Goal: Contribute content: Contribute content

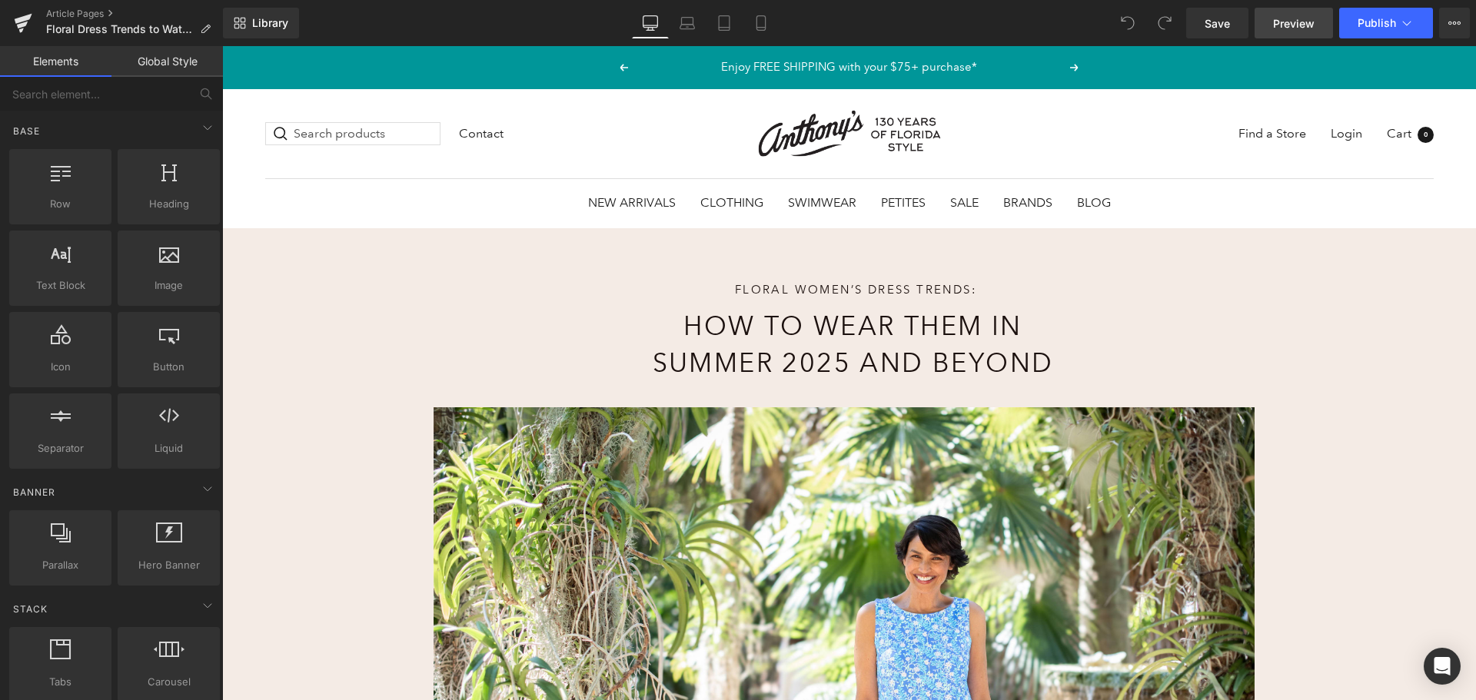
click at [1314, 22] on span "Preview" at bounding box center [1294, 23] width 42 height 16
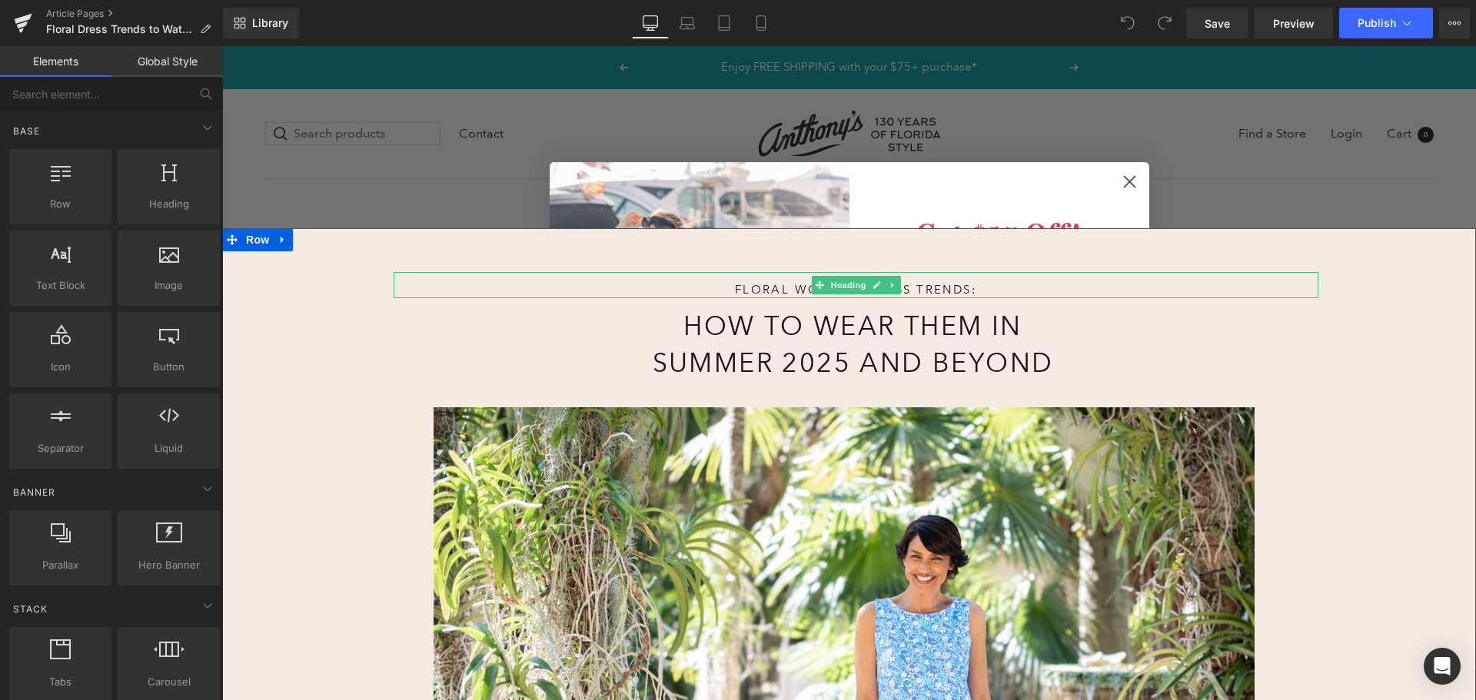
click at [920, 288] on h1 "Floral Women’s Dress Trends:" at bounding box center [856, 290] width 582 height 16
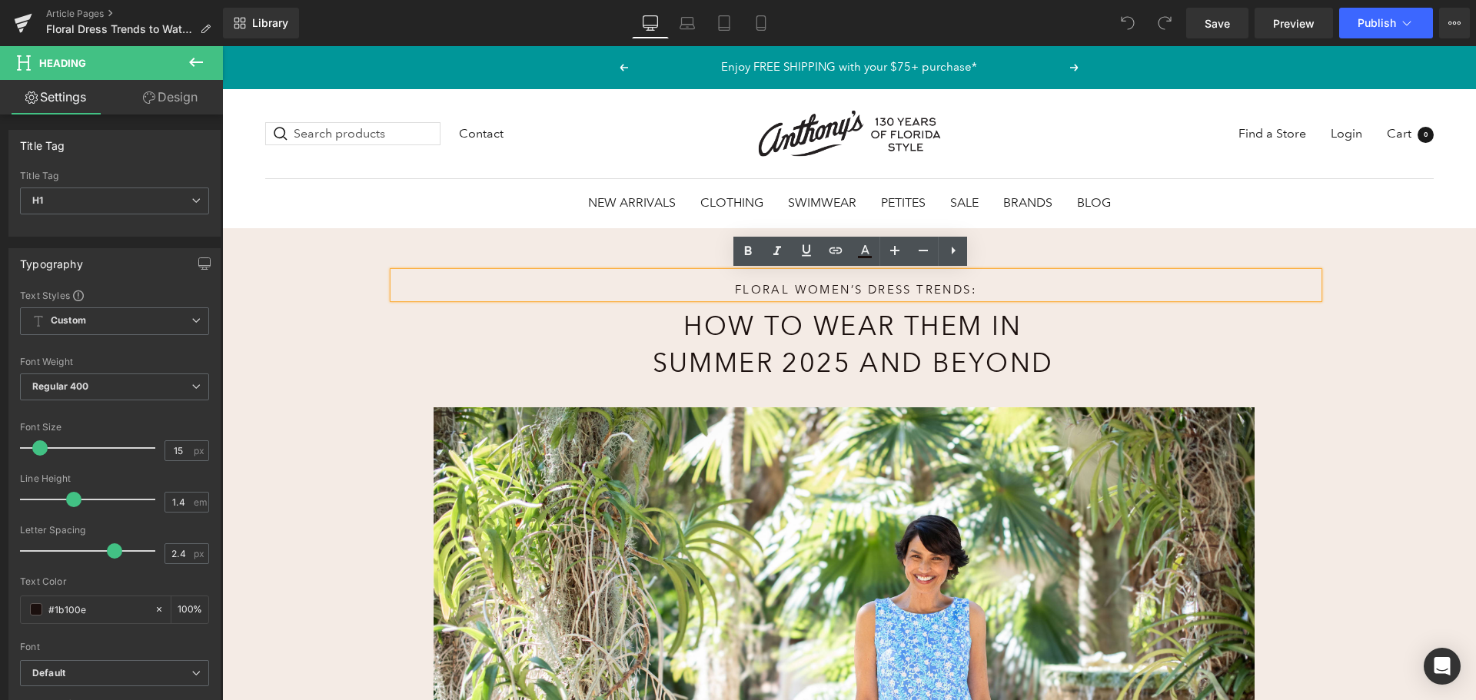
click at [897, 357] on h1 "How to Wear Them in Summer 2025 and Beyond" at bounding box center [853, 344] width 422 height 73
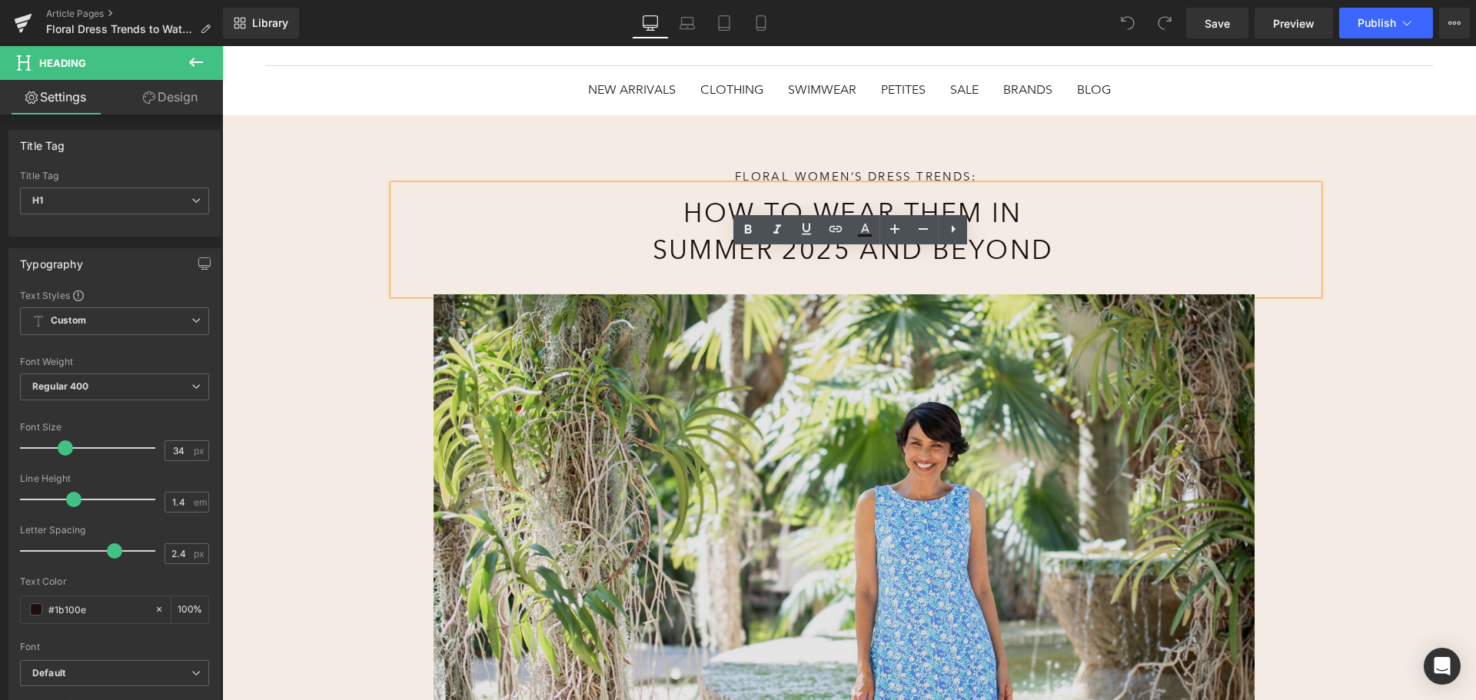
scroll to position [231, 0]
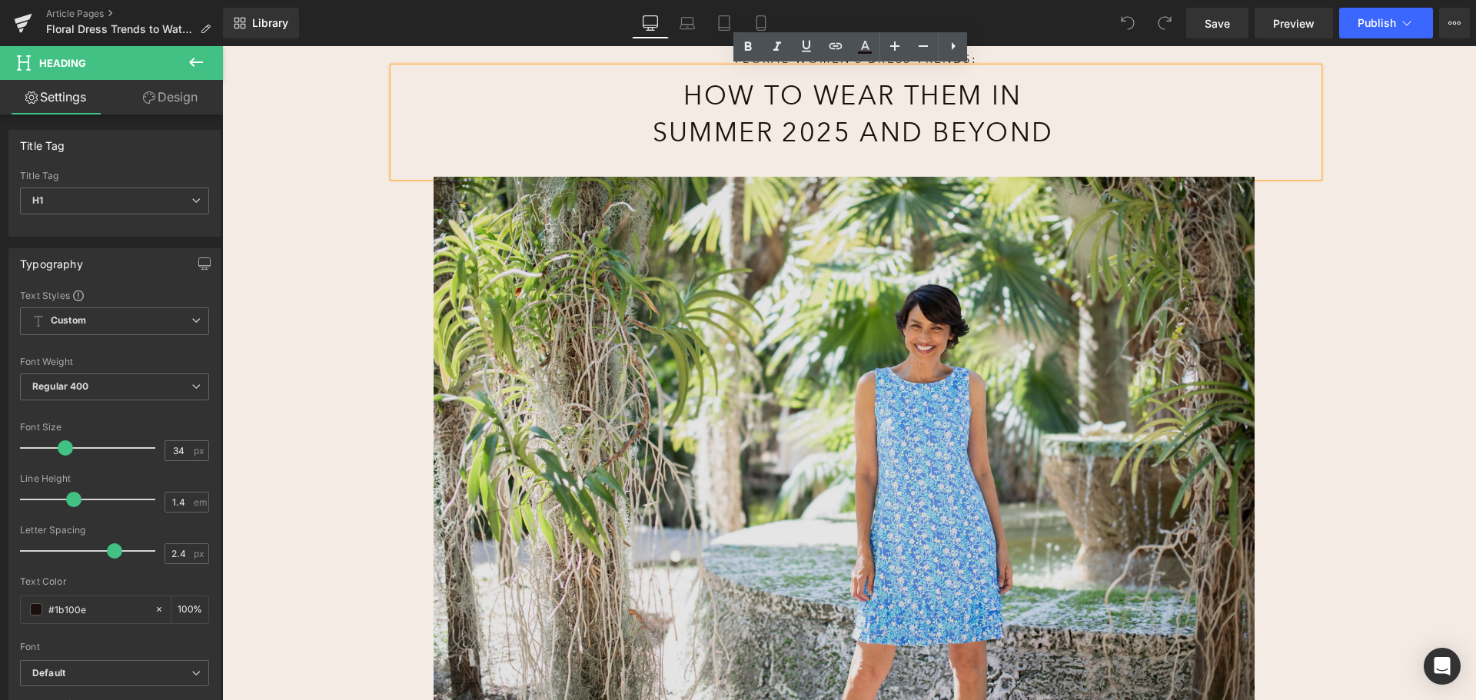
click at [1006, 401] on img at bounding box center [844, 451] width 900 height 548
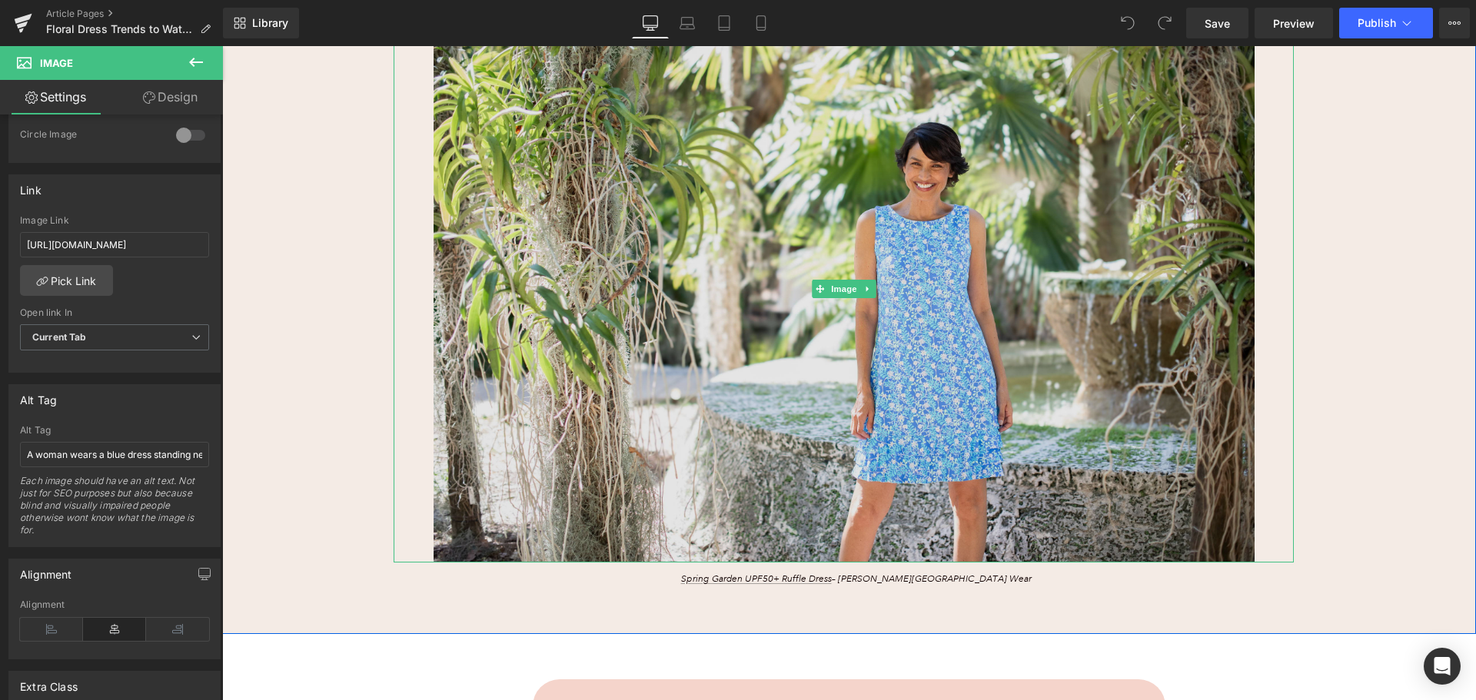
scroll to position [615, 0]
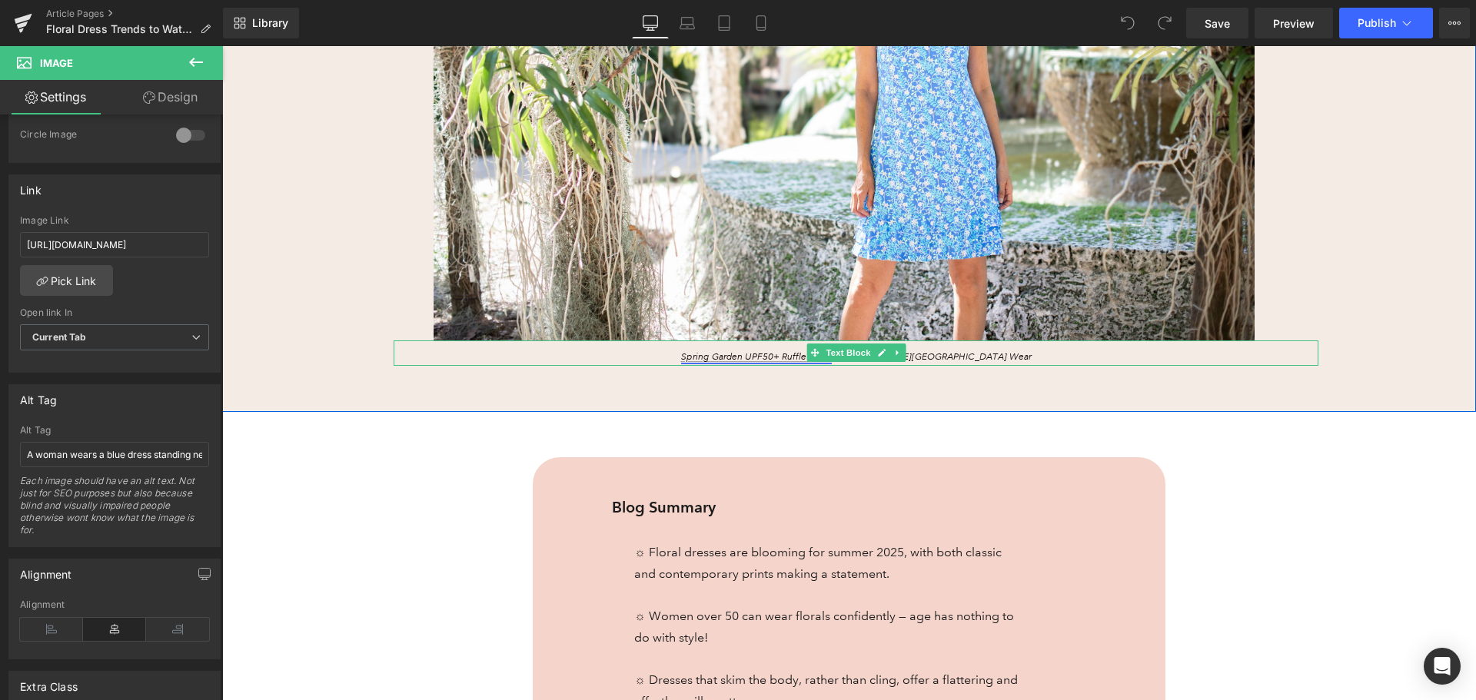
click at [782, 354] on link "Spring Garden UPF50+ Ruffle Dress" at bounding box center [756, 357] width 151 height 12
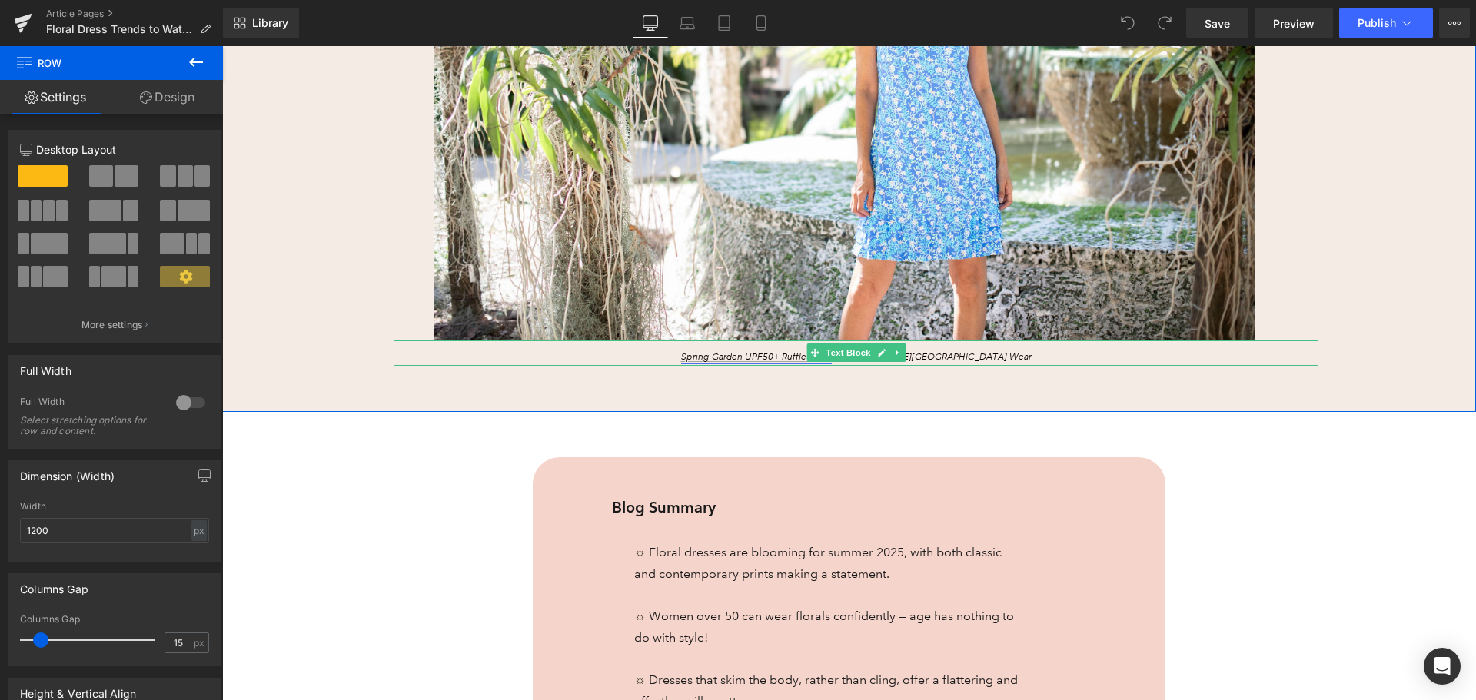
click at [752, 355] on link "Spring Garden UPF50+ Ruffle Dress" at bounding box center [756, 357] width 151 height 12
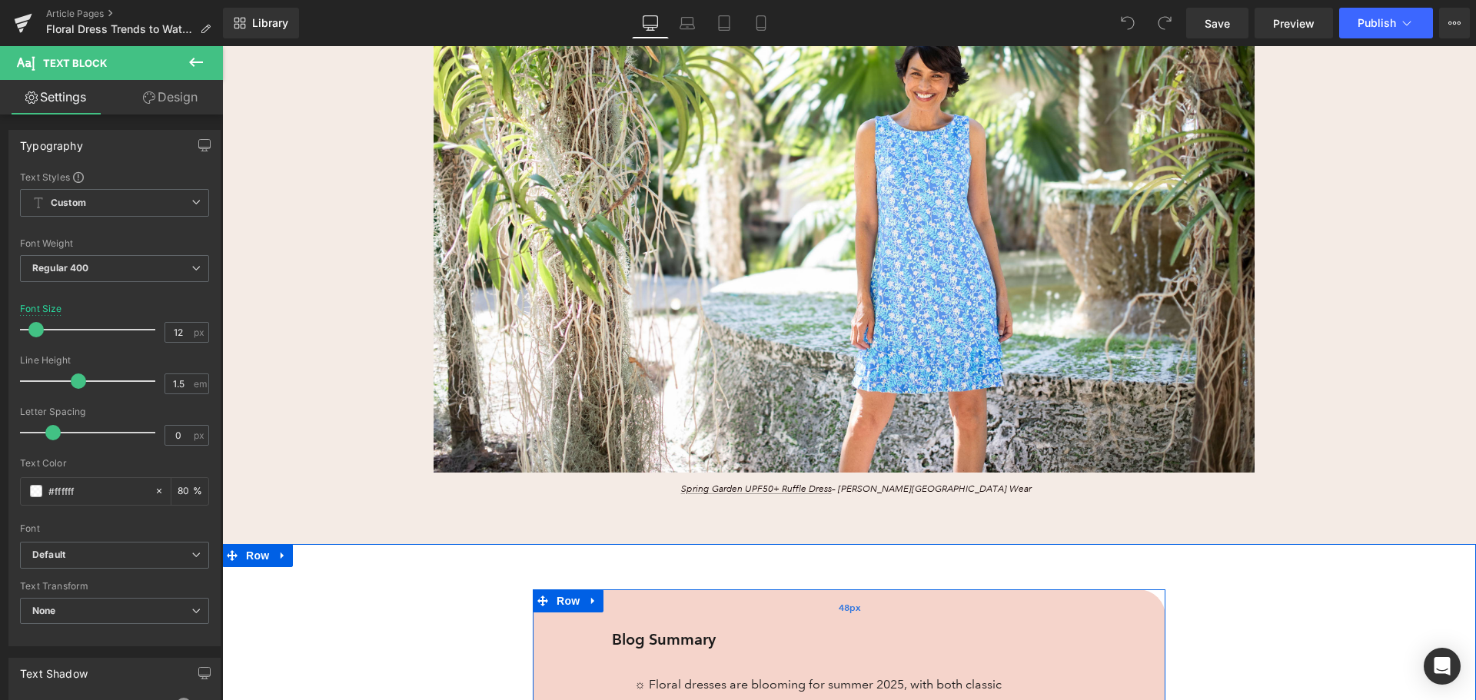
scroll to position [461, 0]
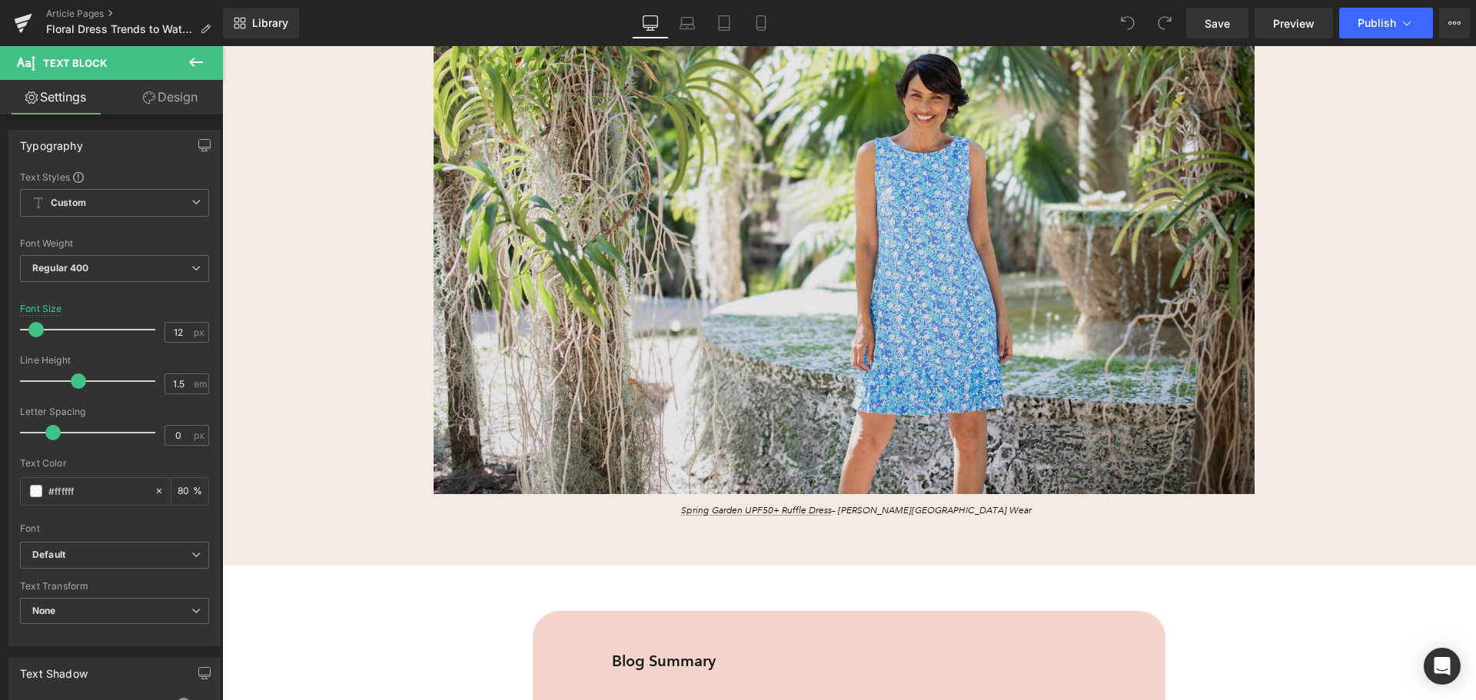
click at [869, 273] on img at bounding box center [844, 220] width 900 height 548
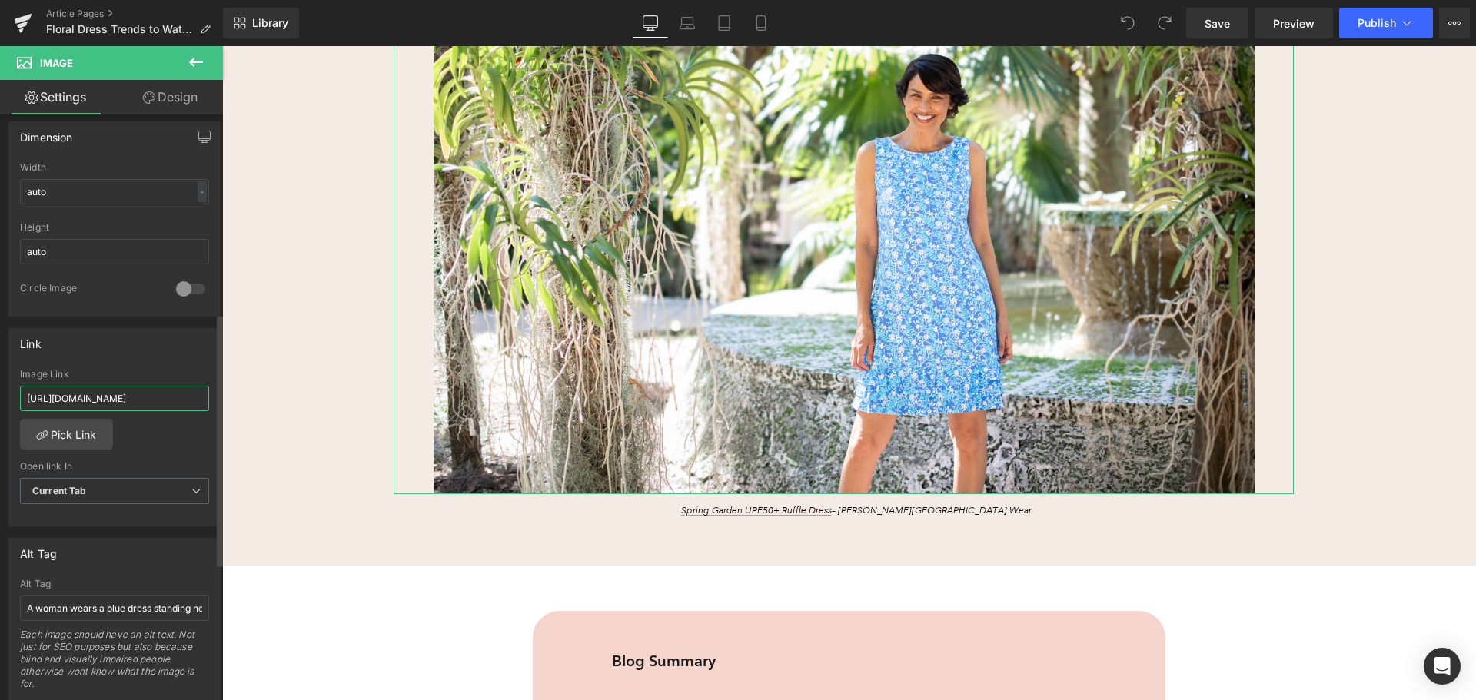
click at [139, 398] on input "[URL][DOMAIN_NAME]" at bounding box center [114, 398] width 189 height 25
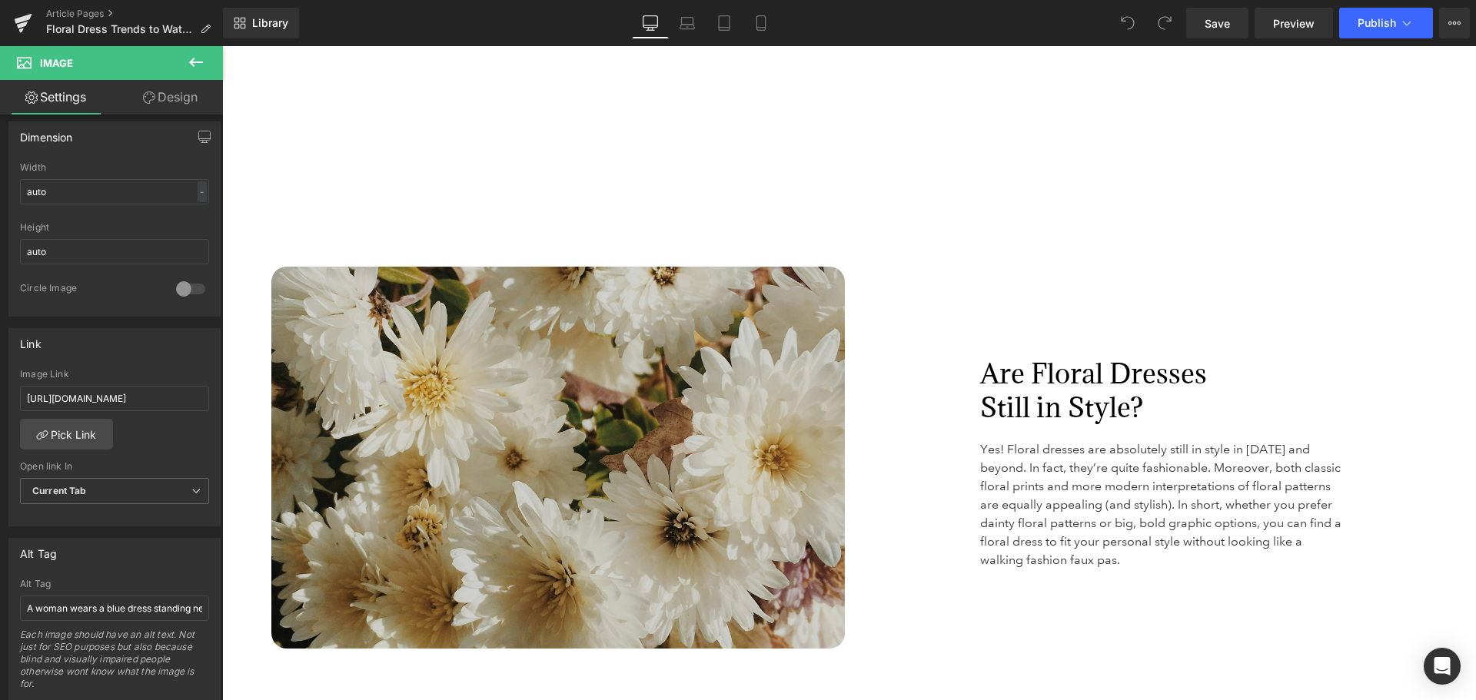
scroll to position [2460, 0]
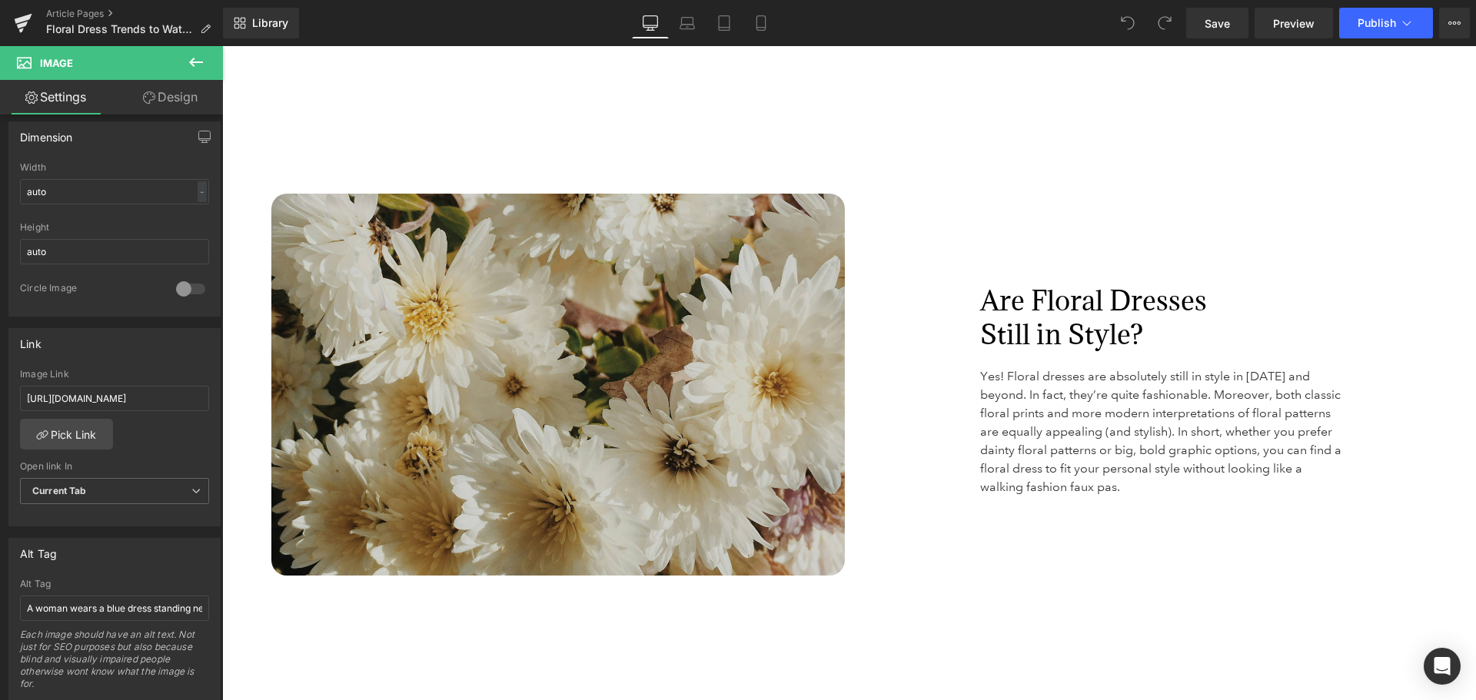
click at [1073, 321] on font "Are Floral Dresses Still in Style?" at bounding box center [1093, 317] width 227 height 69
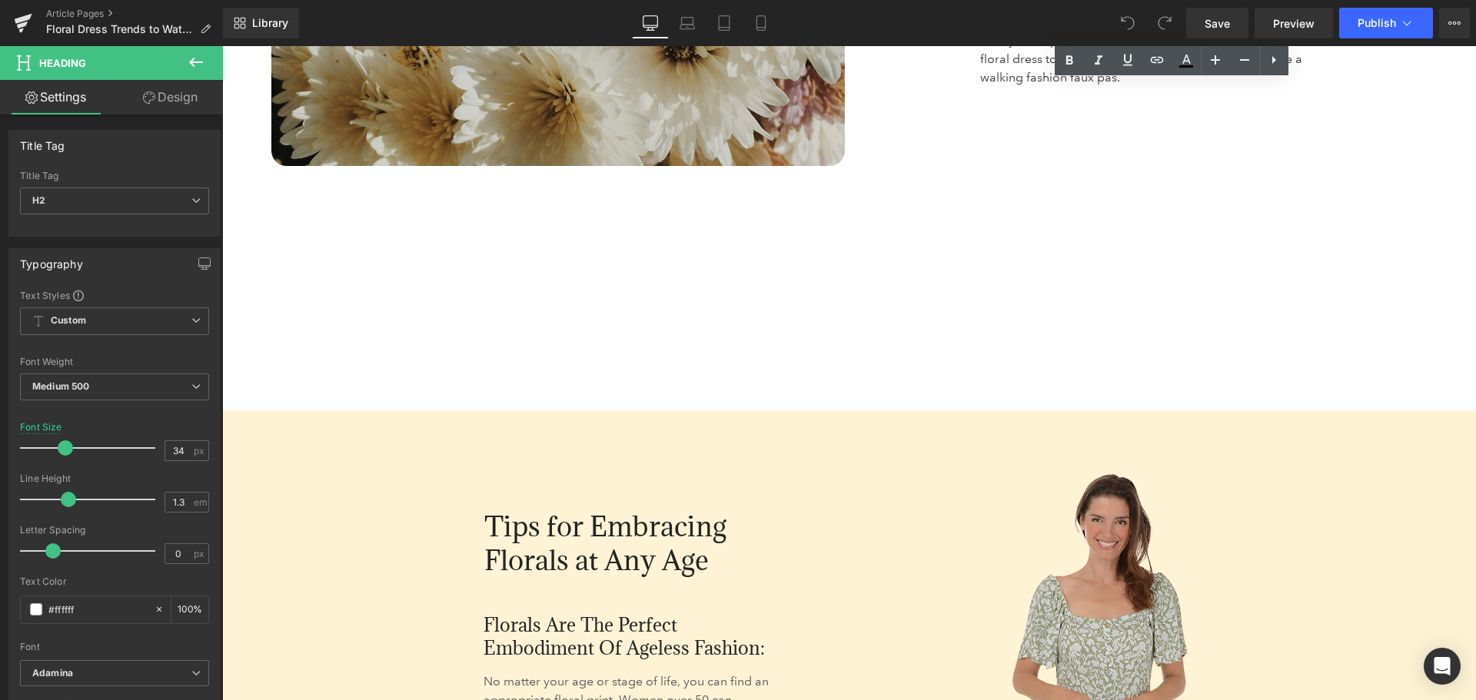
scroll to position [3075, 0]
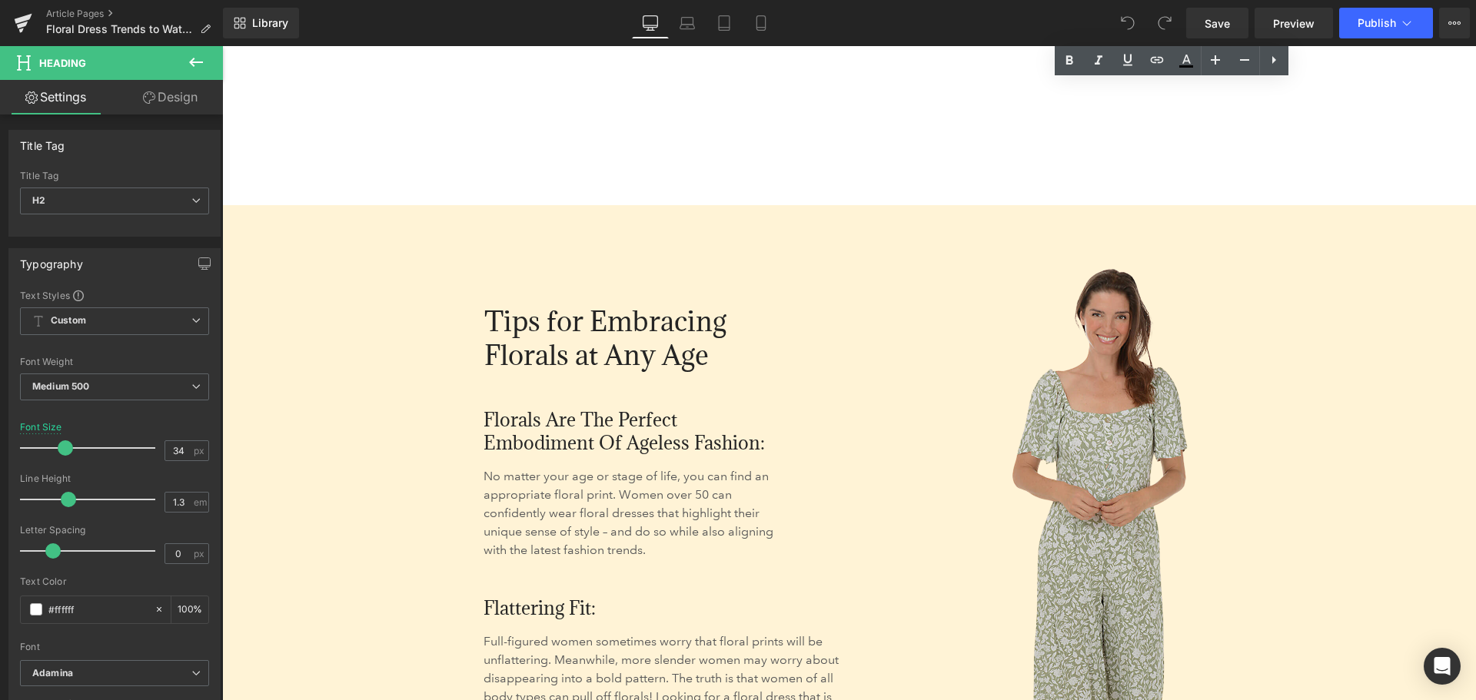
click at [1081, 474] on img at bounding box center [1170, 576] width 591 height 654
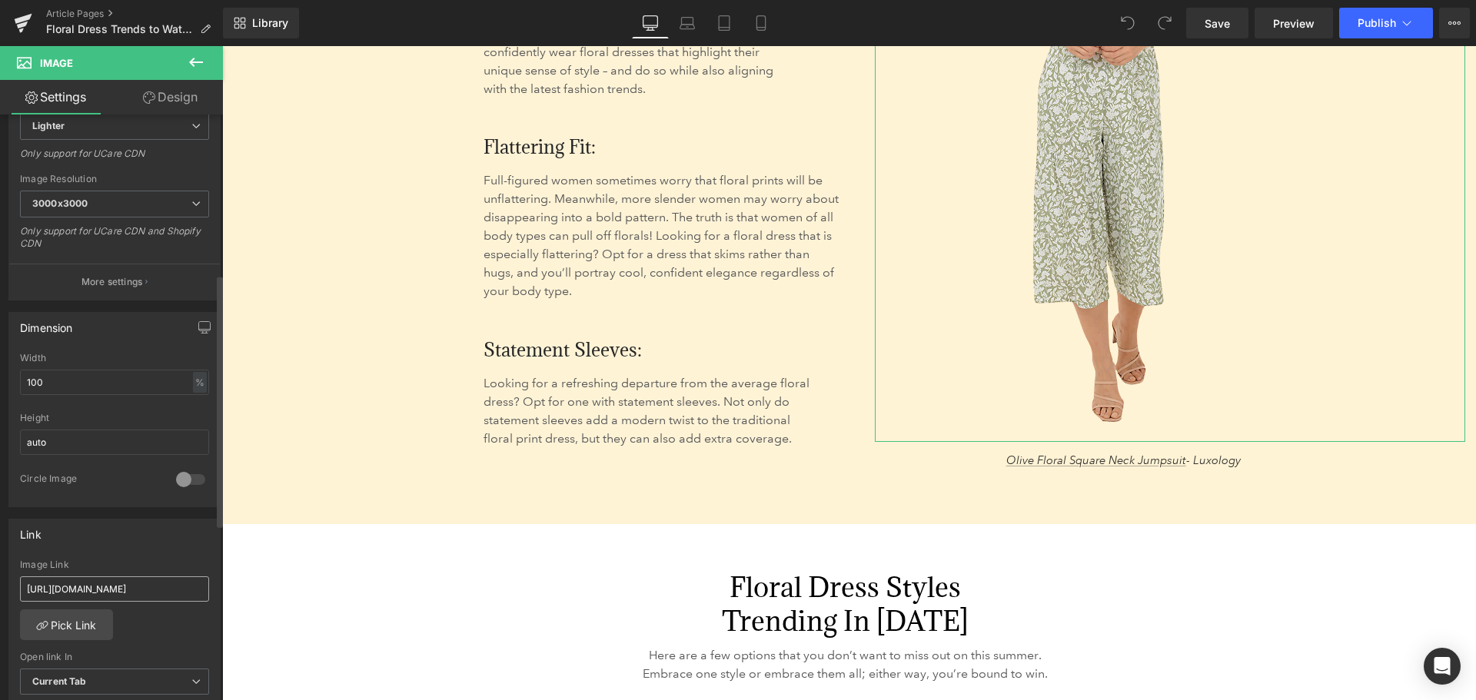
scroll to position [384, 0]
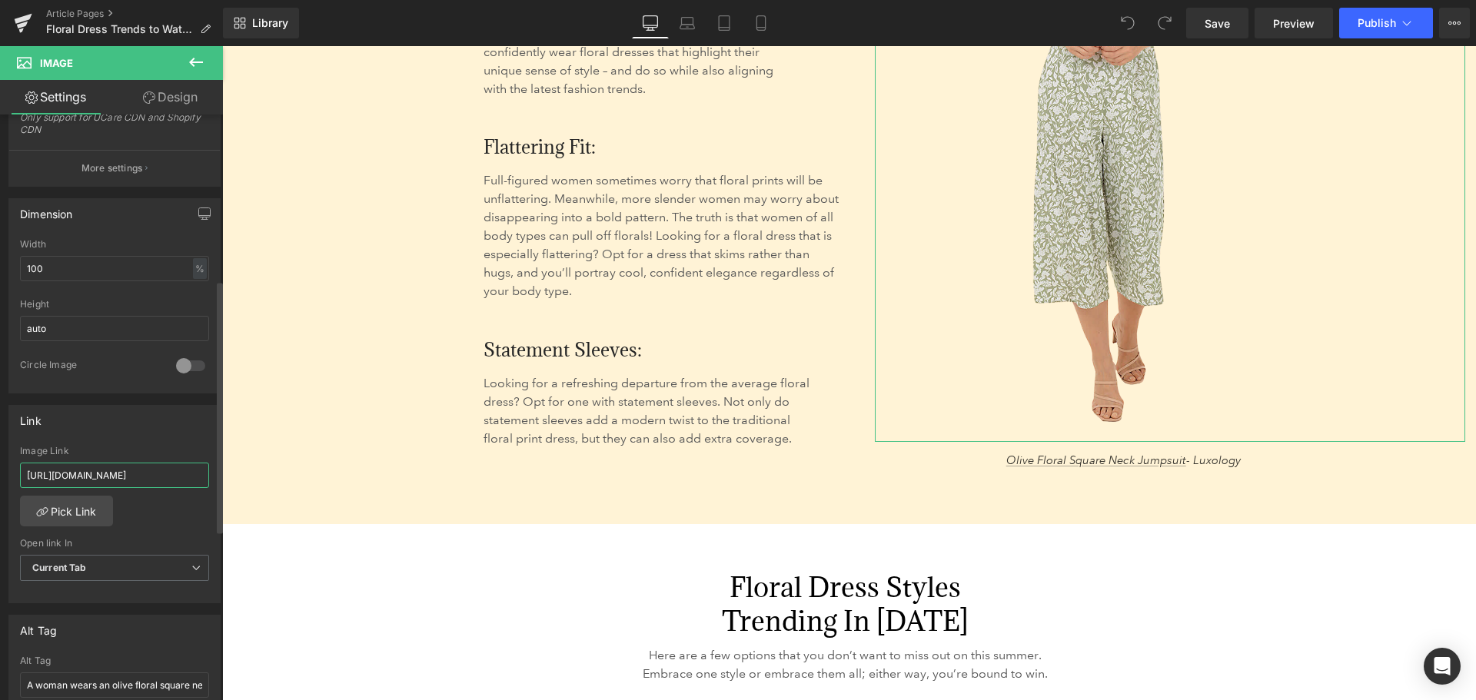
click at [145, 477] on input "[URL][DOMAIN_NAME]" at bounding box center [114, 475] width 189 height 25
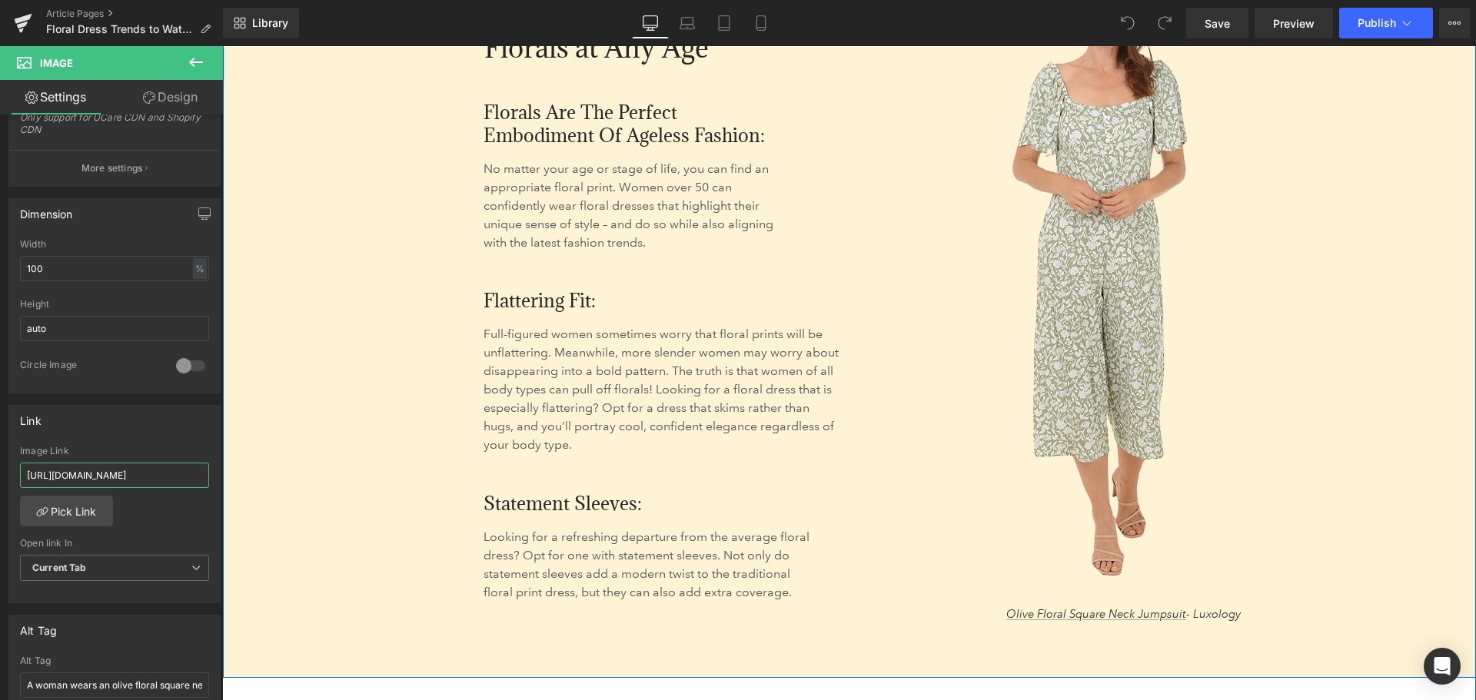
scroll to position [3306, 0]
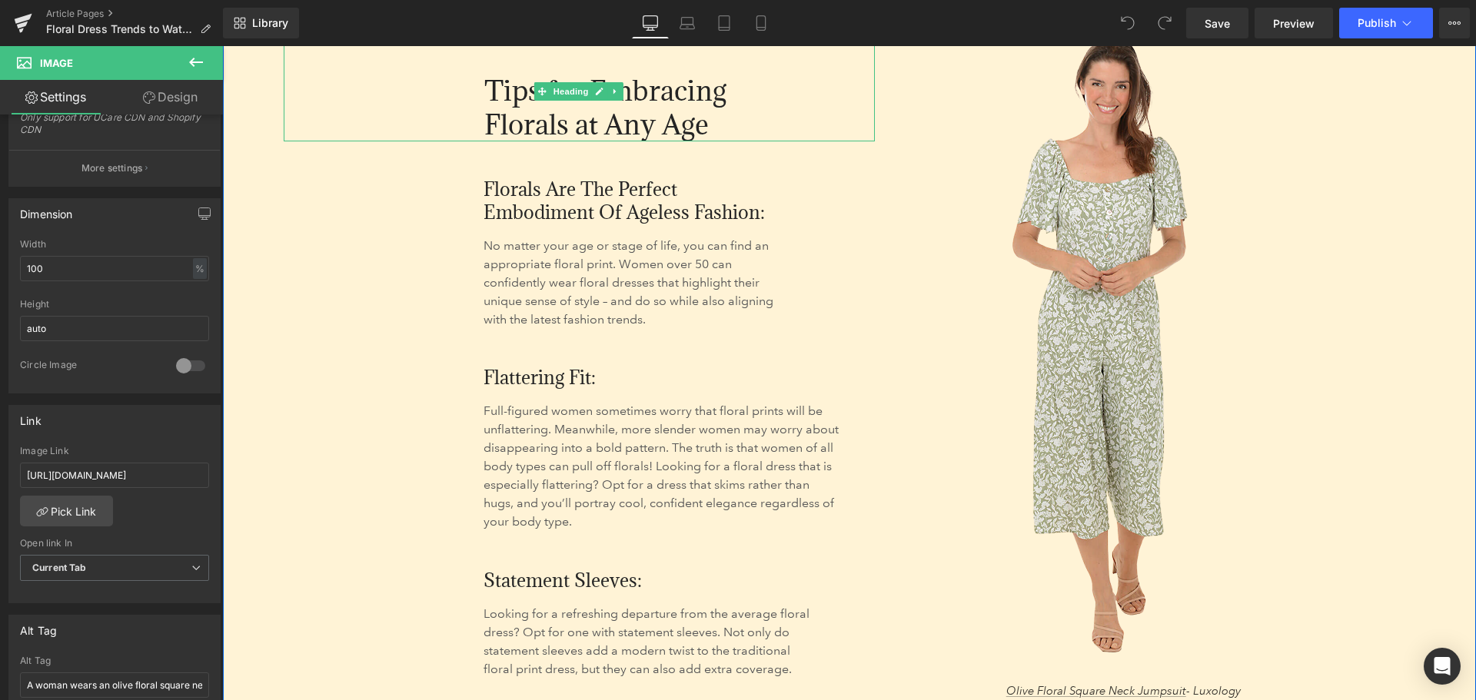
click at [617, 128] on span "Tips for Embracing Florals at Any Age" at bounding box center [605, 107] width 242 height 69
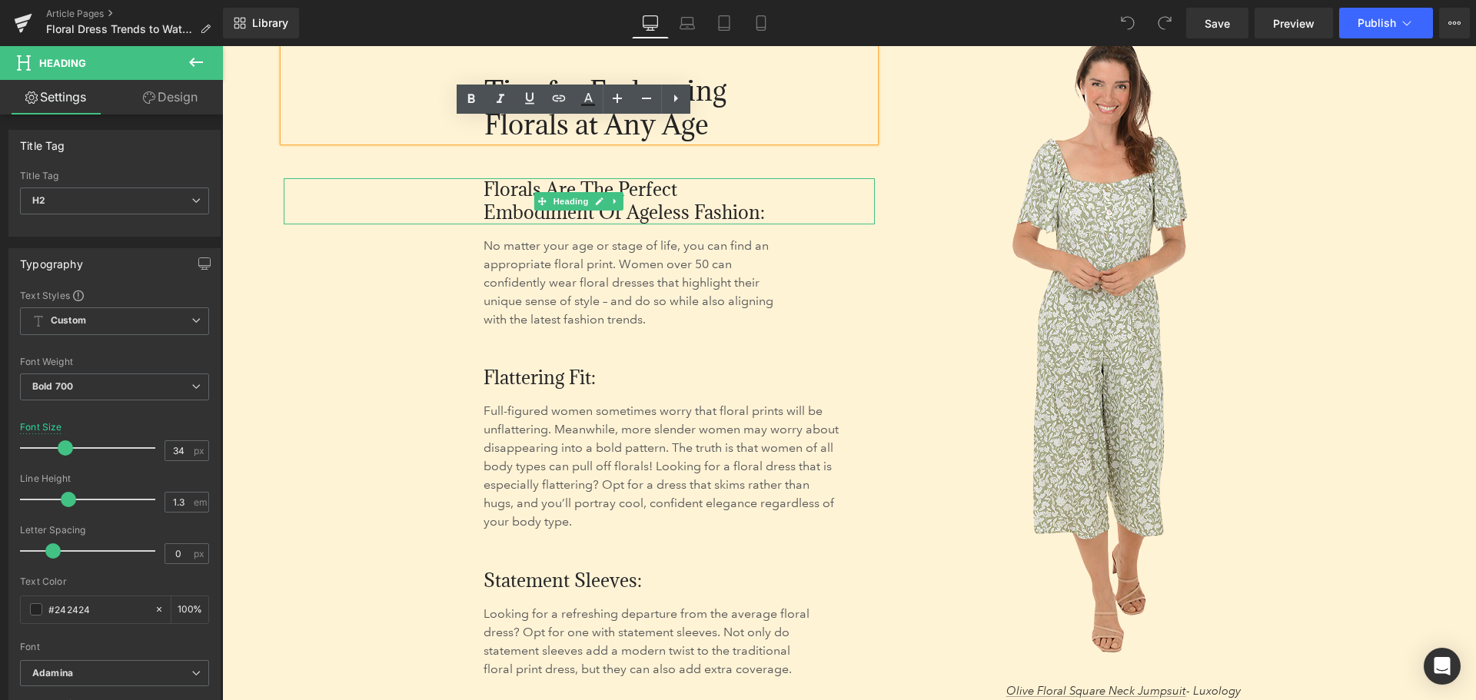
click at [654, 204] on span "Florals Are the Perfect Embodiment of Ageless Fashion:" at bounding box center [624, 201] width 281 height 48
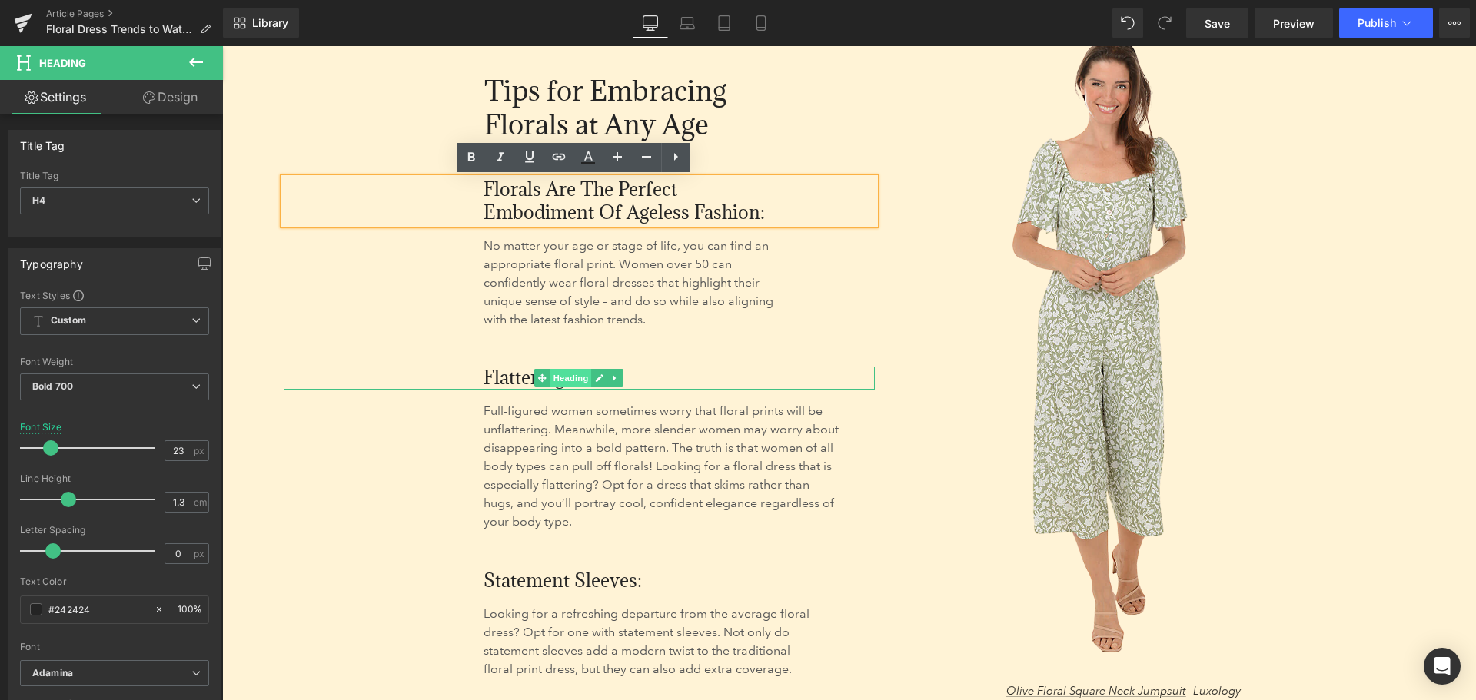
click at [559, 377] on span "Heading" at bounding box center [571, 378] width 42 height 18
click at [550, 373] on span "Heading" at bounding box center [571, 378] width 42 height 18
click at [491, 384] on span "Flattering Fit:" at bounding box center [540, 377] width 112 height 25
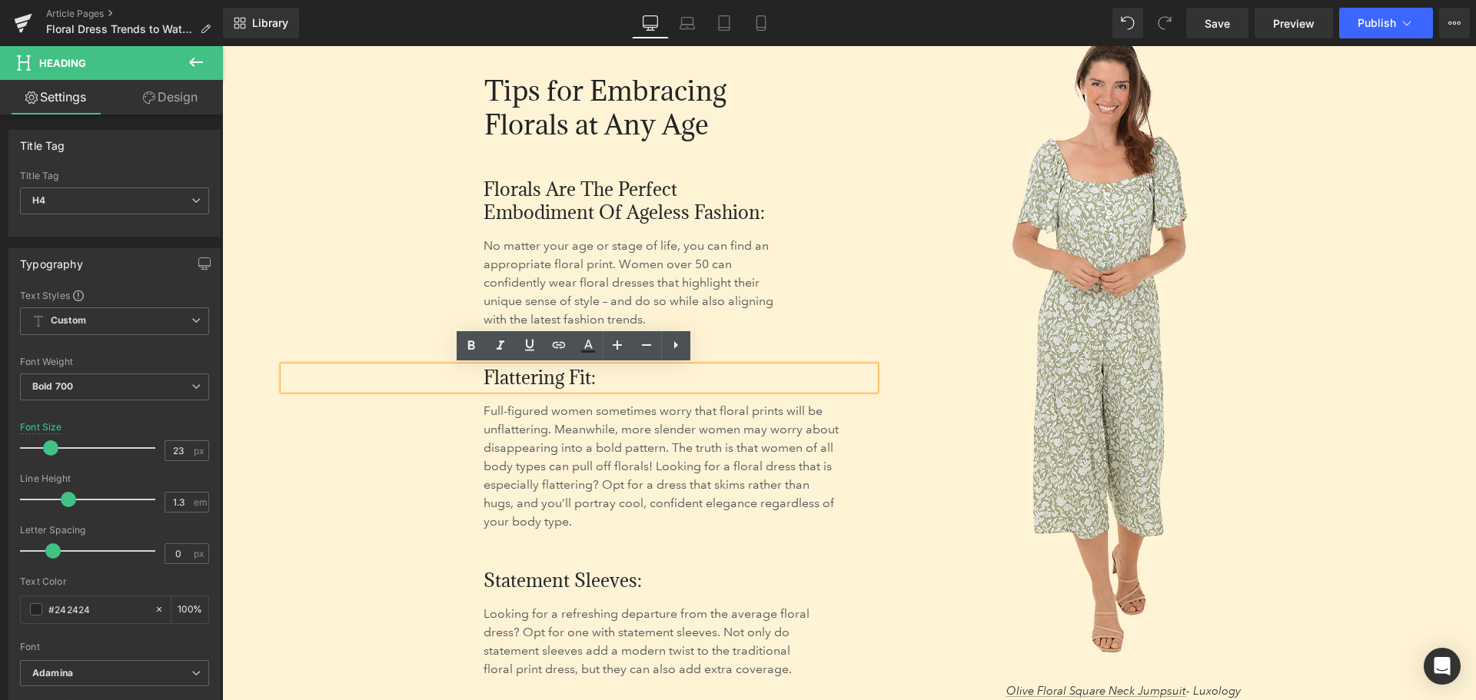
click at [222, 46] on div at bounding box center [222, 46] width 0 height 0
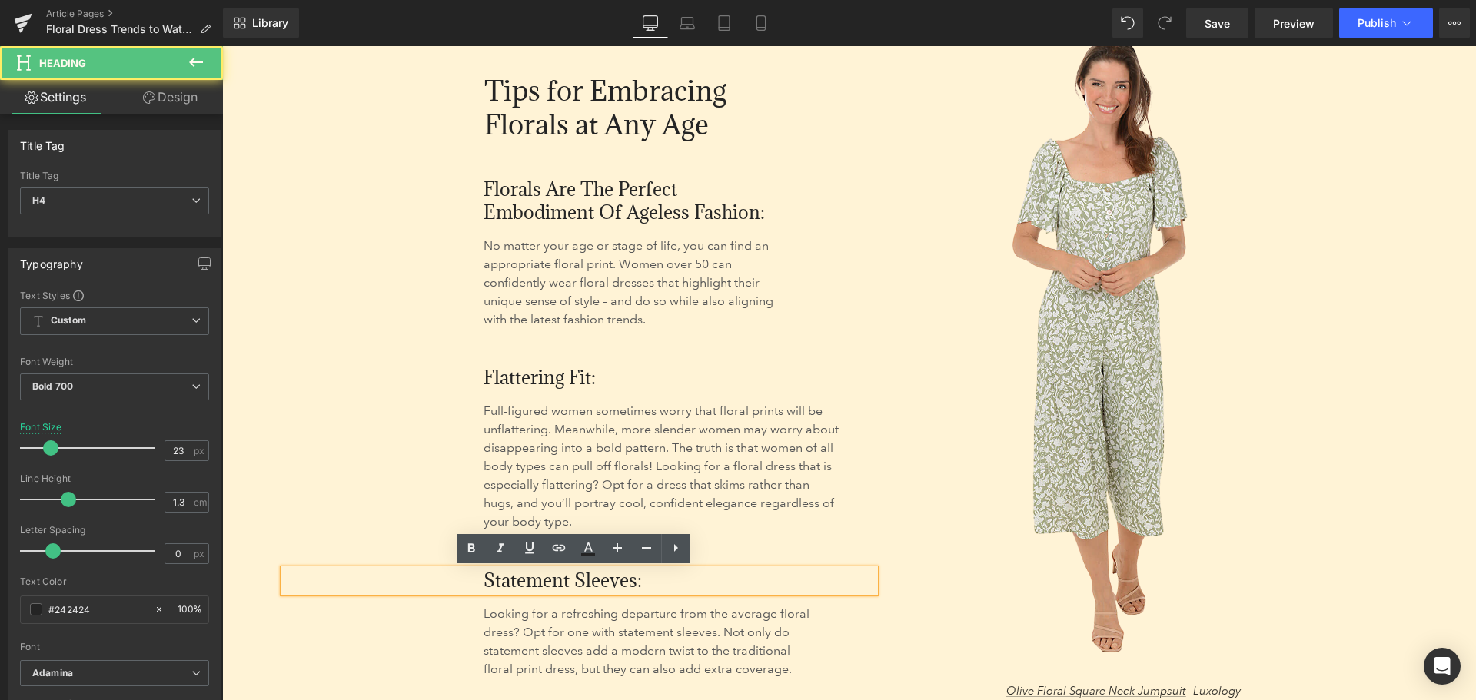
click at [689, 644] on p "Looking for a refreshing departure from the average floral dress? Opt for one w…" at bounding box center [650, 642] width 332 height 74
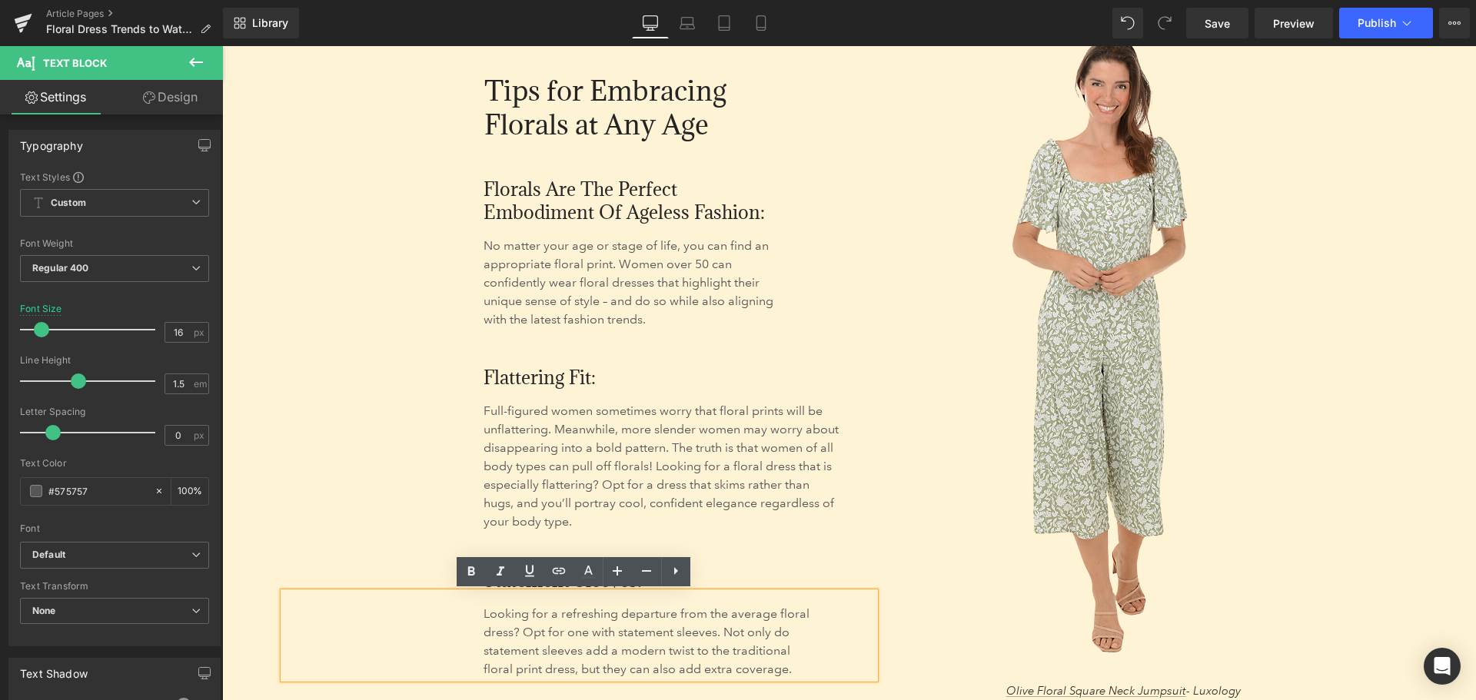
click at [650, 466] on p "Full-figured women sometimes worry that floral prints will be unflattering. Mea…" at bounding box center [663, 466] width 359 height 129
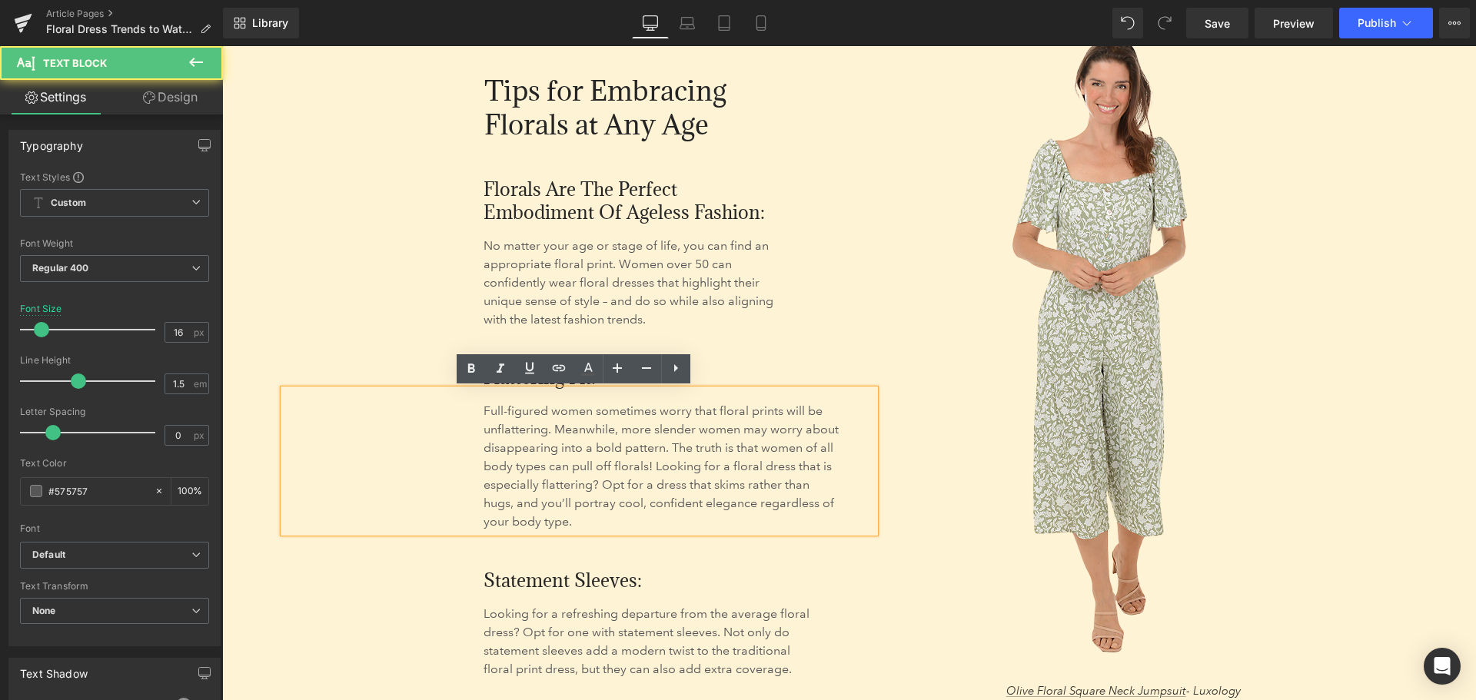
click at [636, 278] on p "No matter your age or stage of life, you can find an appropriate floral print. …" at bounding box center [639, 283] width 311 height 92
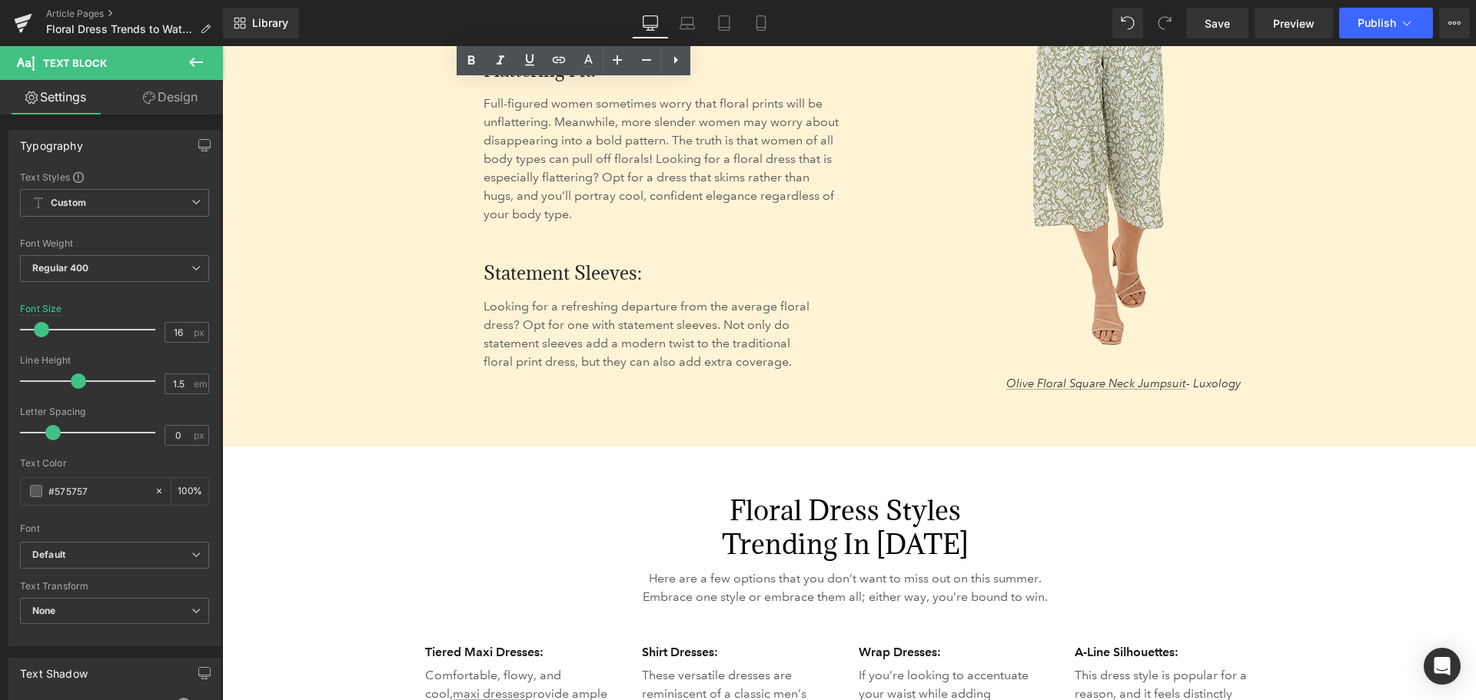
scroll to position [3767, 0]
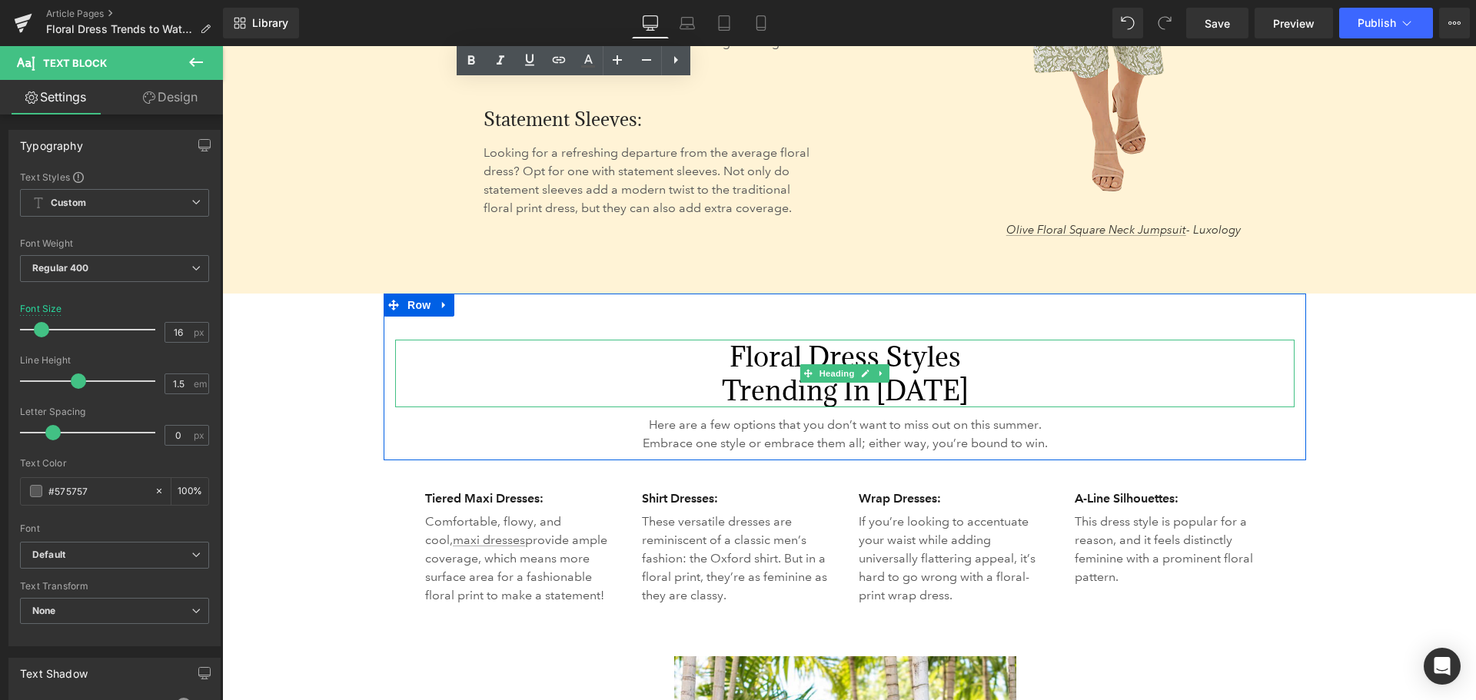
click at [901, 382] on h2 "Floral Dress Styles Trending in [DATE]" at bounding box center [844, 374] width 899 height 68
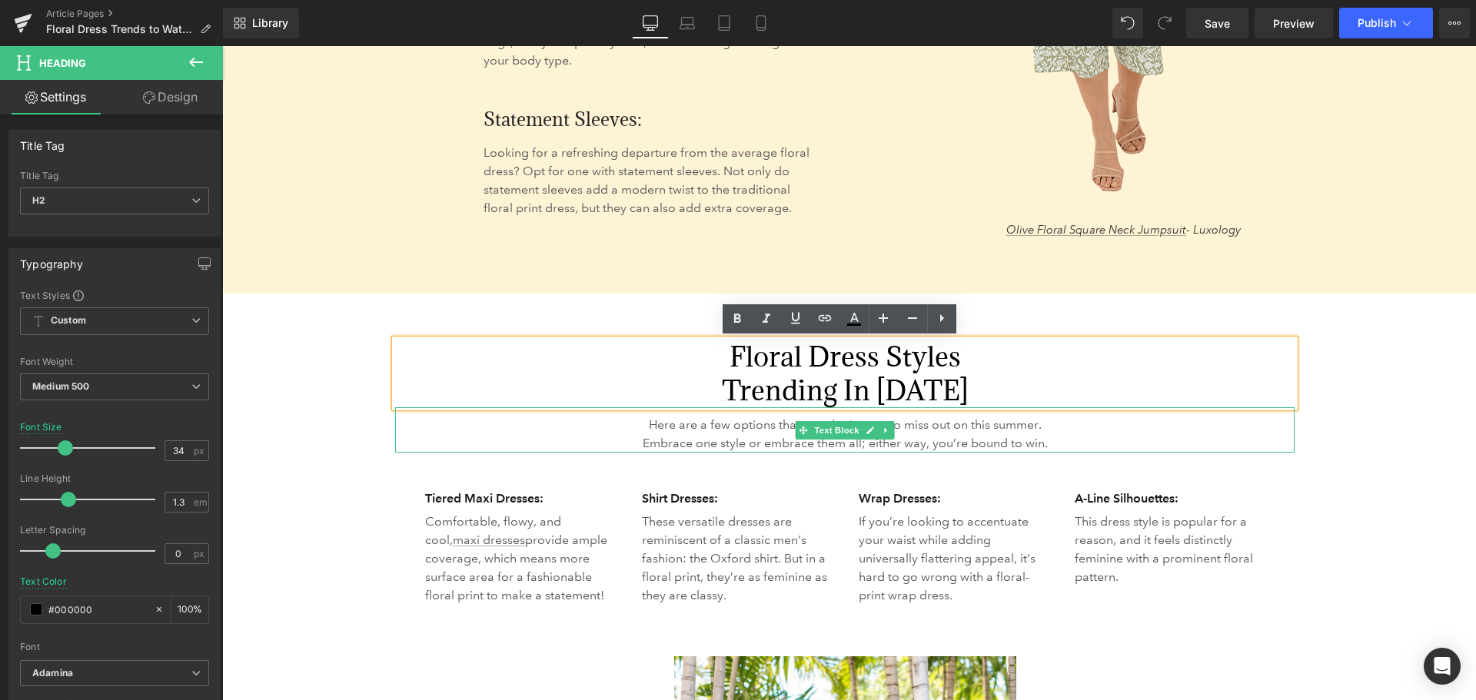
click at [959, 437] on span "Here are a few options that you don’t want to miss out on this summer. Embrace …" at bounding box center [845, 433] width 405 height 33
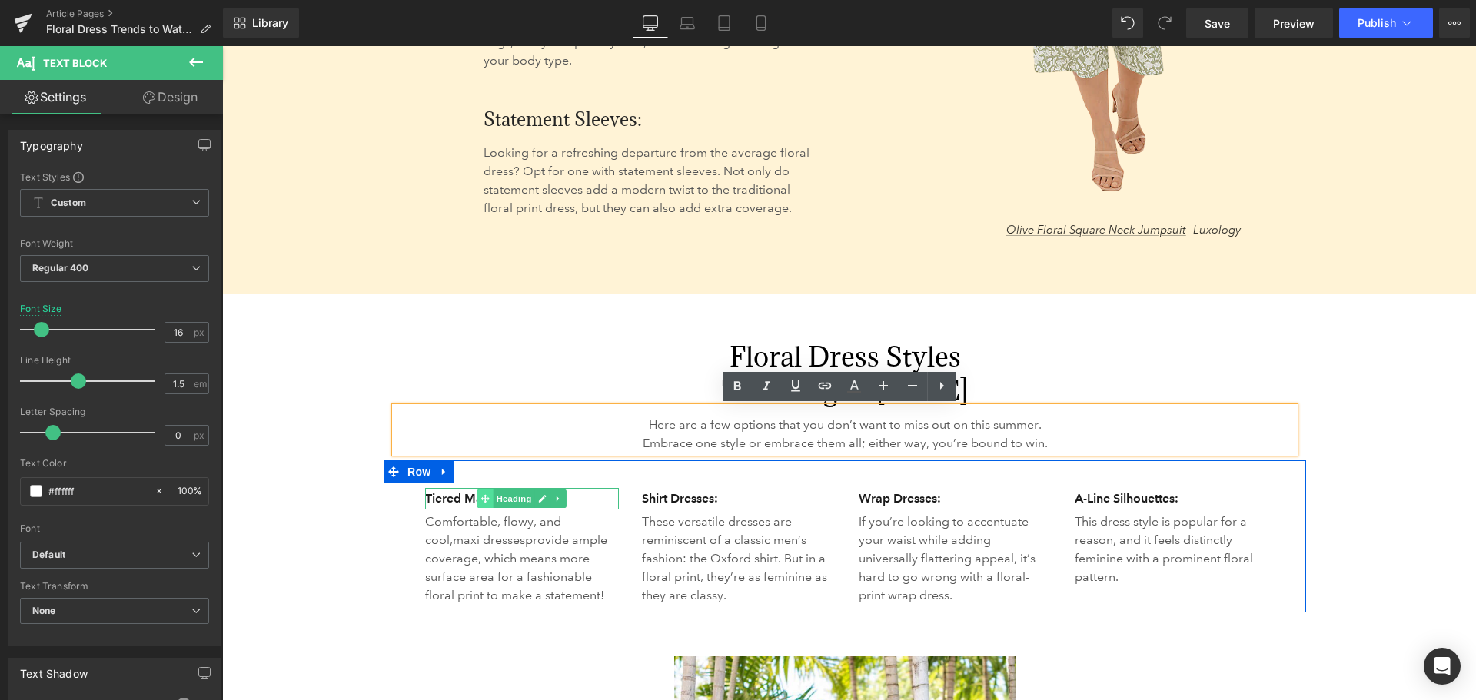
click at [484, 497] on span at bounding box center [485, 499] width 16 height 18
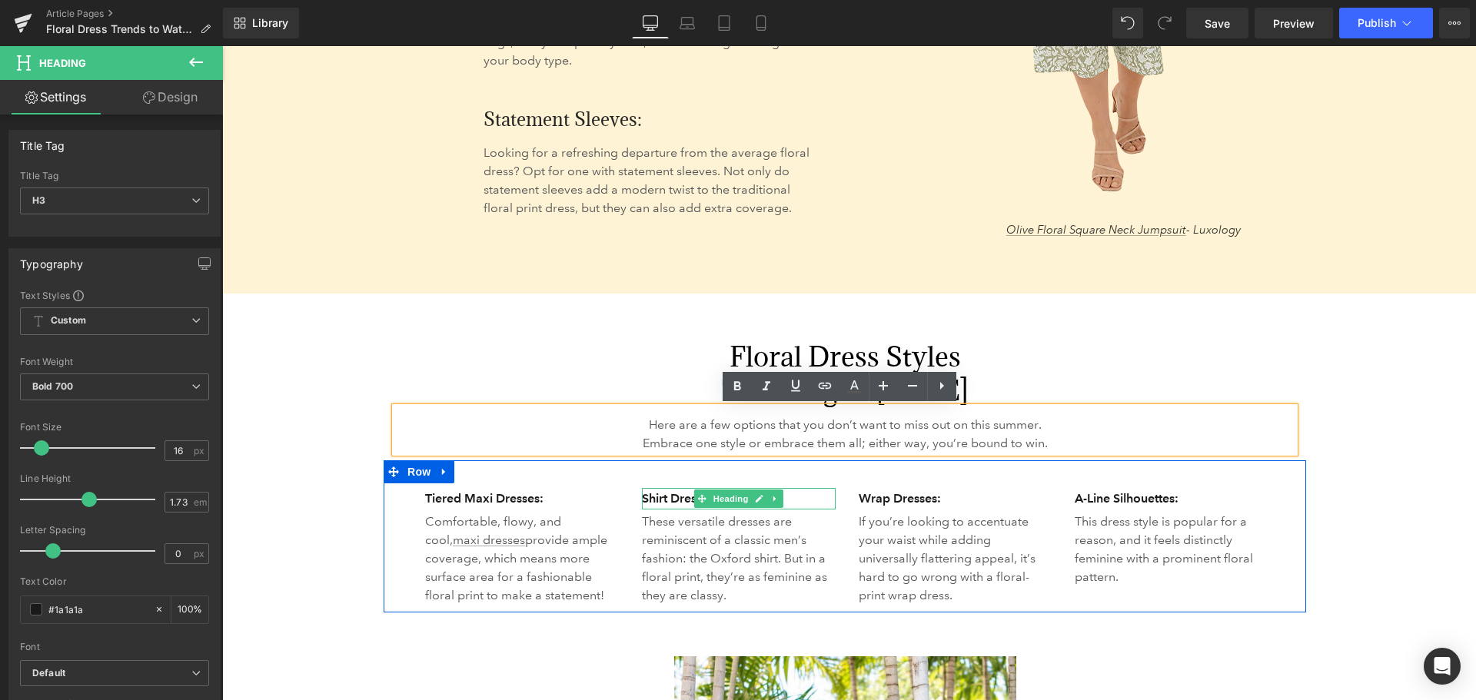
click at [673, 497] on h3 "Shirt Dresses:" at bounding box center [739, 499] width 194 height 22
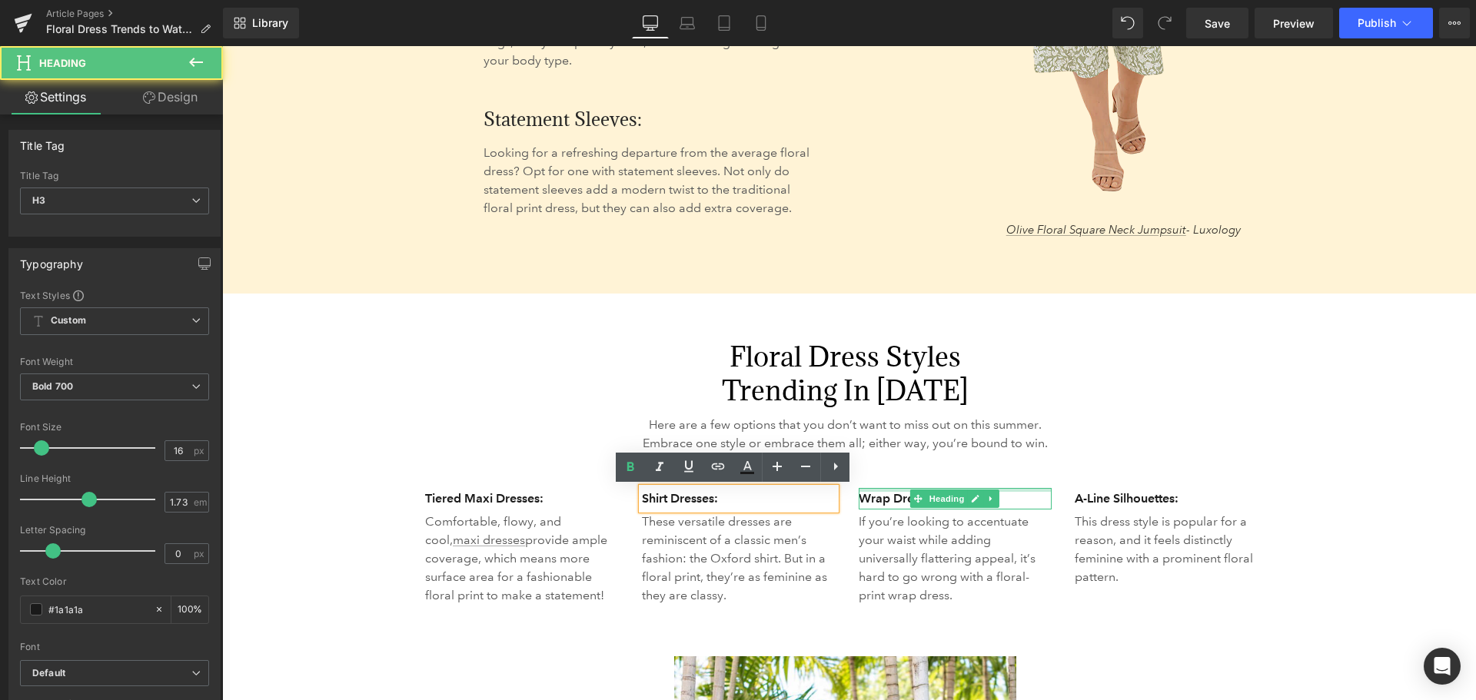
click at [899, 491] on div at bounding box center [956, 490] width 194 height 4
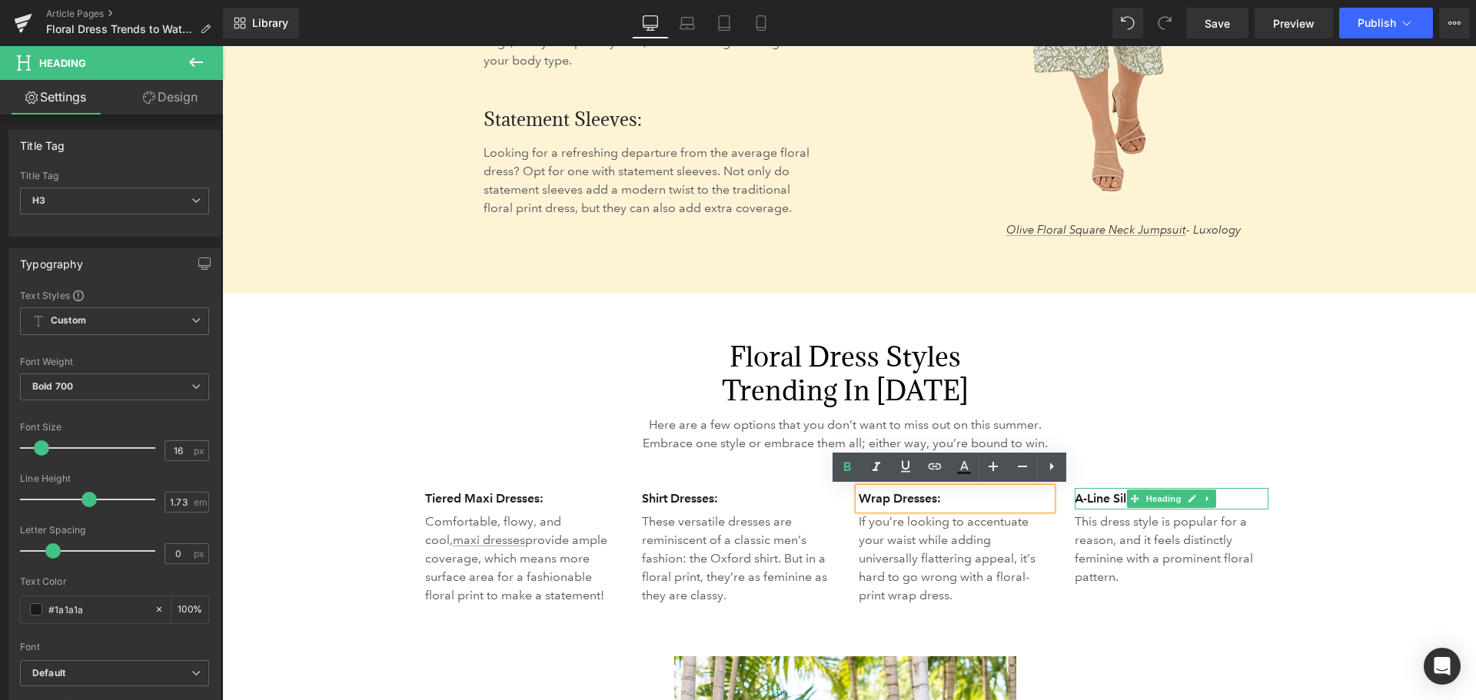
click at [1102, 500] on h3 "A-Line Silhouettes:" at bounding box center [1172, 499] width 194 height 22
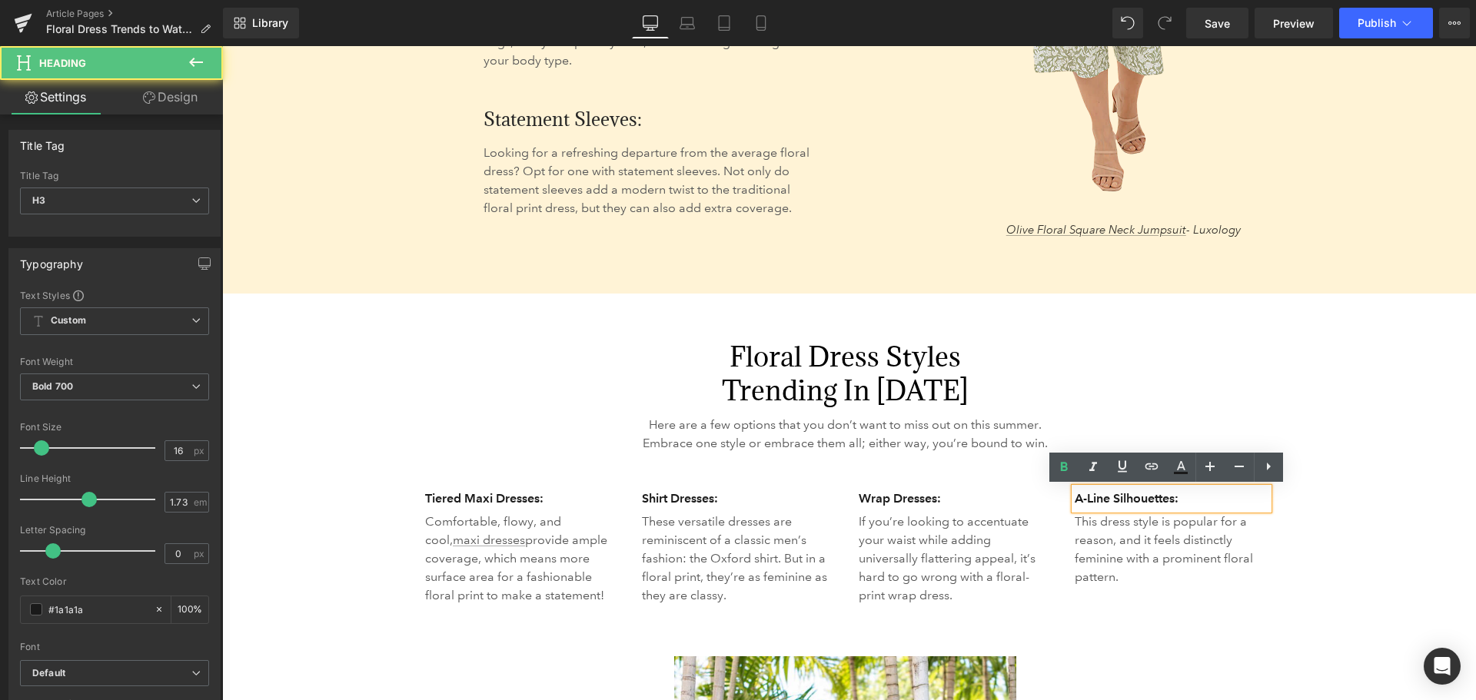
click at [1076, 546] on p "This dress style is popular for a reason, and it feels distinctly feminine with…" at bounding box center [1172, 550] width 194 height 74
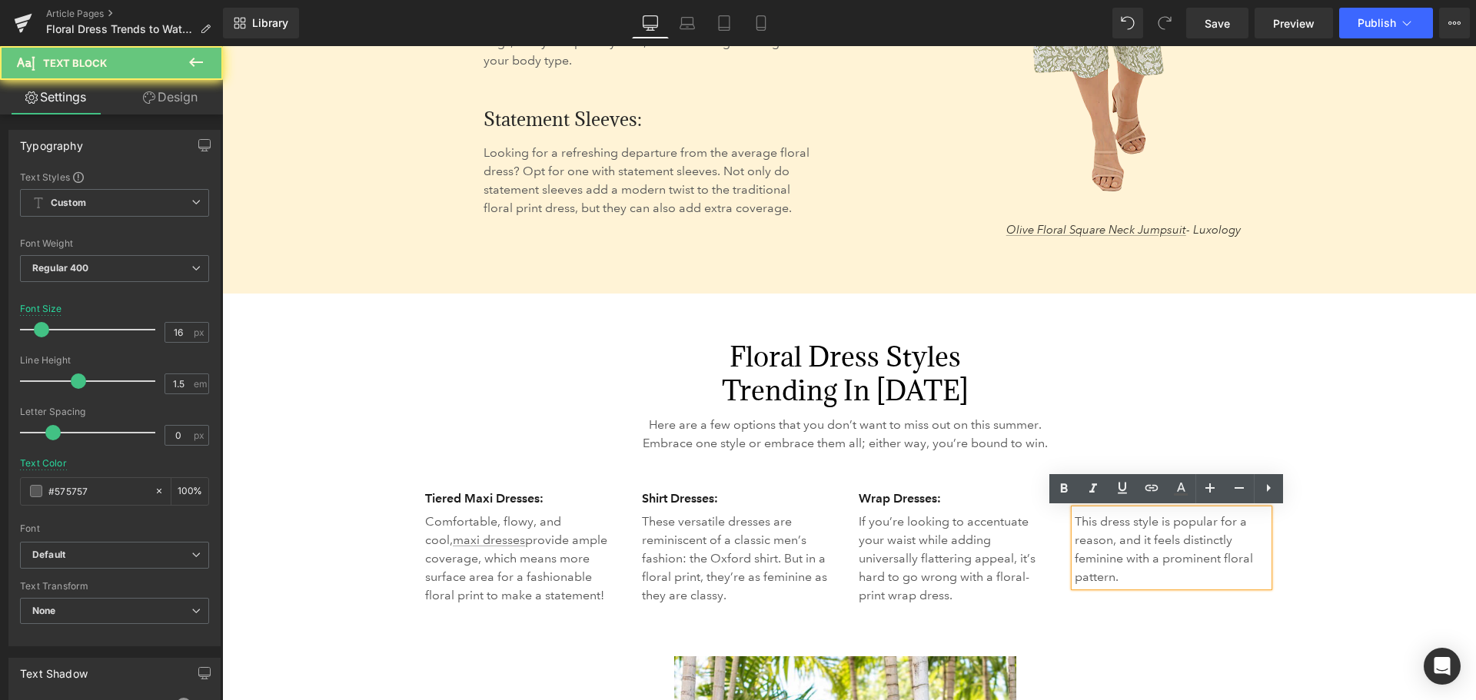
click at [976, 557] on icon at bounding box center [980, 557] width 8 height 9
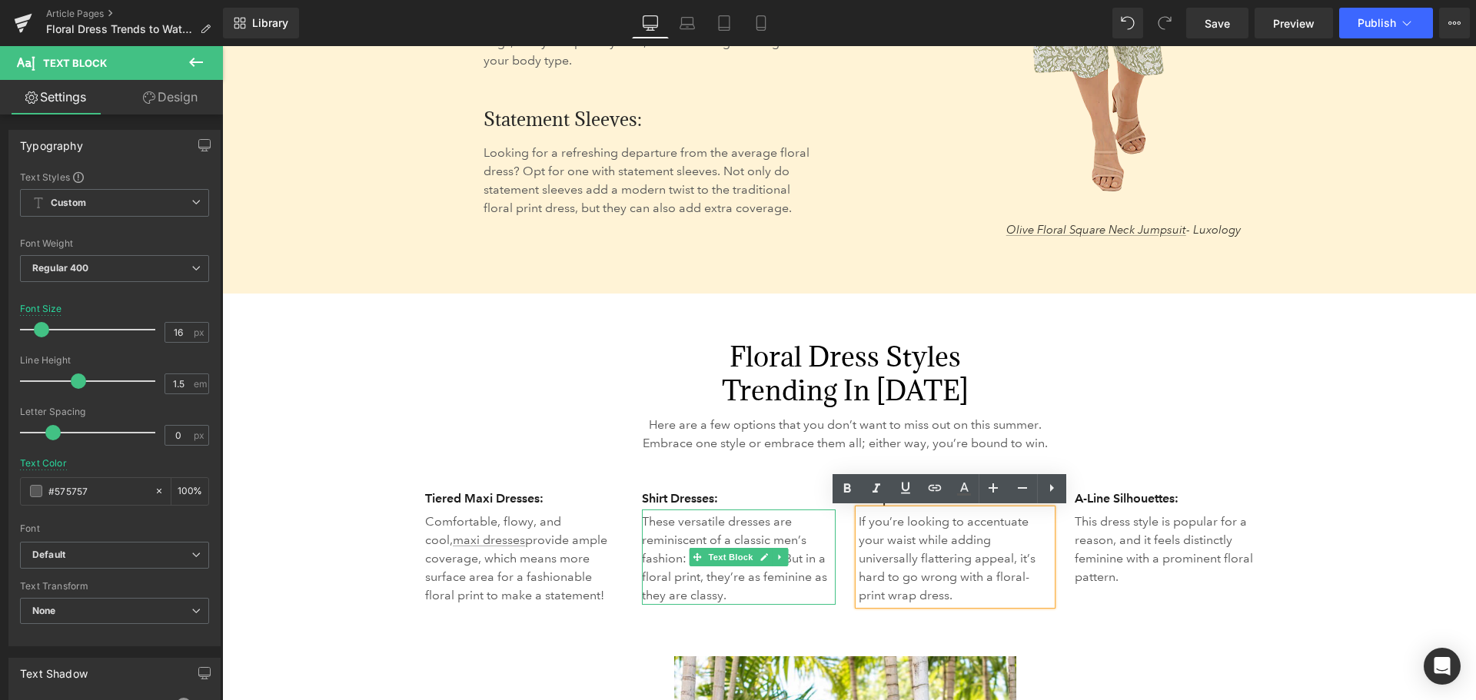
click at [670, 569] on p "These versatile dresses are reminiscent of a classic men’s fashion: the Oxford …" at bounding box center [739, 559] width 194 height 92
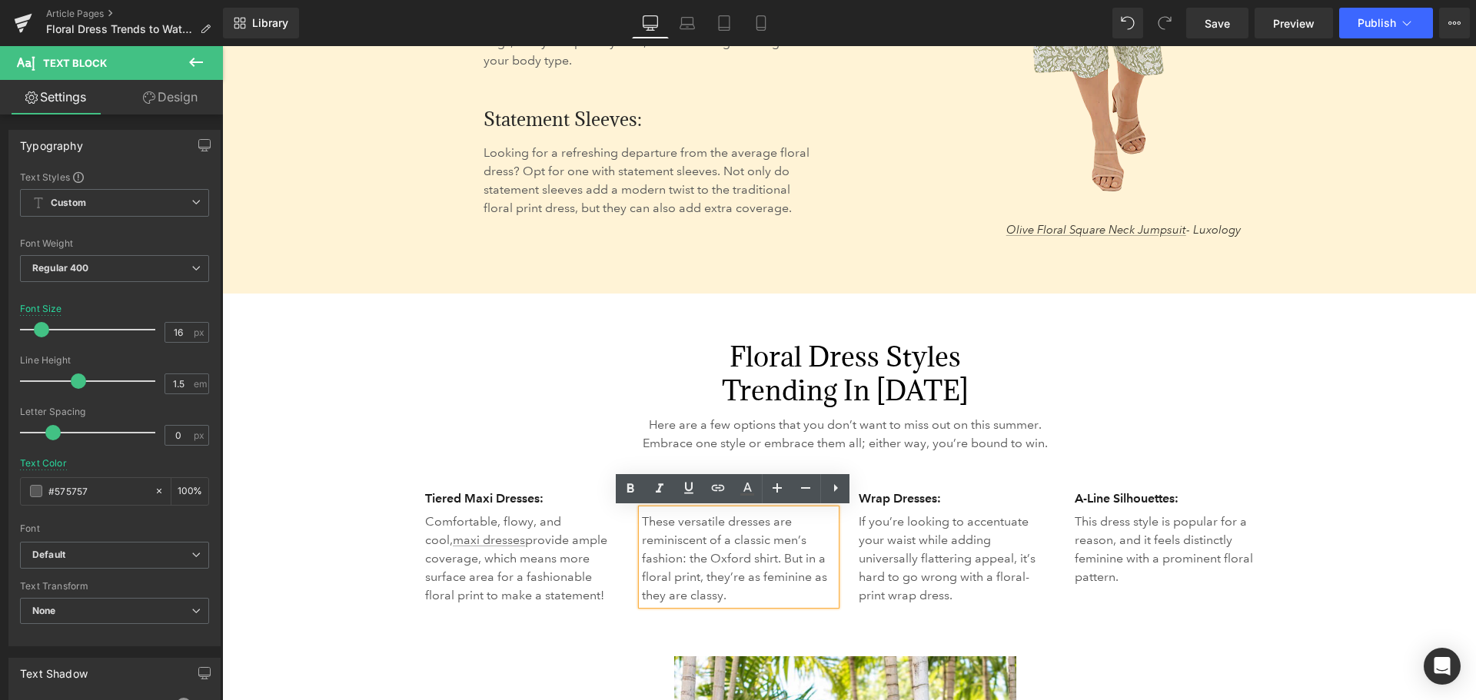
click at [526, 574] on p "Comfortable, flowy, and cool, maxi dresses provide ample coverage, which means …" at bounding box center [522, 559] width 194 height 92
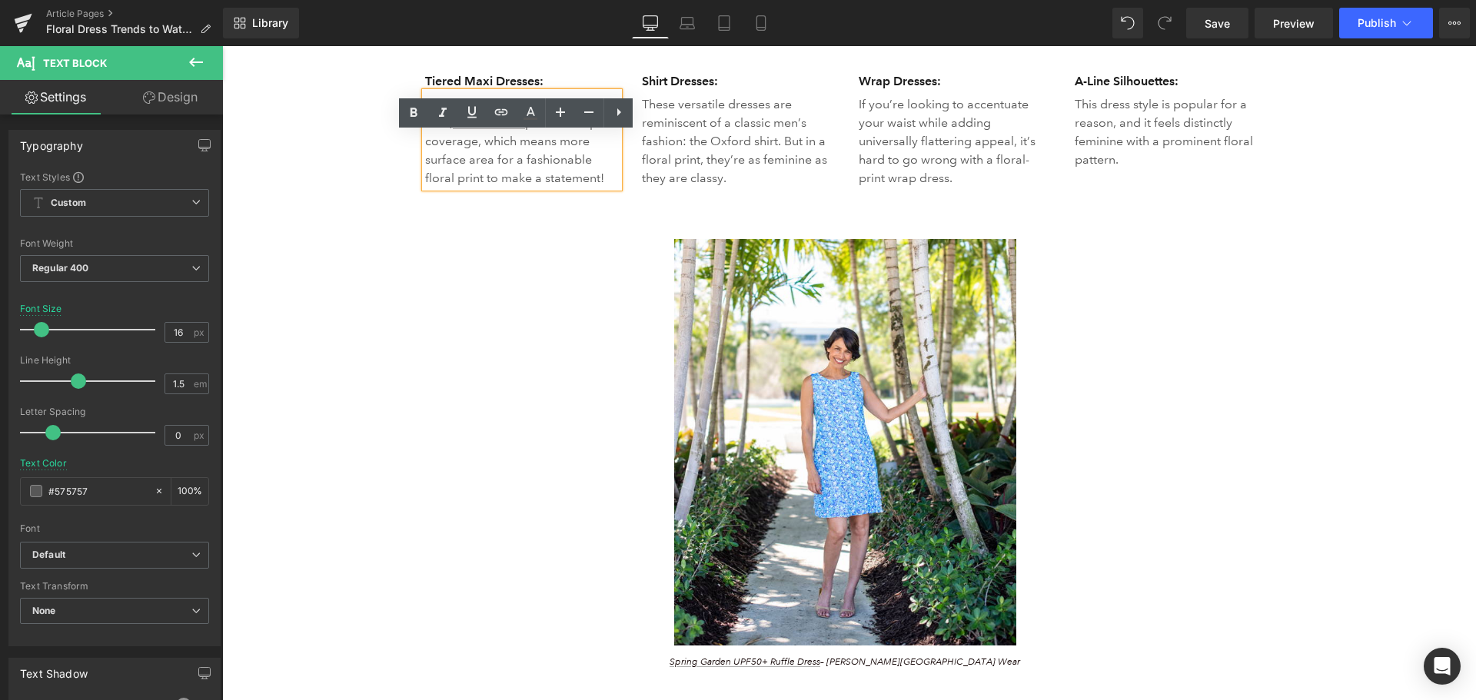
scroll to position [4305, 0]
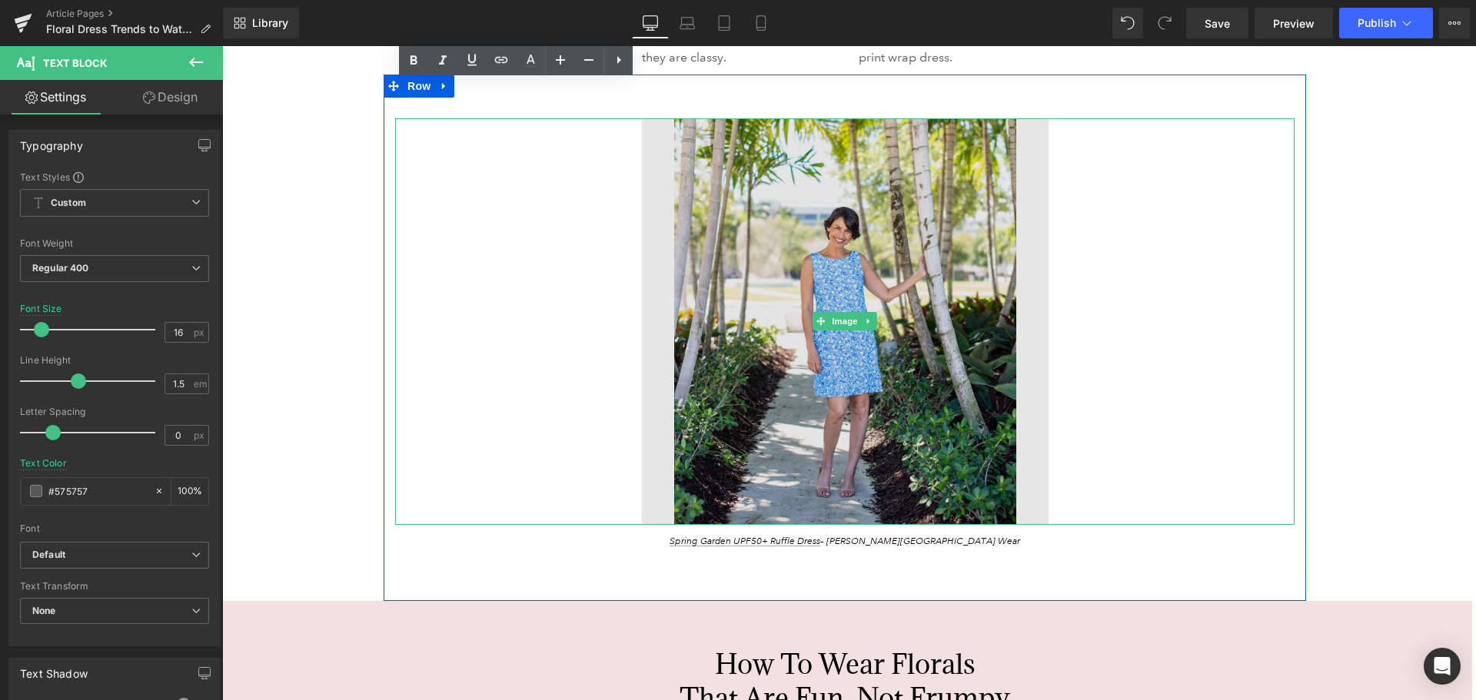
click at [902, 415] on img at bounding box center [845, 321] width 407 height 407
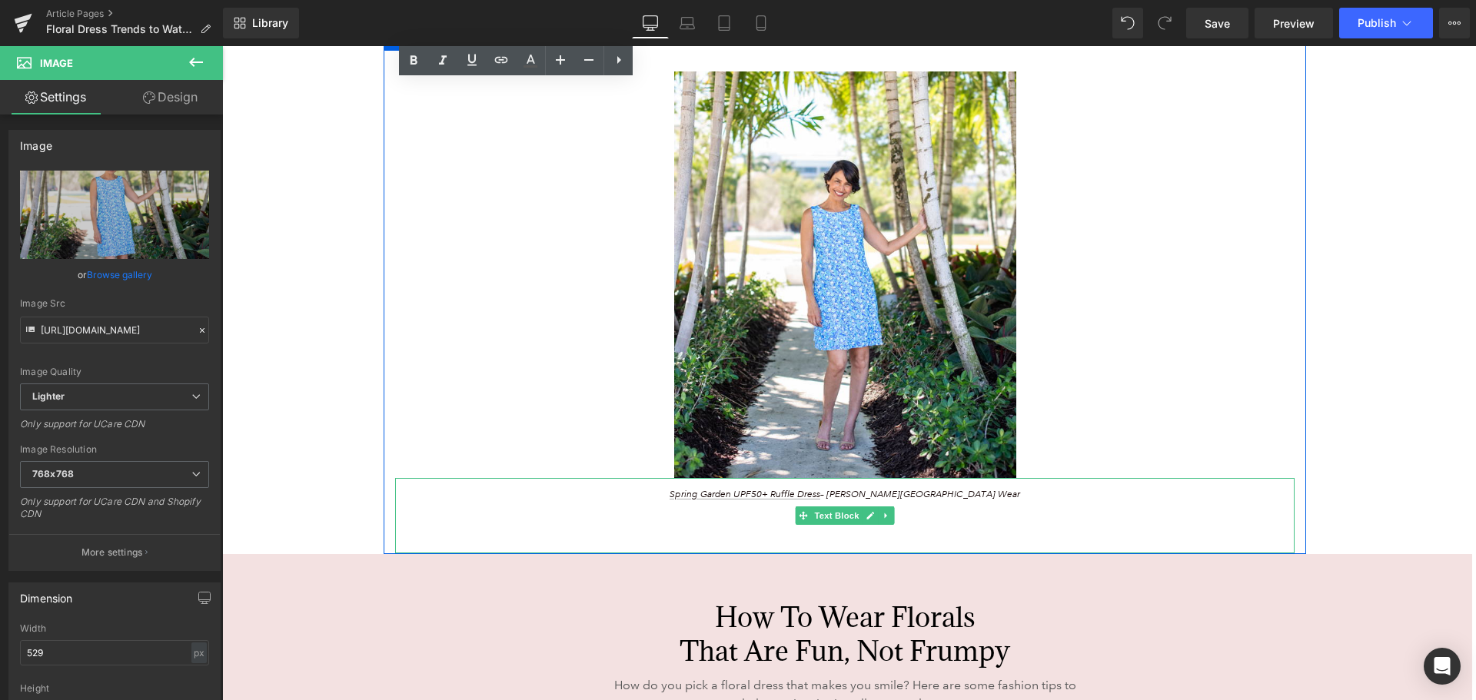
scroll to position [4613, 0]
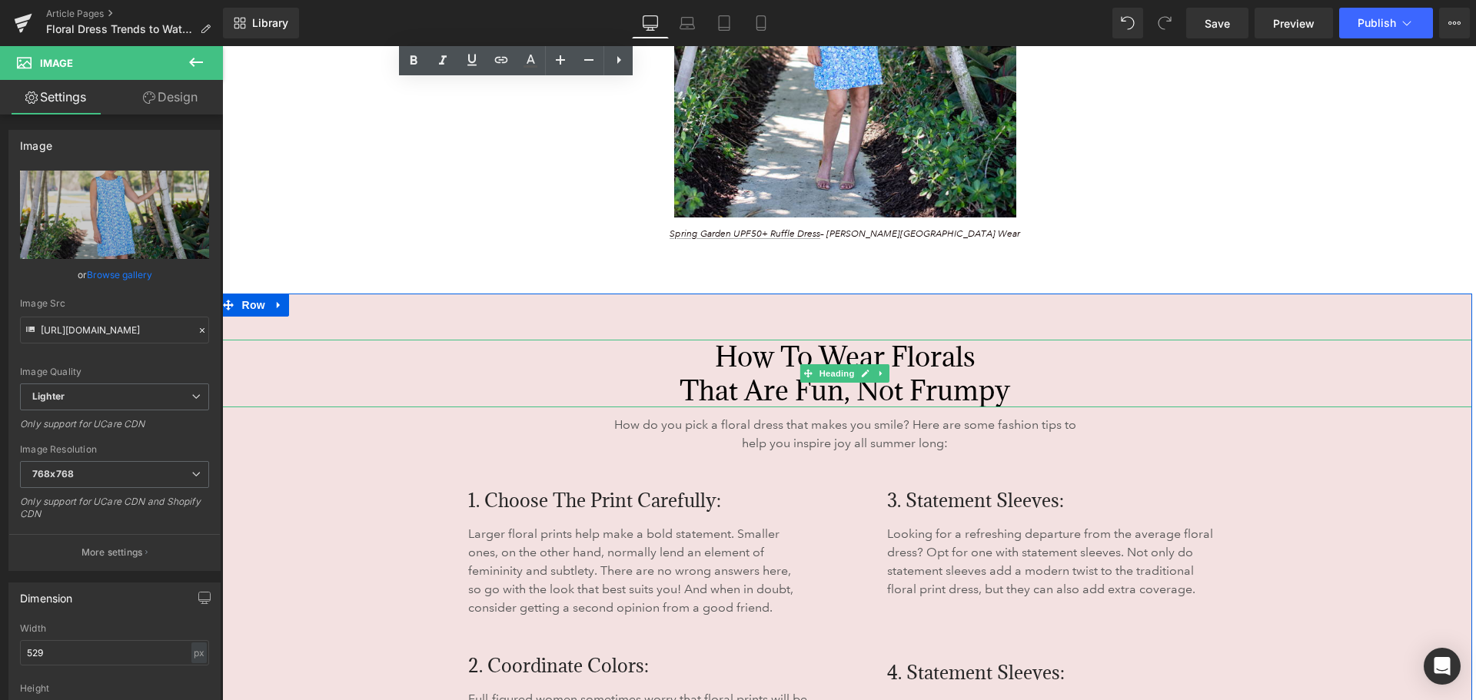
click at [975, 394] on h2 "How to Wear Florals That Are Fun, Not Frumpy" at bounding box center [845, 374] width 1254 height 68
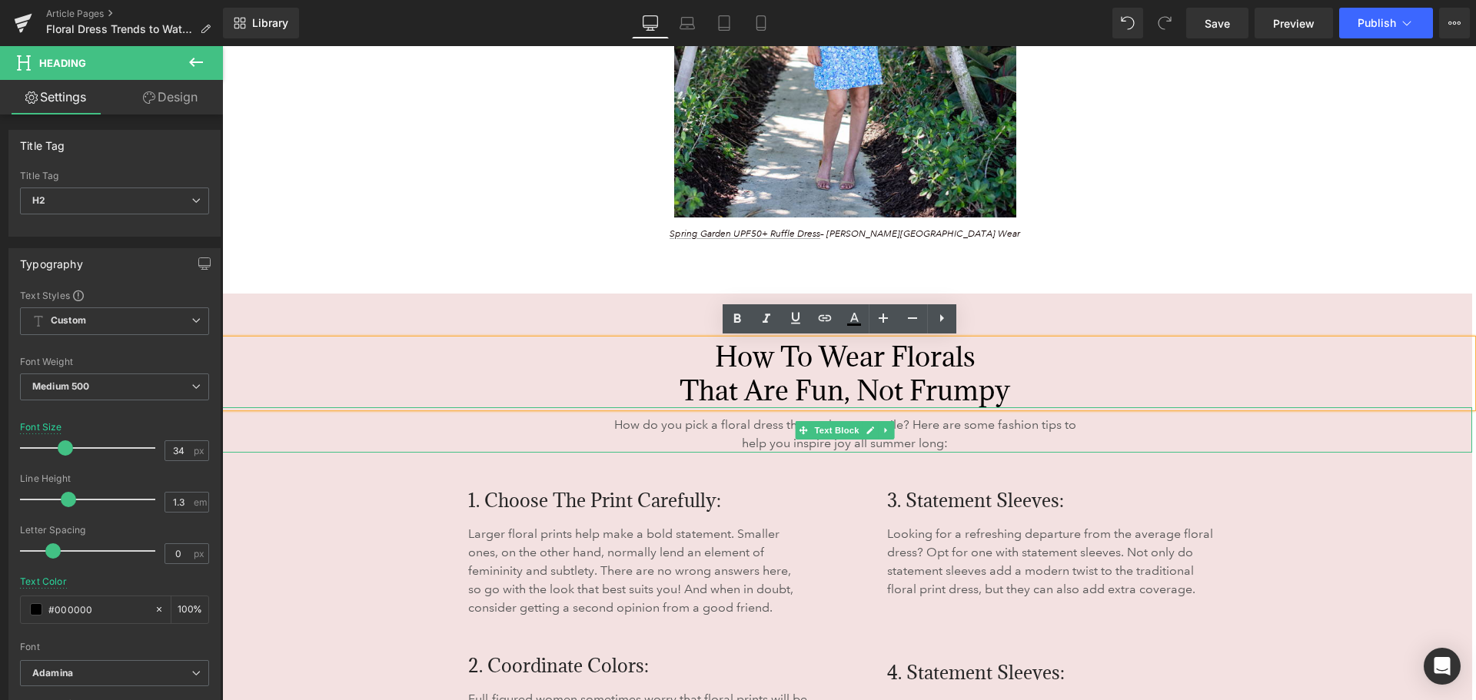
click at [917, 428] on span "How do you pick a floral dress that makes you smile? Here are some fashion tips…" at bounding box center [845, 433] width 462 height 33
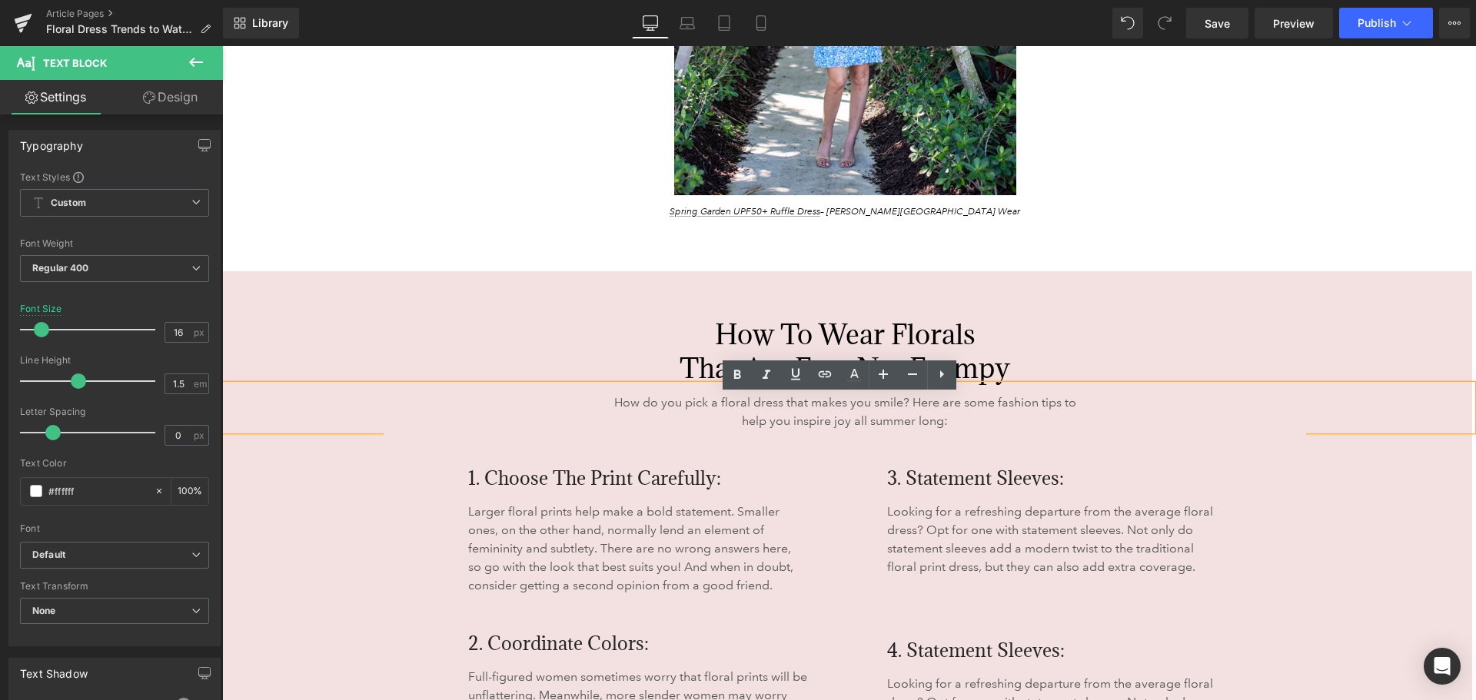
scroll to position [4920, 0]
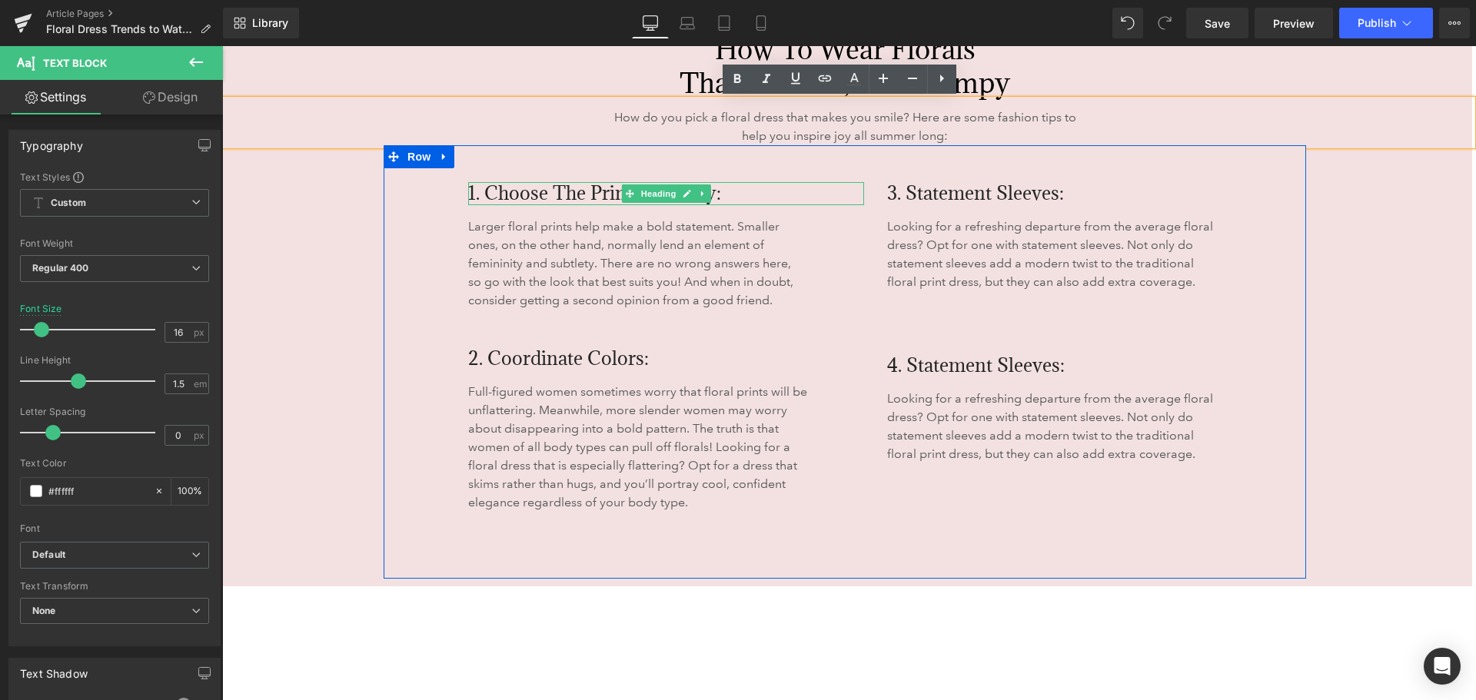
click at [554, 190] on span "1. Choose the Print Carefully:" at bounding box center [594, 193] width 253 height 25
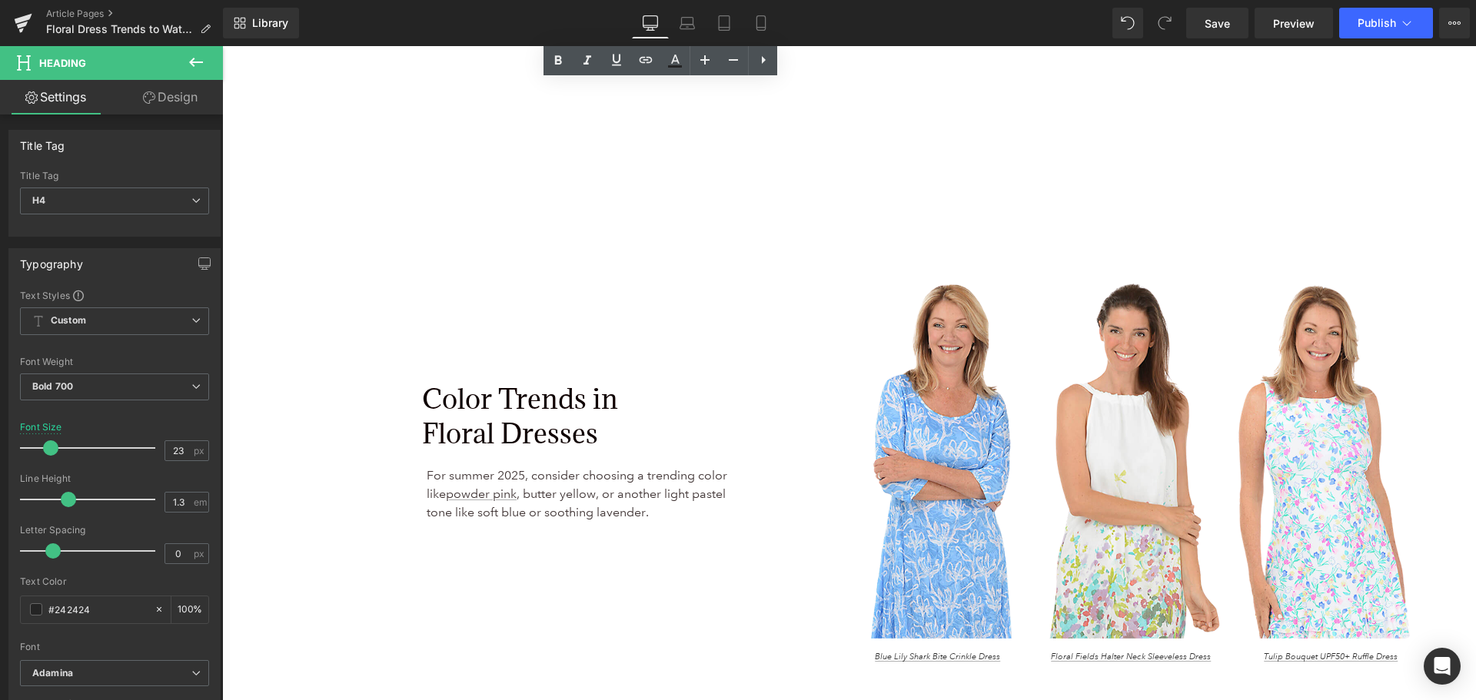
scroll to position [5689, 0]
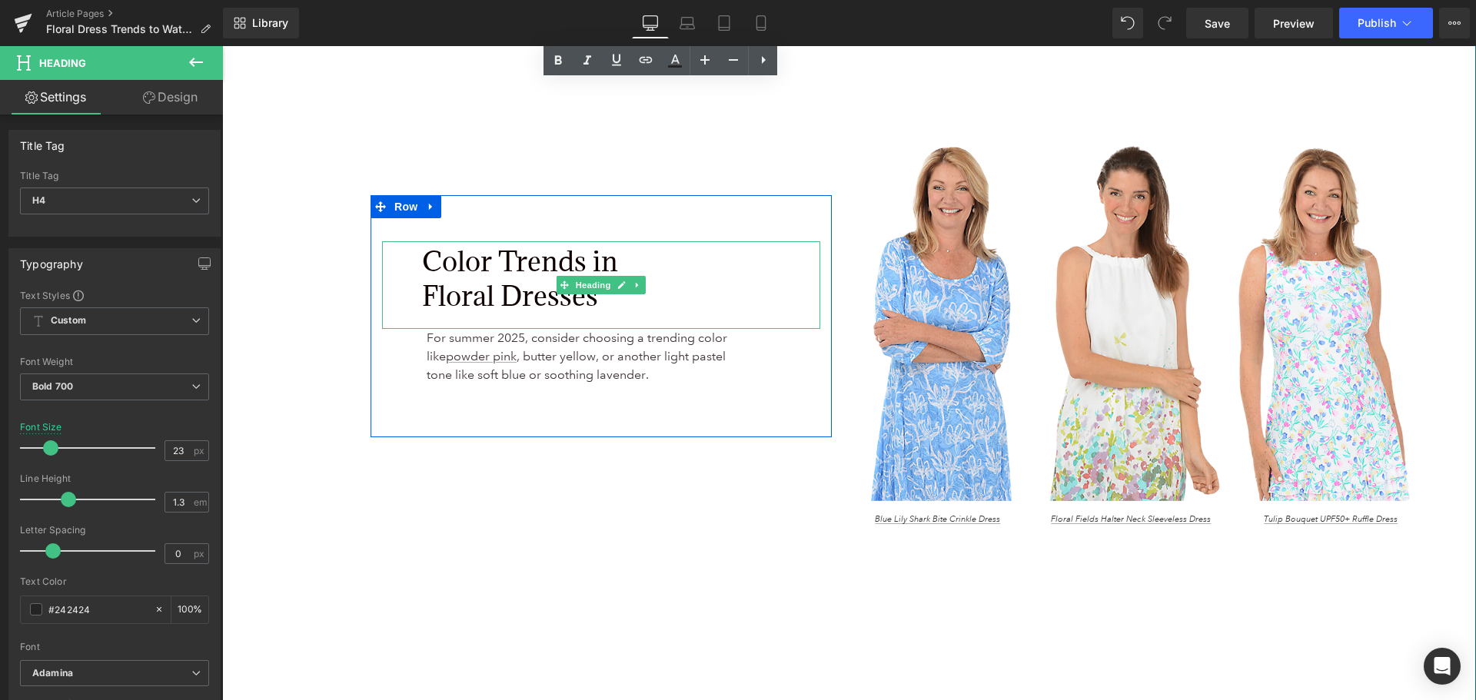
click at [690, 299] on div "Color Trends in Floral Dresses" at bounding box center [601, 284] width 438 height 87
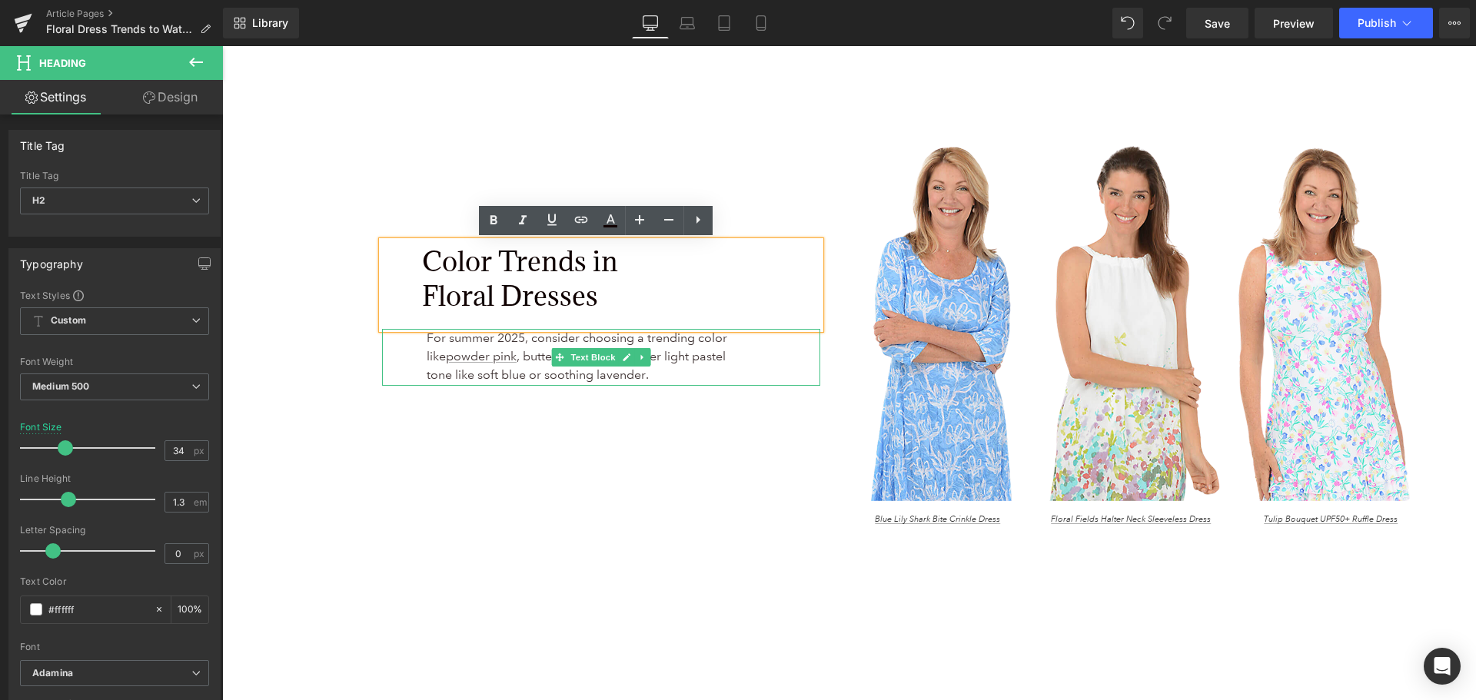
click at [670, 360] on span "For summer 2025, consider choosing a trending color like powder pink , butter y…" at bounding box center [577, 357] width 301 height 52
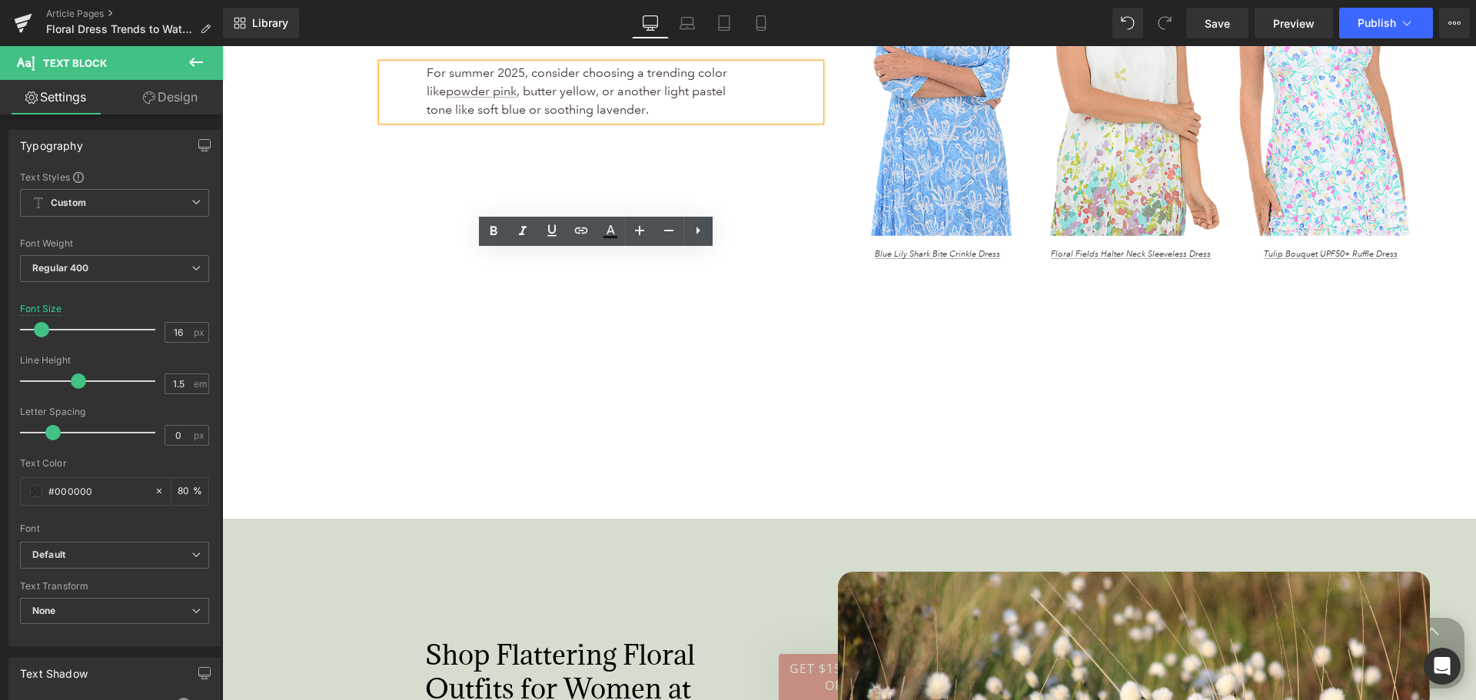
scroll to position [5766, 0]
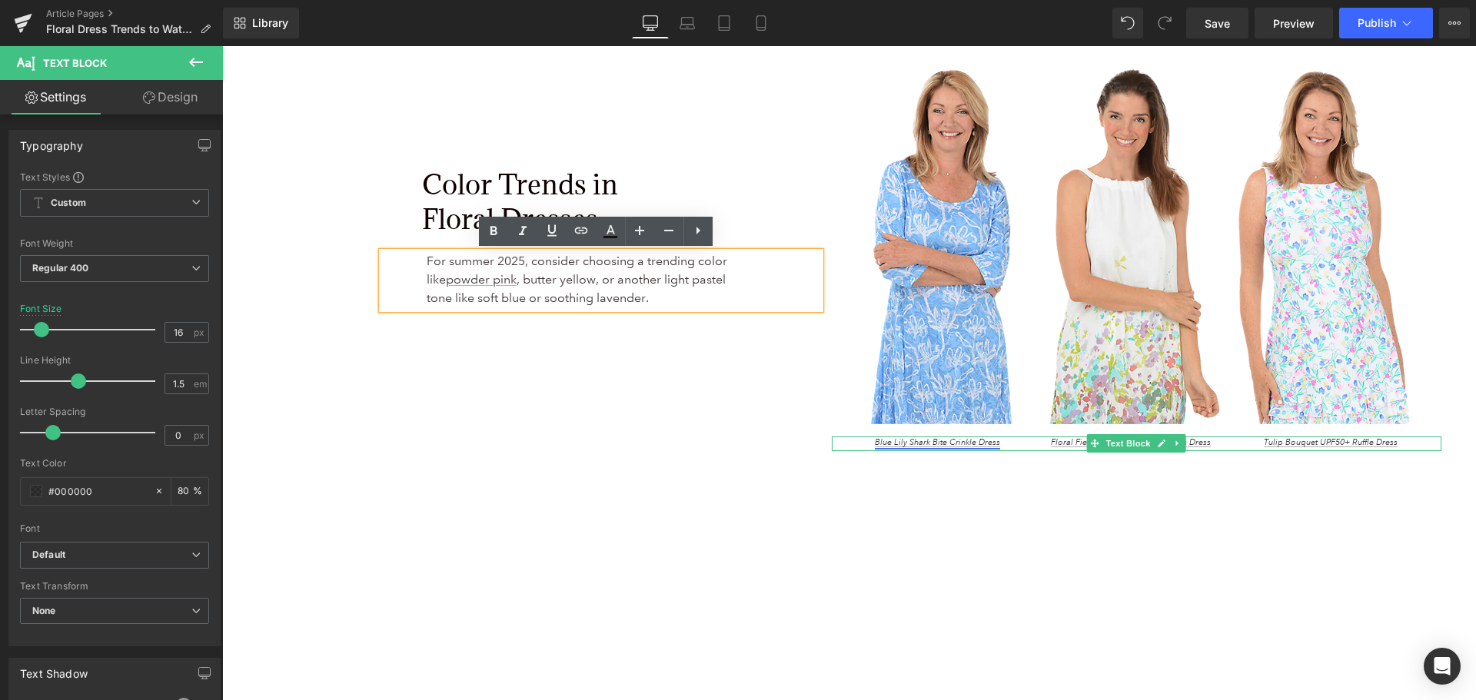
click at [952, 444] on link "Blue Lily Shark Bite Crinkle Dress" at bounding box center [937, 442] width 125 height 11
click at [1060, 441] on div at bounding box center [1137, 439] width 610 height 4
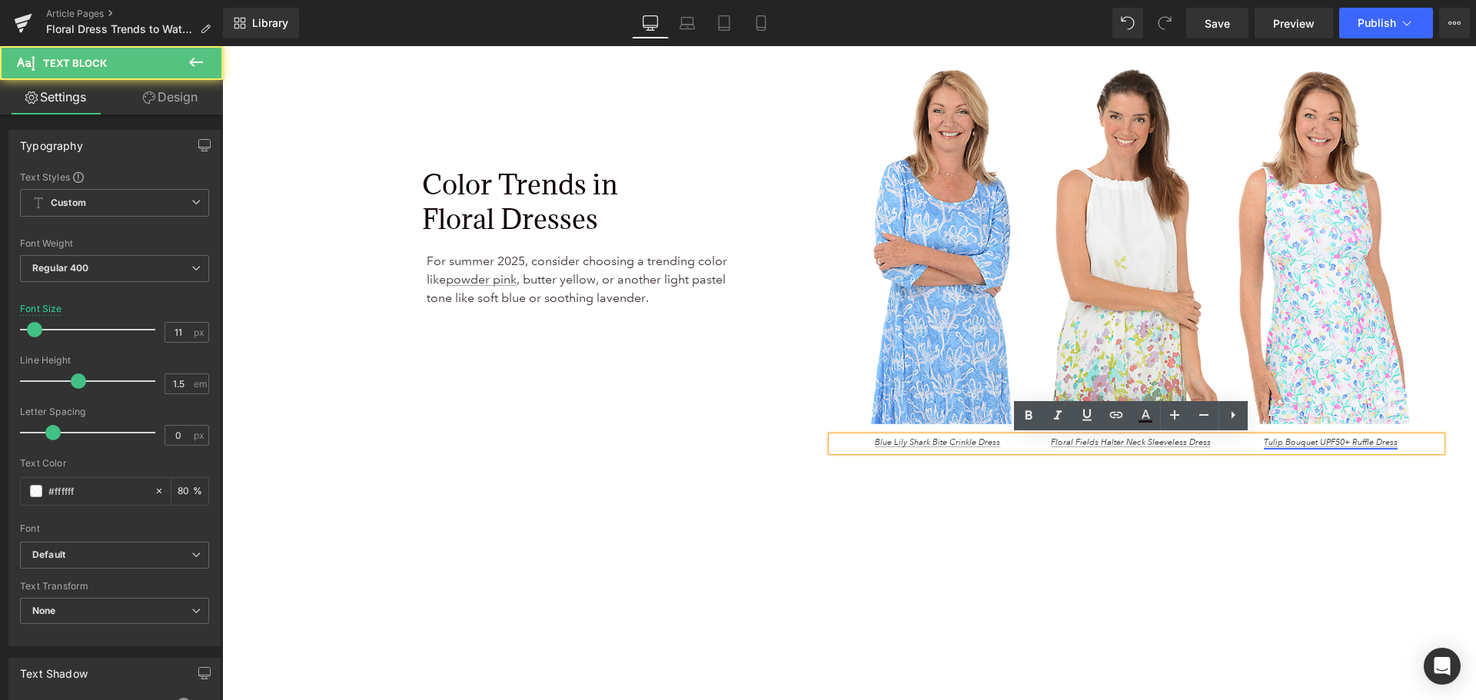
click at [1281, 441] on link "Tulip Bouquet UPF50+ Ruffle Dress" at bounding box center [1331, 442] width 134 height 11
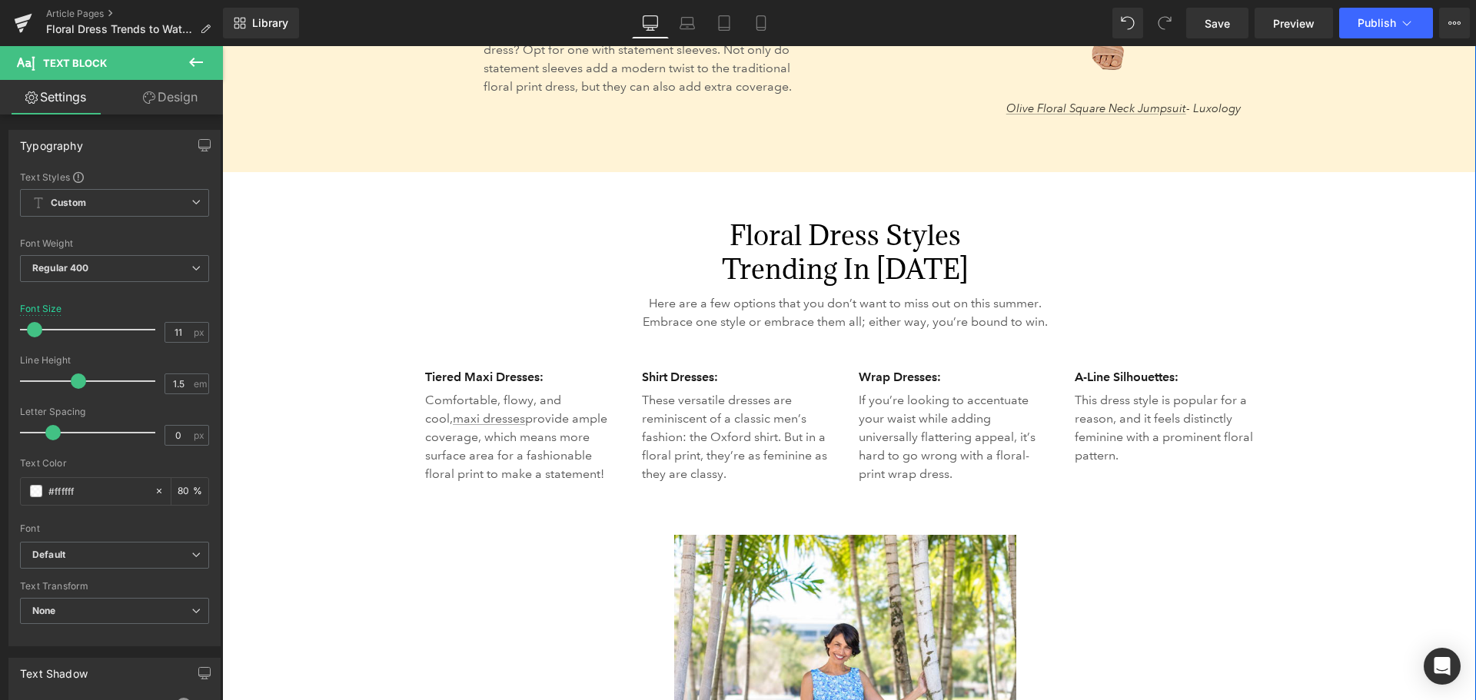
scroll to position [3998, 0]
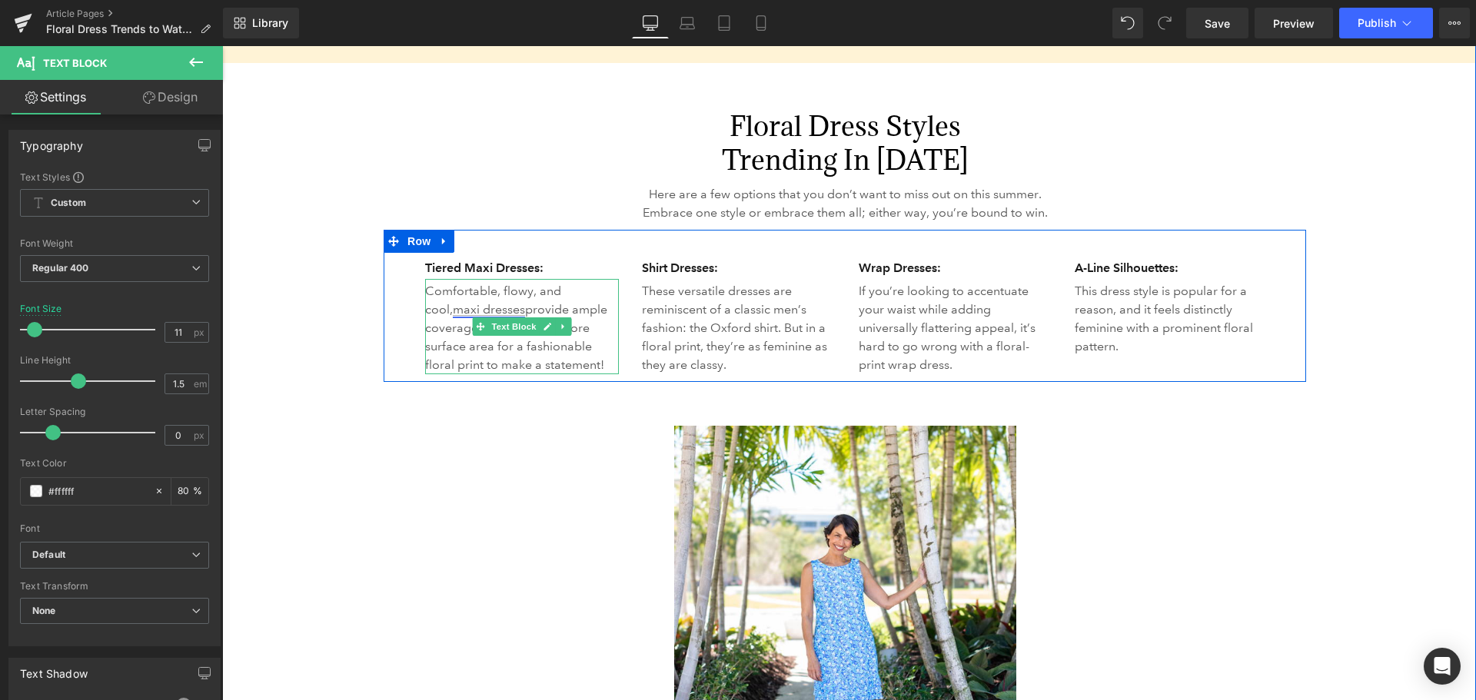
click at [525, 302] on link "maxi dresses" at bounding box center [489, 309] width 72 height 15
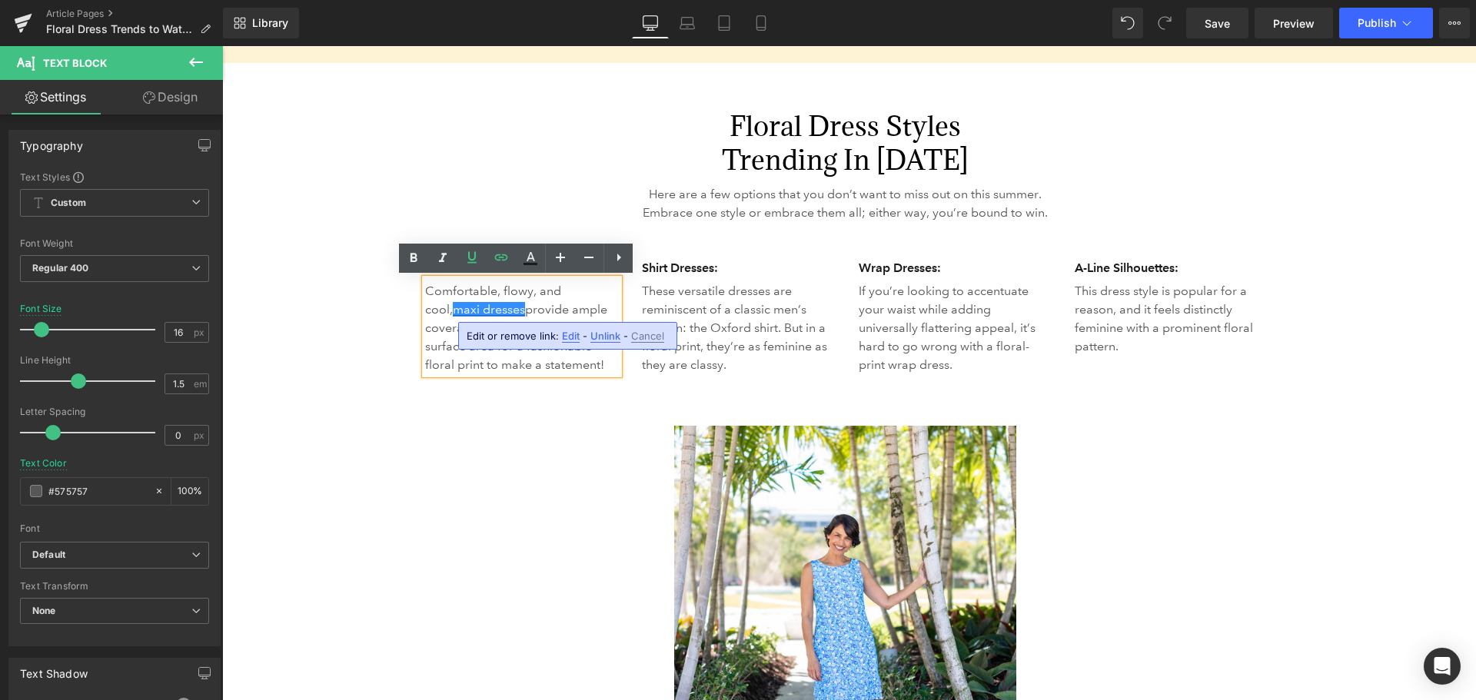
click at [508, 342] on input "[URL][DOMAIN_NAME]" at bounding box center [423, 341] width 237 height 38
click at [508, 341] on input "[URL][DOMAIN_NAME]" at bounding box center [423, 341] width 237 height 38
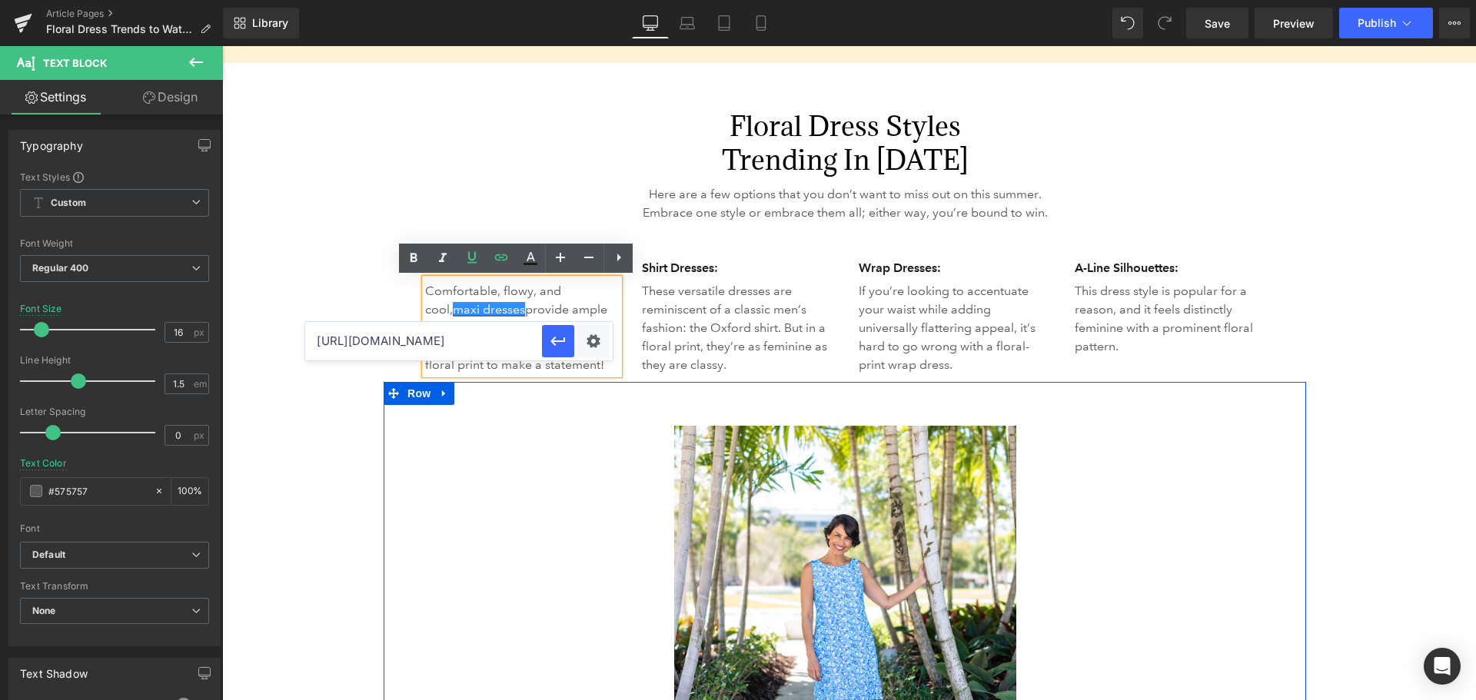
click at [520, 434] on link at bounding box center [844, 629] width 899 height 407
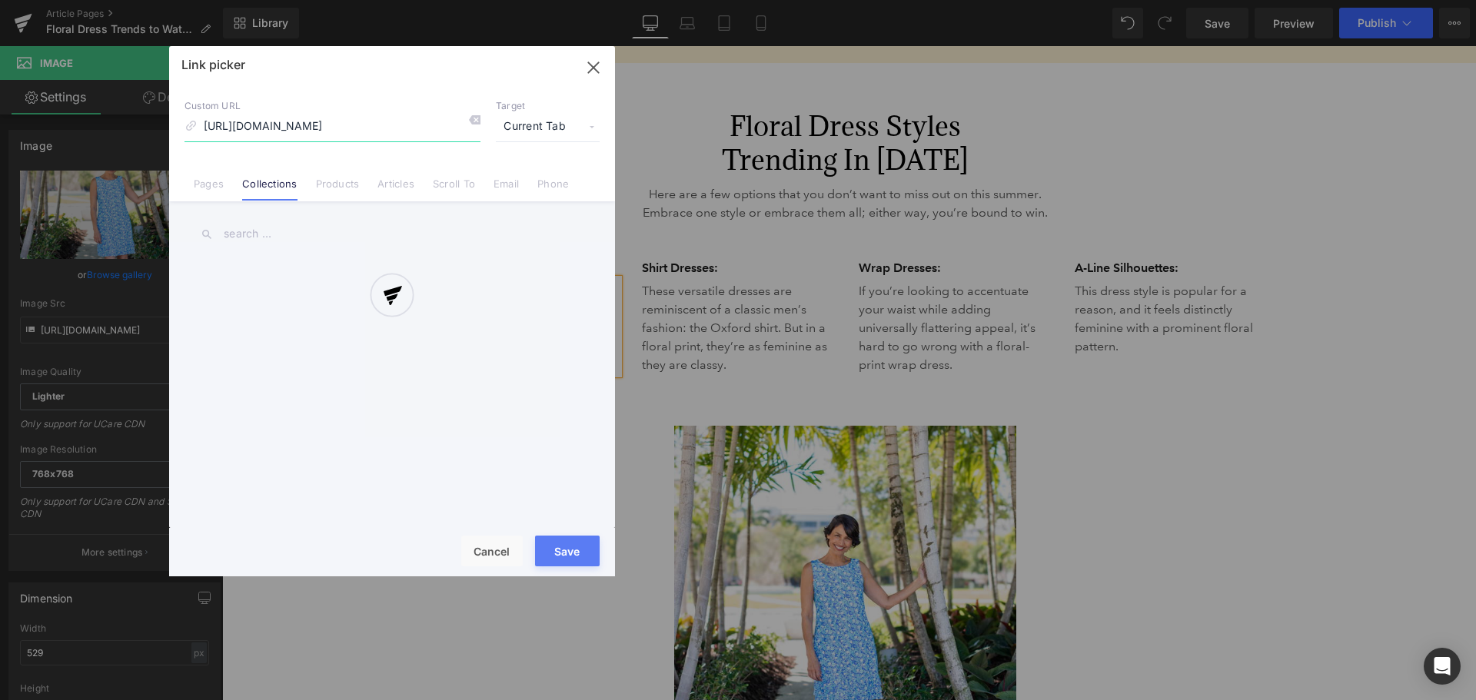
scroll to position [0, 13]
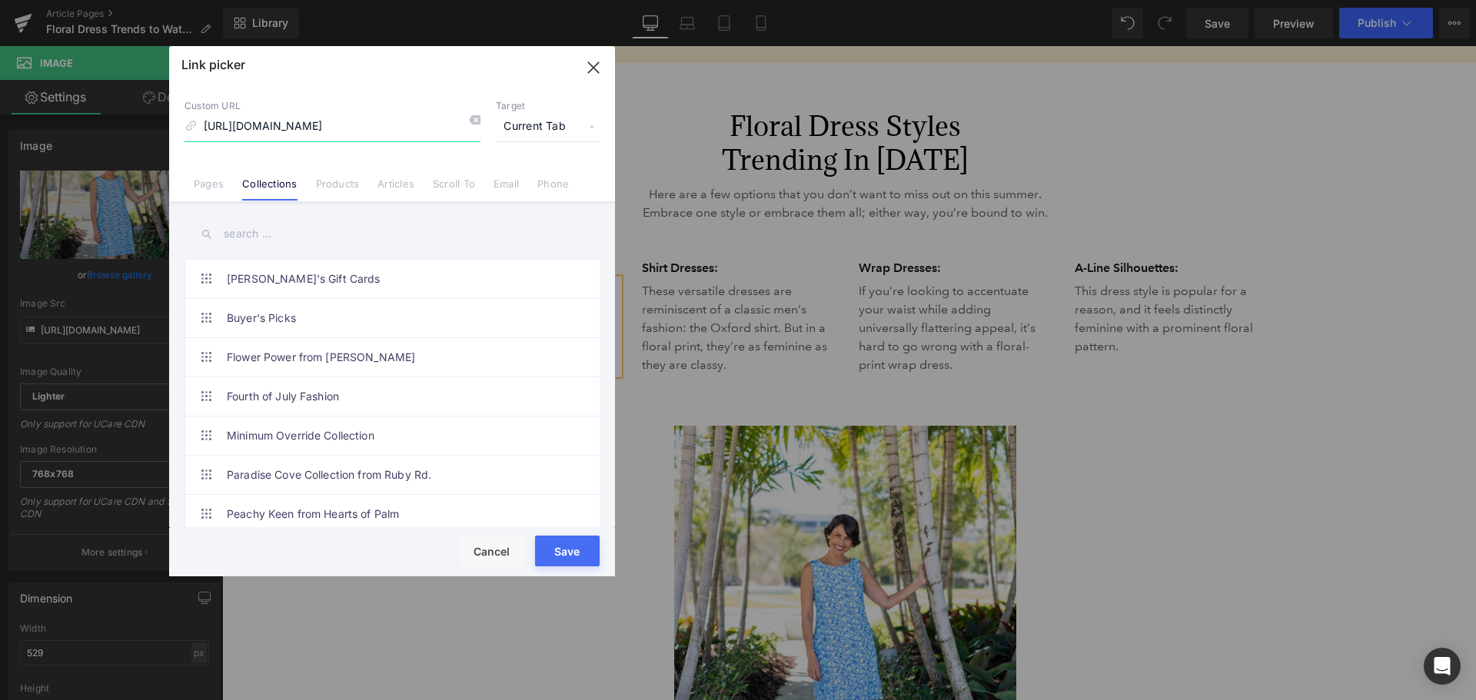
click at [592, 71] on icon "button" at bounding box center [593, 67] width 25 height 25
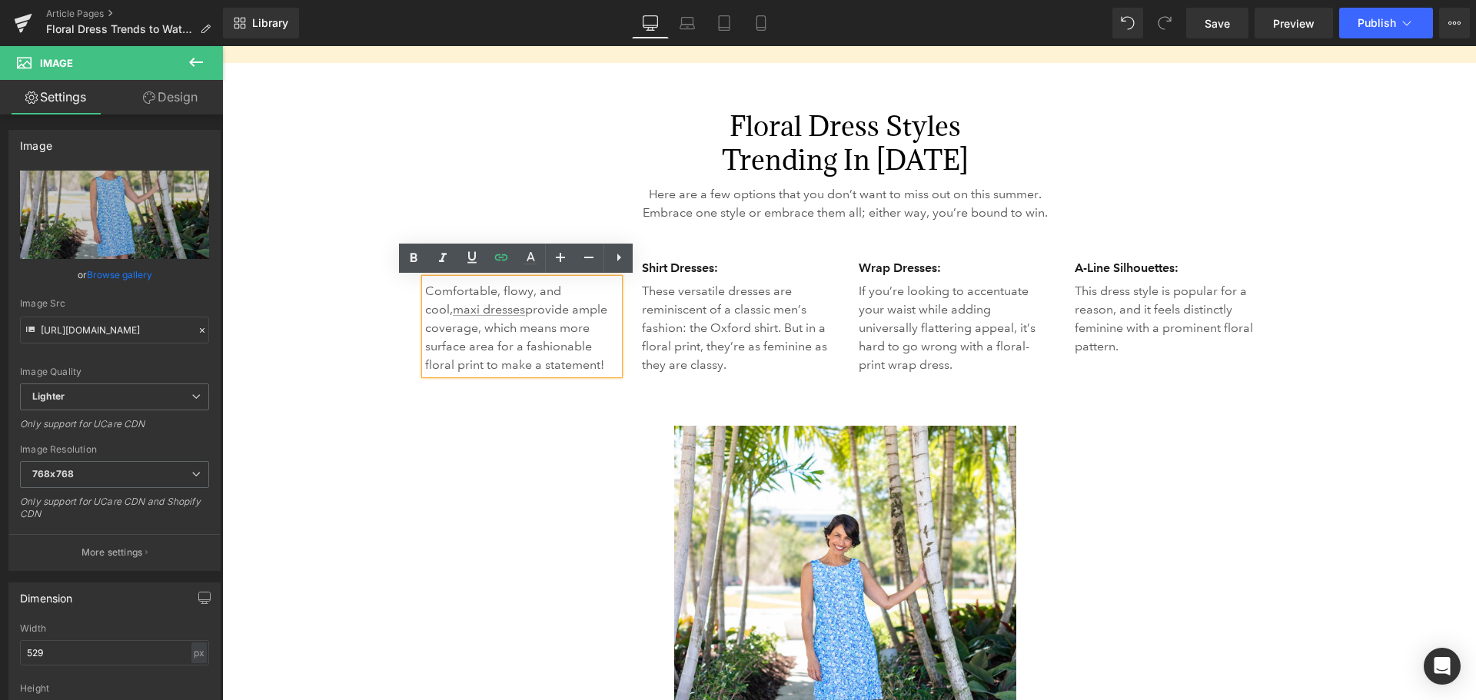
click at [1268, 472] on link at bounding box center [844, 629] width 899 height 407
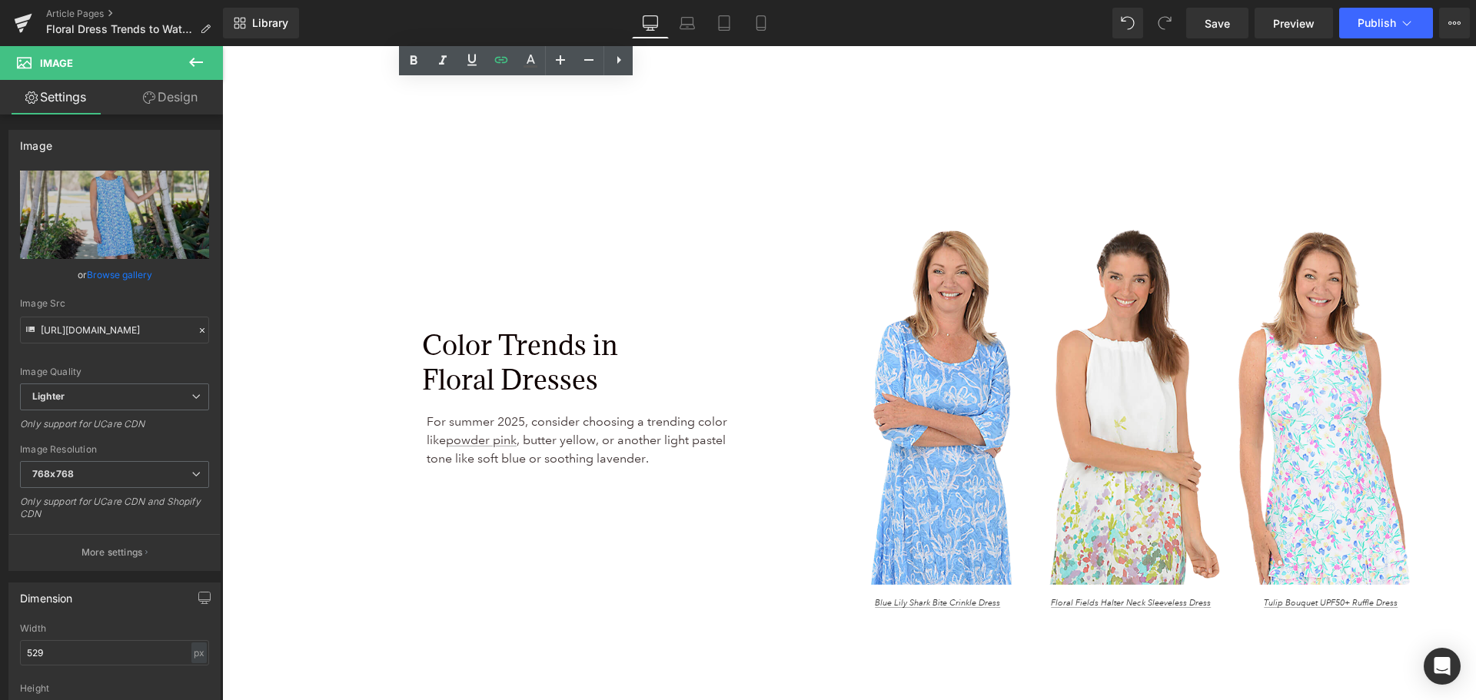
scroll to position [5612, 0]
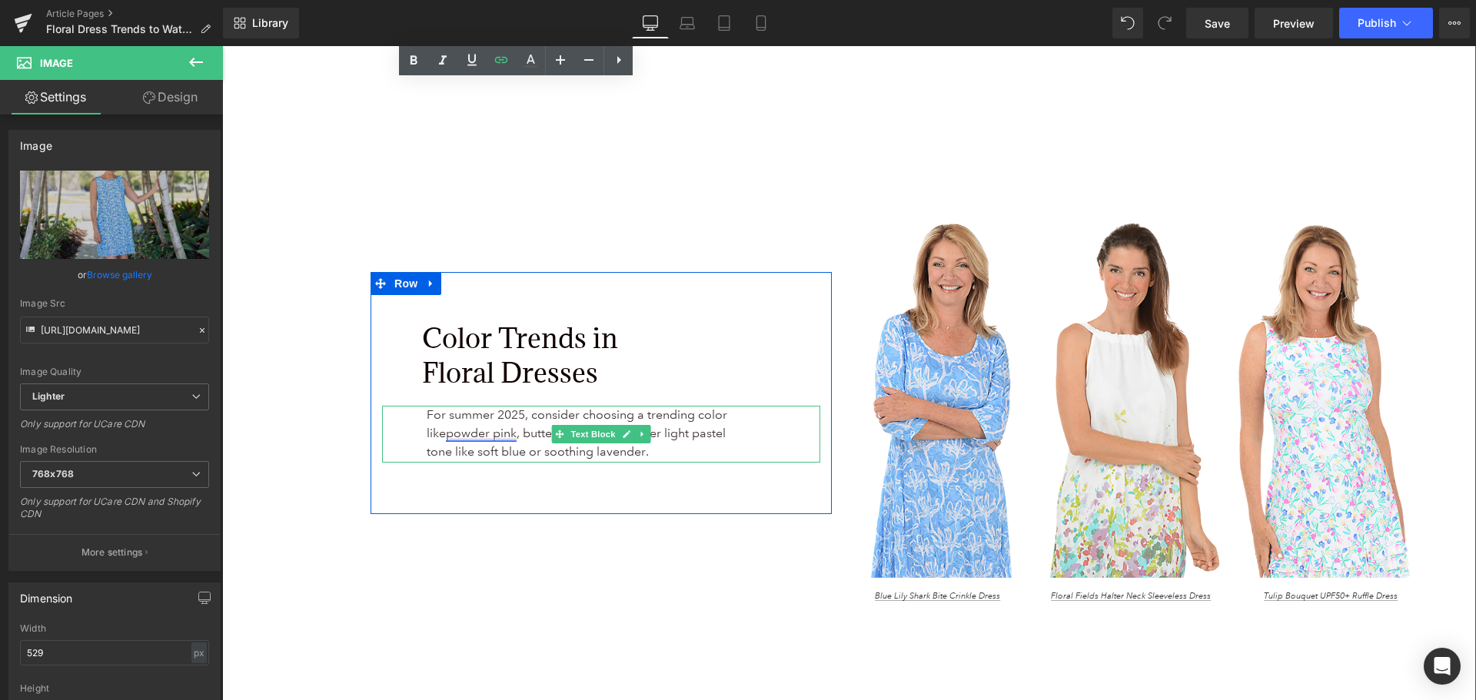
click at [465, 432] on link "powder pink" at bounding box center [481, 433] width 71 height 15
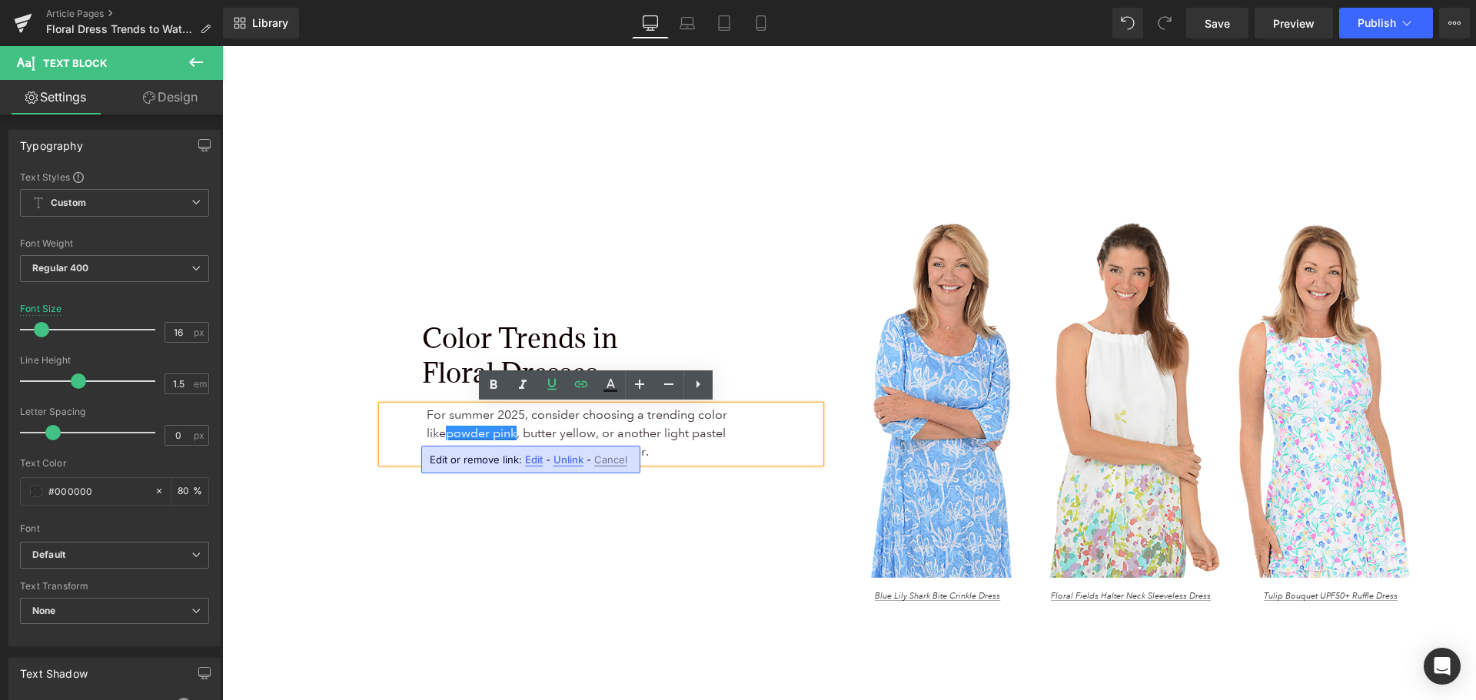
type input "[URL][DOMAIN_NAME]"
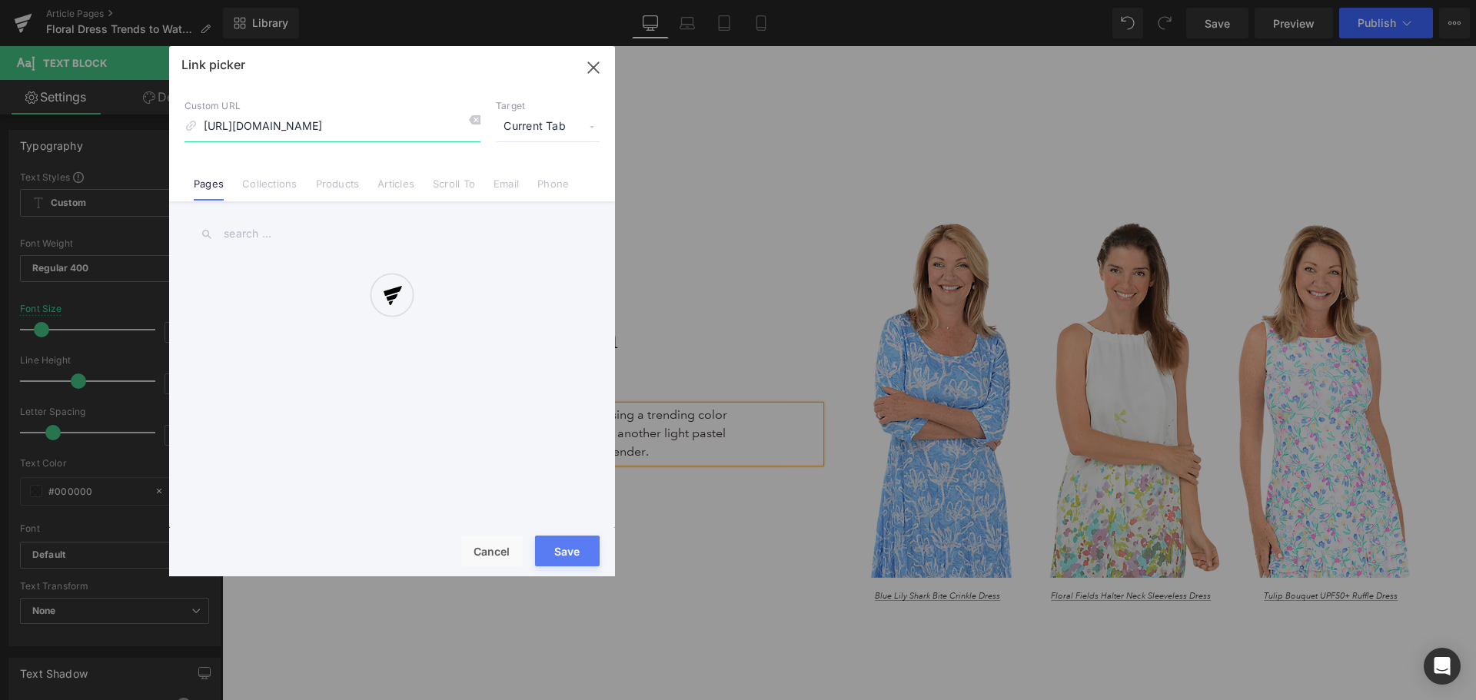
scroll to position [0, 164]
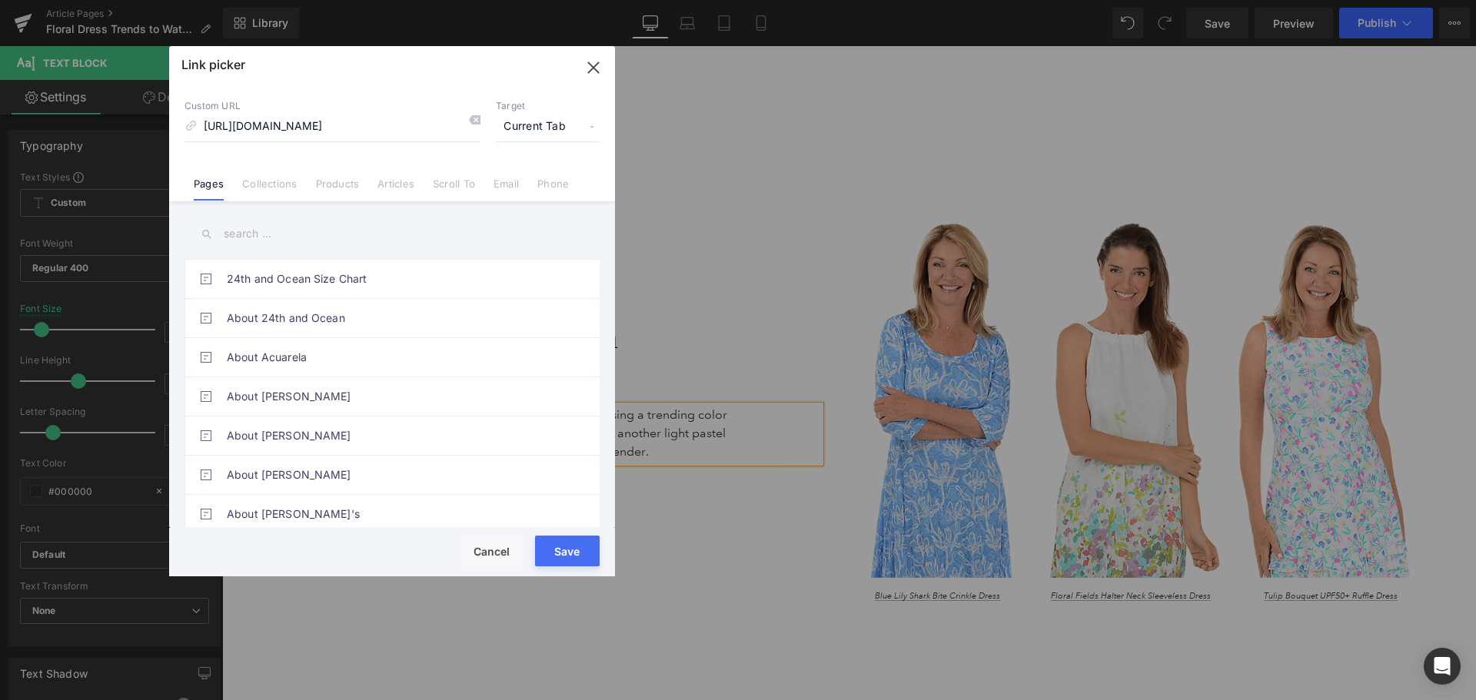
click at [528, 126] on span "Current Tab" at bounding box center [548, 126] width 104 height 29
click at [525, 177] on li "New Tab" at bounding box center [547, 181] width 119 height 27
drag, startPoint x: 358, startPoint y: 498, endPoint x: 580, endPoint y: 544, distance: 226.9
click at [580, 544] on button "Save" at bounding box center [567, 551] width 65 height 31
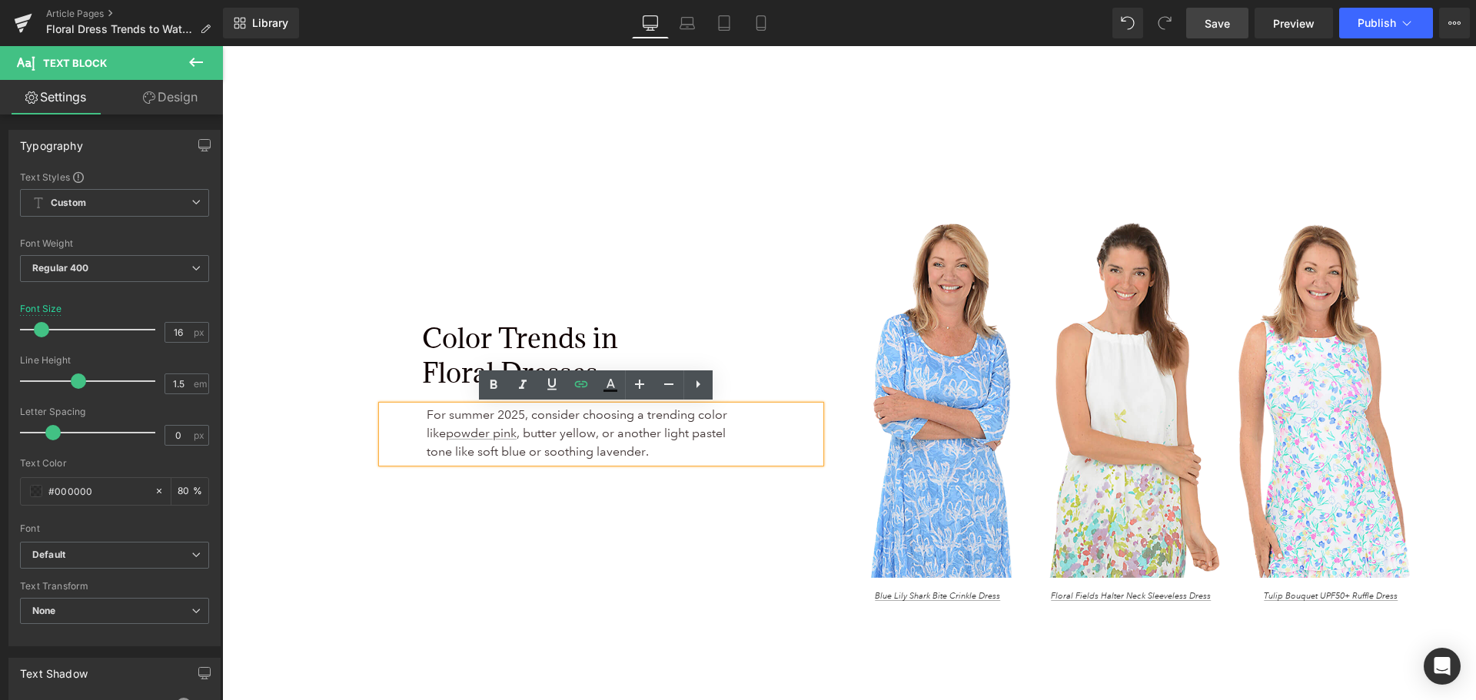
click at [1219, 28] on span "Save" at bounding box center [1217, 23] width 25 height 16
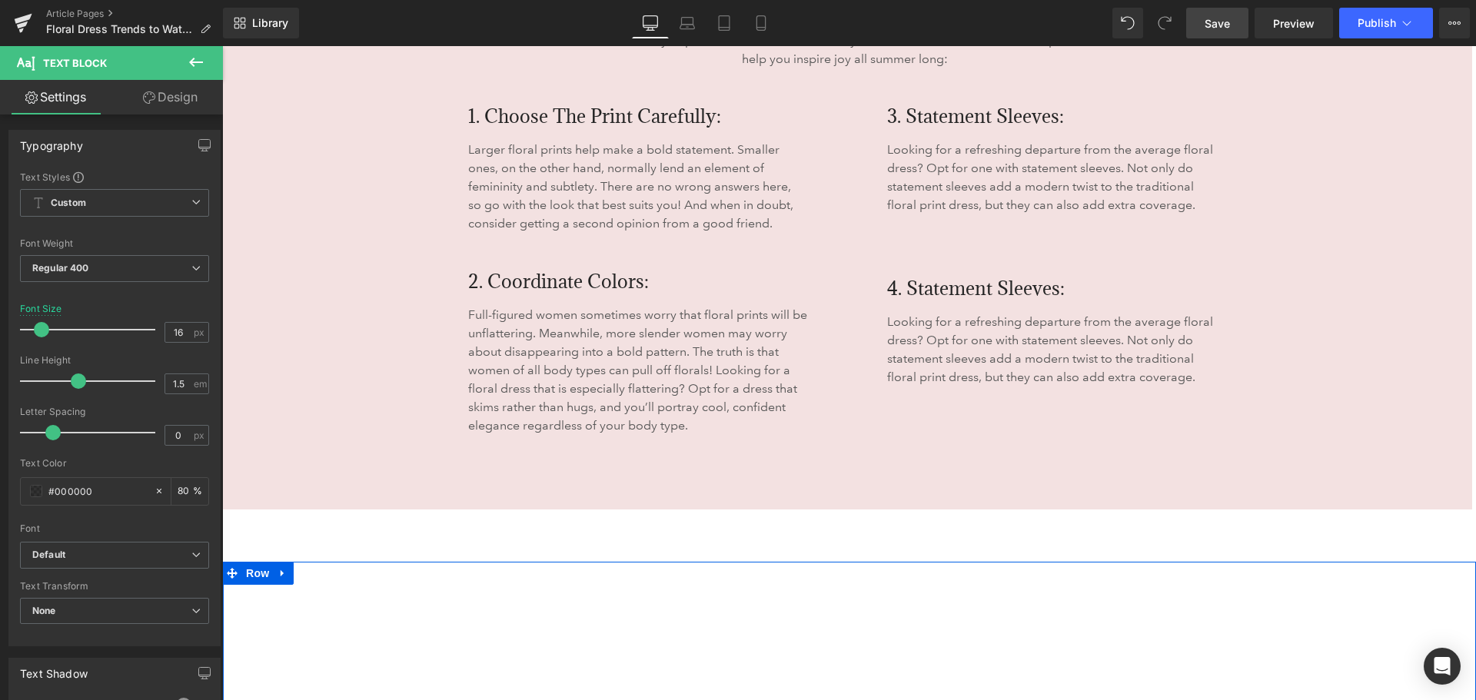
scroll to position [4920, 0]
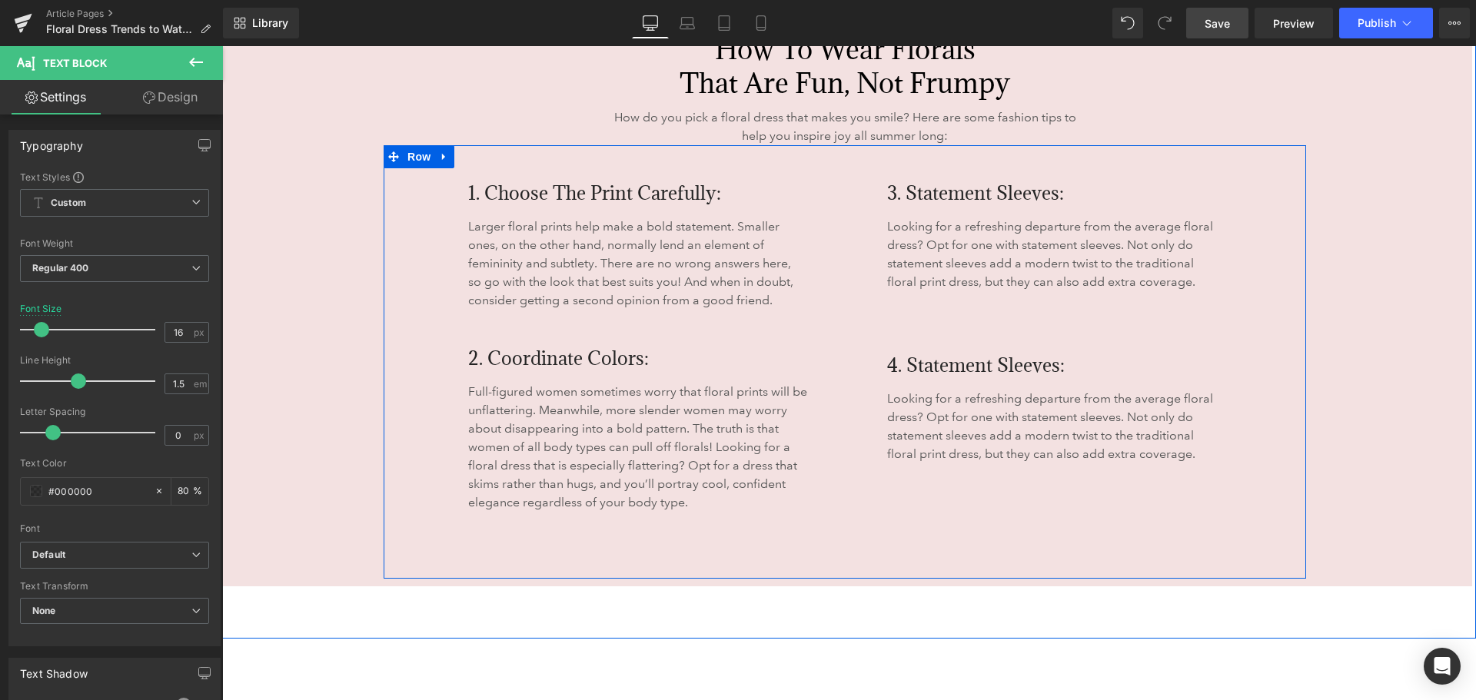
click at [943, 361] on span "4. Statement Sleeves:" at bounding box center [976, 365] width 178 height 25
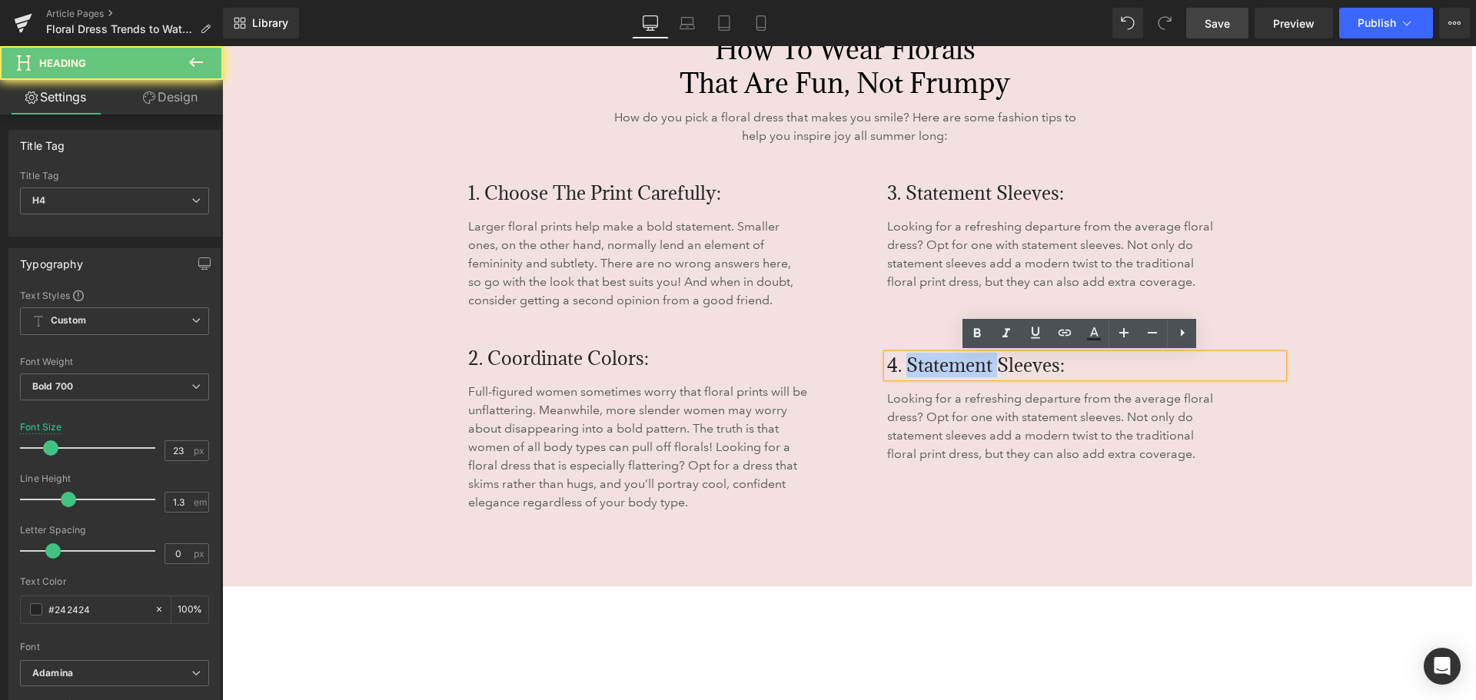
click at [943, 361] on span "4. Statement Sleeves:" at bounding box center [976, 365] width 178 height 25
click at [915, 360] on span "4. Statement Sleeves:" at bounding box center [976, 365] width 178 height 25
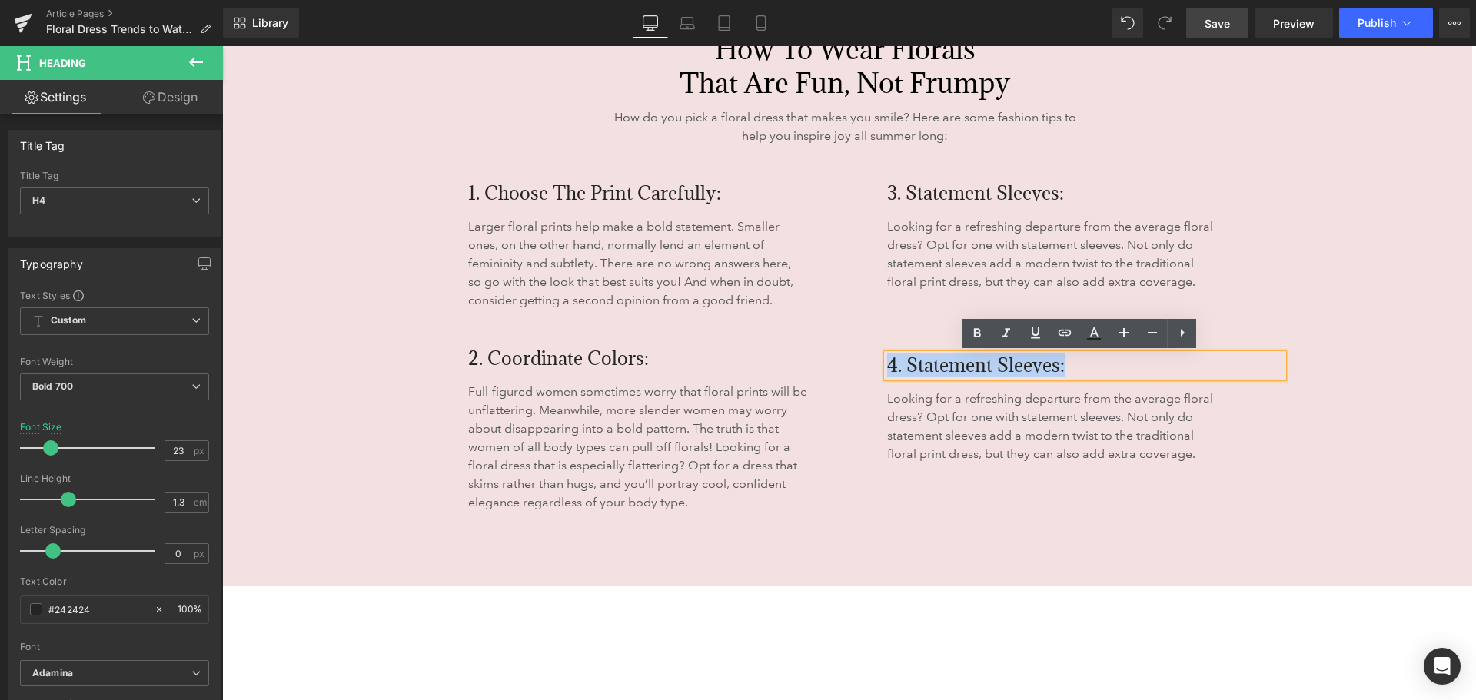
click at [915, 360] on span "4. Statement Sleeves:" at bounding box center [976, 365] width 178 height 25
drag, startPoint x: 905, startPoint y: 366, endPoint x: 1072, endPoint y: 360, distance: 166.9
click at [1072, 360] on h4 "4. Statement Sleeves:" at bounding box center [1085, 365] width 396 height 23
click at [953, 360] on span "4. Statement Sleeves:" at bounding box center [976, 365] width 178 height 25
drag, startPoint x: 906, startPoint y: 364, endPoint x: 1076, endPoint y: 365, distance: 169.9
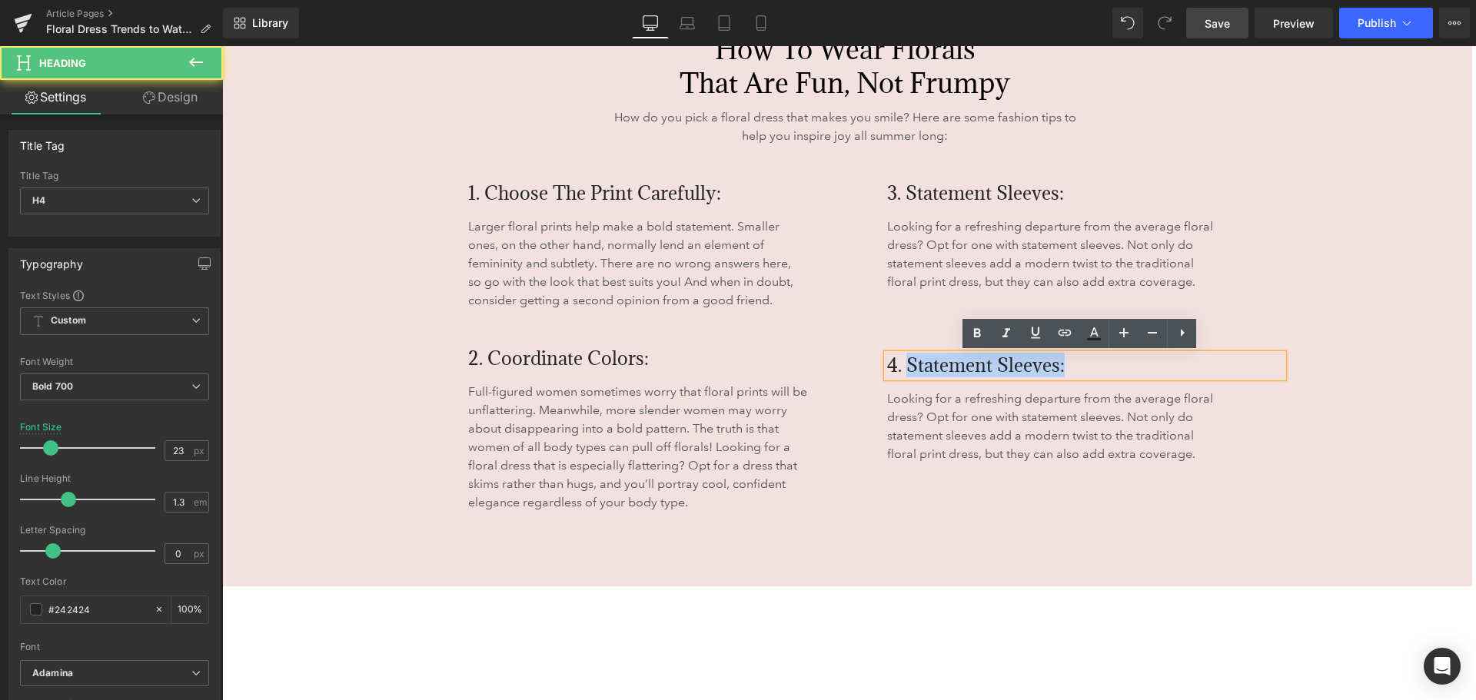
click at [1076, 365] on h4 "4. Statement Sleeves:" at bounding box center [1085, 365] width 396 height 23
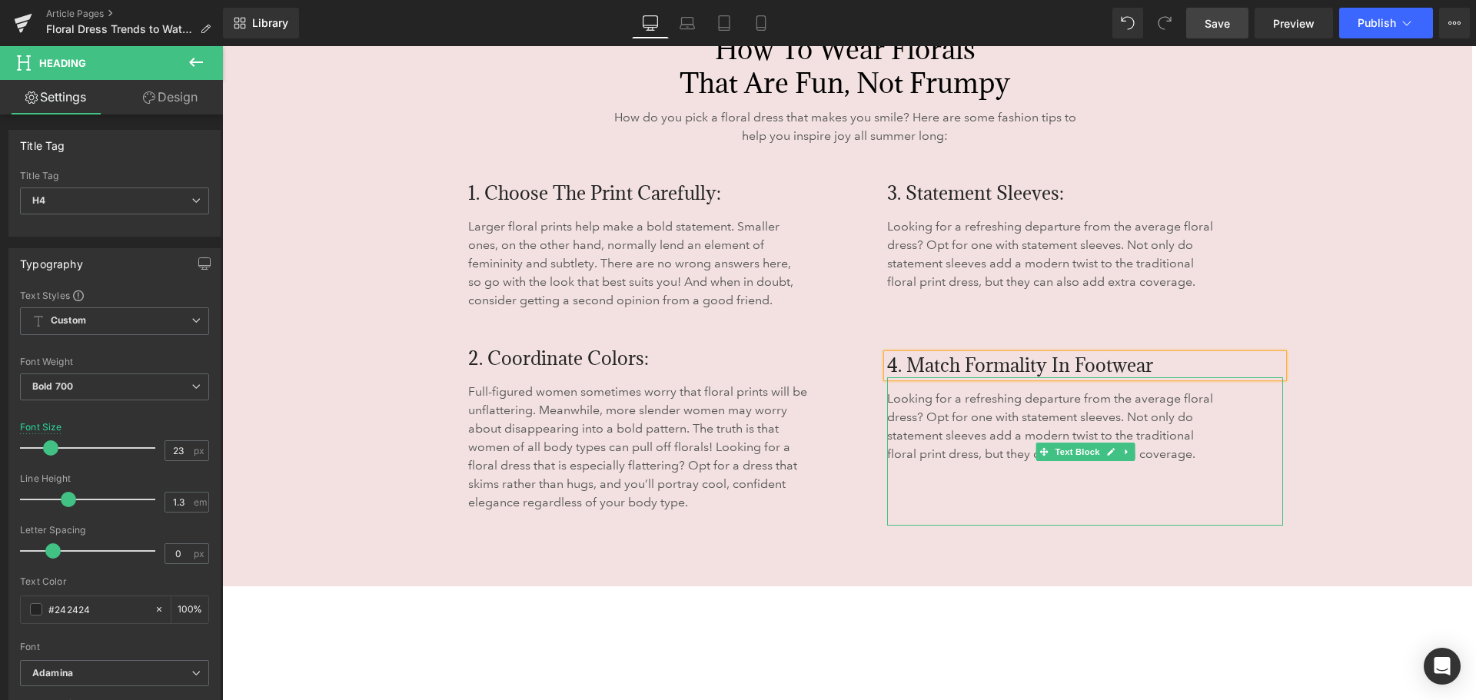
click at [899, 415] on p "Looking for a refreshing departure from the average floral dress? Opt for one w…" at bounding box center [1054, 427] width 334 height 74
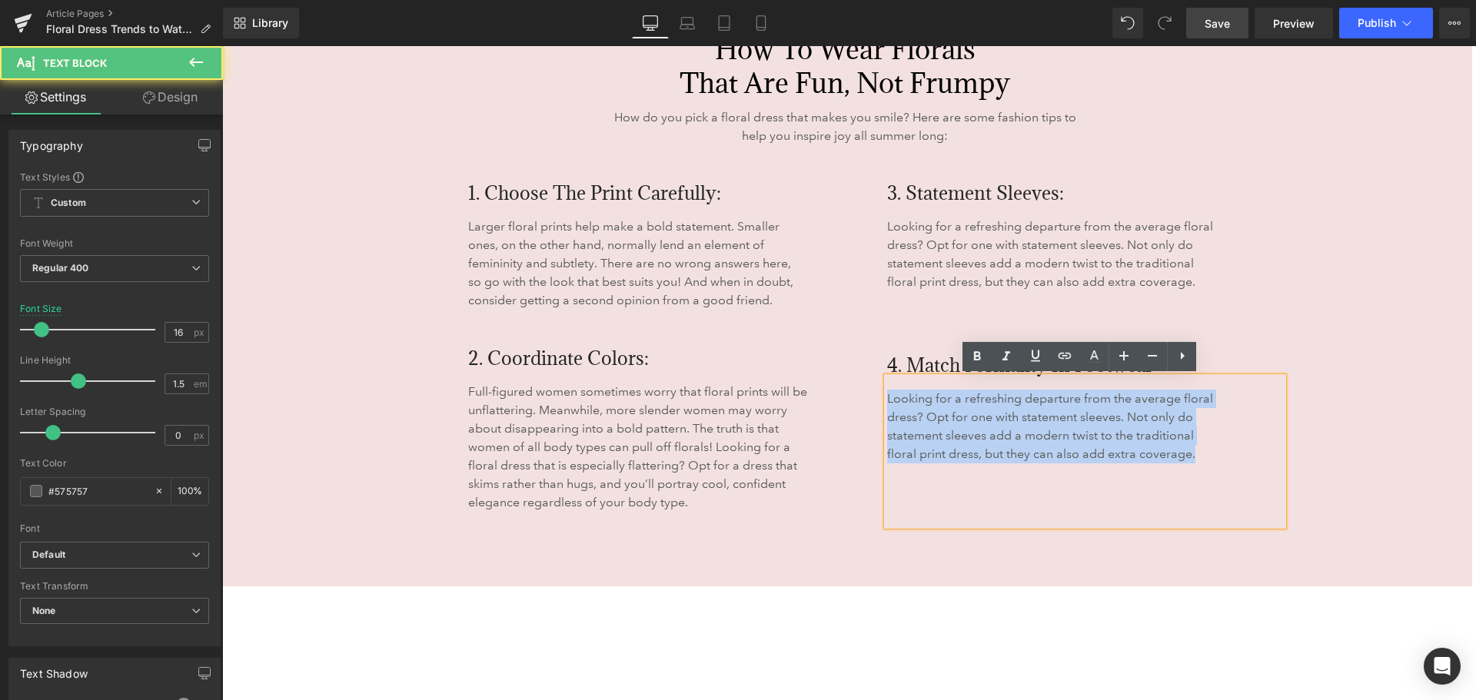
drag, startPoint x: 883, startPoint y: 397, endPoint x: 1228, endPoint y: 476, distance: 354.0
click at [1228, 476] on div "Looking for a refreshing departure from the average floral dress? Opt for one w…" at bounding box center [1085, 451] width 396 height 148
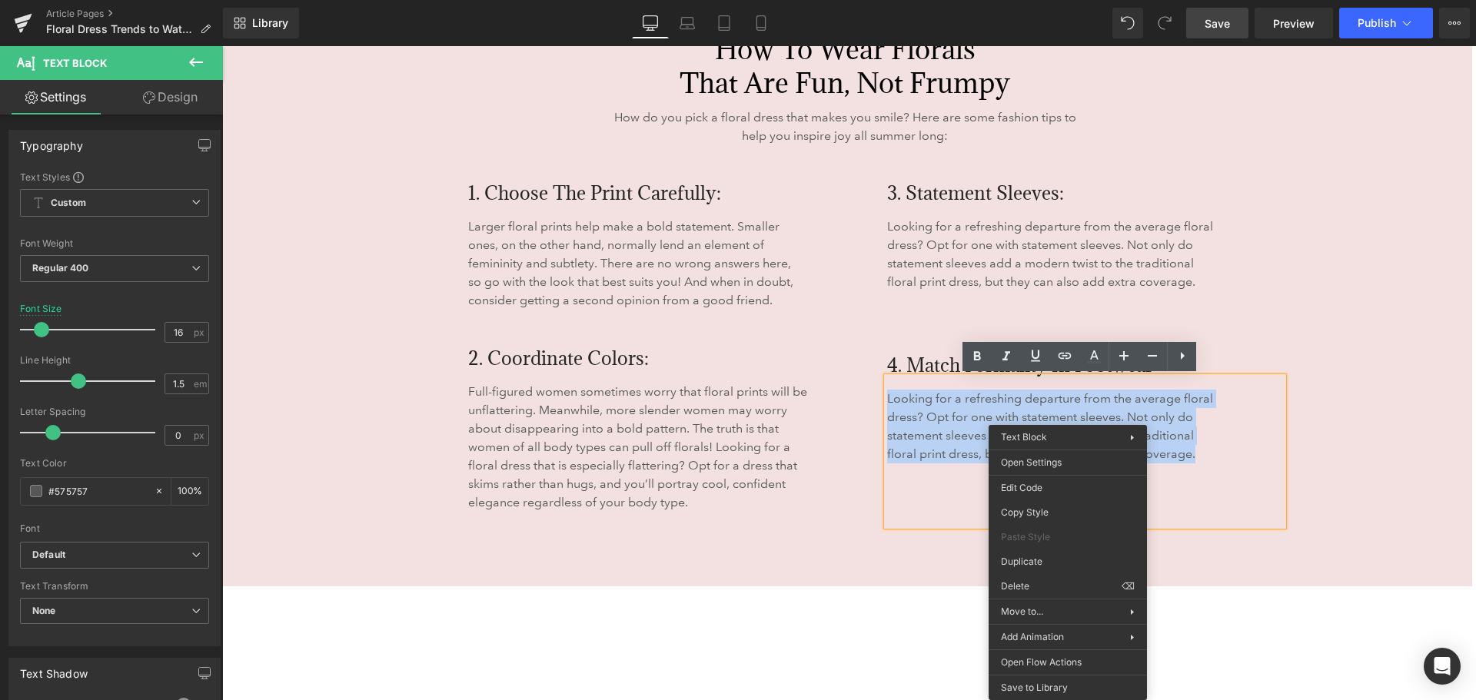
click at [916, 441] on p "Looking for a refreshing departure from the average floral dress? Opt for one w…" at bounding box center [1054, 427] width 334 height 74
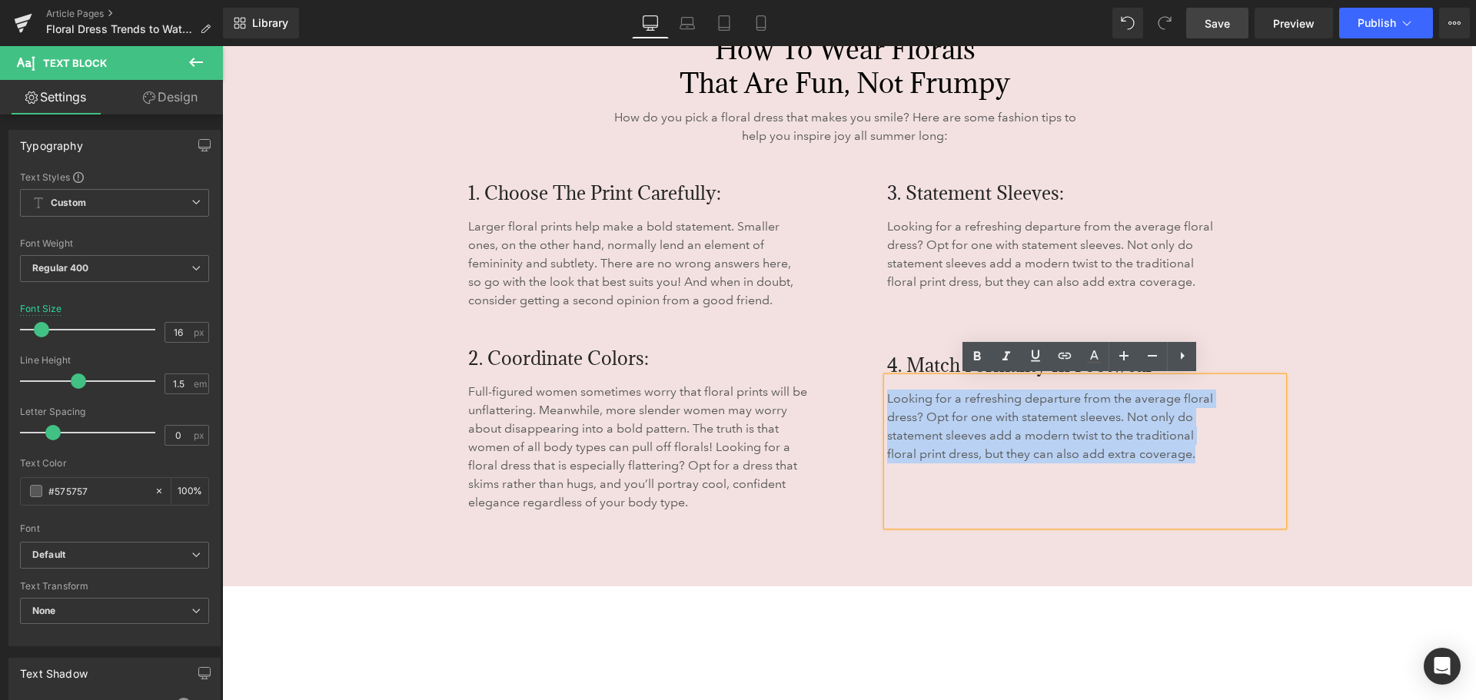
drag, startPoint x: 1139, startPoint y: 452, endPoint x: 883, endPoint y: 397, distance: 261.8
click at [887, 397] on p "Looking for a refreshing departure from the average floral dress? Opt for one w…" at bounding box center [1054, 427] width 334 height 74
click at [899, 405] on p "Looking for a refreshing departure from the average floral dress? Opt for one w…" at bounding box center [1054, 427] width 334 height 74
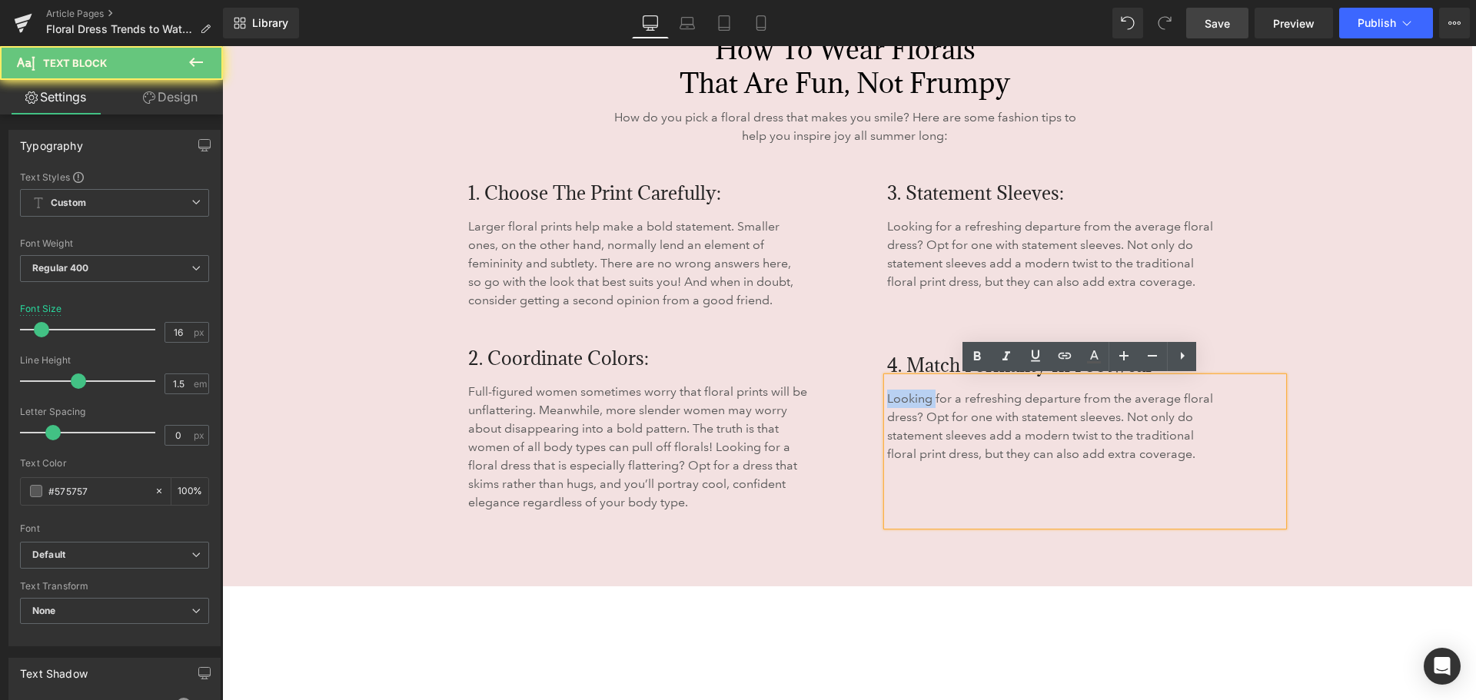
click at [899, 405] on p "Looking for a refreshing departure from the average floral dress? Opt for one w…" at bounding box center [1054, 427] width 334 height 74
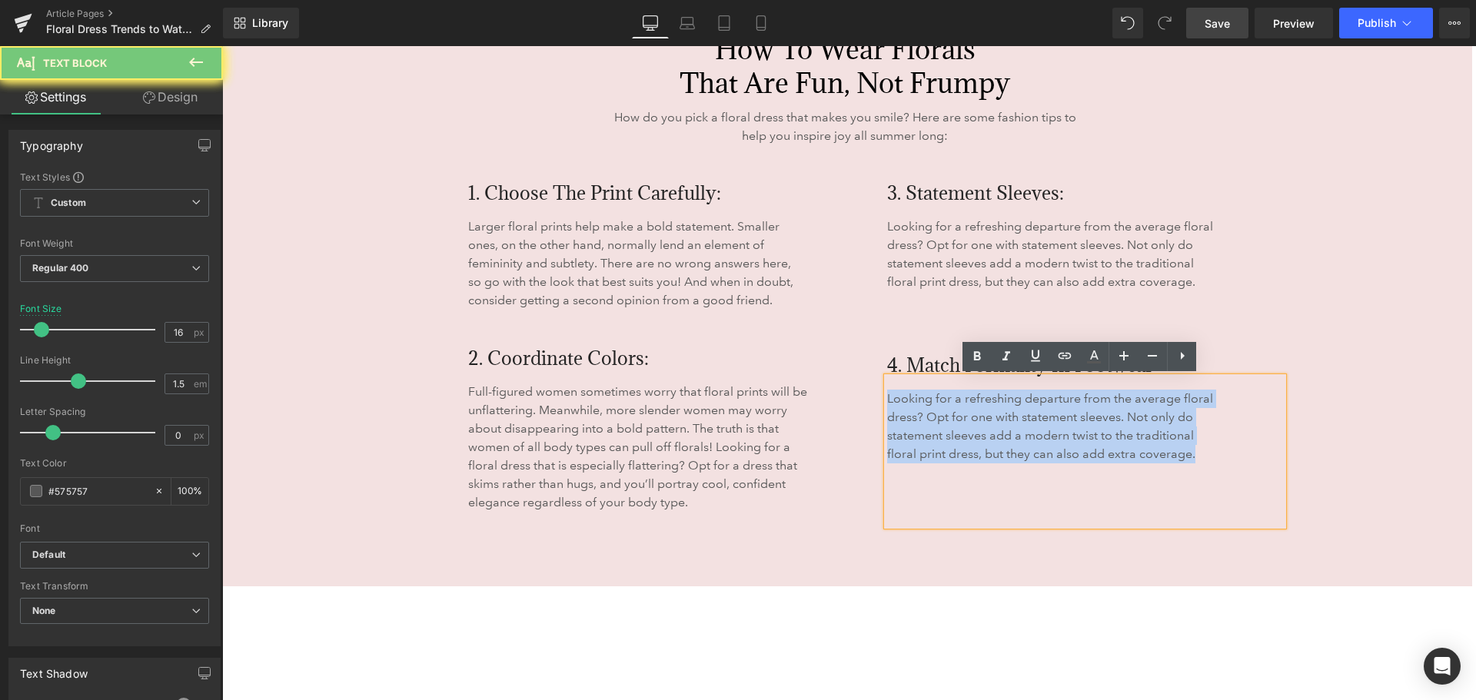
click at [899, 405] on p "Looking for a refreshing departure from the average floral dress? Opt for one w…" at bounding box center [1054, 427] width 334 height 74
click at [1024, 424] on p "Looking for a refreshing departure from the average floral dress? Opt for one w…" at bounding box center [1054, 427] width 334 height 74
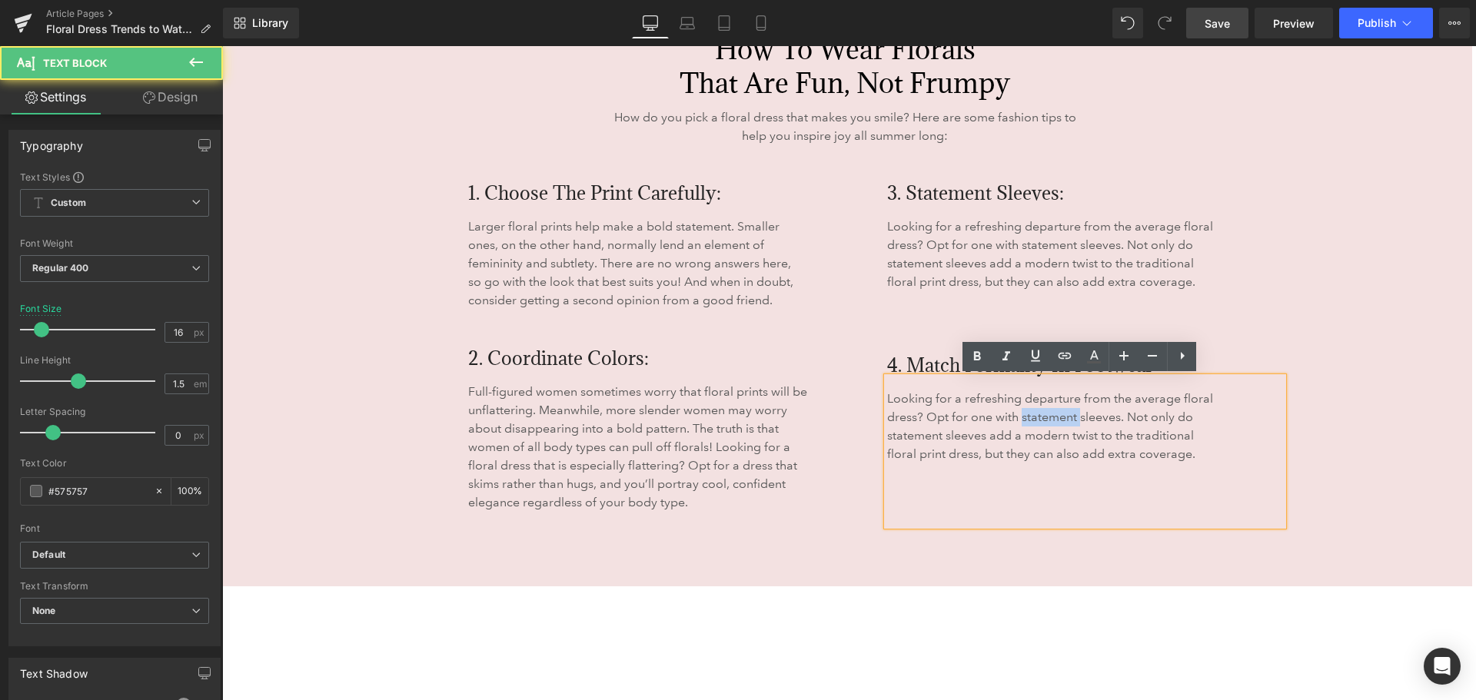
click at [1024, 424] on p "Looking for a refreshing departure from the average floral dress? Opt for one w…" at bounding box center [1054, 427] width 334 height 74
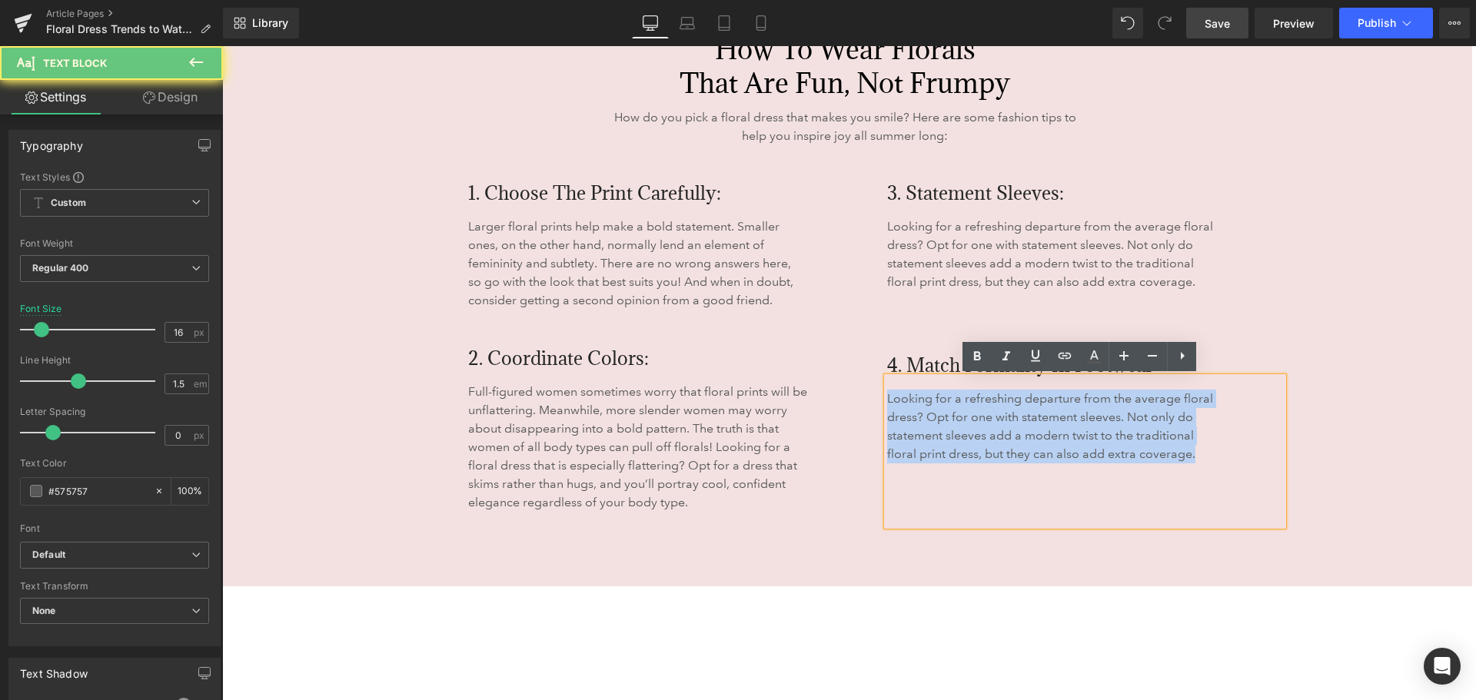
click at [1024, 424] on p "Looking for a refreshing departure from the average floral dress? Opt for one w…" at bounding box center [1054, 427] width 334 height 74
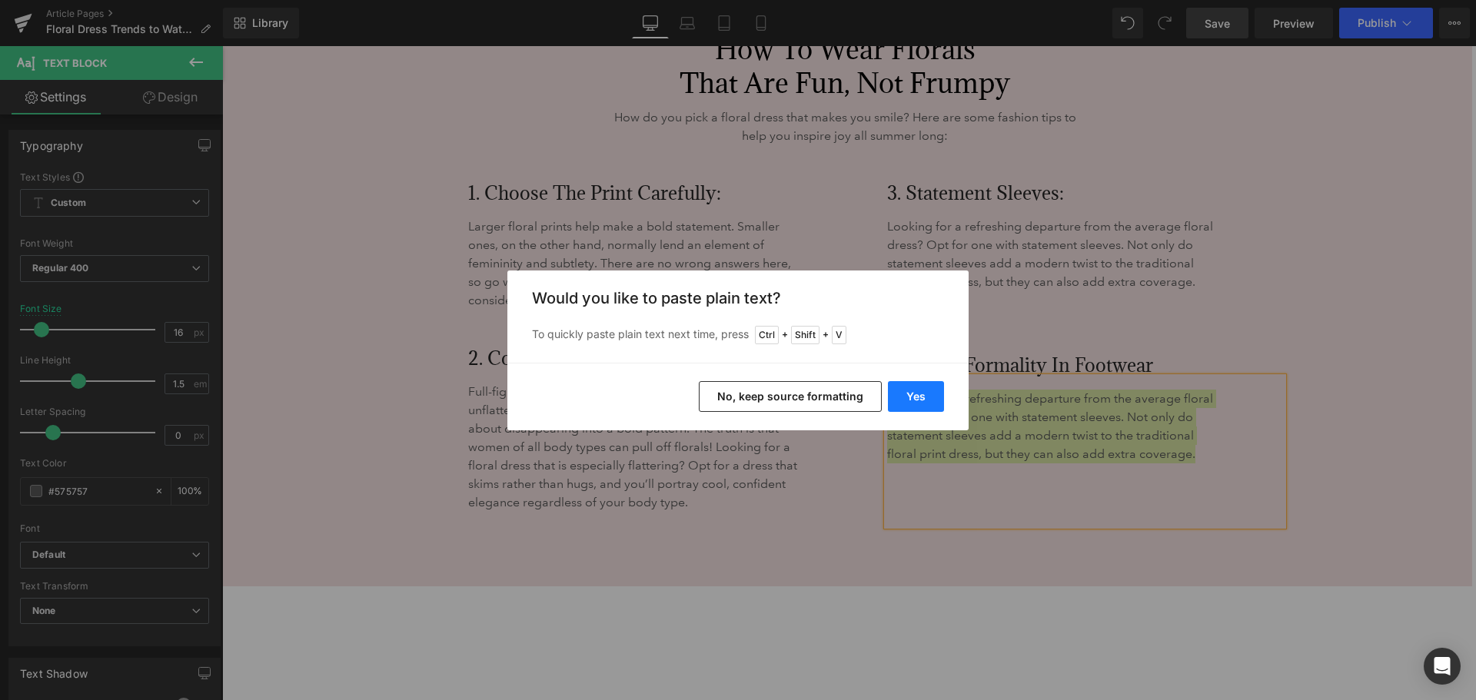
click at [913, 396] on button "Yes" at bounding box center [916, 396] width 56 height 31
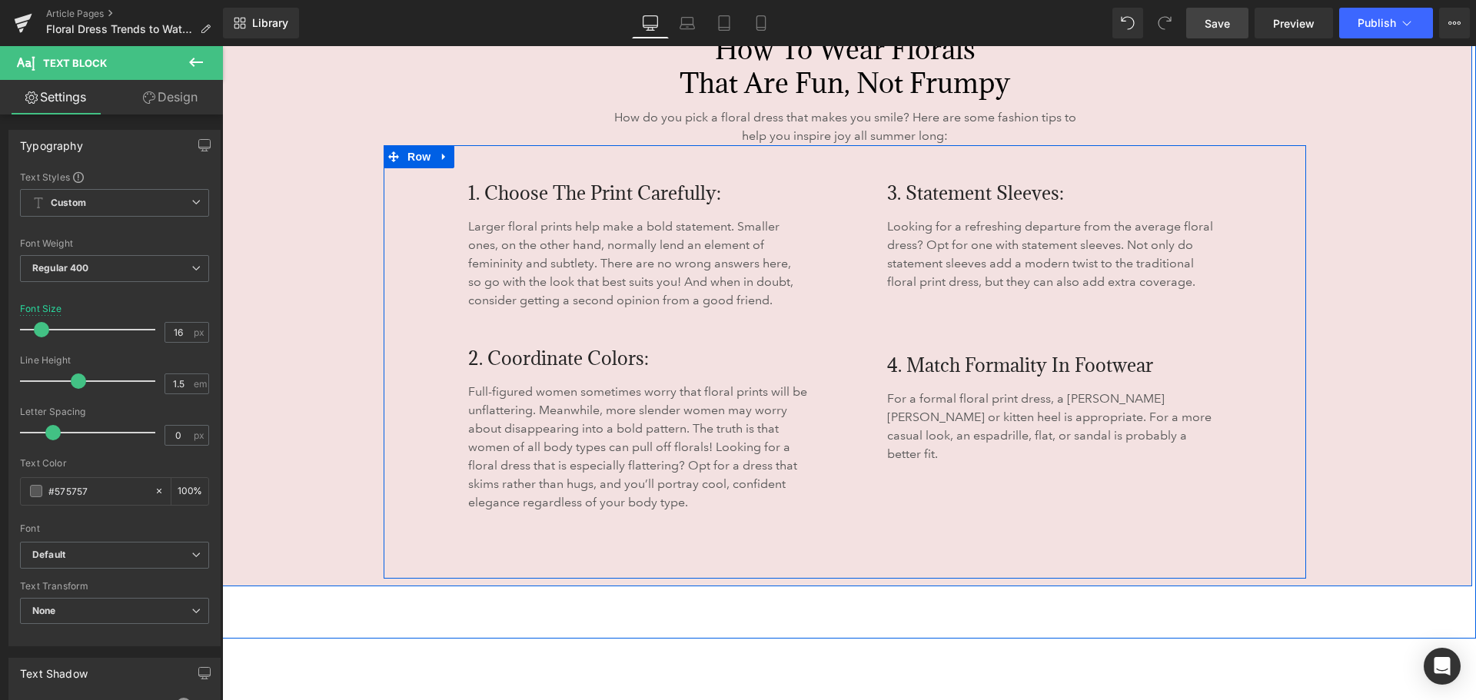
click at [876, 504] on div "3. Statement Sleeves: Heading Looking for a refreshing departure from the avera…" at bounding box center [1085, 335] width 419 height 381
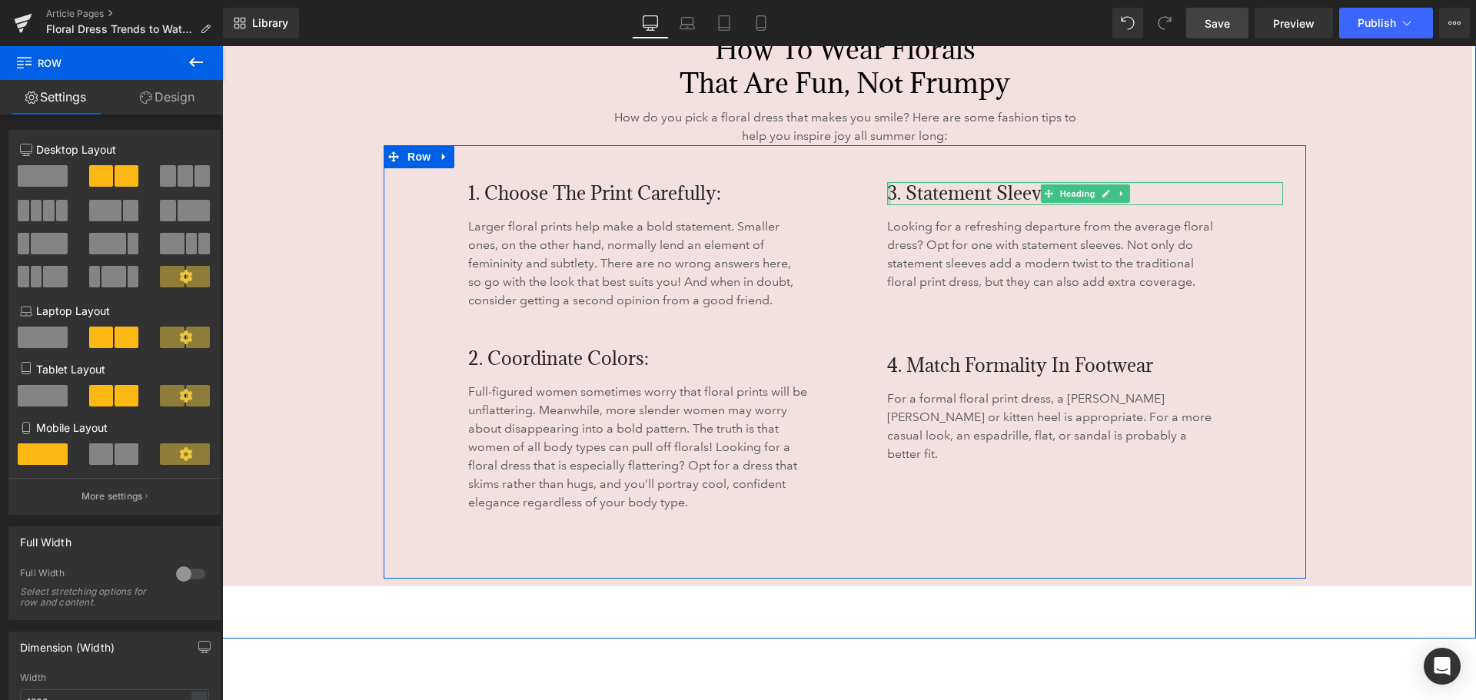
drag, startPoint x: 883, startPoint y: 189, endPoint x: 893, endPoint y: 194, distance: 11.4
click at [887, 189] on div "3. Statement Sleeves: Heading" at bounding box center [1085, 193] width 396 height 23
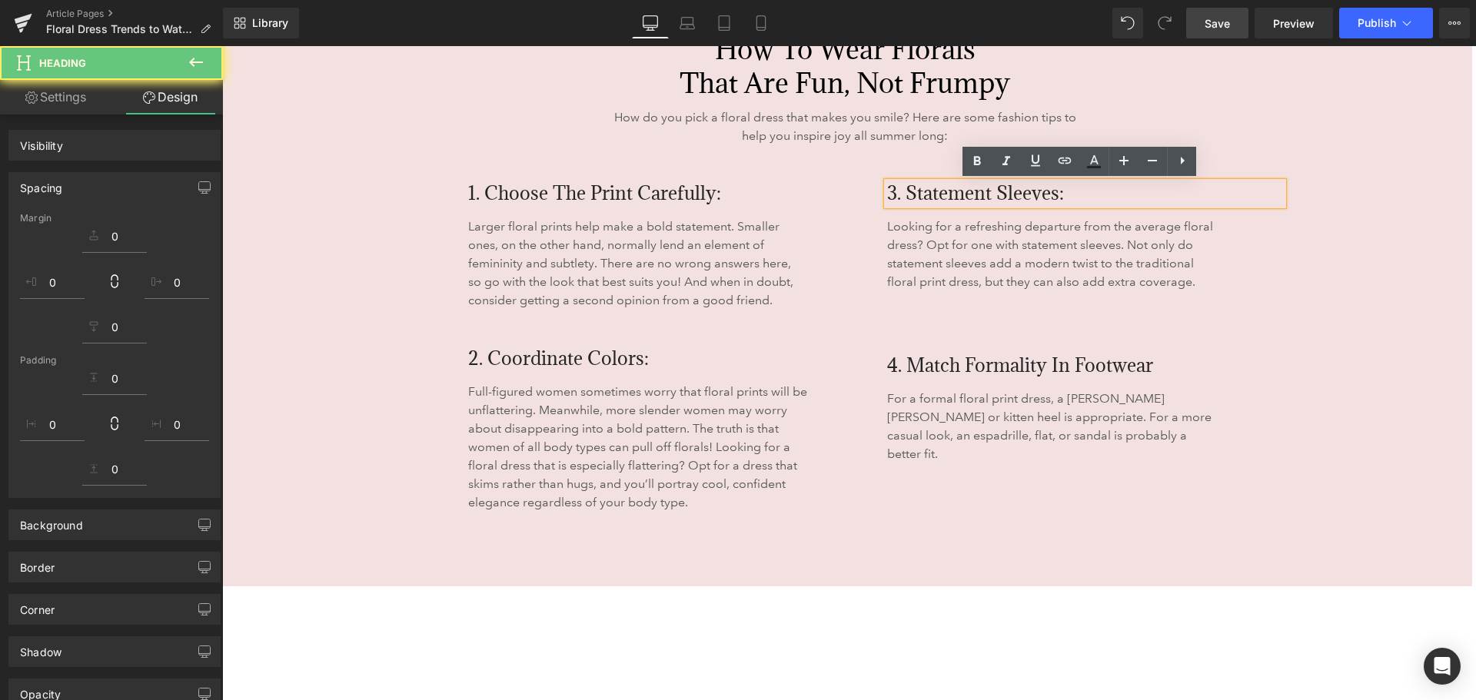
click at [893, 194] on span "3. Statement Sleeves:" at bounding box center [975, 193] width 177 height 25
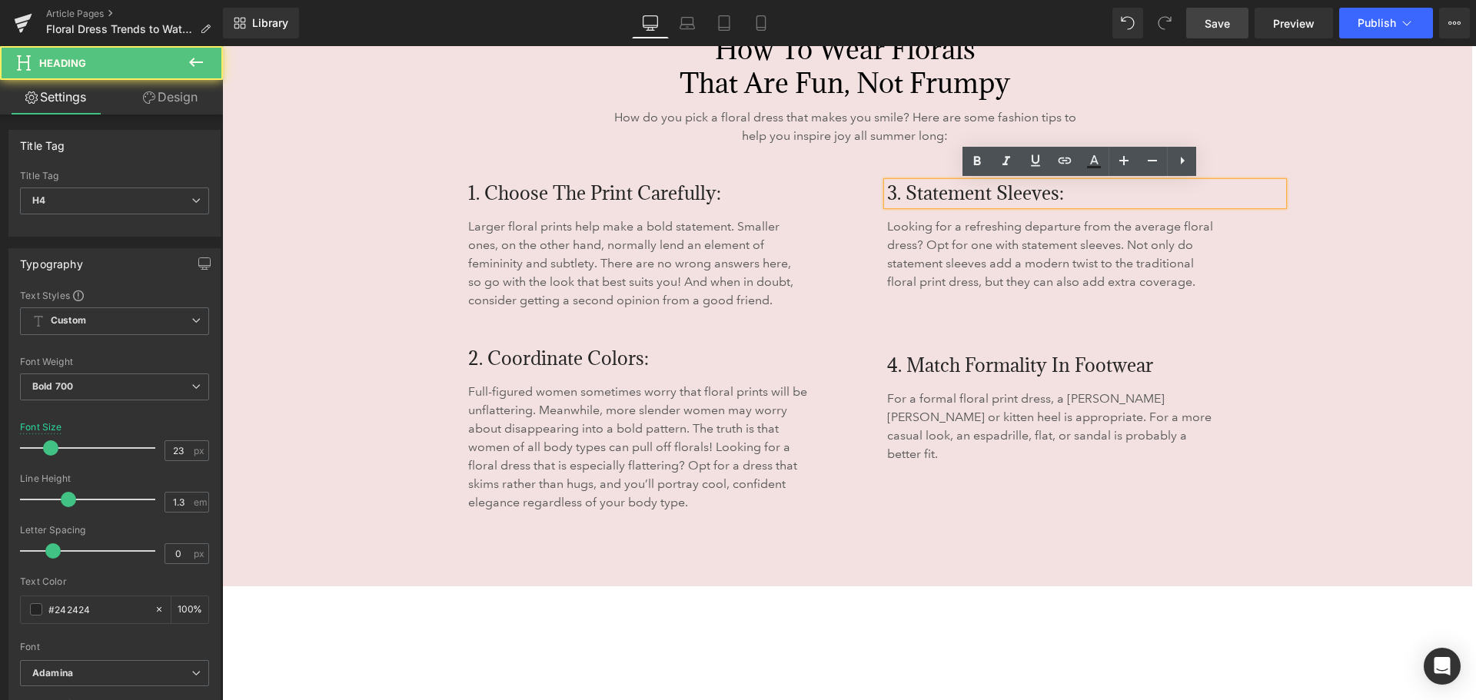
click at [887, 192] on span "3. Statement Sleeves:" at bounding box center [975, 193] width 177 height 25
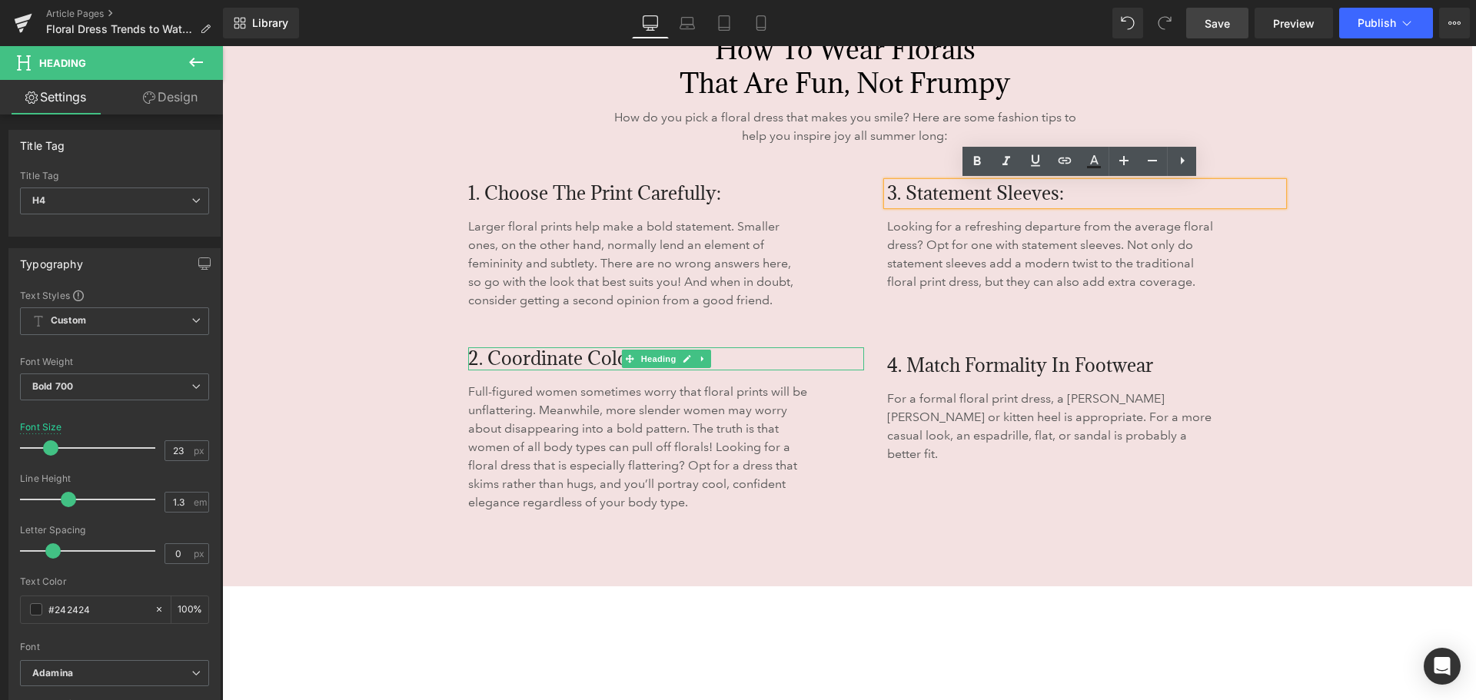
click at [480, 354] on span "2. Coordinate Colors:" at bounding box center [558, 358] width 181 height 25
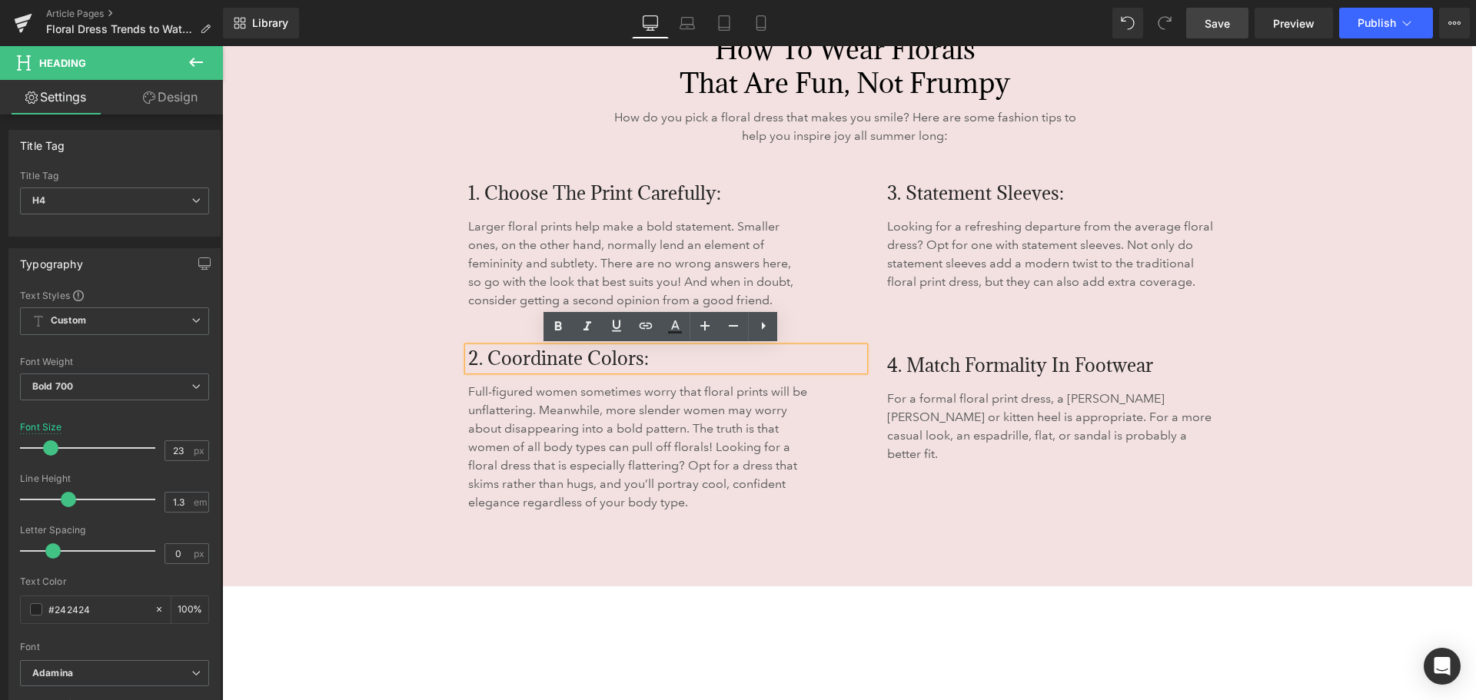
click at [953, 192] on span "3. Statement Sleeves:" at bounding box center [975, 193] width 177 height 25
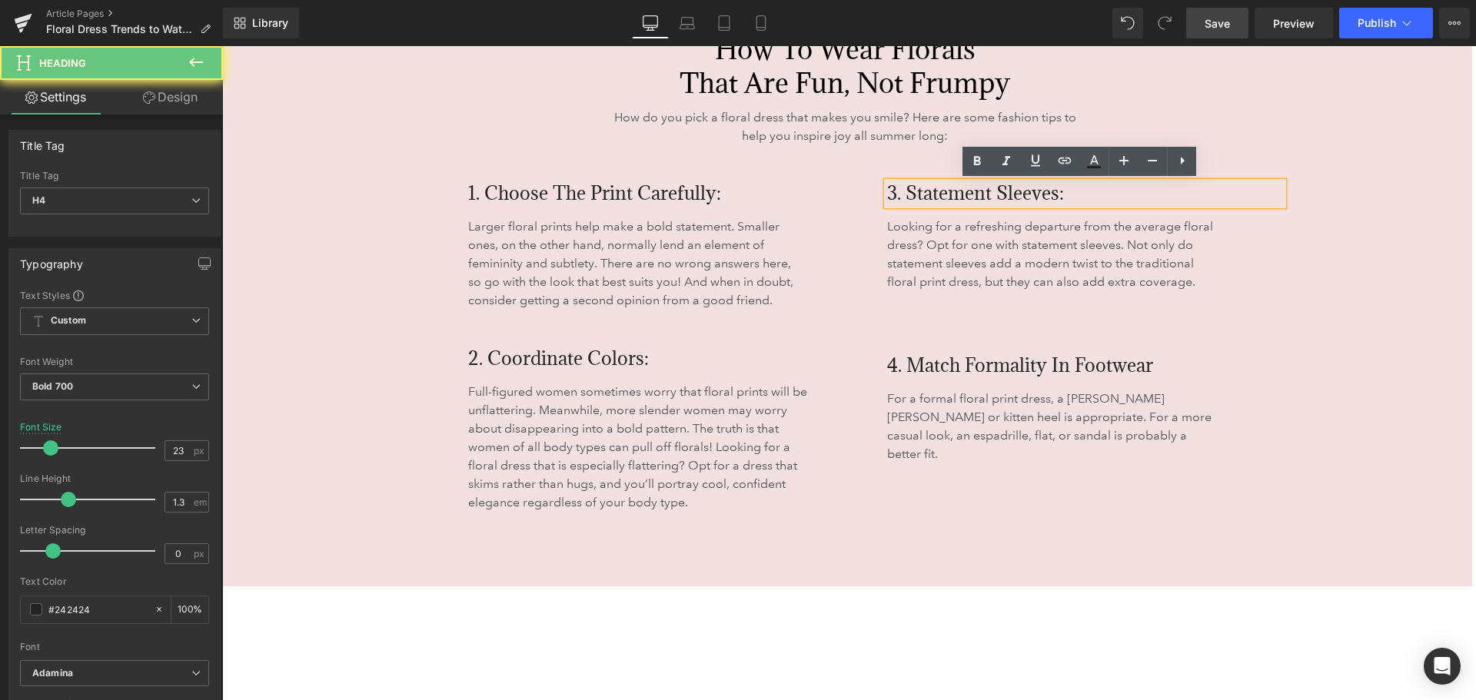
click at [890, 192] on span "3. Statement Sleeves:" at bounding box center [975, 193] width 177 height 25
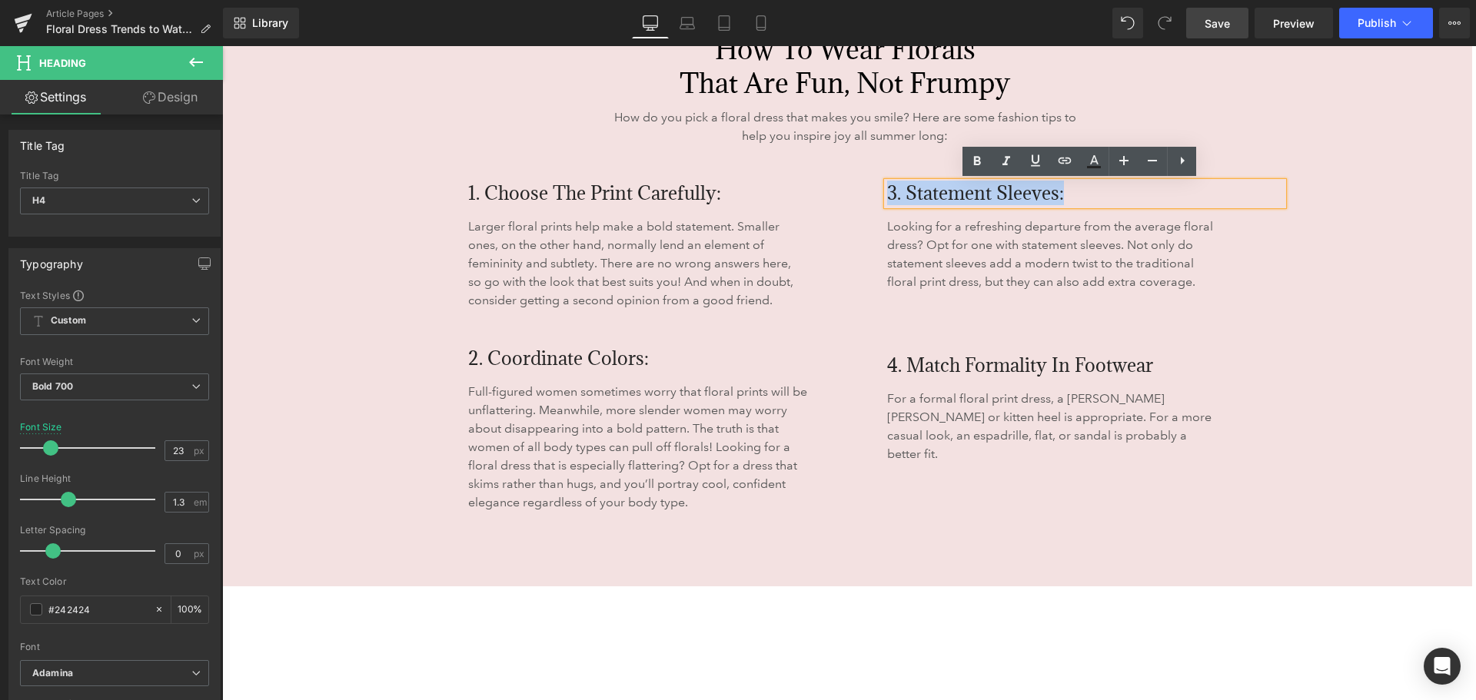
drag, startPoint x: 885, startPoint y: 194, endPoint x: 1065, endPoint y: 190, distance: 179.9
click at [1065, 190] on h4 "3. Statement Sleeves:" at bounding box center [1085, 193] width 396 height 23
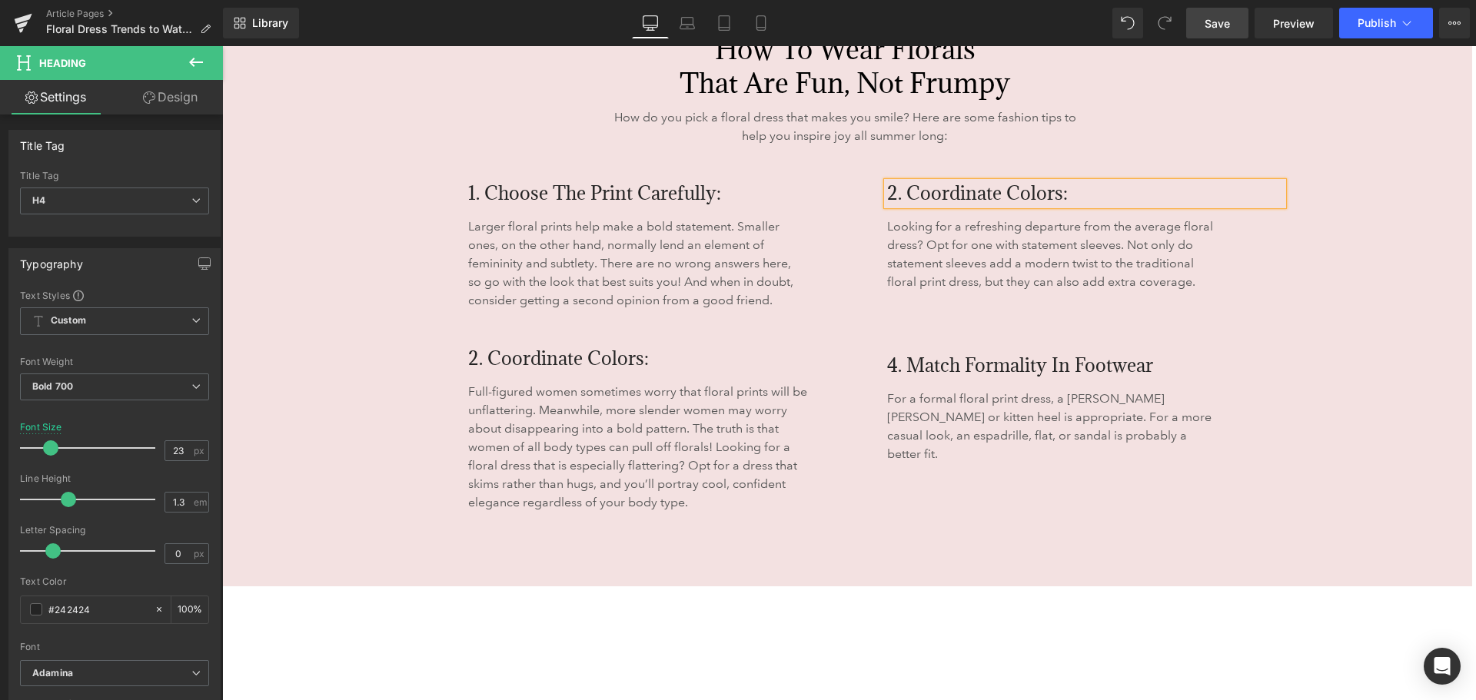
click at [222, 46] on div at bounding box center [222, 46] width 0 height 0
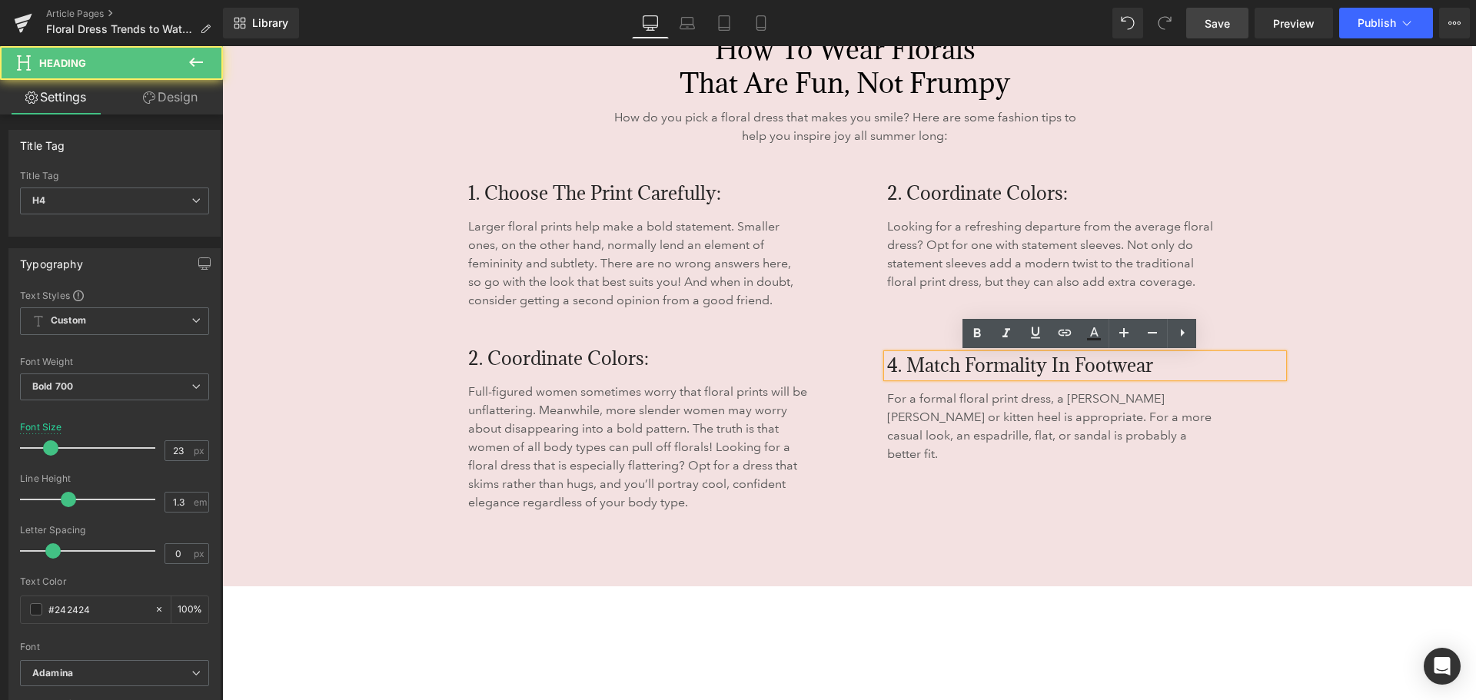
click at [1148, 361] on h4 "4. Match Formality in Footwear" at bounding box center [1085, 365] width 396 height 23
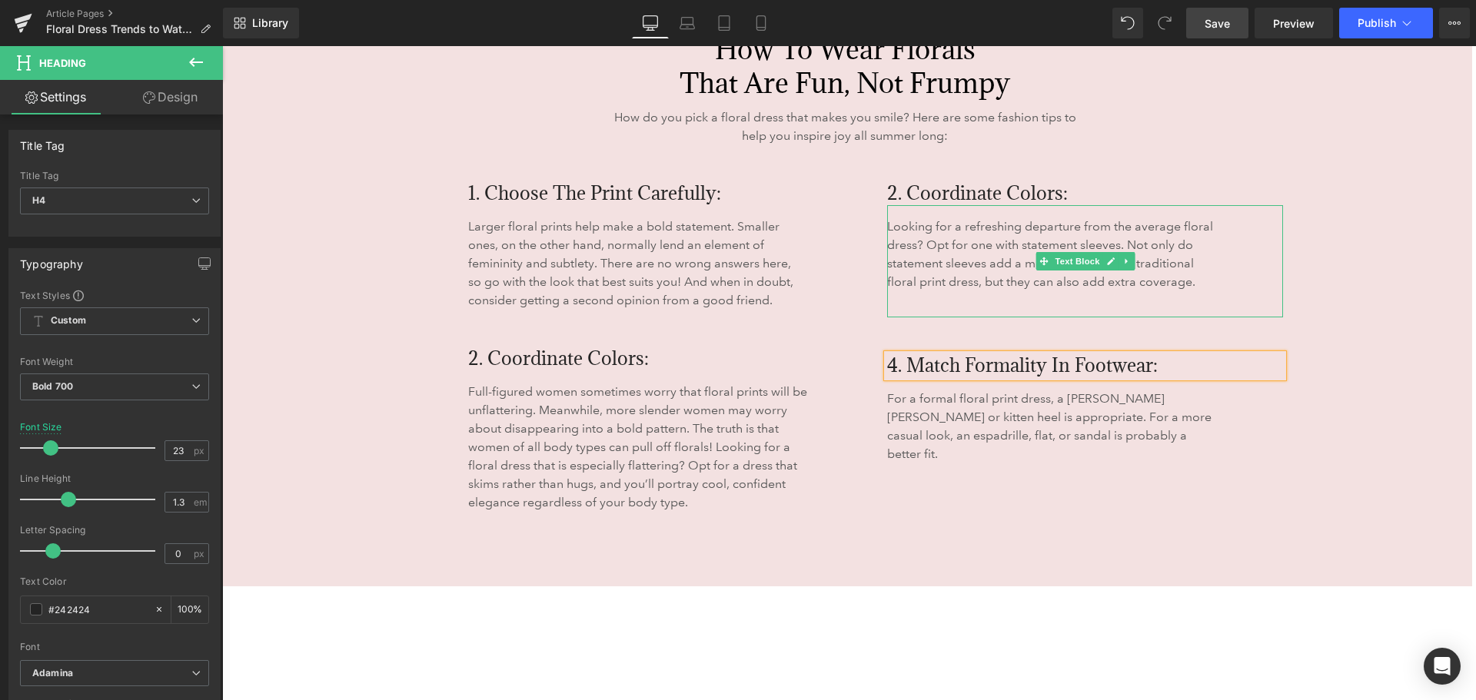
click at [949, 262] on p "Looking for a refreshing departure from the average floral dress? Opt for one w…" at bounding box center [1050, 255] width 327 height 74
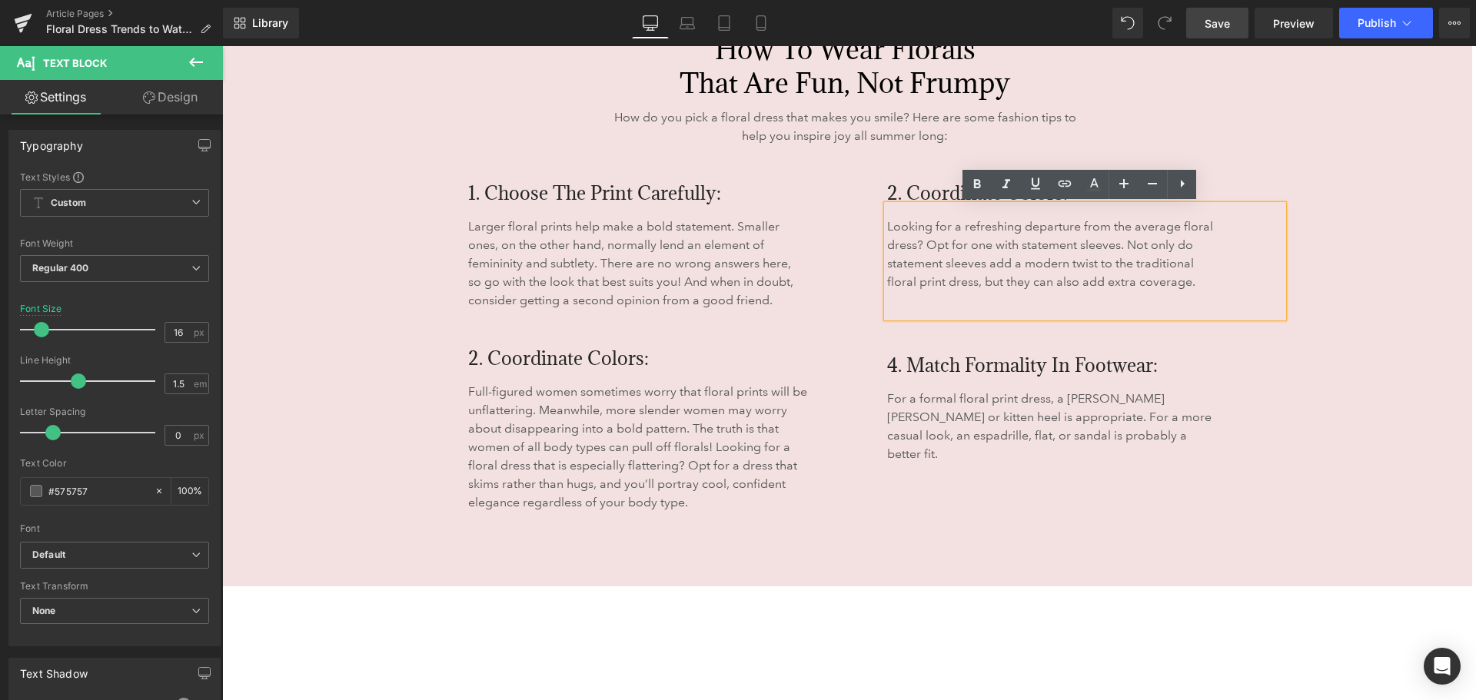
click at [975, 232] on p "Looking for a refreshing departure from the average floral dress? Opt for one w…" at bounding box center [1050, 255] width 327 height 74
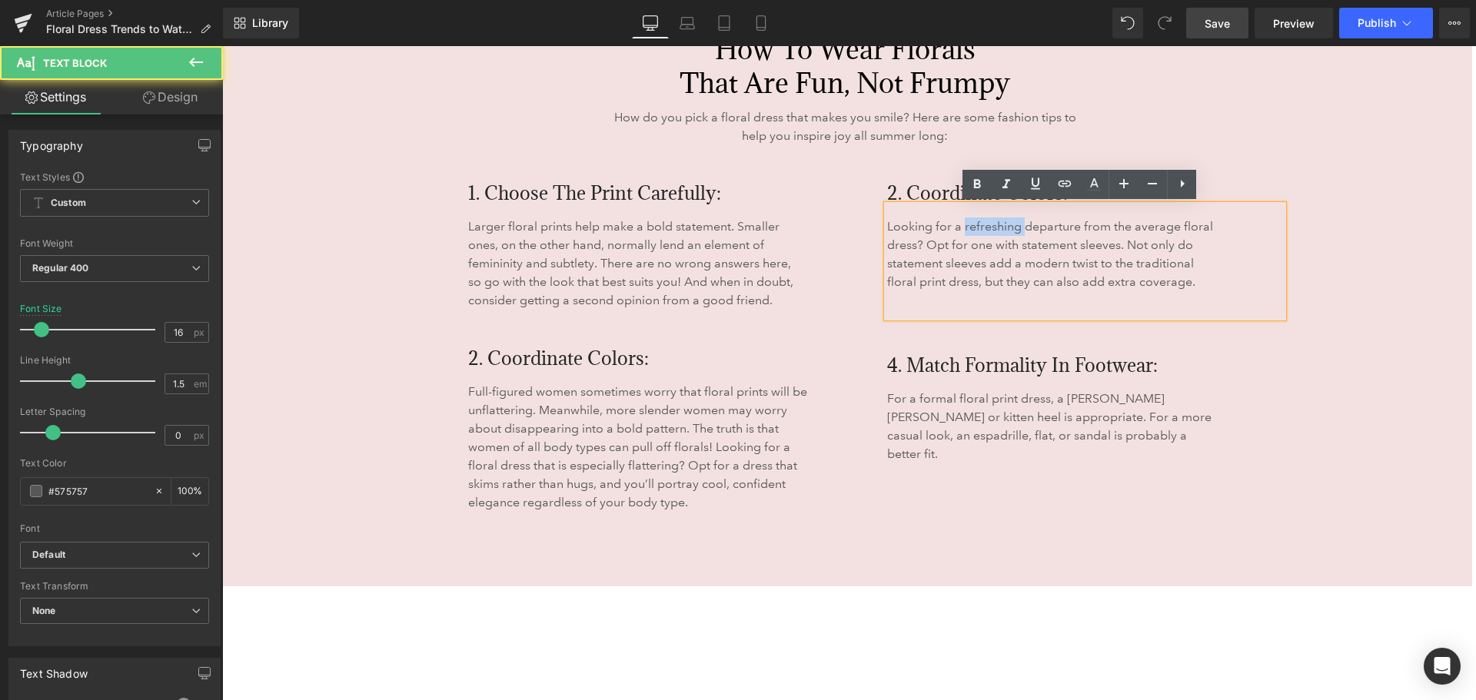
click at [975, 232] on p "Looking for a refreshing departure from the average floral dress? Opt for one w…" at bounding box center [1050, 255] width 327 height 74
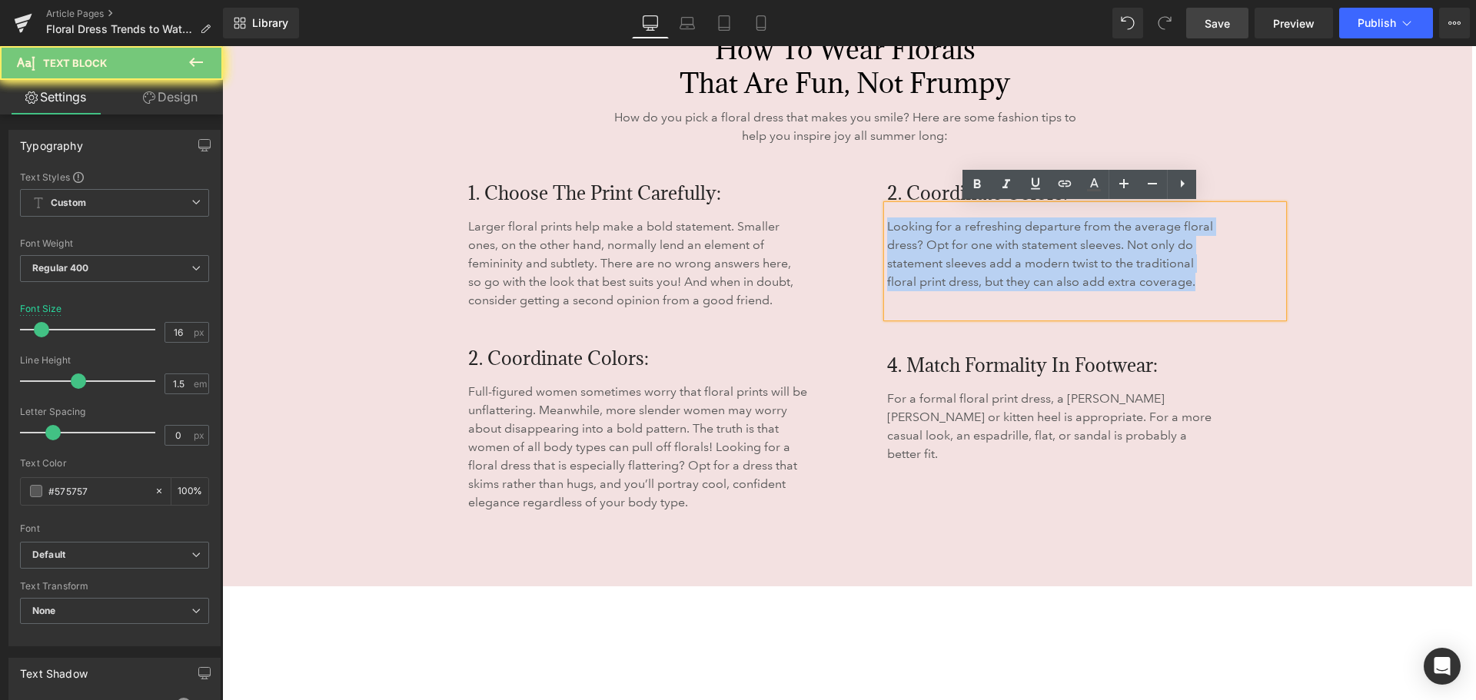
click at [975, 232] on p "Looking for a refreshing departure from the average floral dress? Opt for one w…" at bounding box center [1050, 255] width 327 height 74
click at [1063, 242] on p "Looking for a refreshing departure from the average floral dress? Opt for one w…" at bounding box center [1050, 255] width 327 height 74
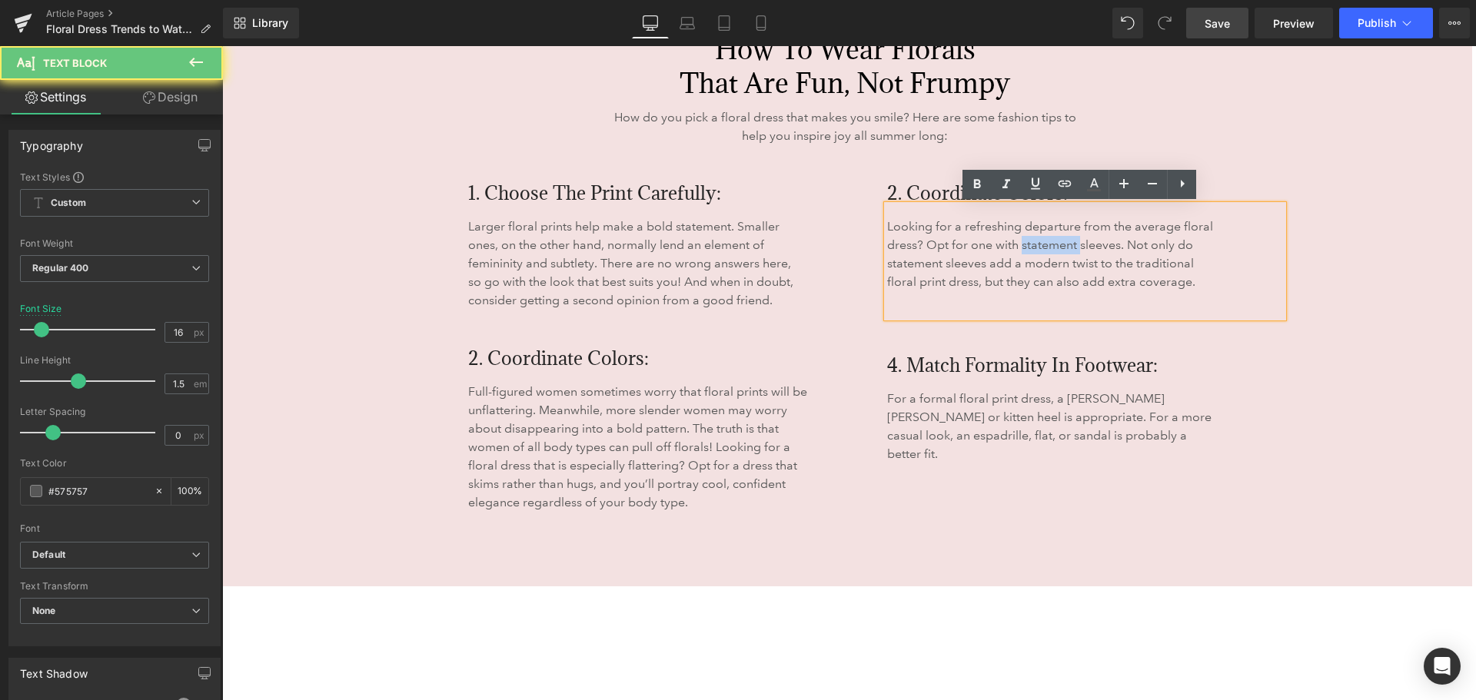
click at [1063, 242] on p "Looking for a refreshing departure from the average floral dress? Opt for one w…" at bounding box center [1050, 255] width 327 height 74
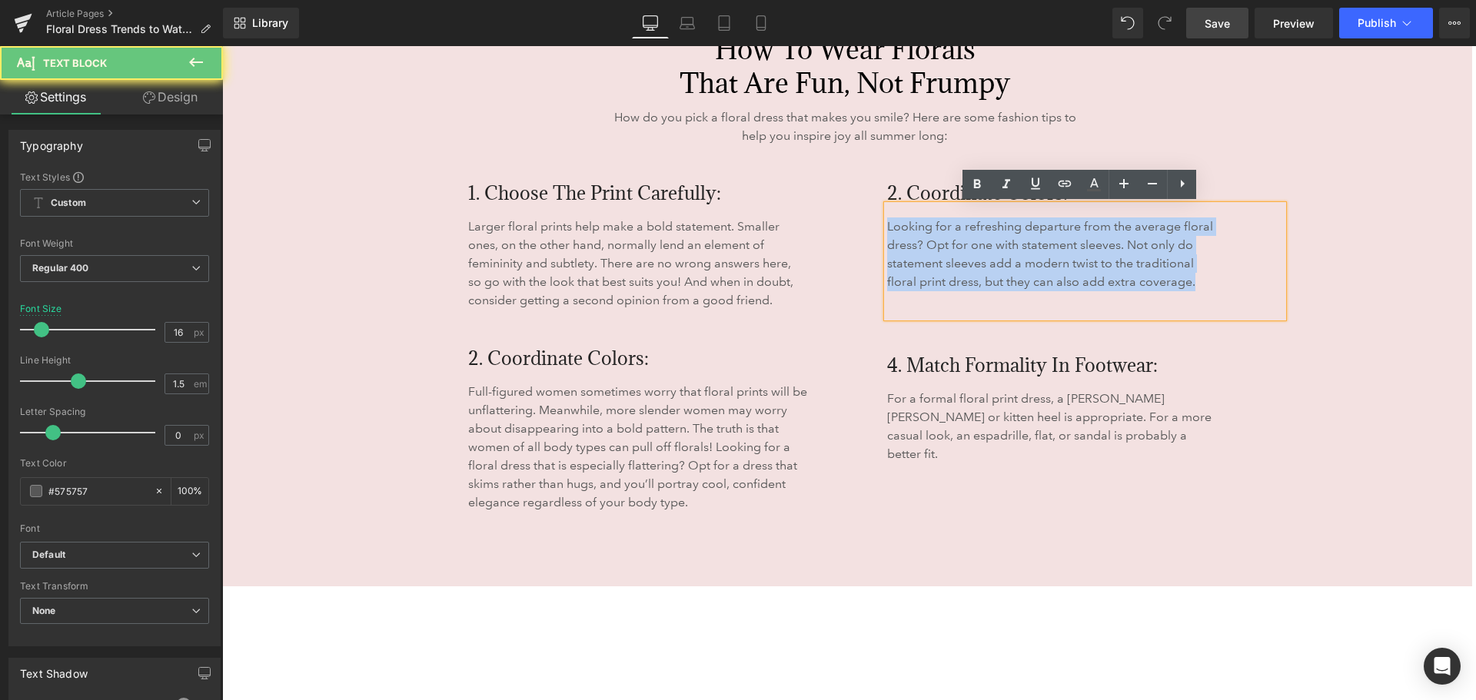
click at [1063, 242] on p "Looking for a refreshing departure from the average floral dress? Opt for one w…" at bounding box center [1050, 255] width 327 height 74
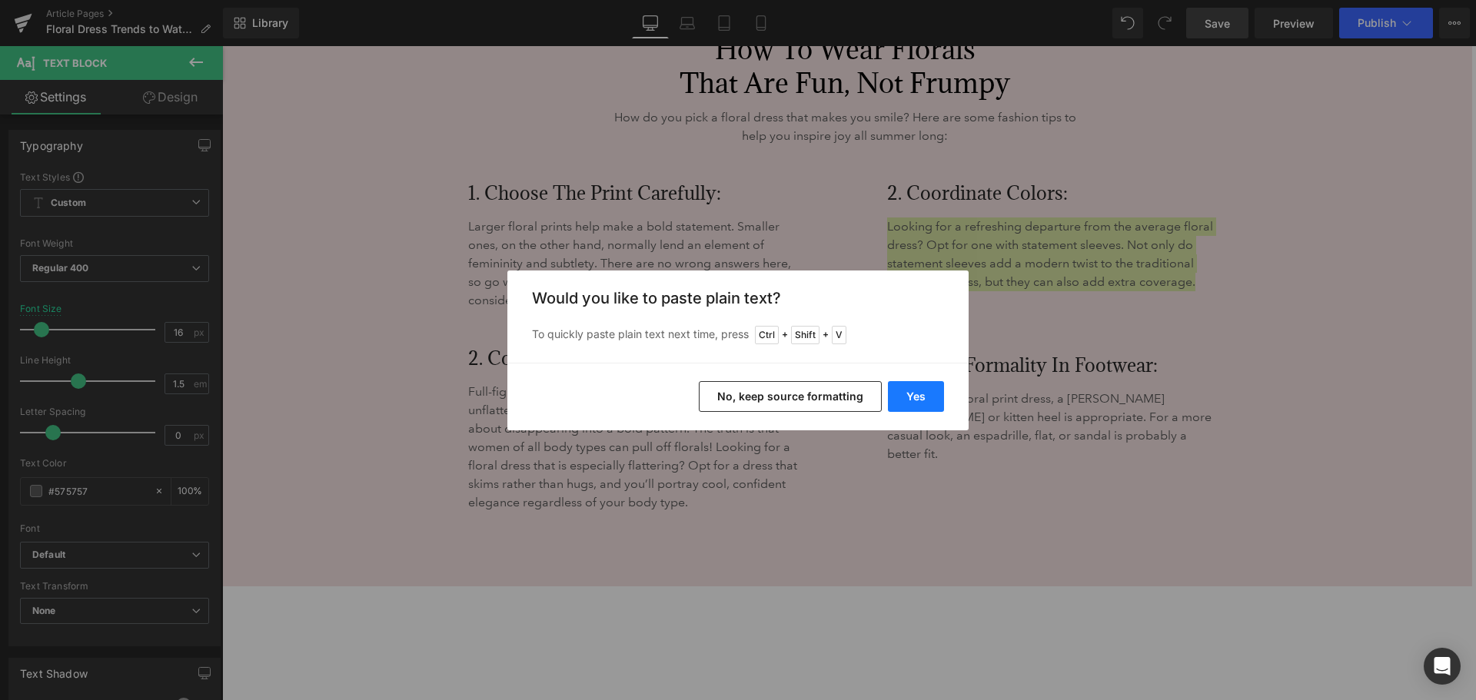
click at [926, 394] on button "Yes" at bounding box center [916, 396] width 56 height 31
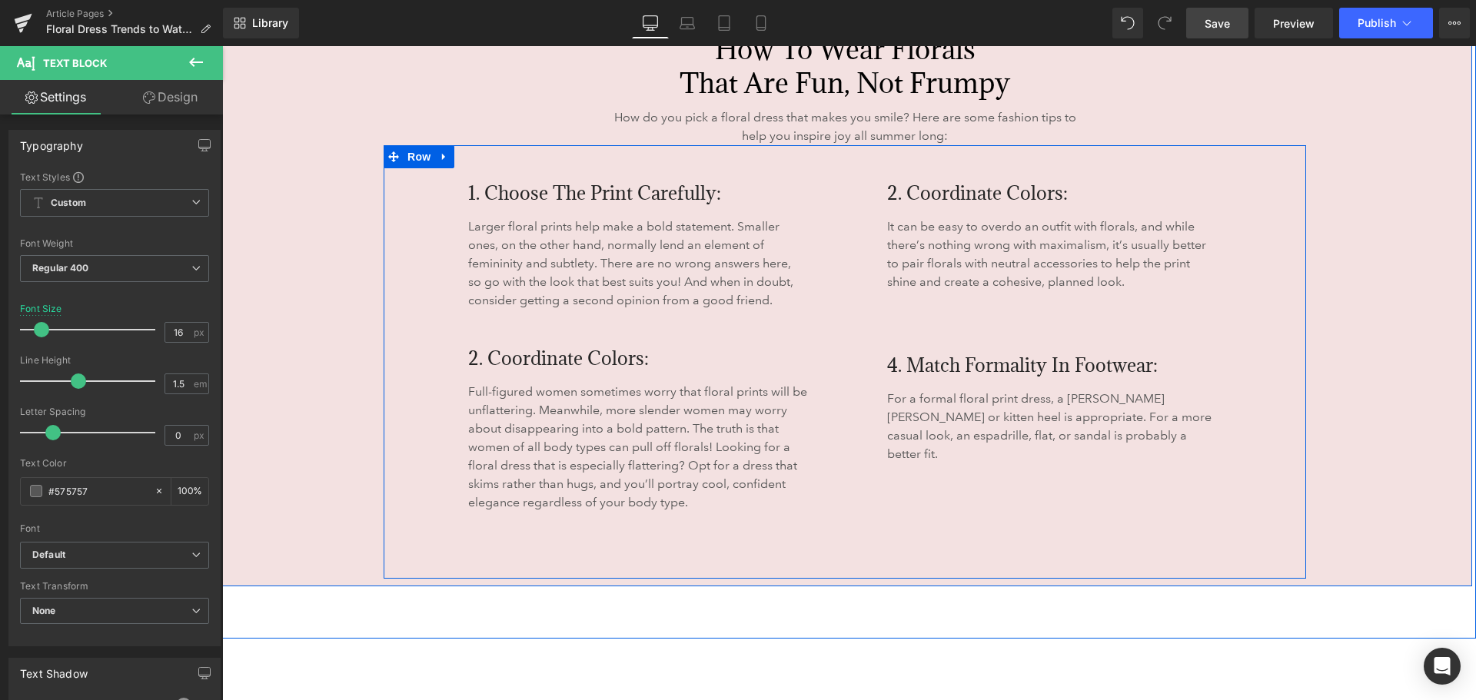
click at [222, 46] on div at bounding box center [222, 46] width 0 height 0
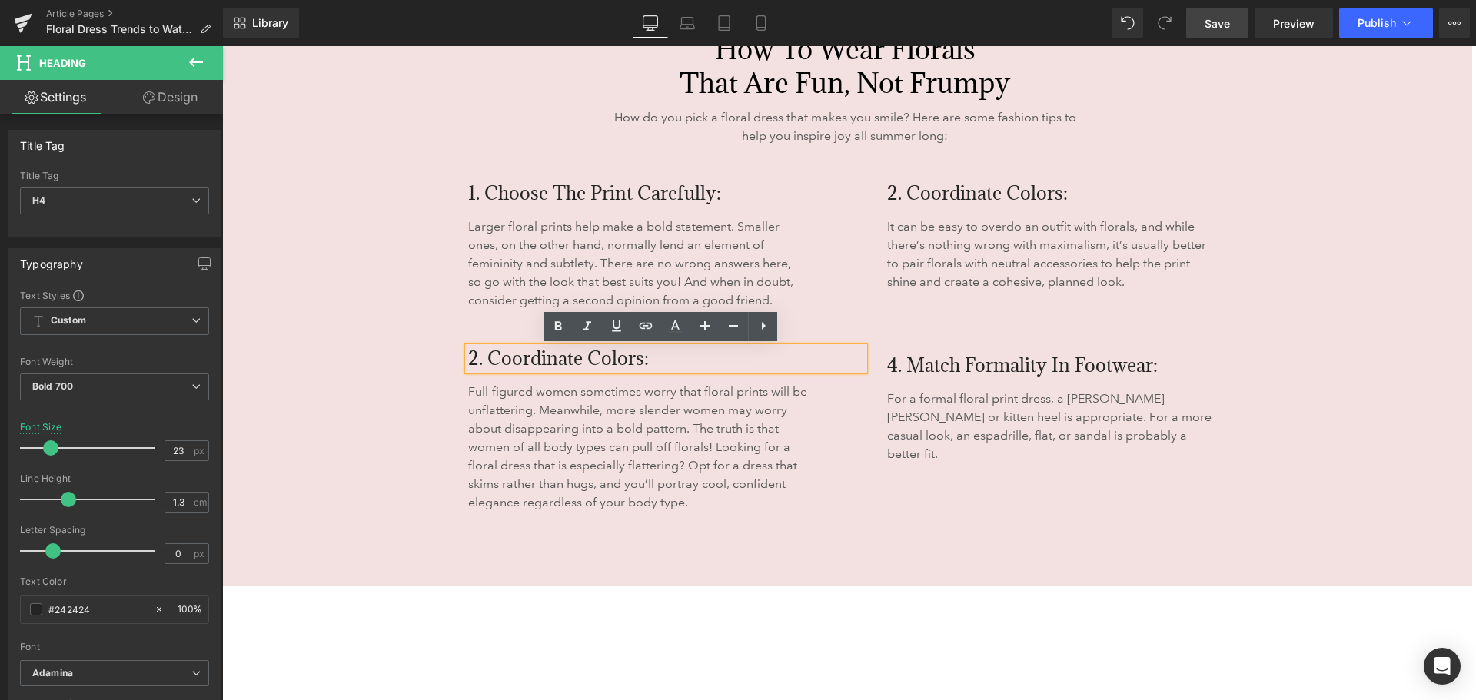
drag, startPoint x: 466, startPoint y: 359, endPoint x: 673, endPoint y: 363, distance: 207.6
click at [673, 363] on h4 "2. Coordinate Colors:" at bounding box center [666, 358] width 396 height 23
click at [547, 455] on p "Full-figured women sometimes worry that floral prints will be unflattering. Mea…" at bounding box center [645, 447] width 354 height 129
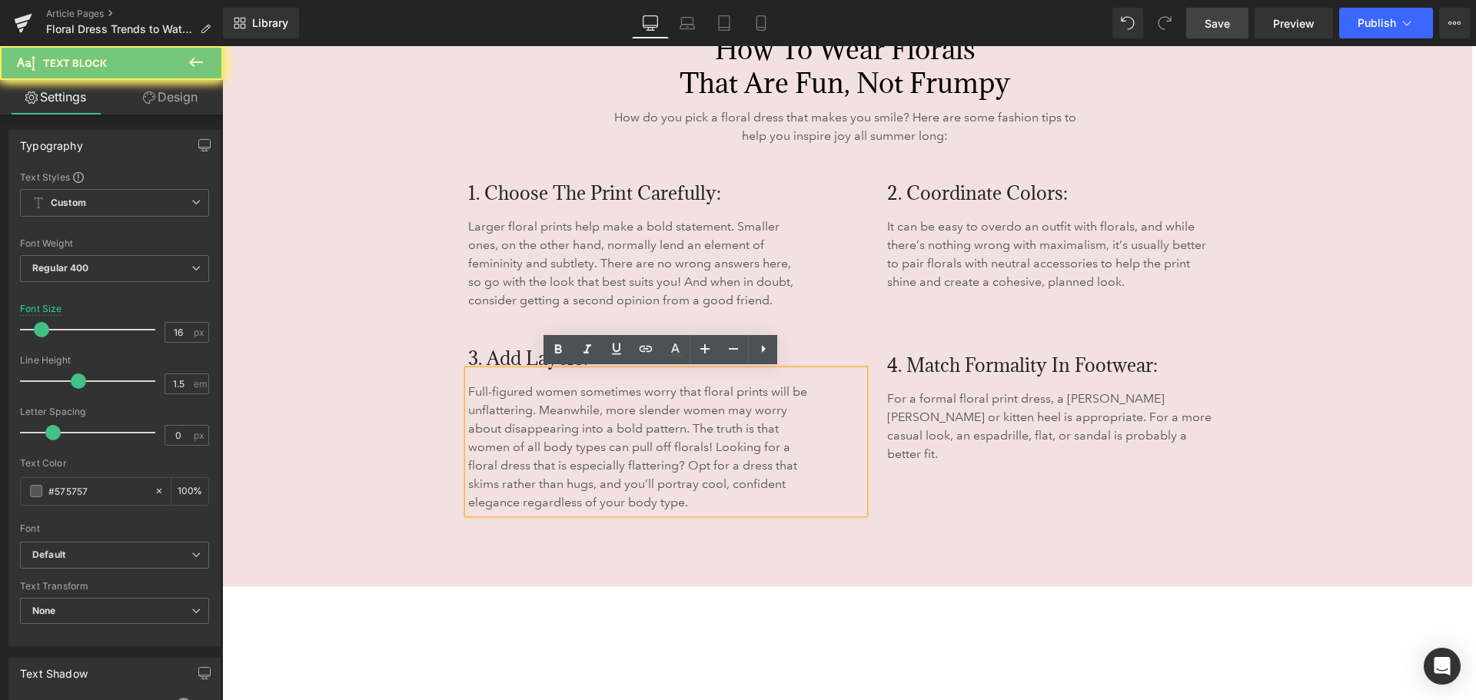
click at [547, 455] on p "Full-figured women sometimes worry that floral prints will be unflattering. Mea…" at bounding box center [645, 447] width 354 height 129
click at [677, 458] on p "Full-figured women sometimes worry that floral prints will be unflattering. Mea…" at bounding box center [645, 447] width 354 height 129
click at [671, 458] on p "Full-figured women sometimes worry that floral prints will be unflattering. Mea…" at bounding box center [645, 447] width 354 height 129
click at [671, 457] on p "Full-figured women sometimes worry that floral prints will be unflattering. Mea…" at bounding box center [645, 447] width 354 height 129
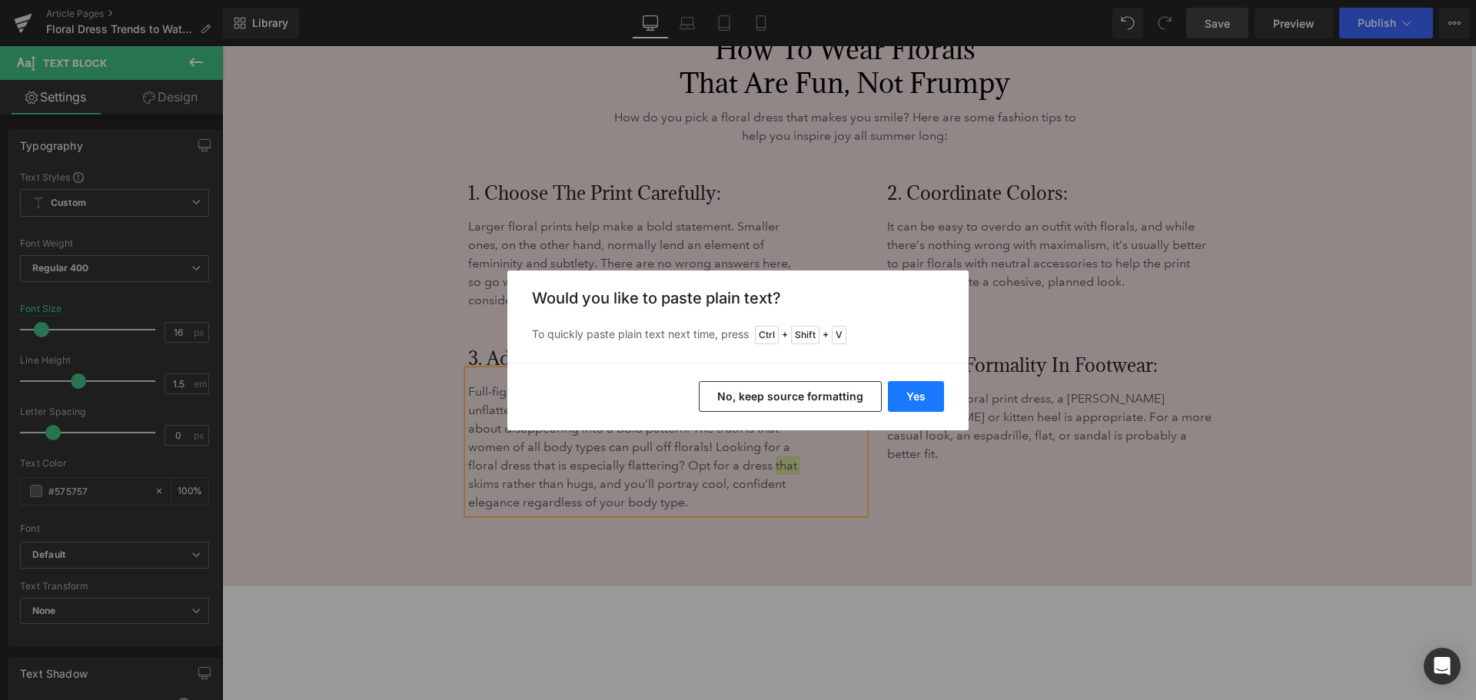
click at [912, 398] on button "Yes" at bounding box center [916, 396] width 56 height 31
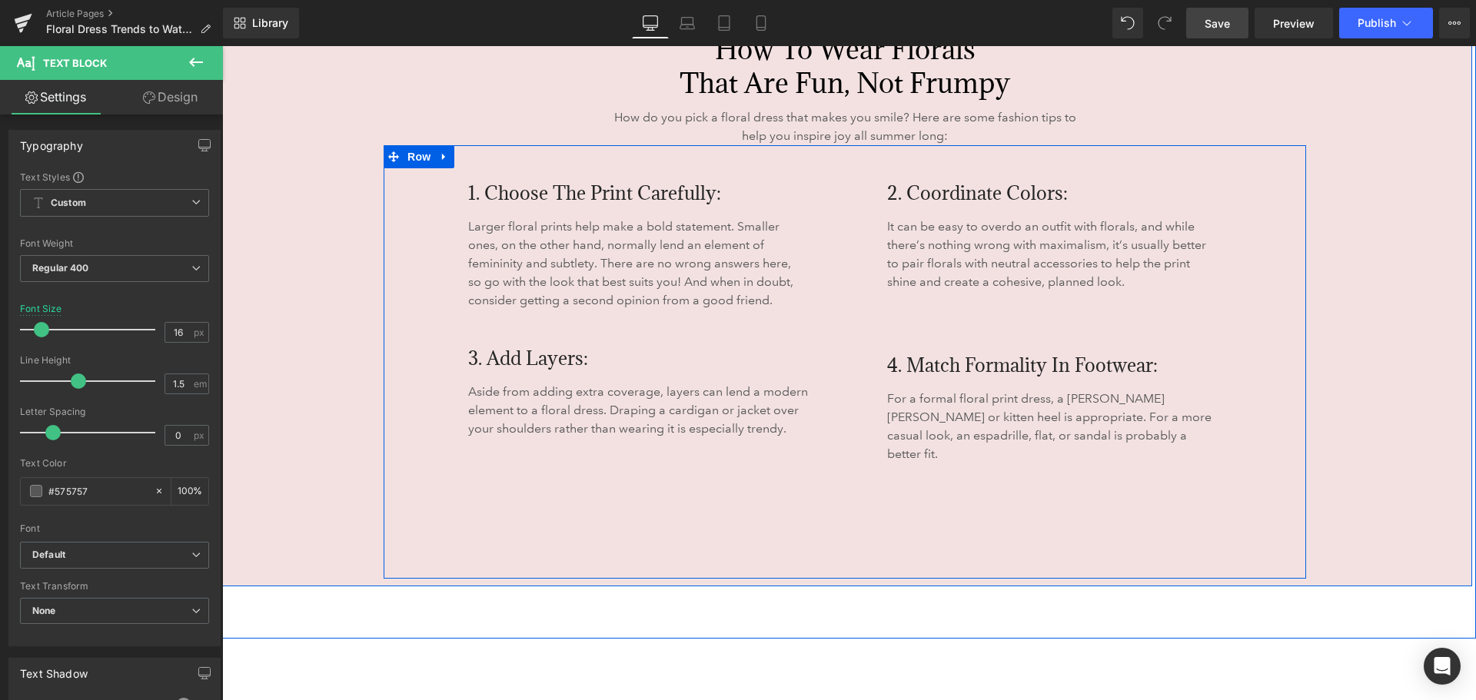
click at [812, 528] on div "1. Choose the Print Carefully: Heading Larger floral prints help make a bold st…" at bounding box center [845, 362] width 923 height 434
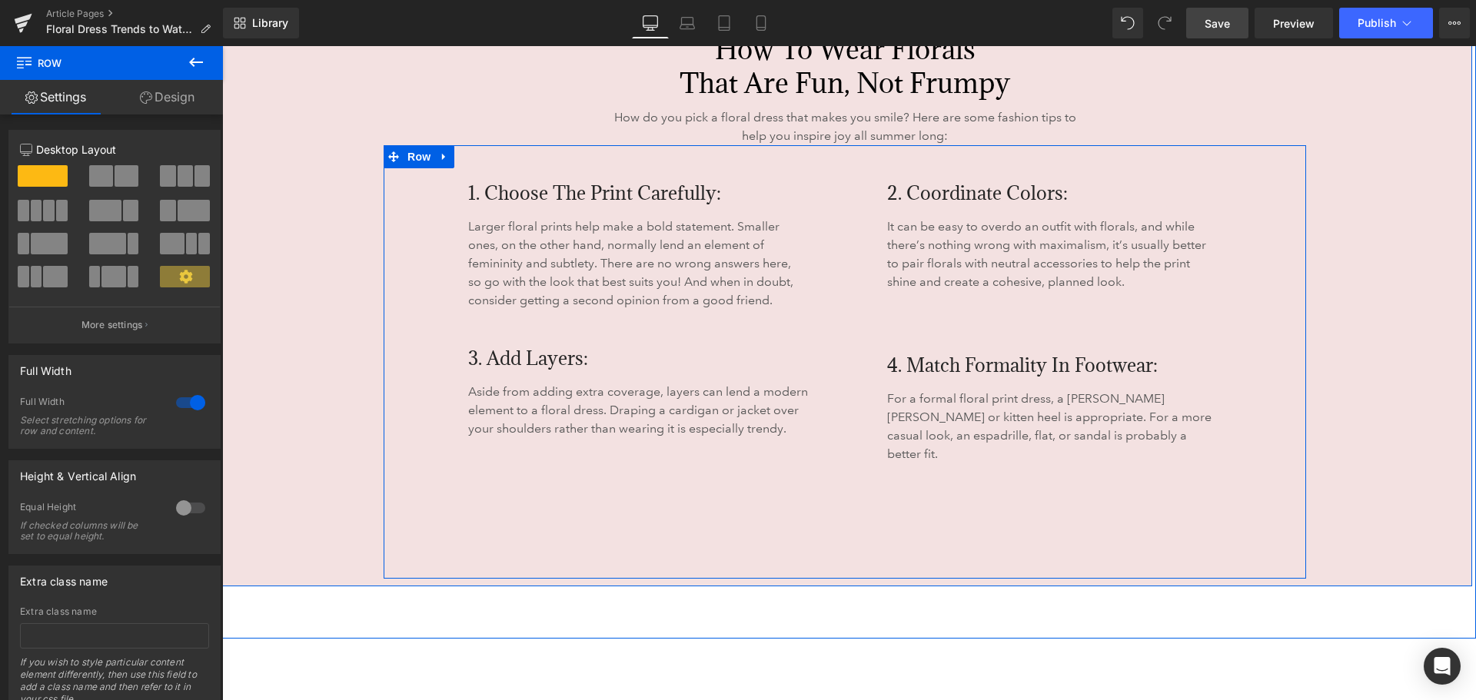
click at [720, 480] on div "1. Choose the Print Carefully: Heading Larger floral prints help make a bold st…" at bounding box center [666, 335] width 419 height 381
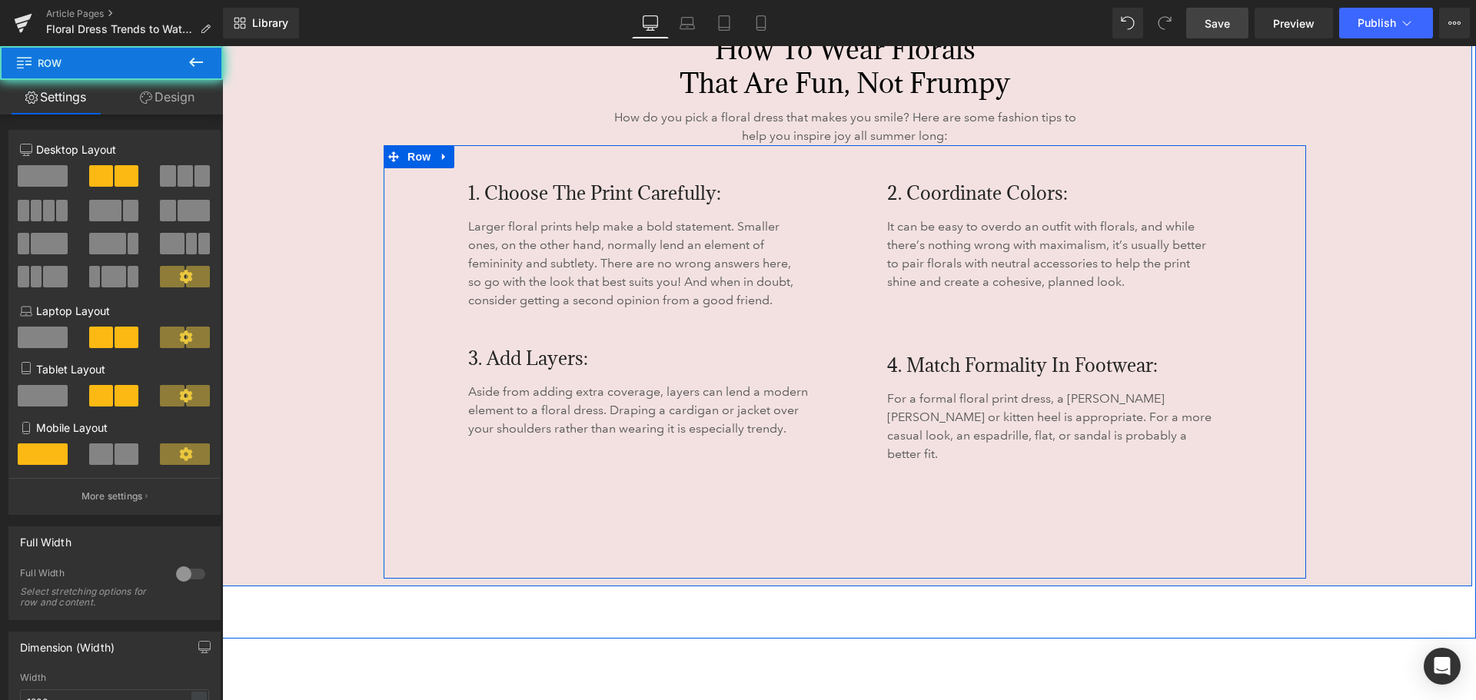
click at [559, 460] on div "1. Choose the Print Carefully: Heading Larger floral prints help make a bold st…" at bounding box center [666, 335] width 419 height 381
click at [504, 450] on div "1. Choose the Print Carefully: Heading Larger floral prints help make a bold st…" at bounding box center [666, 335] width 419 height 381
click at [473, 435] on p "Aside from adding extra coverage, layers can lend a modern element to a floral …" at bounding box center [645, 410] width 354 height 55
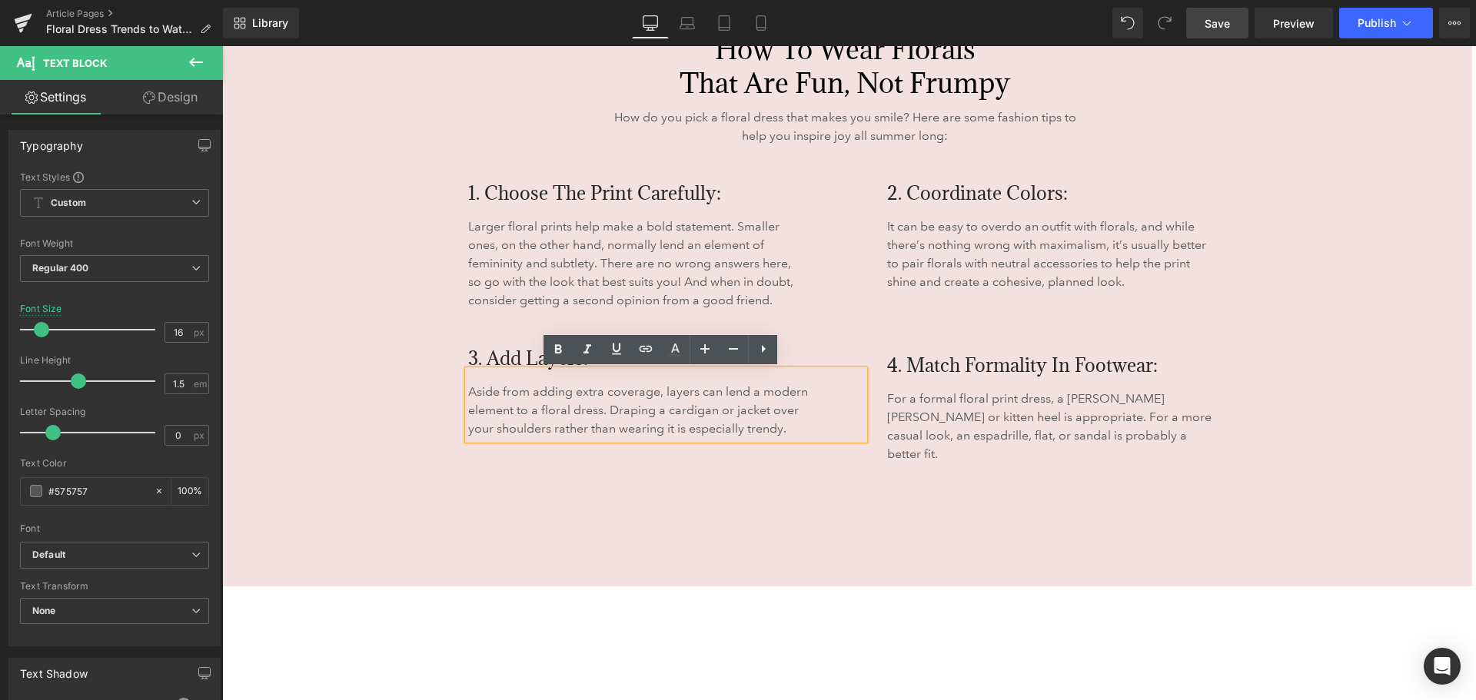
click at [815, 517] on div "1. Choose the Print Carefully: Heading Larger floral prints help make a bold st…" at bounding box center [845, 362] width 923 height 434
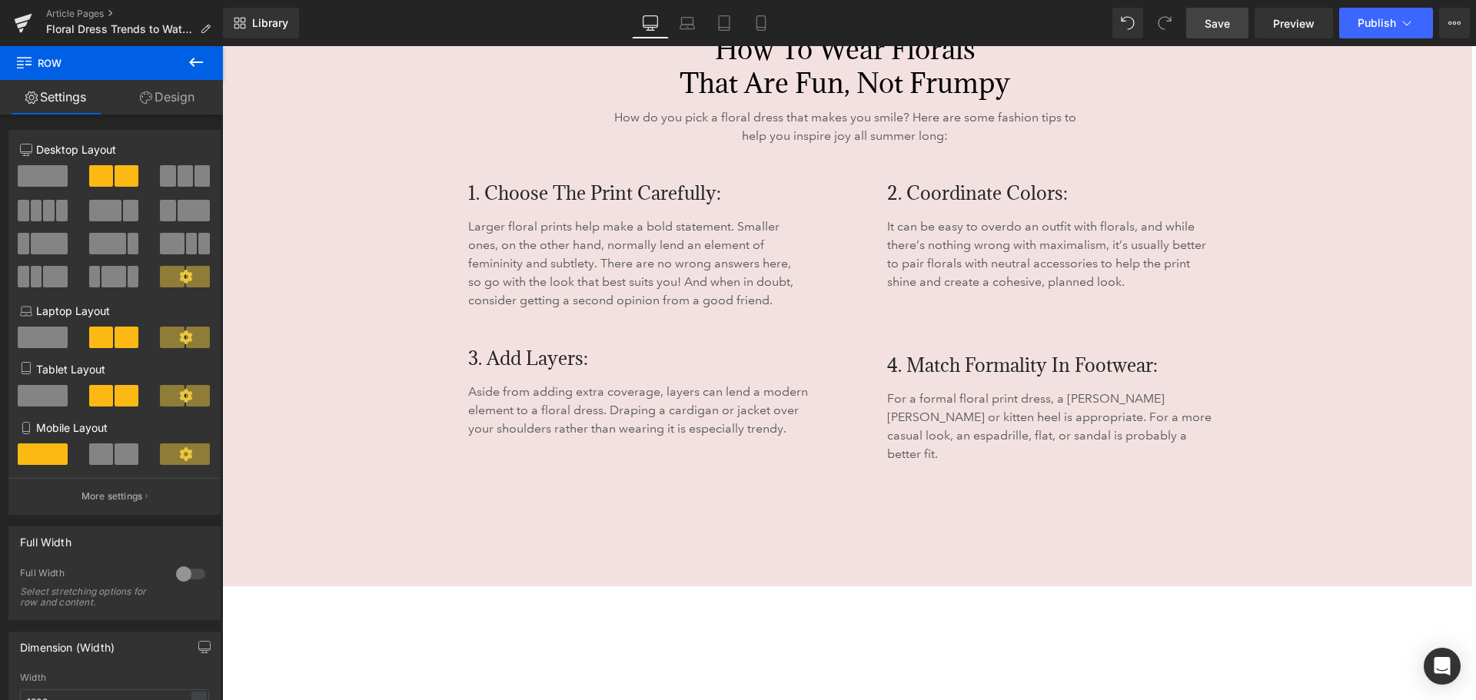
click at [905, 488] on div "For a formal floral print dress, a [PERSON_NAME] [PERSON_NAME] or kitten heel i…" at bounding box center [1085, 451] width 396 height 148
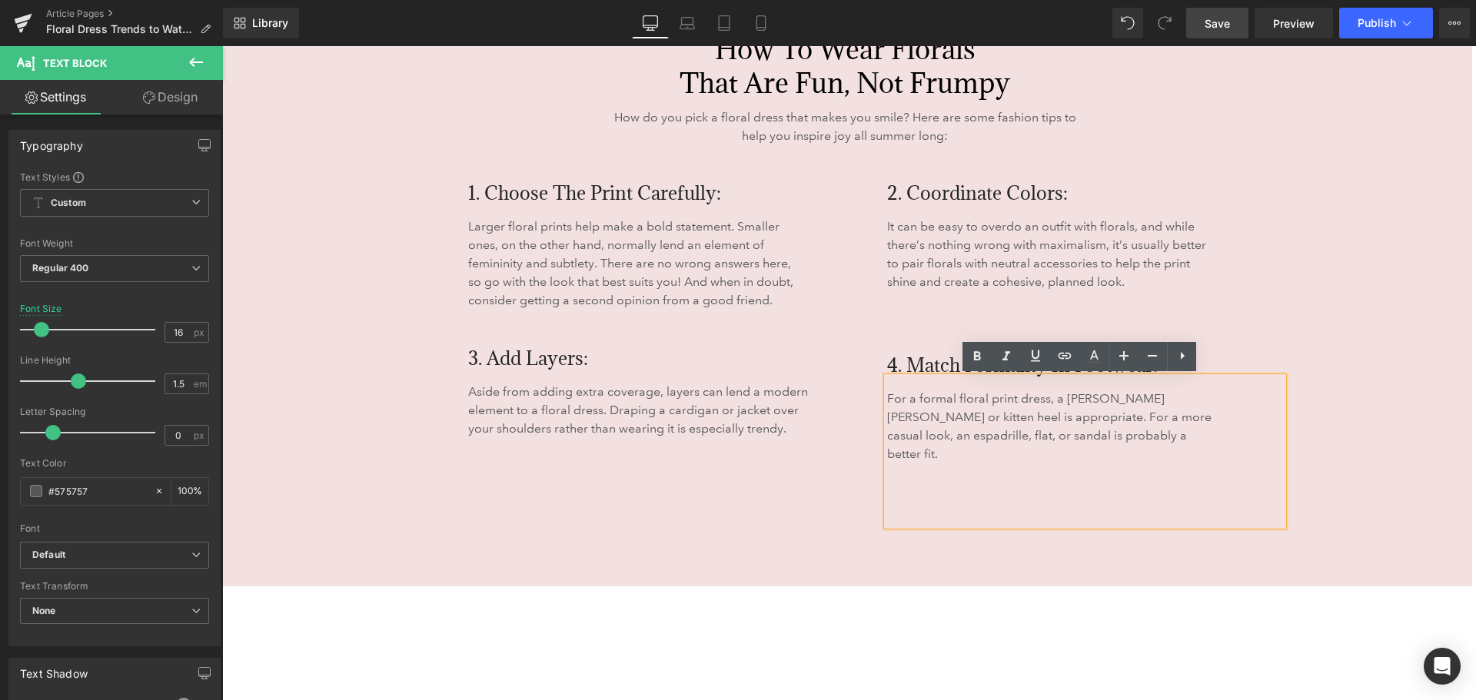
click at [916, 544] on div "1. Choose the Print Carefully: Heading Larger floral prints help make a bold st…" at bounding box center [845, 362] width 923 height 434
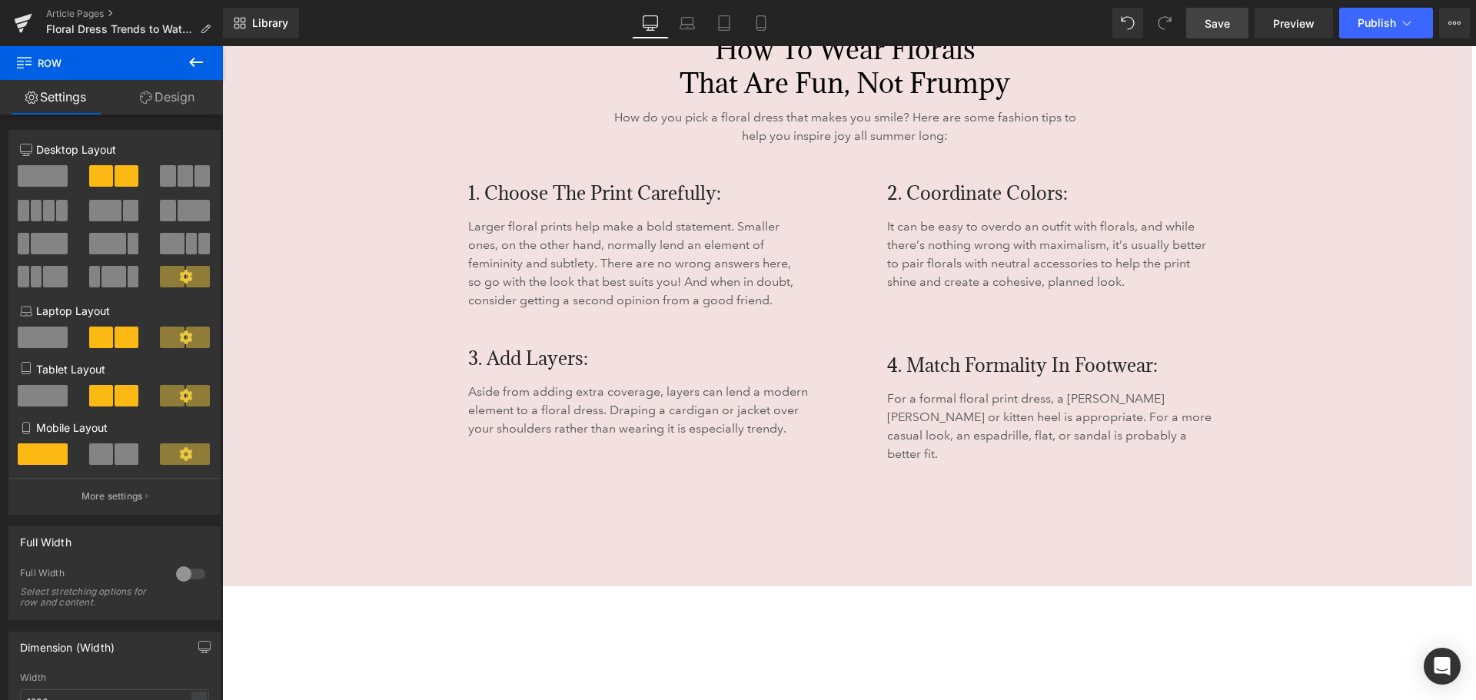
click at [923, 490] on div "For a formal floral print dress, a [PERSON_NAME] [PERSON_NAME] or kitten heel i…" at bounding box center [1085, 451] width 396 height 148
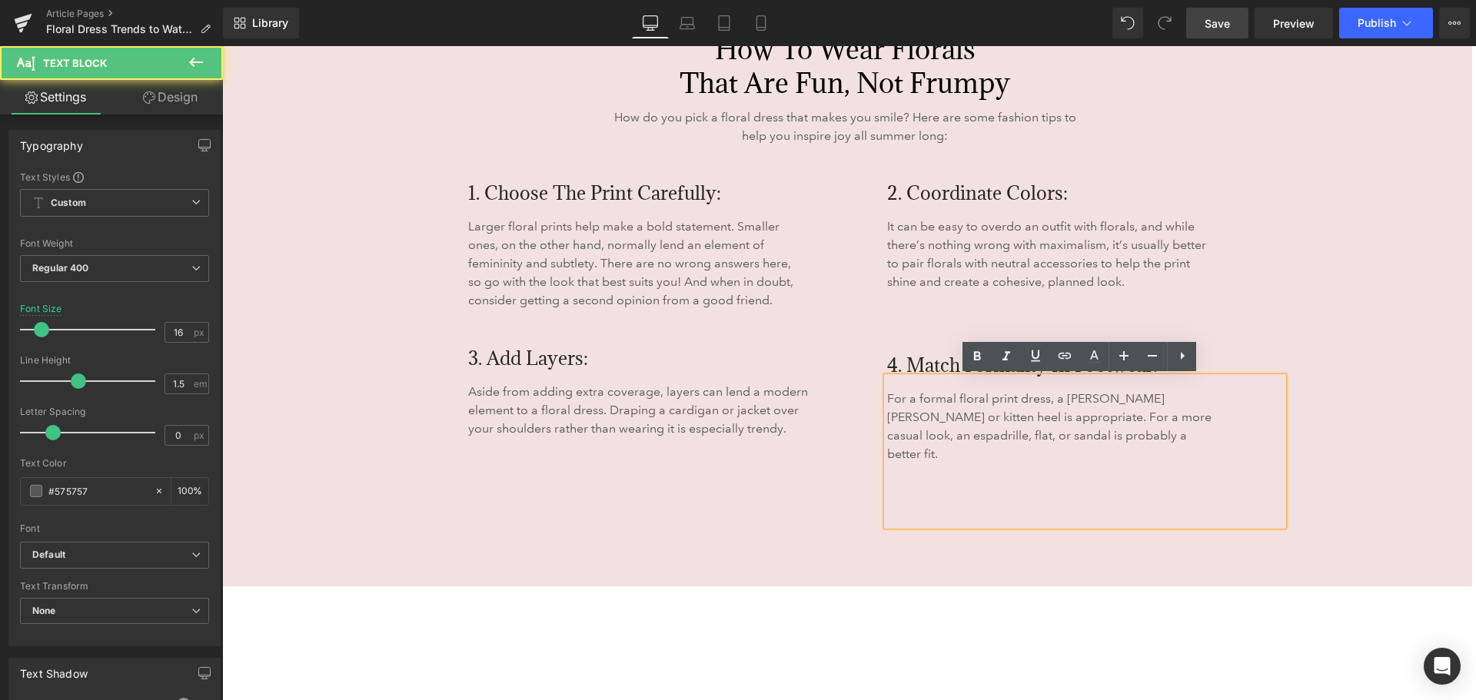
click at [910, 498] on div "For a formal floral print dress, a [PERSON_NAME] [PERSON_NAME] or kitten heel i…" at bounding box center [1085, 451] width 396 height 148
click at [901, 506] on div "For a formal floral print dress, a [PERSON_NAME] [PERSON_NAME] or kitten heel i…" at bounding box center [1085, 451] width 396 height 148
click at [899, 482] on div "For a formal floral print dress, a [PERSON_NAME] [PERSON_NAME] or kitten heel i…" at bounding box center [1085, 451] width 396 height 148
click at [741, 454] on div "1. Choose the Print Carefully: Heading Larger floral prints help make a bold st…" at bounding box center [666, 335] width 419 height 381
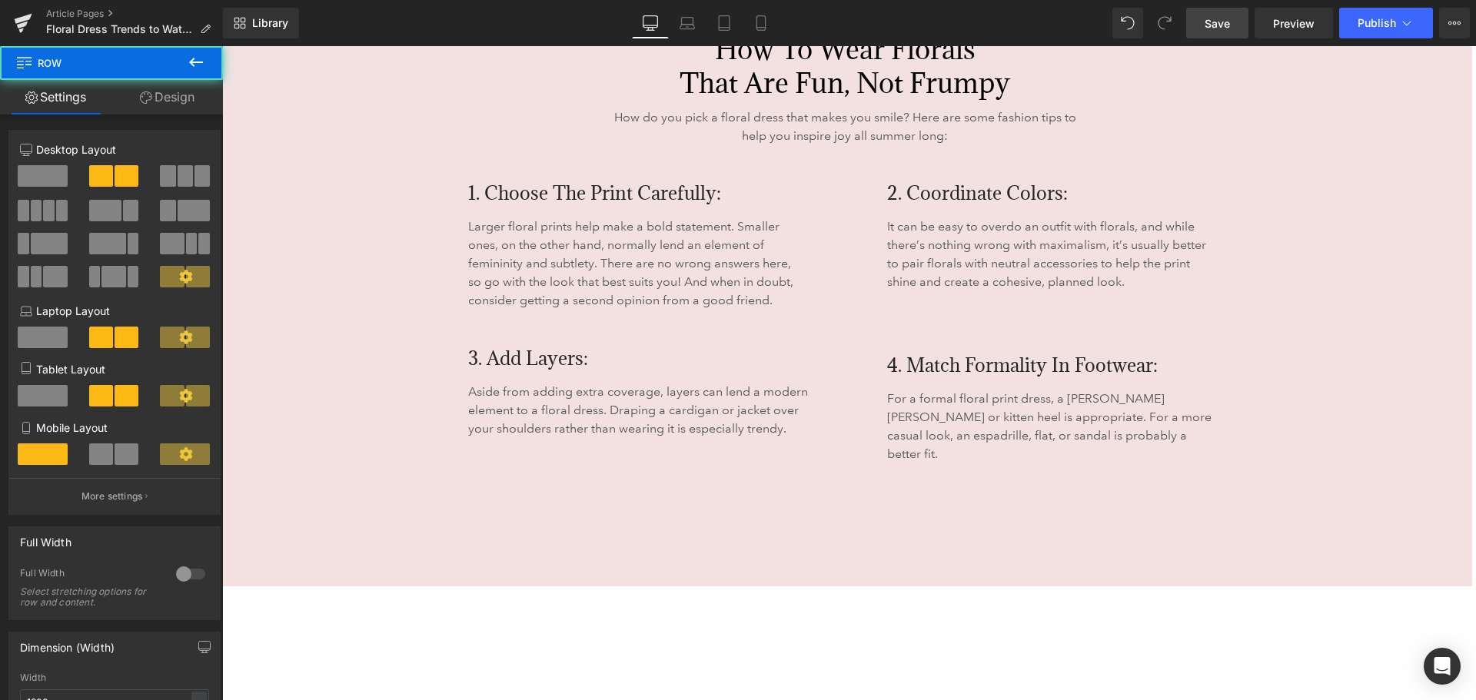
click at [797, 475] on div "1. Choose the Print Carefully: Heading Larger floral prints help make a bold st…" at bounding box center [666, 335] width 419 height 381
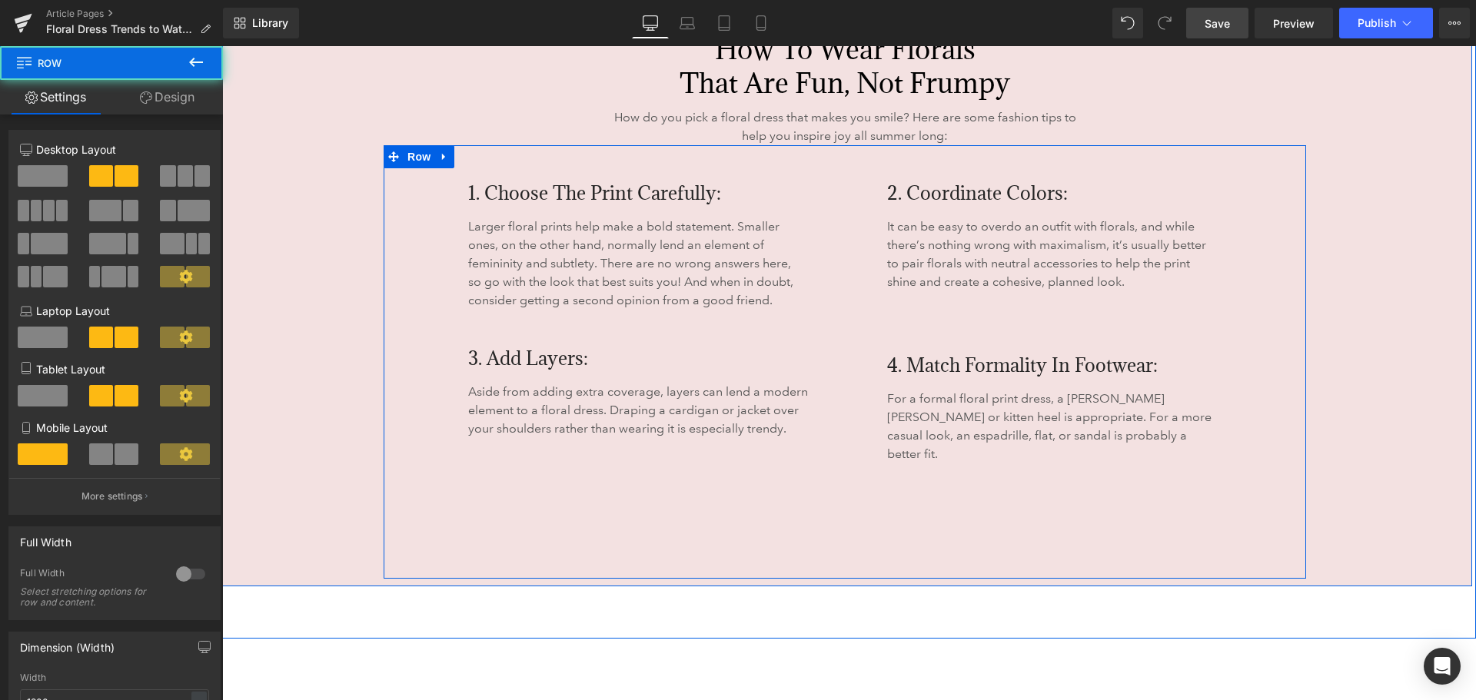
click at [792, 446] on div "1. Choose the Print Carefully: Heading Larger floral prints help make a bold st…" at bounding box center [666, 335] width 419 height 381
drag, startPoint x: 813, startPoint y: 448, endPoint x: 810, endPoint y: 434, distance: 14.9
click at [814, 447] on div "1. Choose the Print Carefully: Heading Larger floral prints help make a bold st…" at bounding box center [666, 335] width 419 height 381
click at [810, 429] on p "Aside from adding extra coverage, layers can lend a modern element to a floral …" at bounding box center [645, 410] width 354 height 55
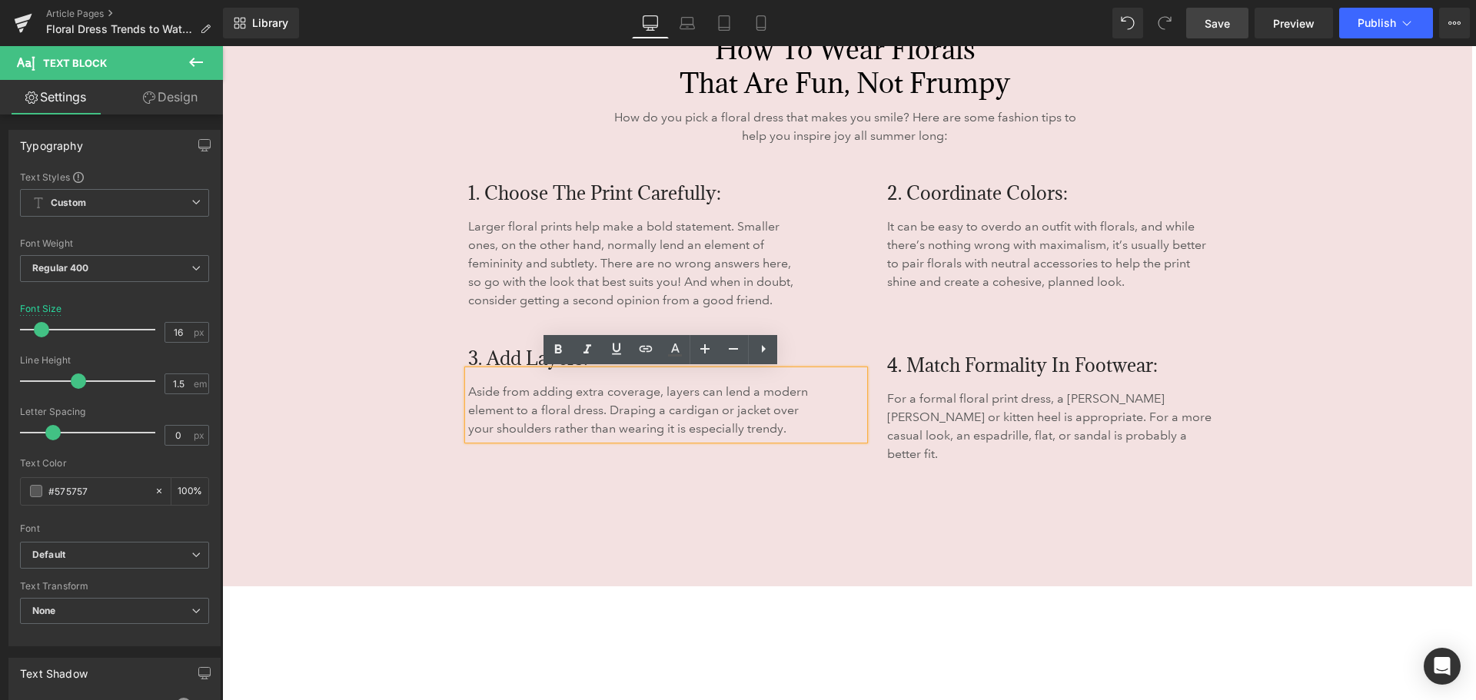
click at [841, 451] on div "1. Choose the Print Carefully: Heading Larger floral prints help make a bold st…" at bounding box center [666, 335] width 419 height 381
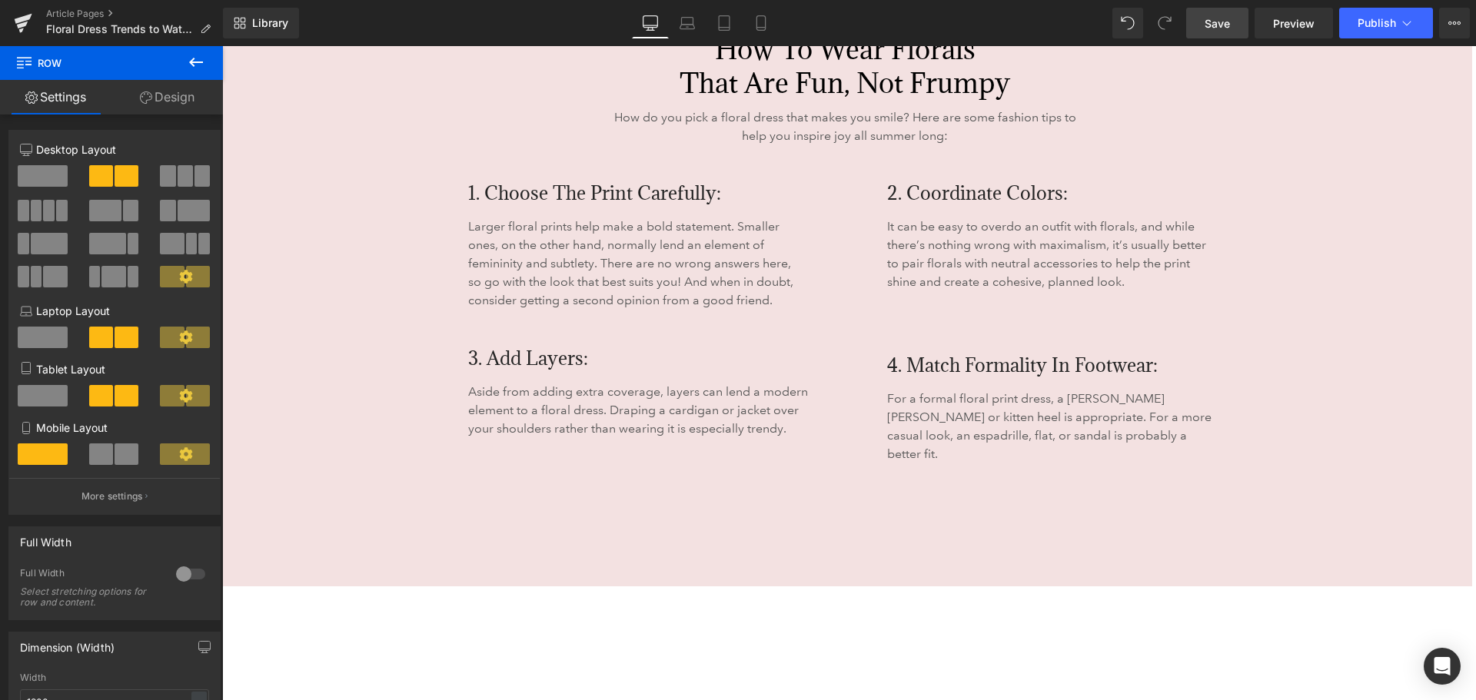
click at [955, 438] on p "For a formal floral print dress, a [PERSON_NAME] [PERSON_NAME] or kitten heel i…" at bounding box center [1054, 427] width 334 height 74
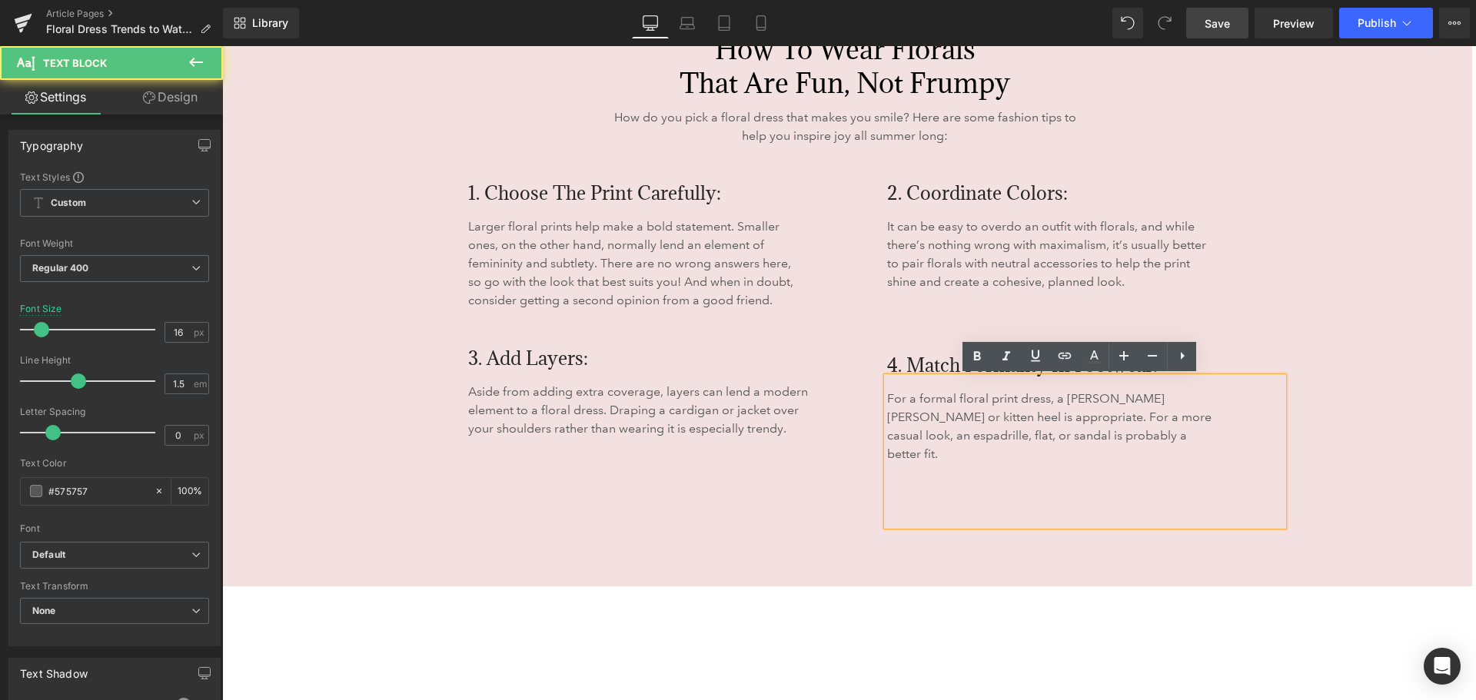
click at [921, 465] on div "For a formal floral print dress, a [PERSON_NAME] [PERSON_NAME] or kitten heel i…" at bounding box center [1085, 451] width 396 height 148
click at [892, 465] on div "For a formal floral print dress, a [PERSON_NAME] [PERSON_NAME] or kitten heel i…" at bounding box center [1085, 451] width 396 height 148
click at [890, 471] on div "For a formal floral print dress, a [PERSON_NAME] [PERSON_NAME] or kitten heel i…" at bounding box center [1085, 451] width 396 height 148
click at [890, 498] on div "For a formal floral print dress, a [PERSON_NAME] [PERSON_NAME] or kitten heel i…" at bounding box center [1085, 451] width 396 height 148
click at [1052, 434] on p "For a formal floral print dress, a [PERSON_NAME] [PERSON_NAME] or kitten heel i…" at bounding box center [1054, 427] width 334 height 74
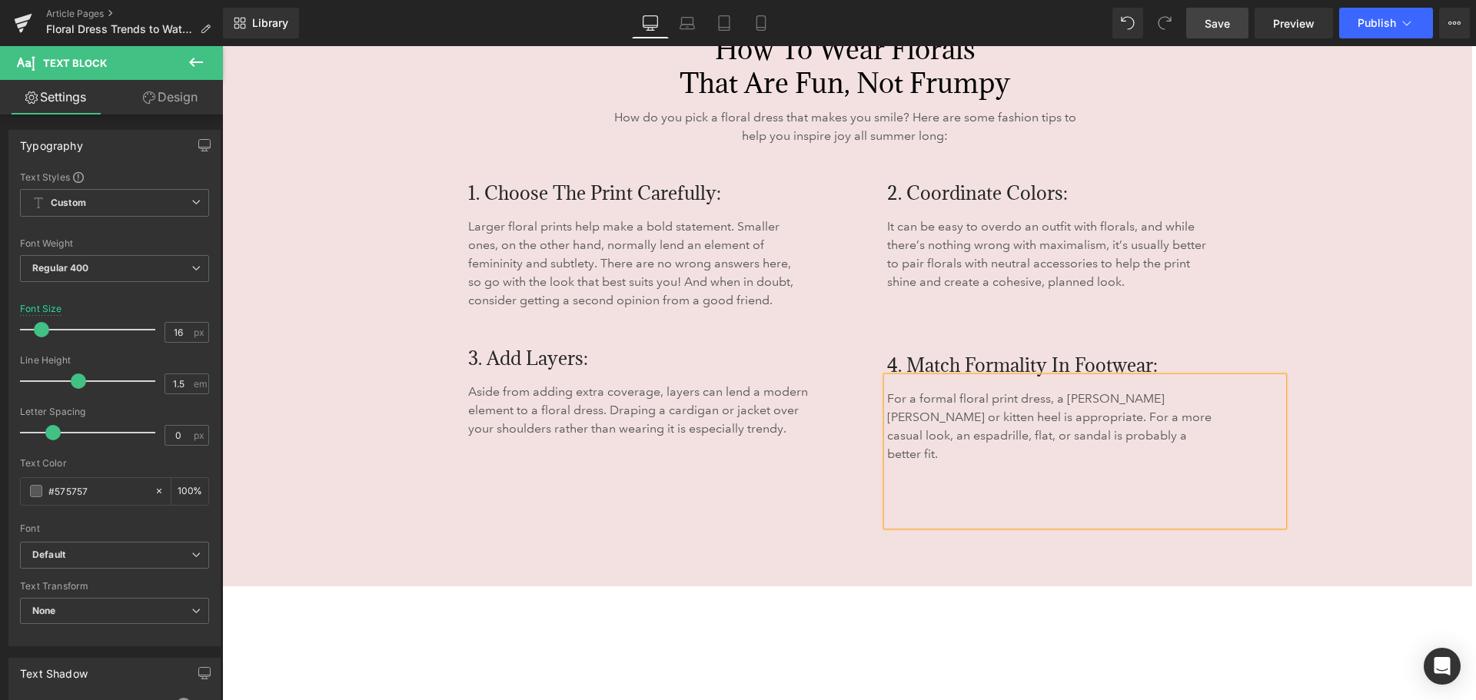
click at [772, 510] on div "1. Choose the Print Carefully: Heading Larger floral prints help make a bold st…" at bounding box center [845, 362] width 923 height 434
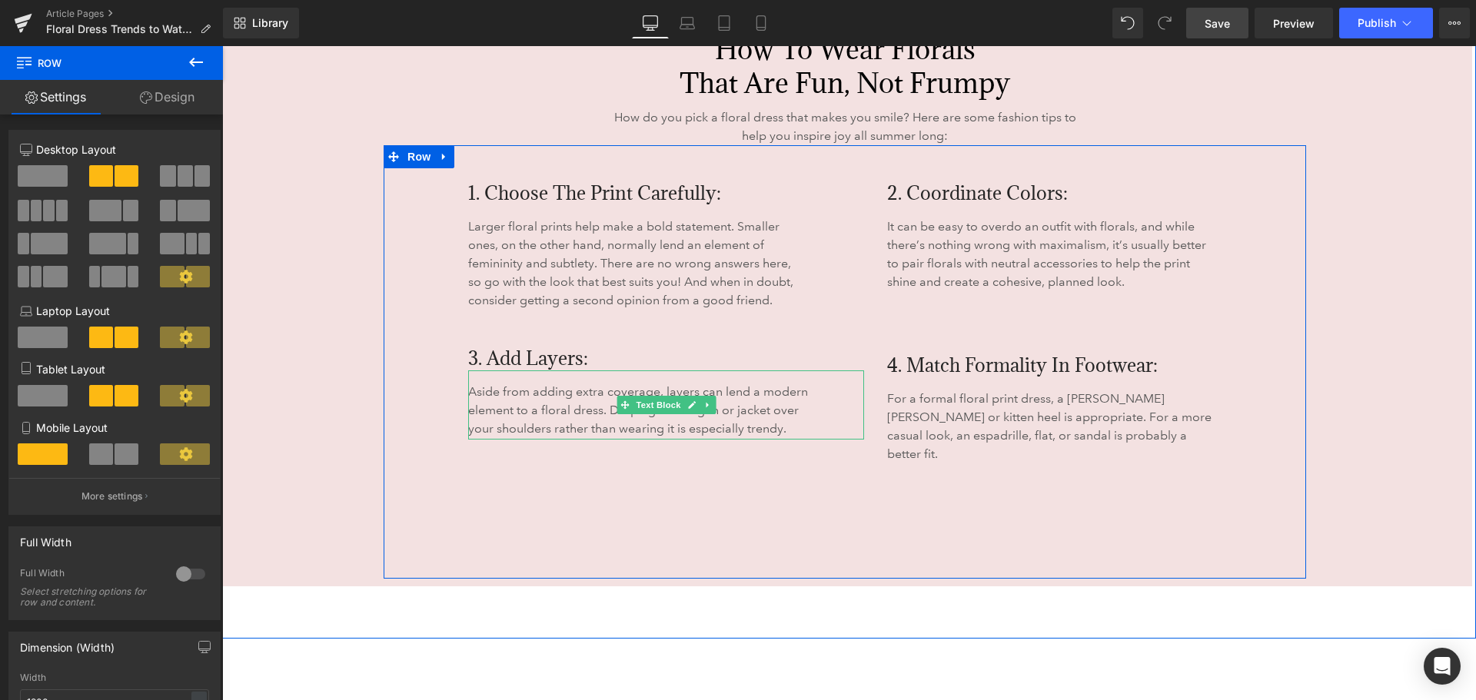
click at [727, 391] on p "Aside from adding extra coverage, layers can lend a modern element to a floral …" at bounding box center [645, 410] width 354 height 55
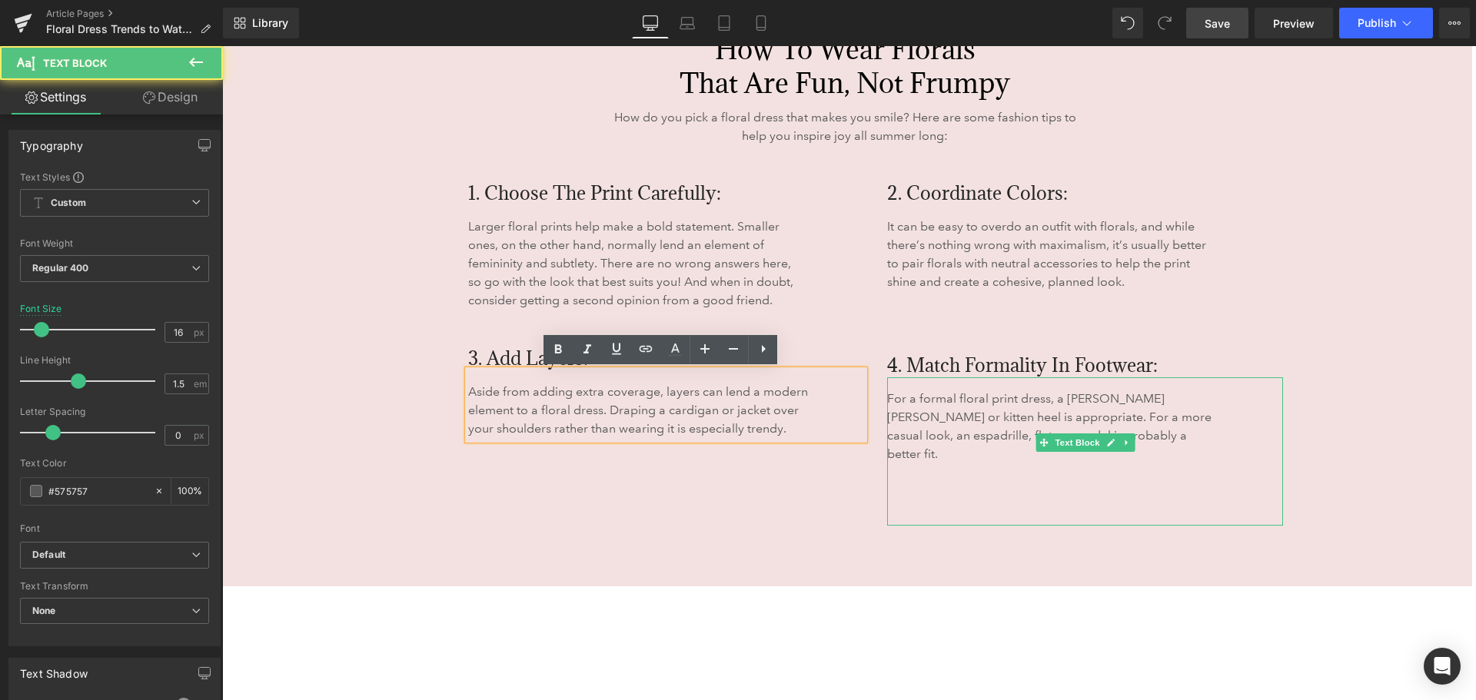
click at [934, 404] on p "For a formal floral print dress, a [PERSON_NAME] [PERSON_NAME] or kitten heel i…" at bounding box center [1054, 427] width 334 height 74
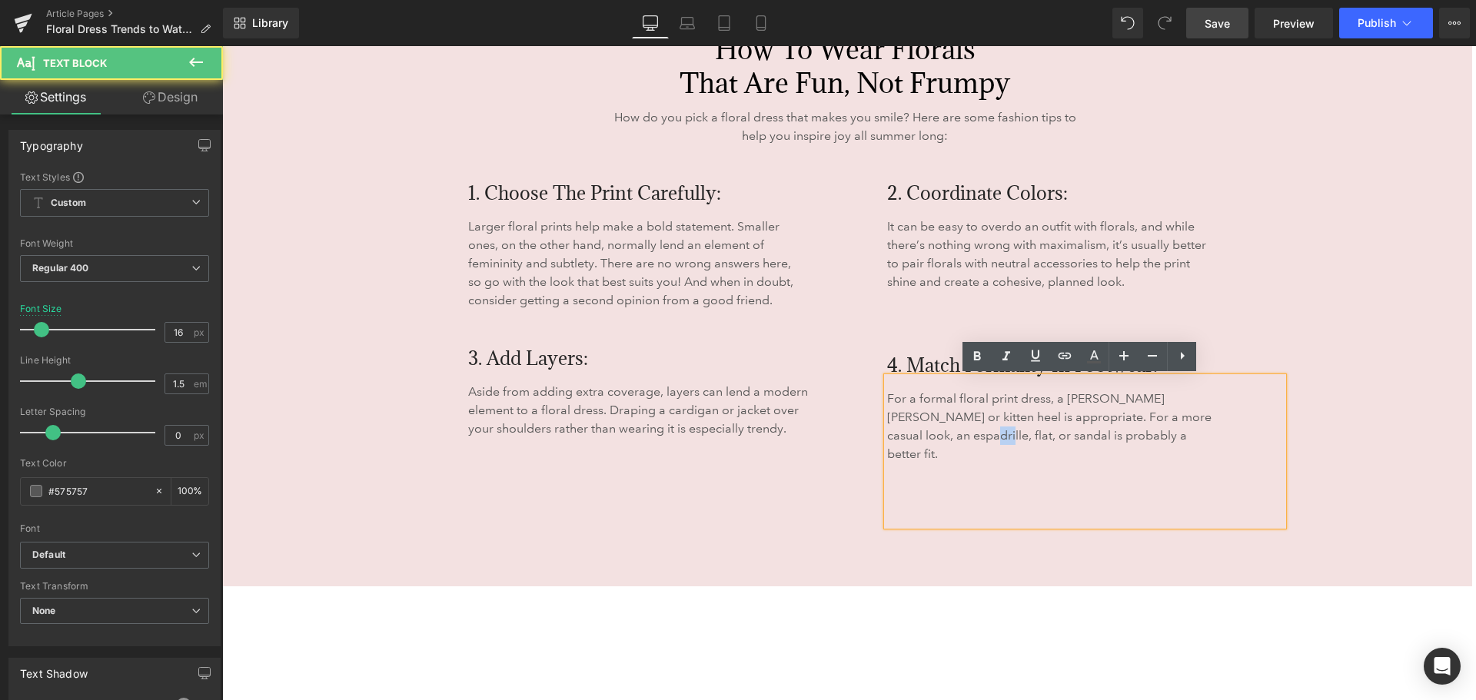
drag, startPoint x: 886, startPoint y: 452, endPoint x: 913, endPoint y: 457, distance: 28.2
click at [909, 454] on div "For a formal floral print dress, a [PERSON_NAME] [PERSON_NAME] or kitten heel i…" at bounding box center [1085, 451] width 396 height 148
click at [936, 464] on div "For a formal floral print dress, a [PERSON_NAME] [PERSON_NAME] or kitten heel i…" at bounding box center [1085, 451] width 396 height 148
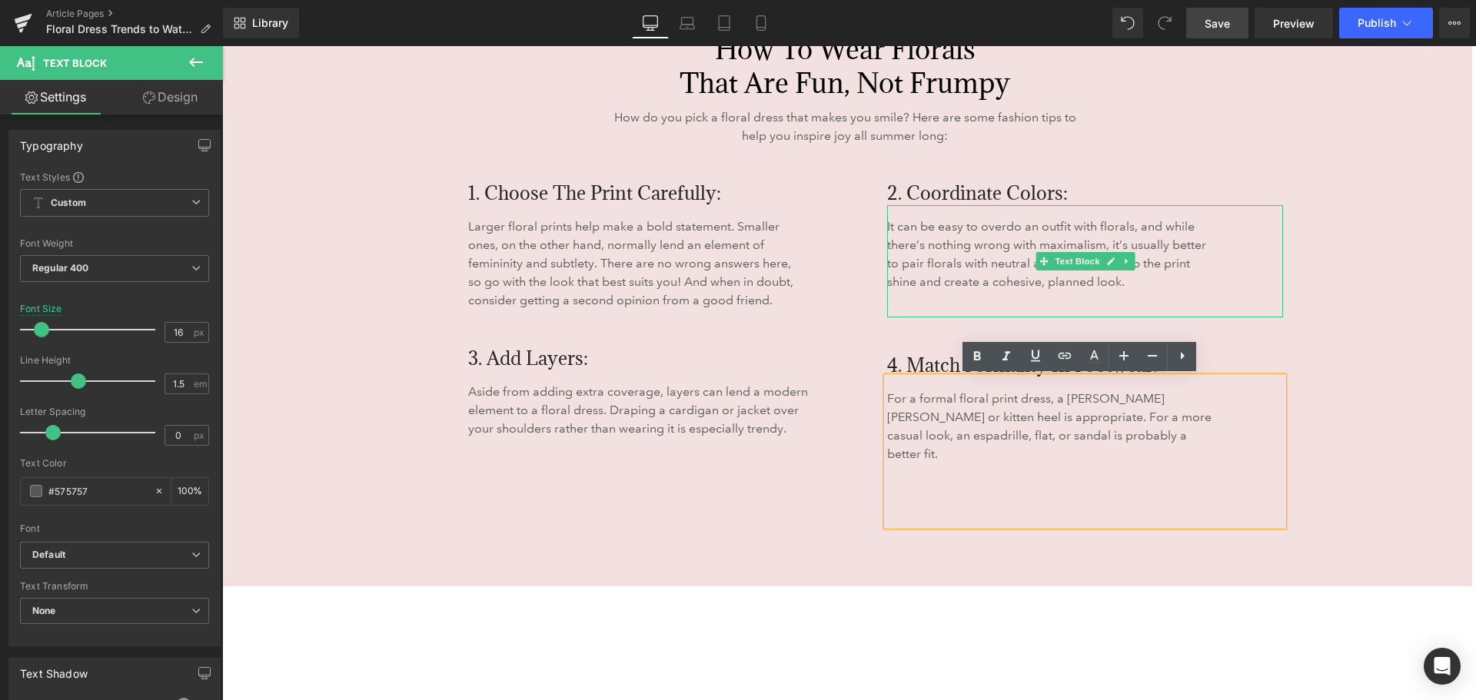
click at [949, 259] on p "It can be easy to overdo an outfit with florals, and while there’s nothing wron…" at bounding box center [1050, 255] width 327 height 74
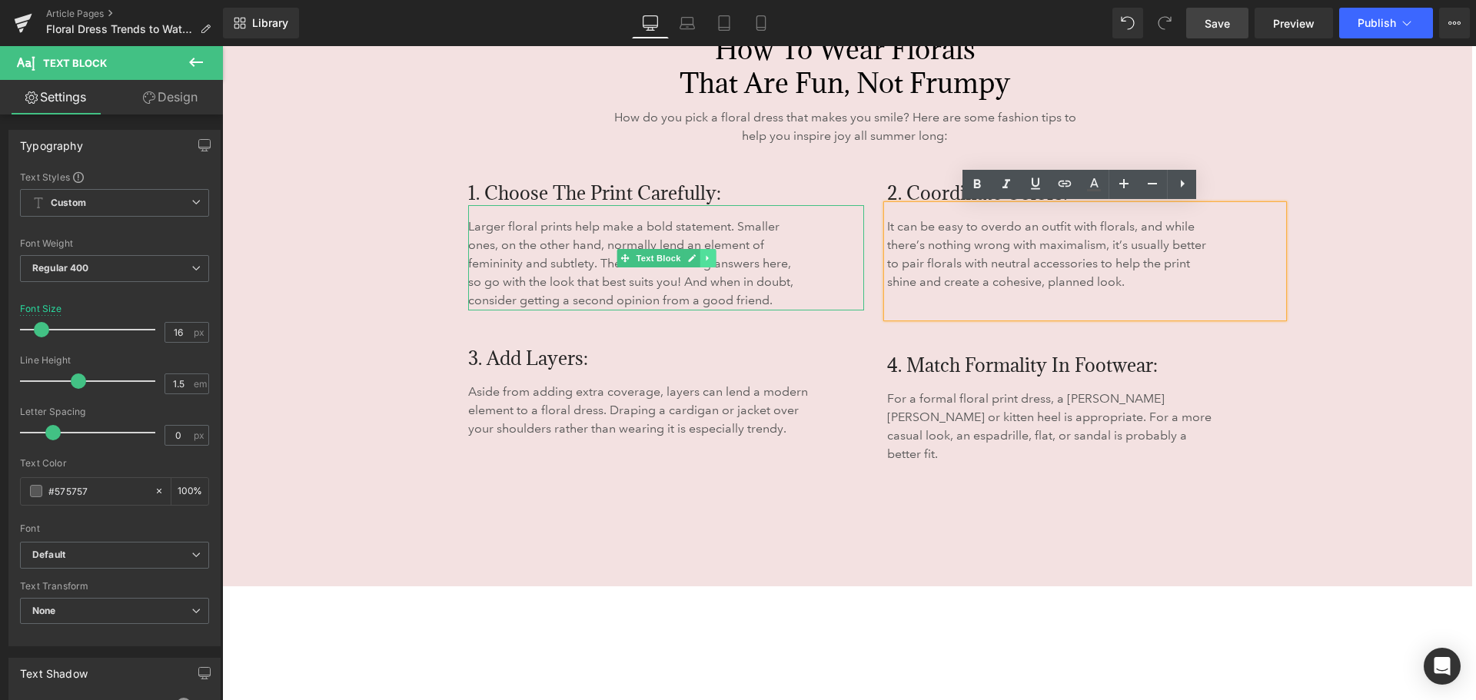
click at [703, 254] on icon at bounding box center [707, 258] width 8 height 9
click at [746, 295] on p "Larger floral prints help make a bold statement. Smaller ones, on the other han…" at bounding box center [633, 264] width 330 height 92
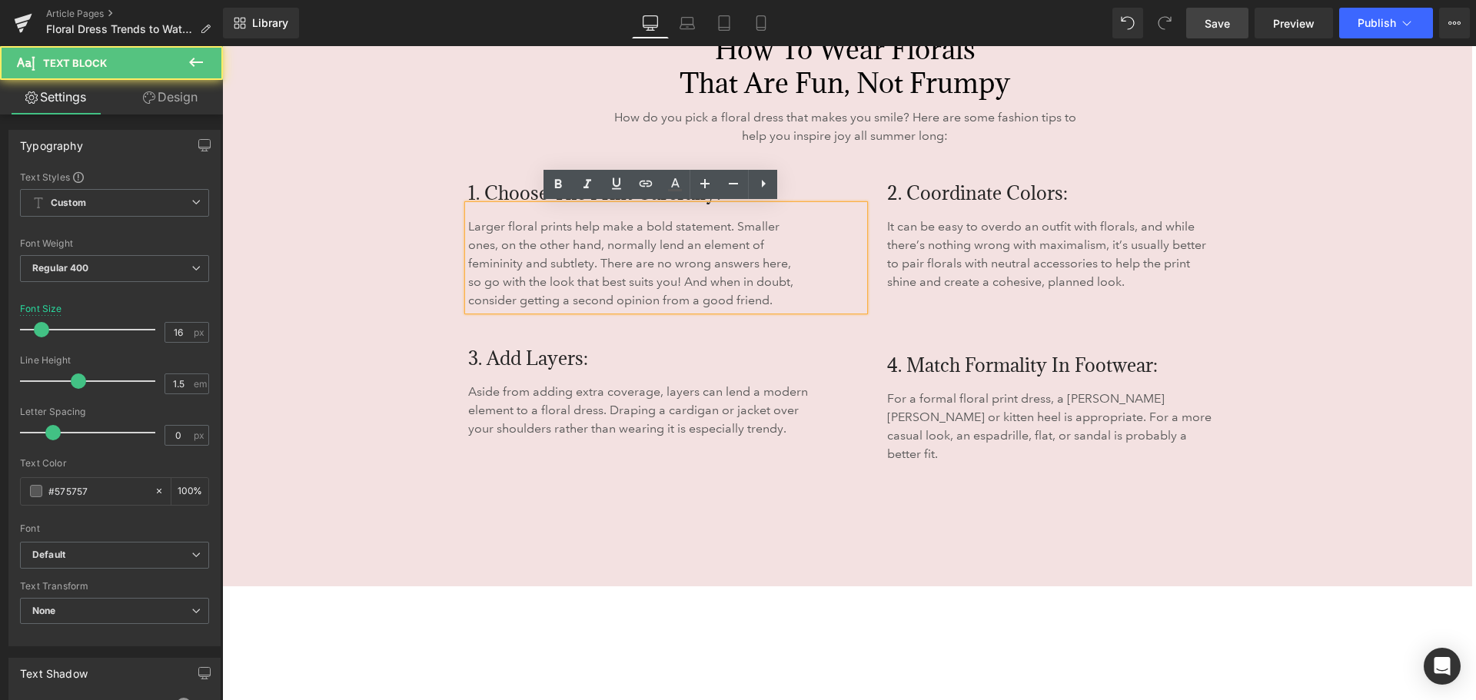
click at [751, 414] on p "Aside from adding extra coverage, layers can lend a modern element to a floral …" at bounding box center [645, 410] width 354 height 55
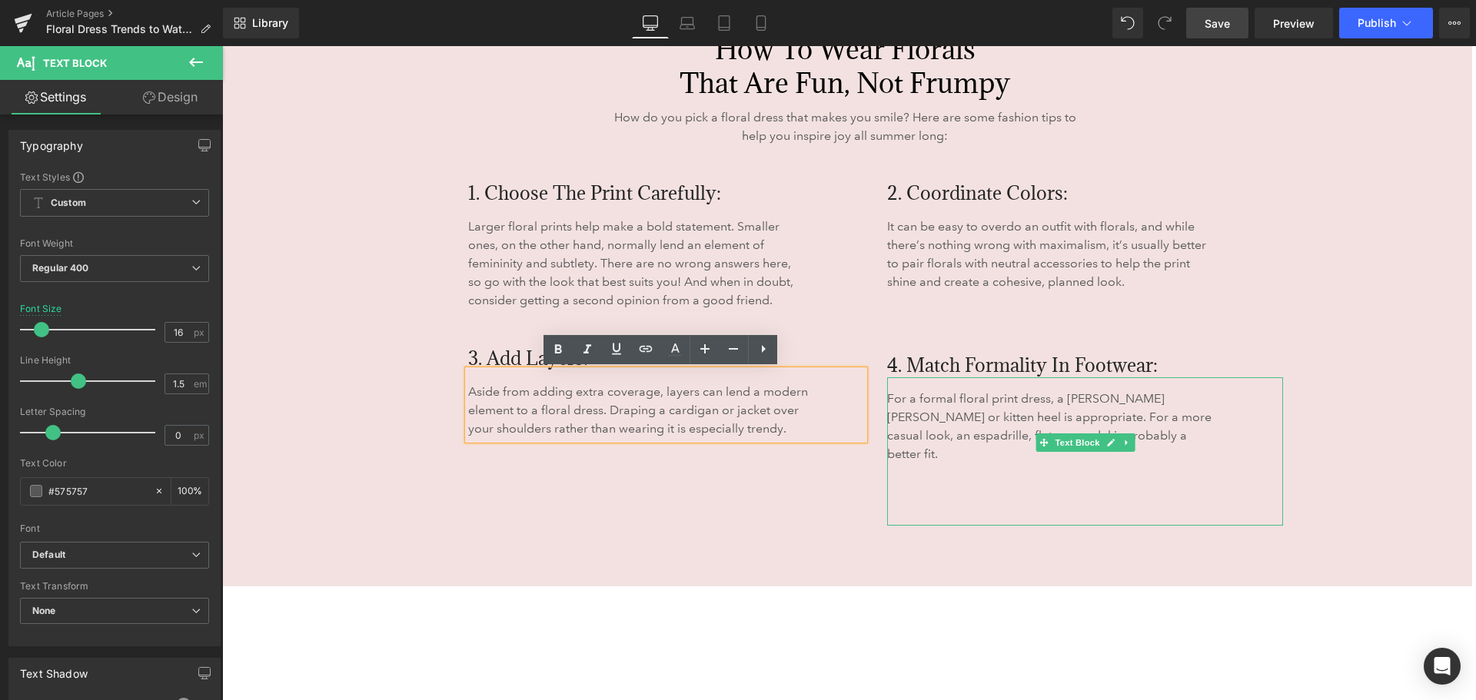
click at [979, 444] on p "For a formal floral print dress, a [PERSON_NAME] [PERSON_NAME] or kitten heel i…" at bounding box center [1054, 427] width 334 height 74
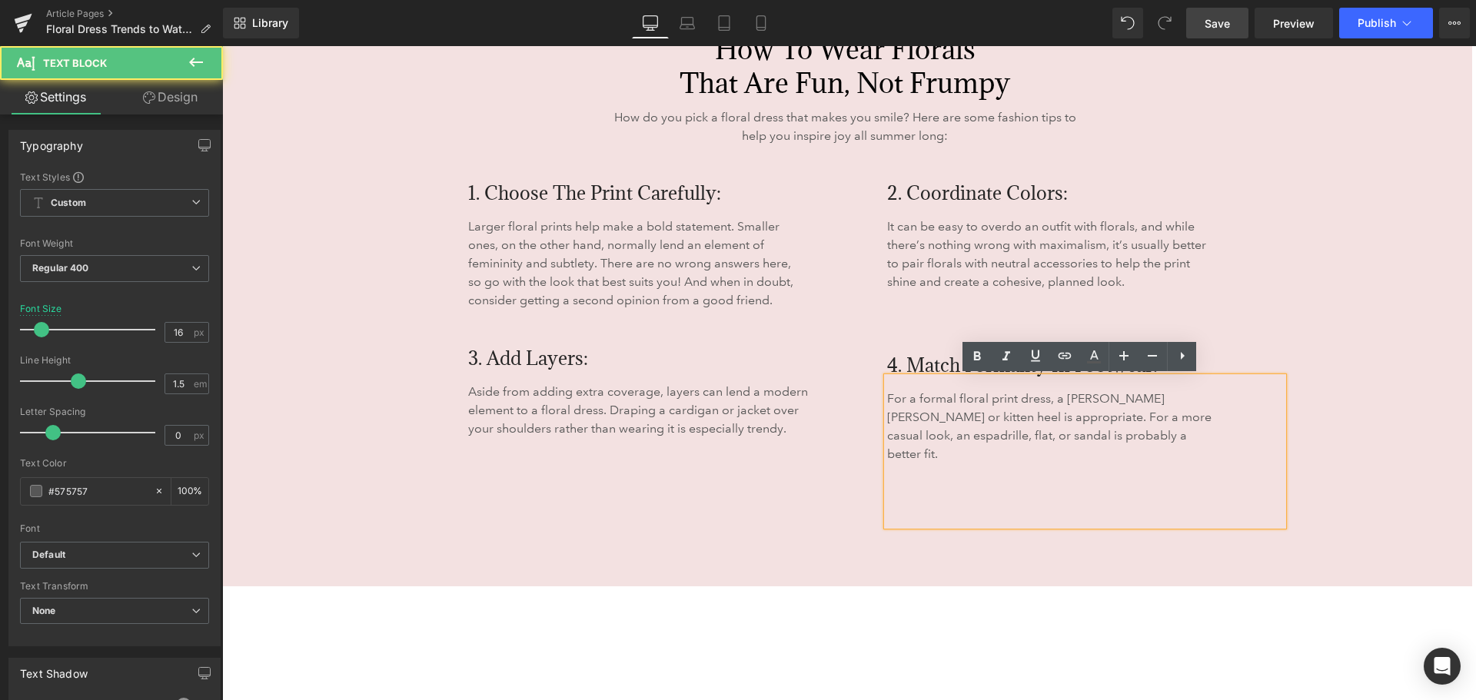
click at [761, 544] on div "1. Choose the Print Carefully: Heading Larger floral prints help make a bold st…" at bounding box center [845, 362] width 923 height 434
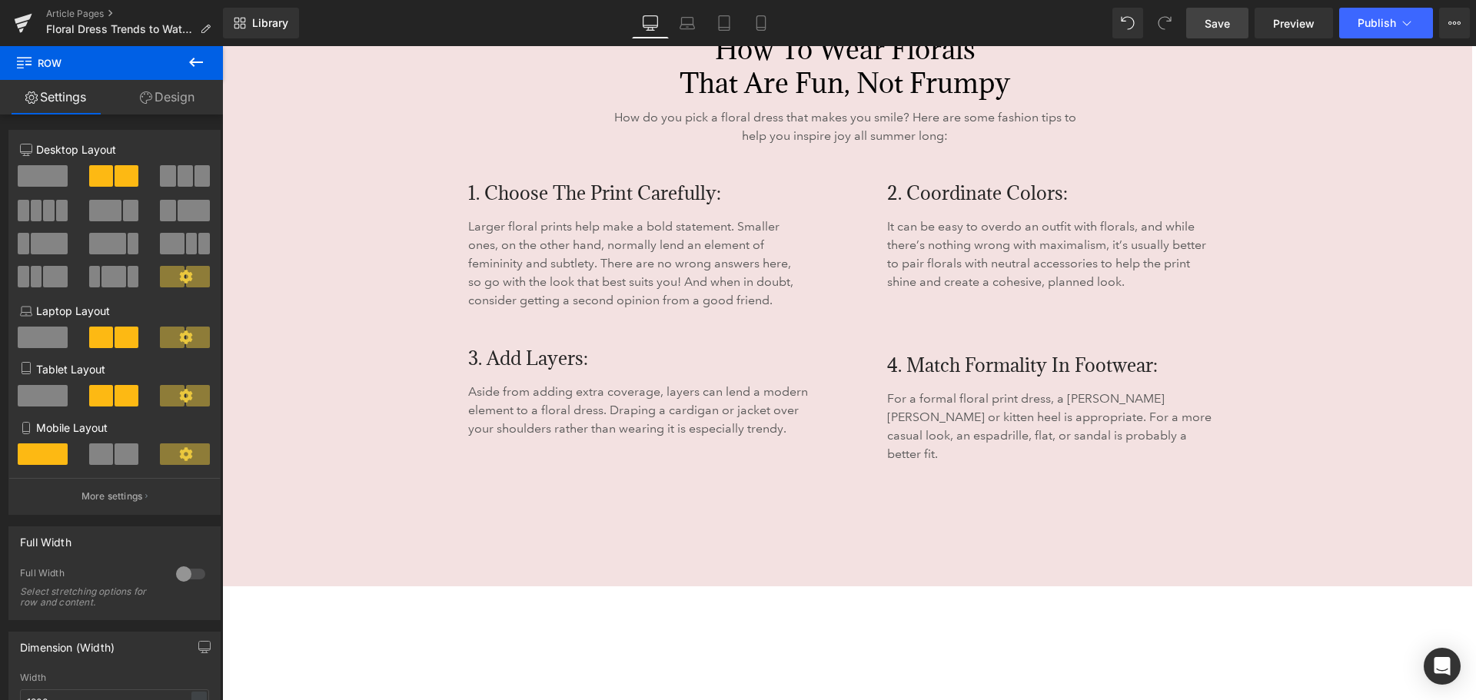
click at [1212, 23] on span "Save" at bounding box center [1217, 23] width 25 height 16
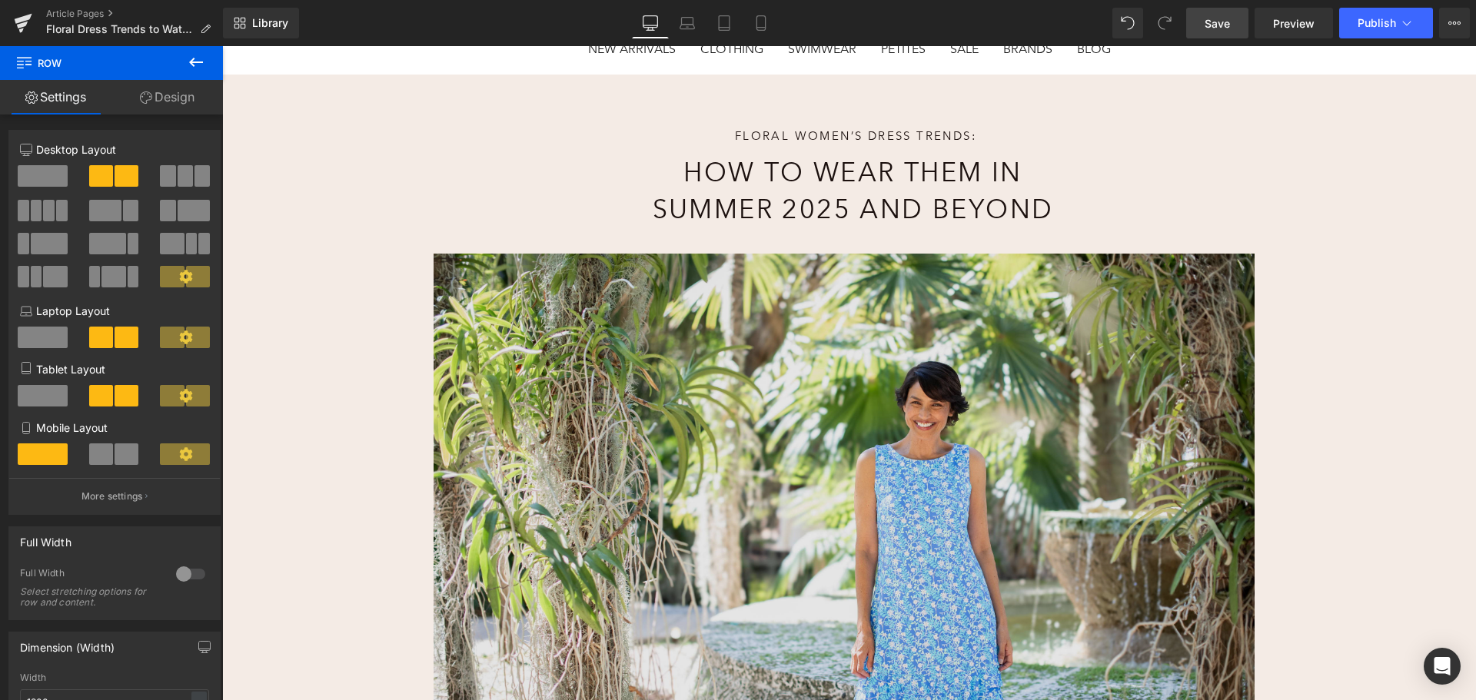
scroll to position [0, 0]
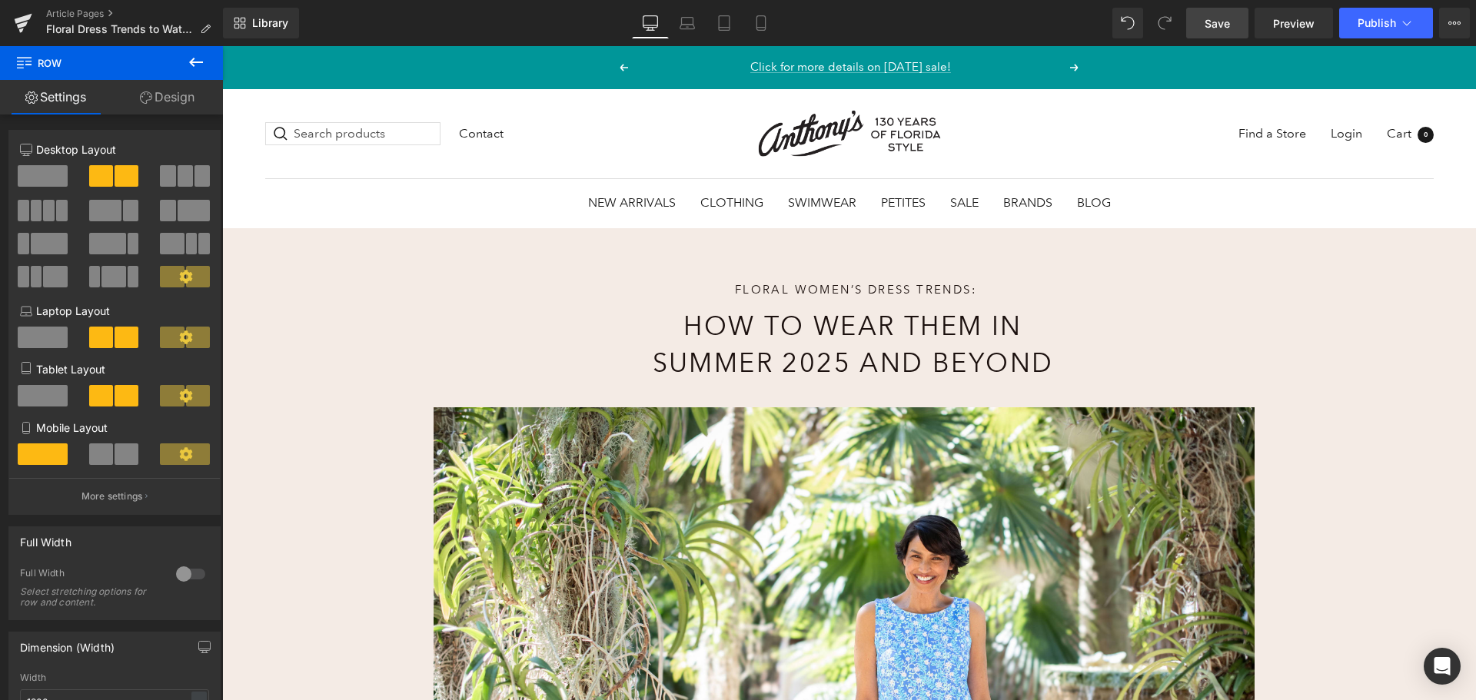
click at [1225, 25] on span "Save" at bounding box center [1217, 23] width 25 height 16
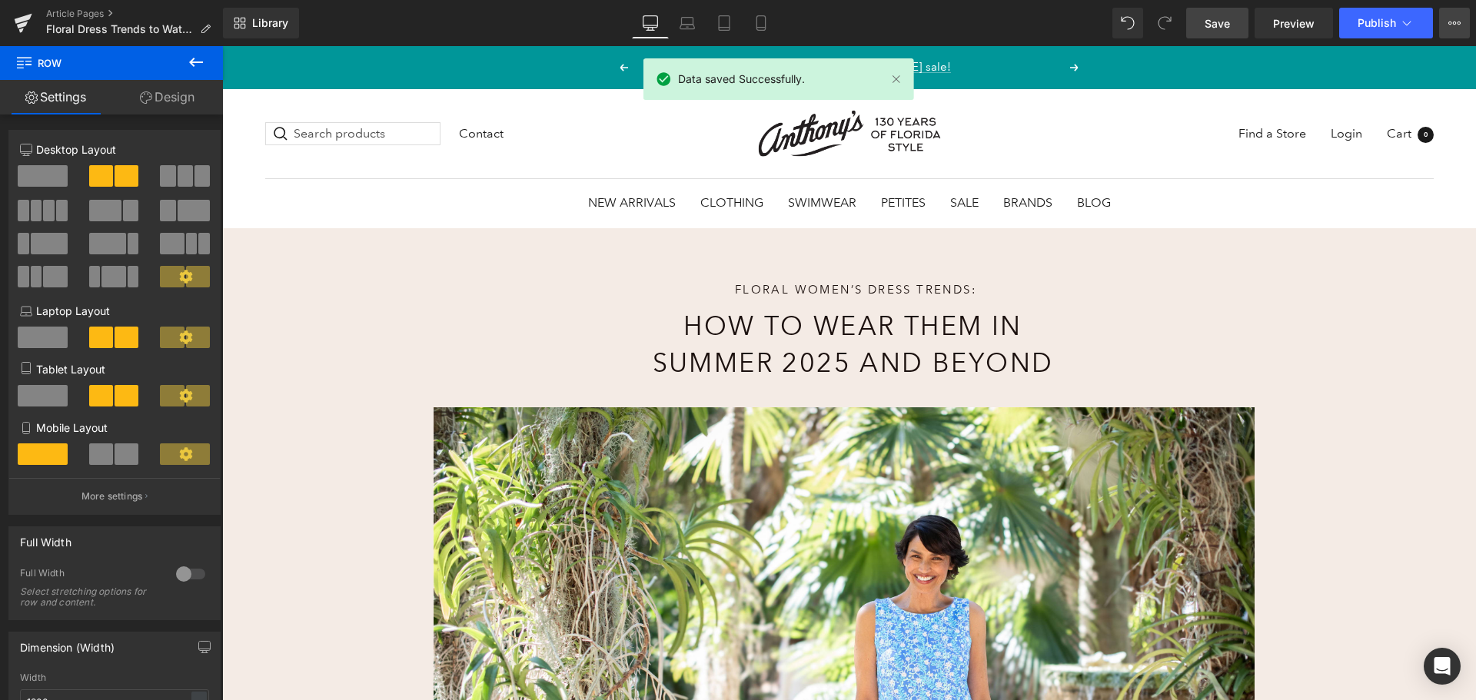
click at [1456, 22] on icon at bounding box center [1455, 23] width 4 height 3
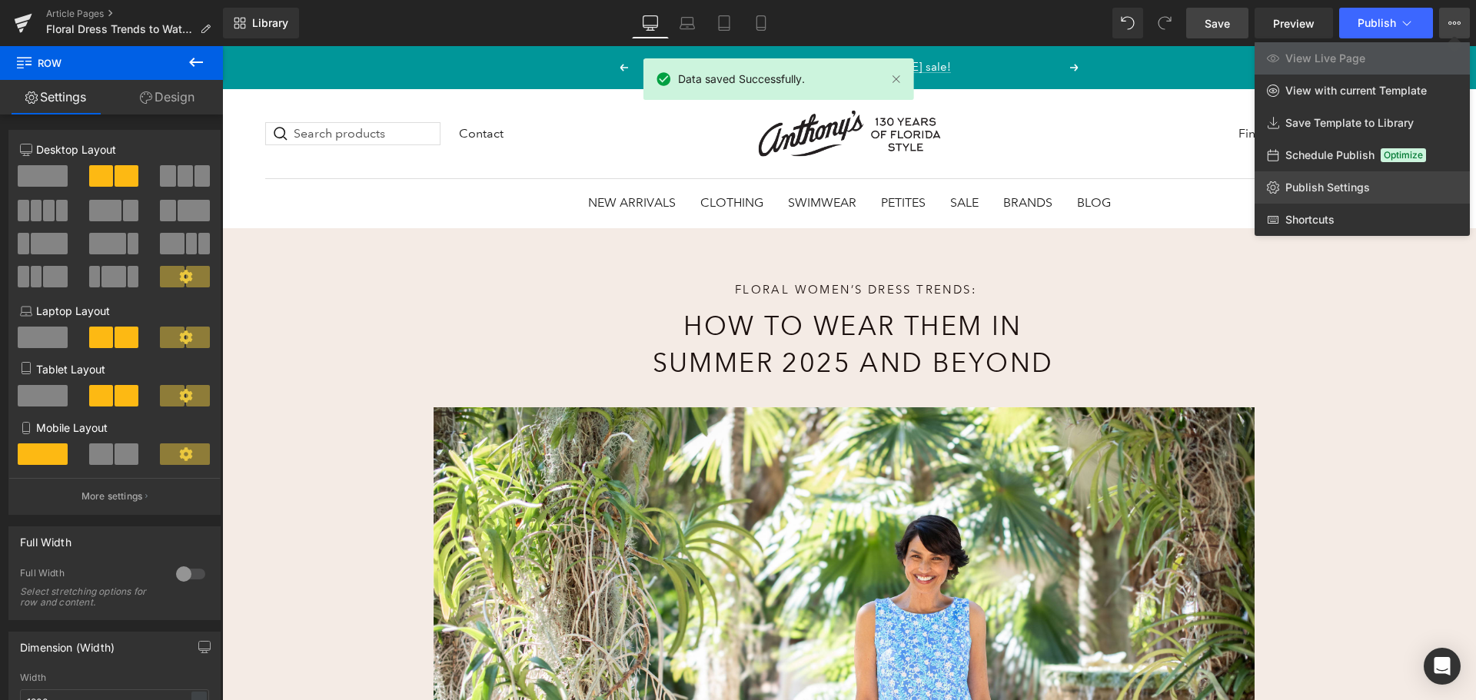
click at [1296, 182] on span "Publish Settings" at bounding box center [1327, 188] width 85 height 14
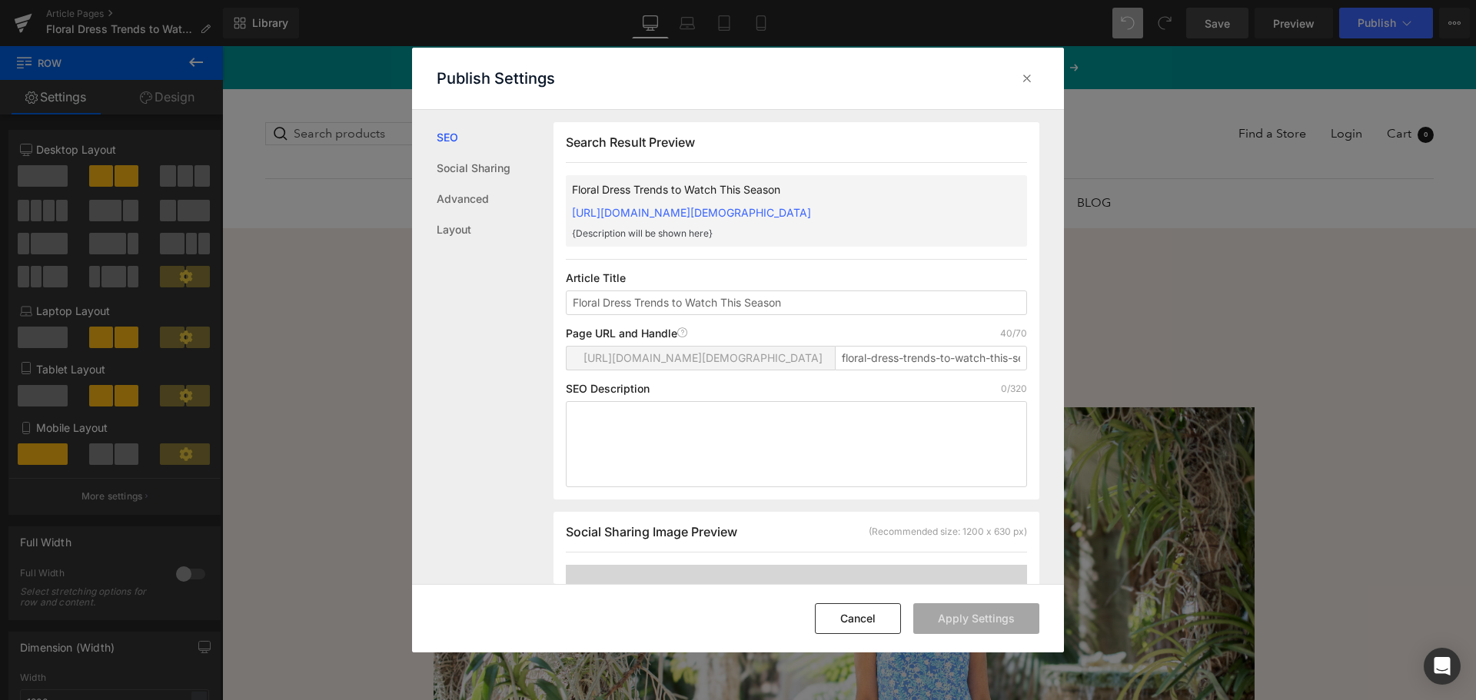
scroll to position [1, 0]
drag, startPoint x: 938, startPoint y: 371, endPoint x: 989, endPoint y: 371, distance: 51.5
click at [989, 370] on input "floral-dress-trends-to-watch-this-season" at bounding box center [931, 357] width 192 height 25
type input "floral-dress-trends-this-season"
click at [899, 387] on p "Error, handle is already used" at bounding box center [911, 380] width 124 height 12
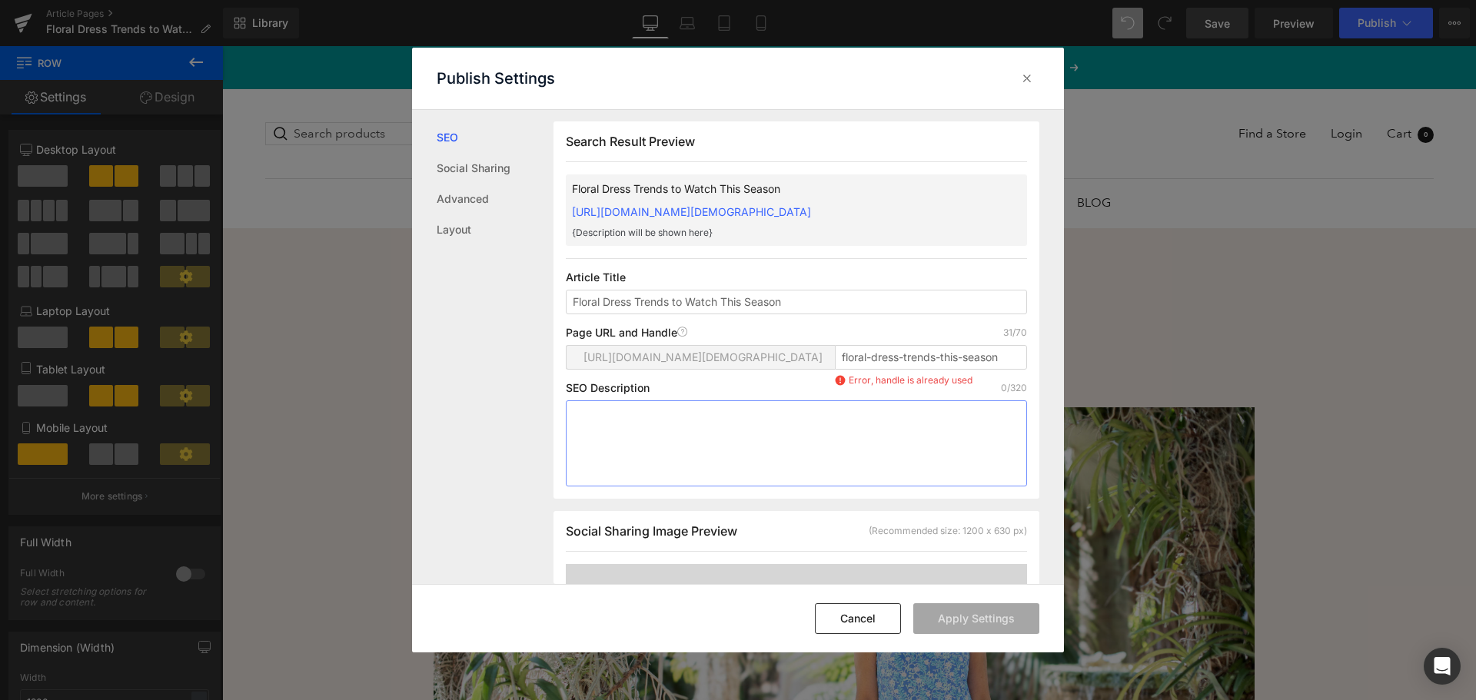
click at [876, 454] on textarea at bounding box center [796, 444] width 461 height 86
click at [617, 421] on textarea at bounding box center [796, 444] width 461 height 86
paste textarea "Explore the top floral dress trends for women in Summer ’25 & beyond. Discover …"
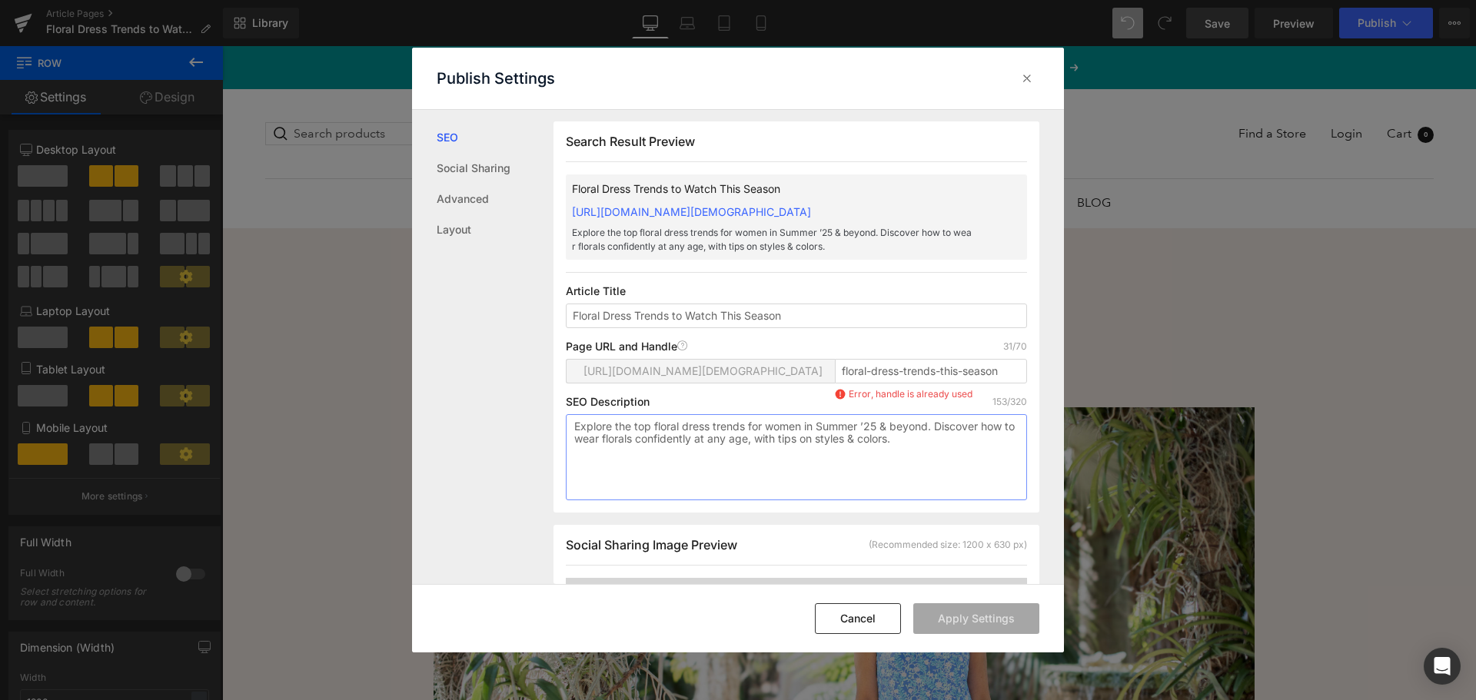
click at [922, 464] on textarea "Explore the top floral dress trends for women in Summer ’25 & beyond. Discover …" at bounding box center [796, 457] width 461 height 86
type textarea "Explore the top floral dress trends for women in Summer ’25 & beyond. Discover …"
drag, startPoint x: 1005, startPoint y: 385, endPoint x: 805, endPoint y: 386, distance: 199.9
click at [805, 386] on div "[URL][DOMAIN_NAME][DEMOGRAPHIC_DATA] floral-dress-trends-this-season Error, han…" at bounding box center [796, 377] width 461 height 37
click at [875, 374] on div "Page URL and Handle Page URL Address 31/70 [URL][DOMAIN_NAME][DEMOGRAPHIC_DATA]…" at bounding box center [796, 368] width 461 height 55
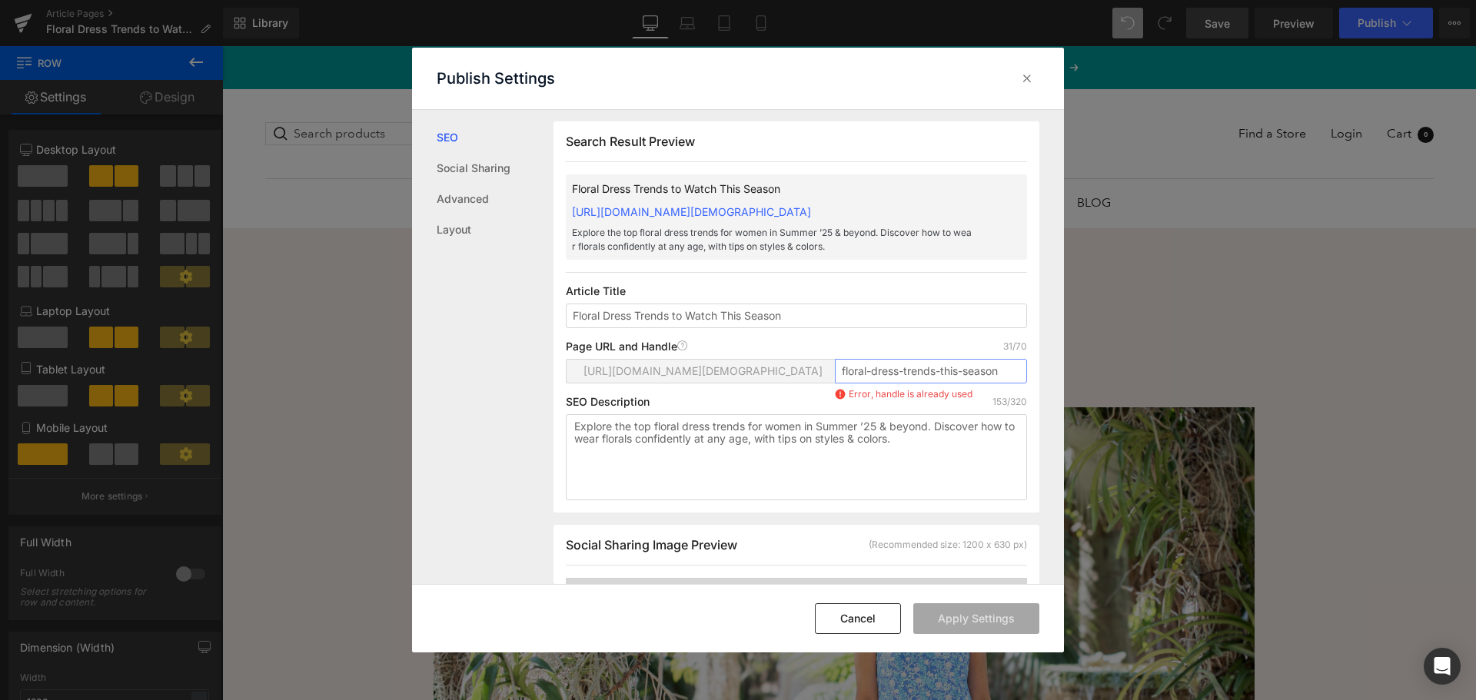
click at [937, 384] on input "floral-dress-trends-this-season" at bounding box center [931, 371] width 192 height 25
type input "floral-dress-trends-to-watch-this-season"
click at [878, 474] on textarea "Explore the top floral dress trends for women in Summer ’25 & beyond. Discover …" at bounding box center [796, 457] width 461 height 86
click at [903, 384] on input "floral-dress-trends-to-watch-this-season" at bounding box center [931, 371] width 192 height 25
click at [893, 384] on input "floral-dress-trends-to-watch-this-season" at bounding box center [931, 371] width 192 height 25
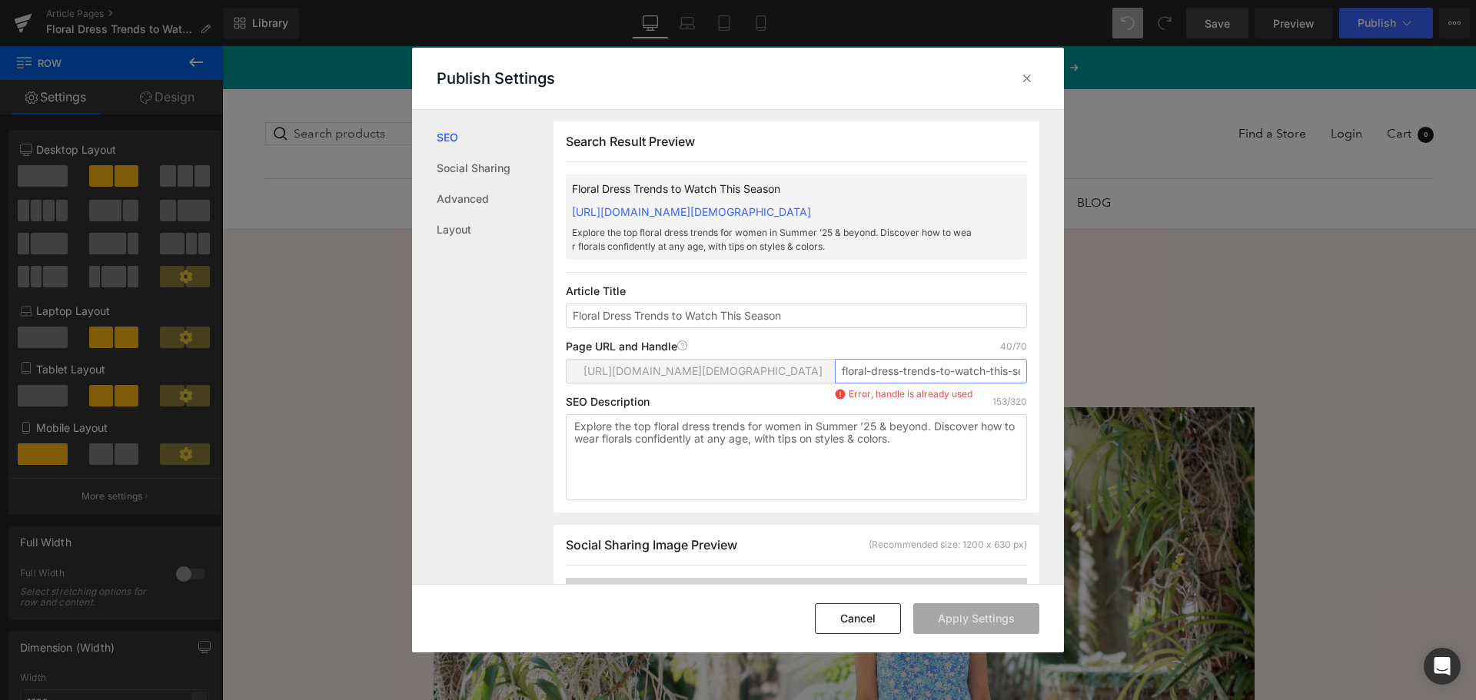
click at [893, 384] on input "floral-dress-trends-to-watch-this-season" at bounding box center [931, 371] width 192 height 25
click at [896, 454] on textarea "Explore the top floral dress trends for women in Summer ’25 & beyond. Discover …" at bounding box center [796, 457] width 461 height 86
drag, startPoint x: 938, startPoint y: 469, endPoint x: 547, endPoint y: 435, distance: 392.8
click at [547, 435] on div "SEO Social Sharing Advanced Layout Search Result Preview Floral Dress Trends to…" at bounding box center [738, 347] width 652 height 475
click at [846, 612] on button "Cancel" at bounding box center [858, 618] width 86 height 31
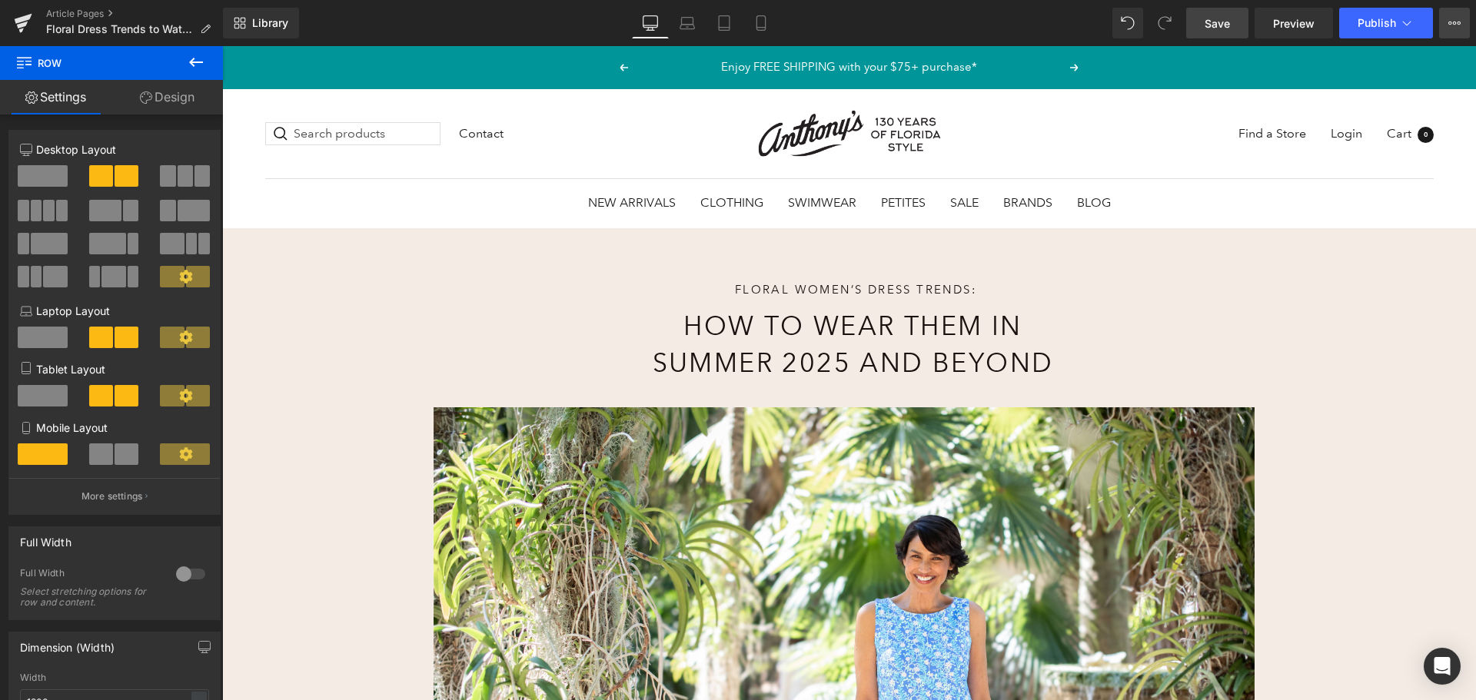
click at [1445, 26] on button "View Live Page View with current Template Save Template to Library Schedule Pub…" at bounding box center [1454, 23] width 31 height 31
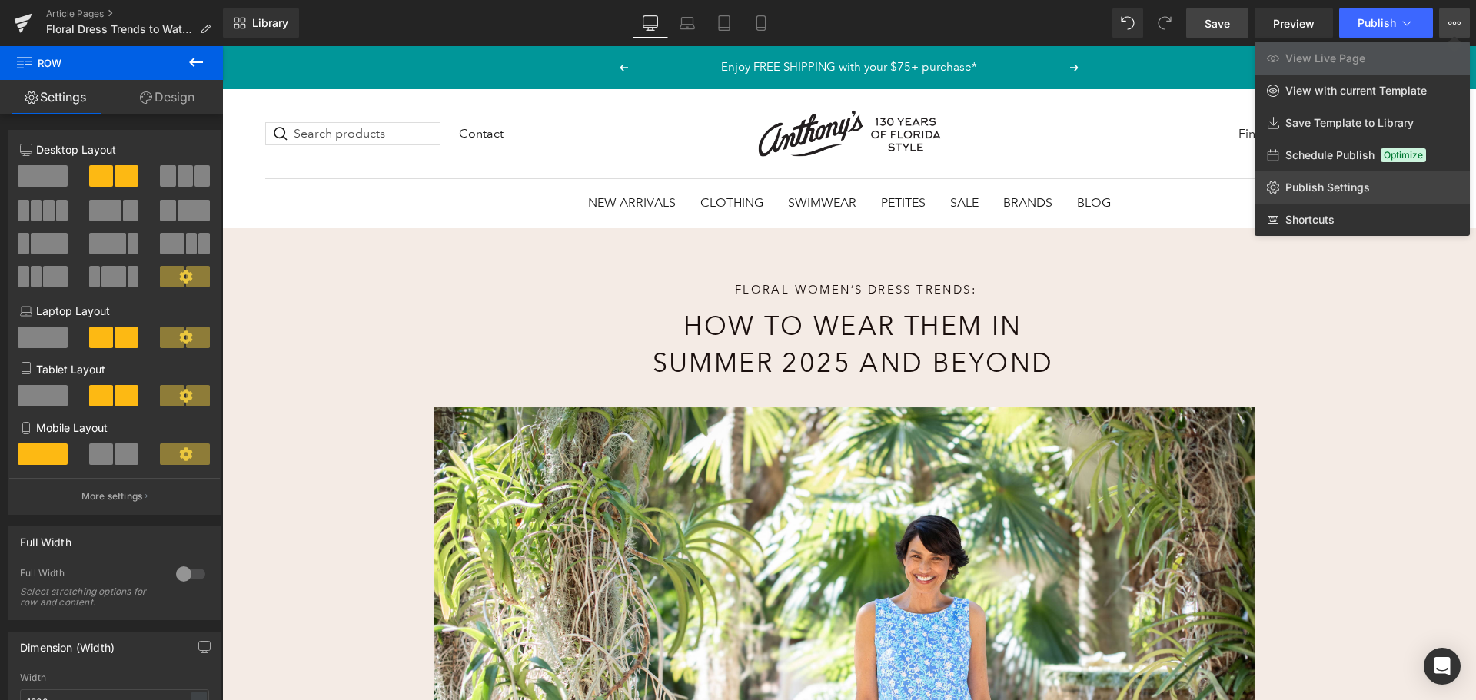
click at [1329, 184] on span "Publish Settings" at bounding box center [1327, 188] width 85 height 14
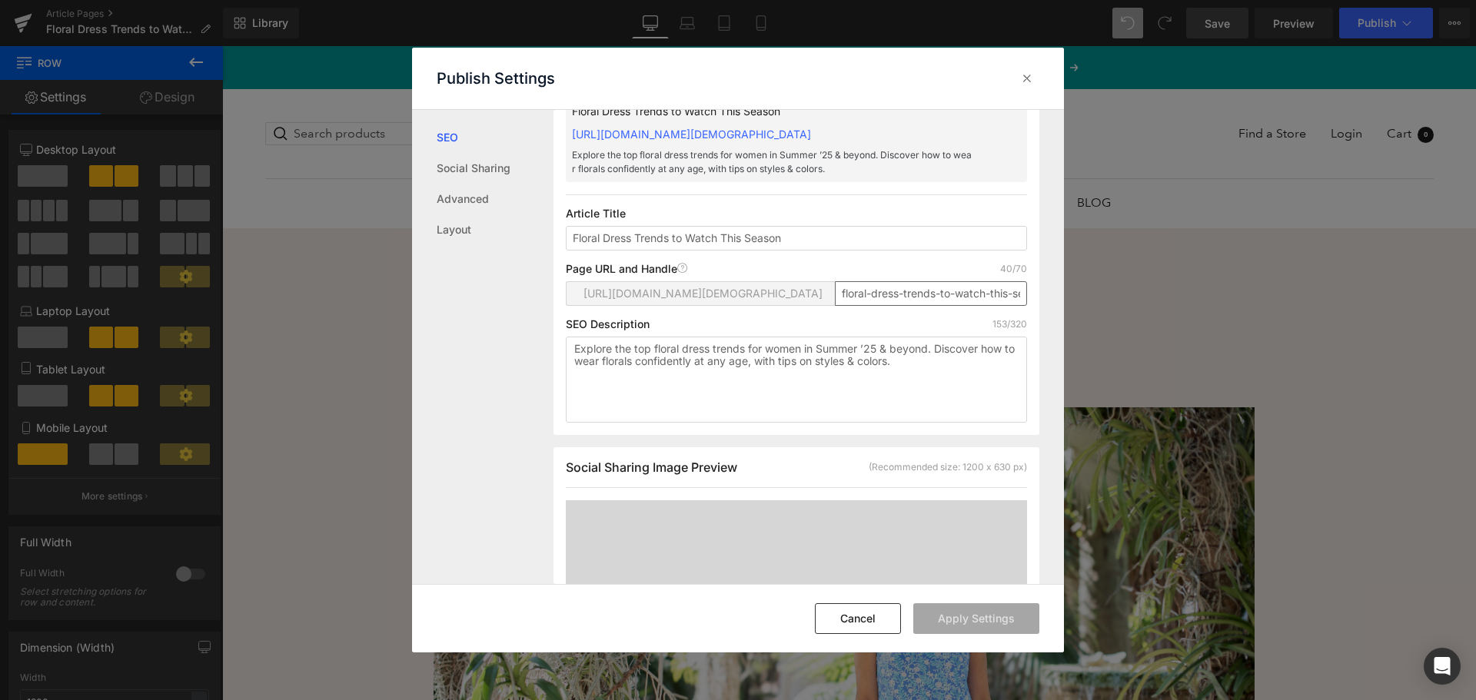
scroll to position [154, 0]
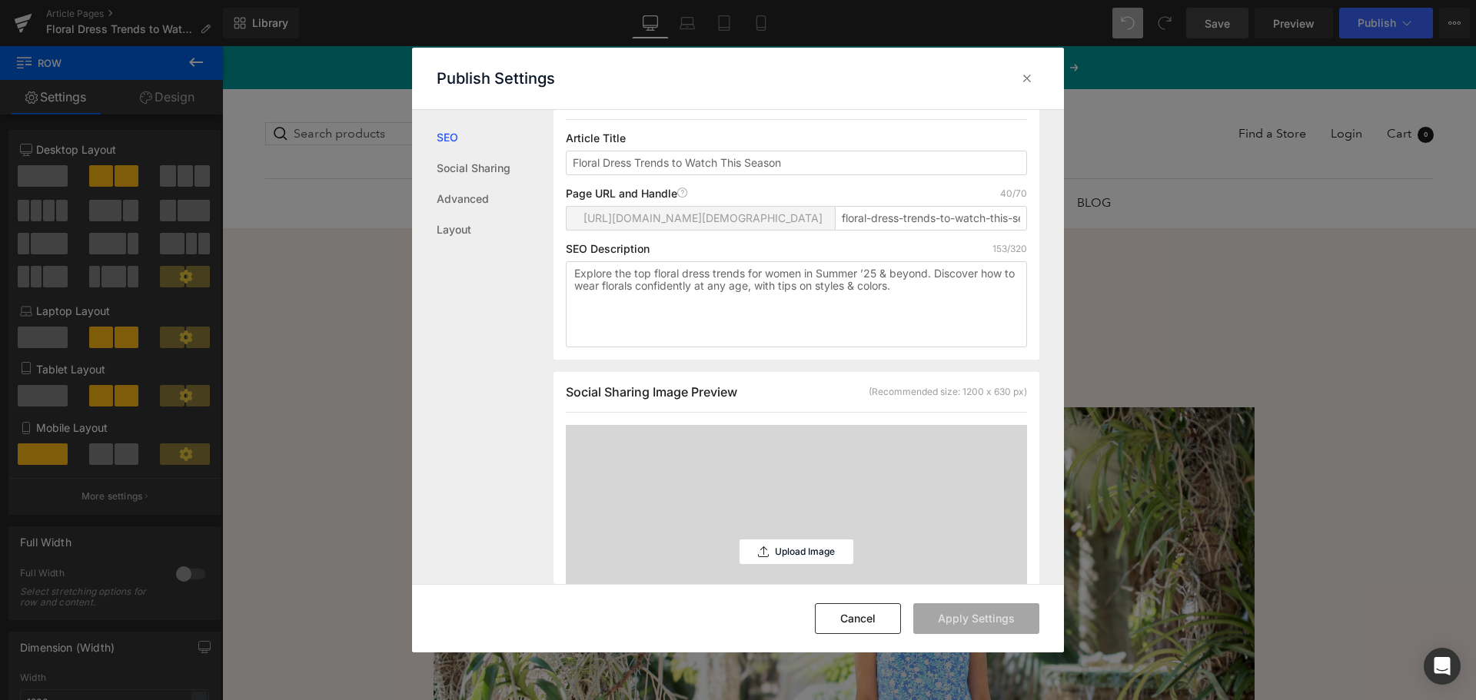
click at [793, 449] on div "Upload Image" at bounding box center [797, 552] width 114 height 254
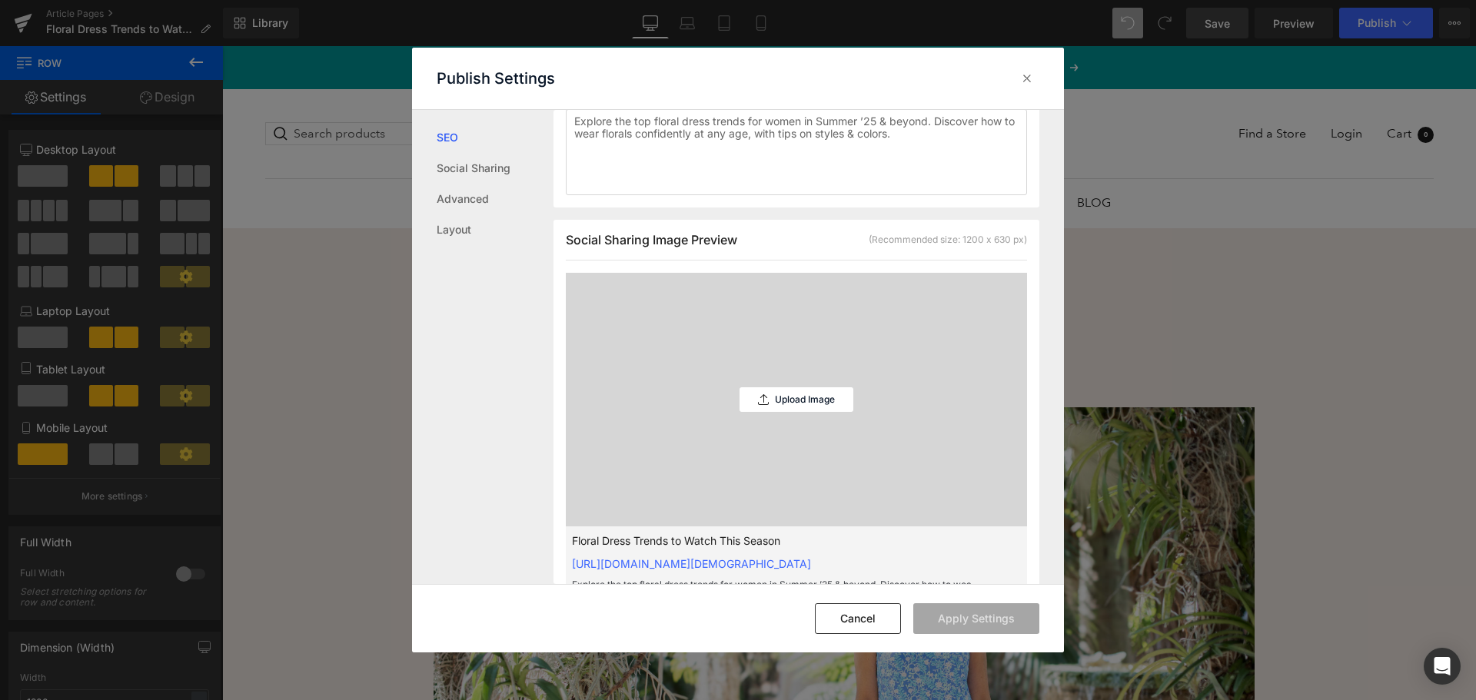
scroll to position [308, 0]
click at [812, 404] on p "Upload Image" at bounding box center [805, 398] width 60 height 11
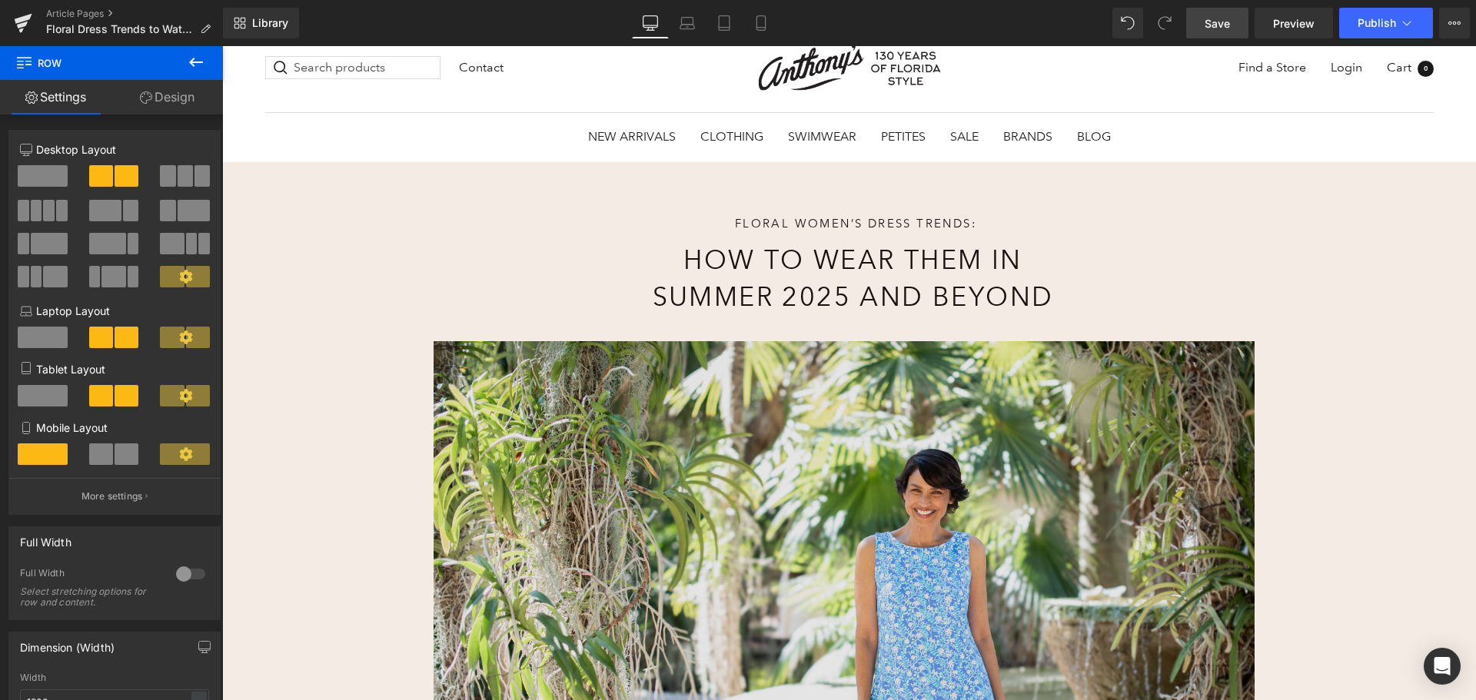
scroll to position [0, 0]
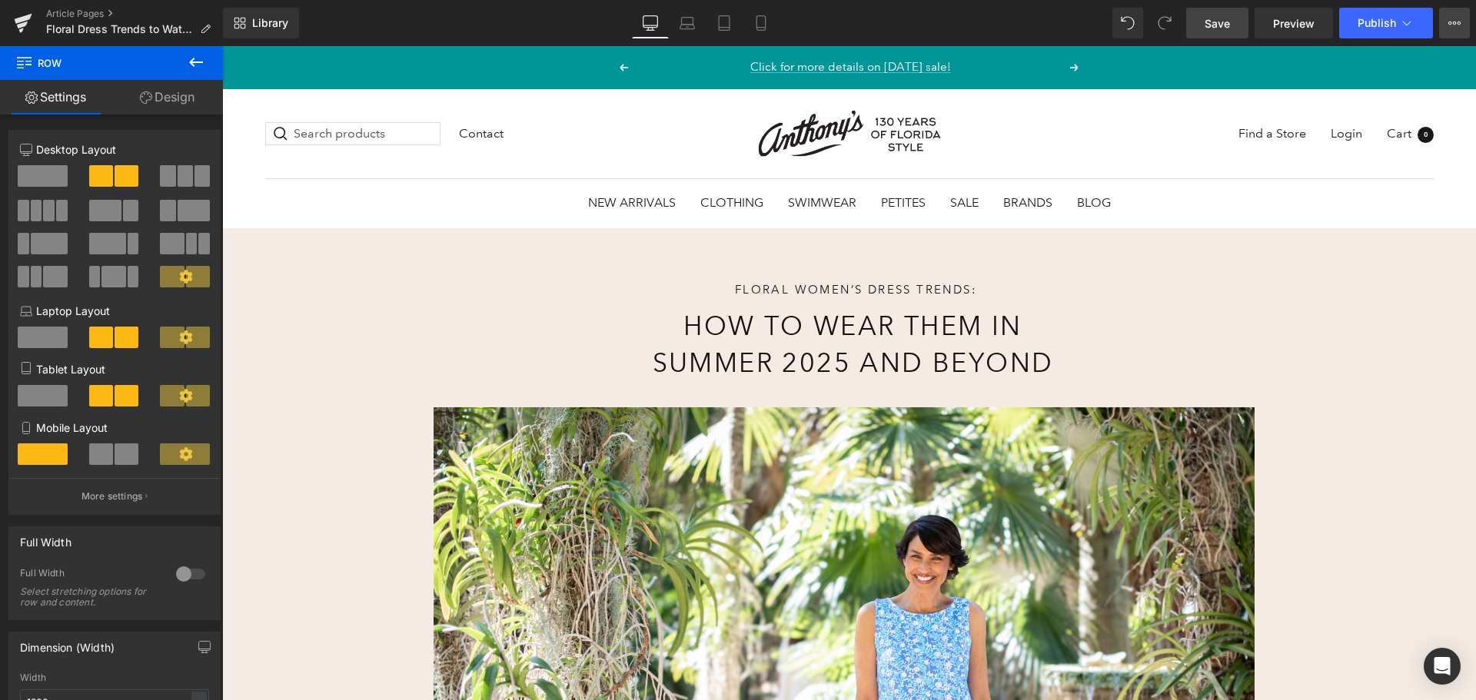
click at [1448, 17] on button "View Live Page View with current Template Save Template to Library Schedule Pub…" at bounding box center [1454, 23] width 31 height 31
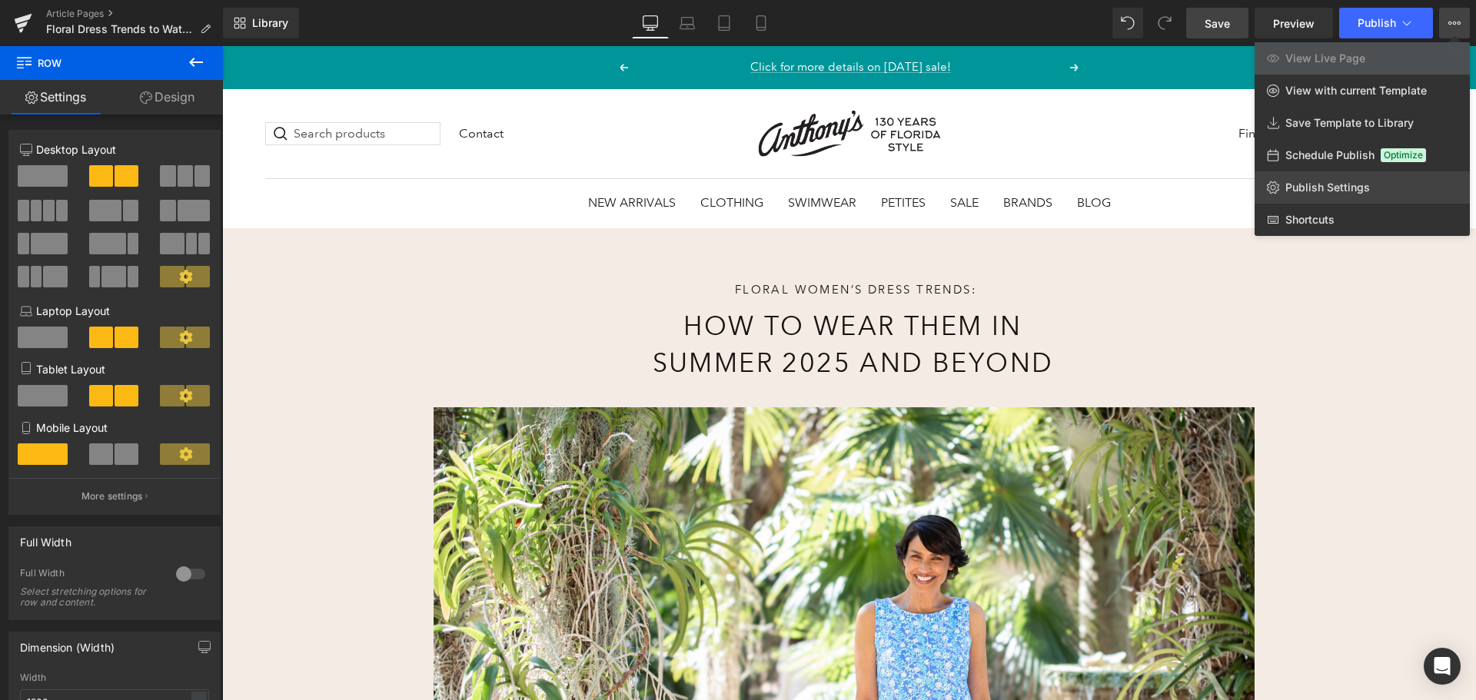
click at [1342, 181] on span "Publish Settings" at bounding box center [1327, 188] width 85 height 14
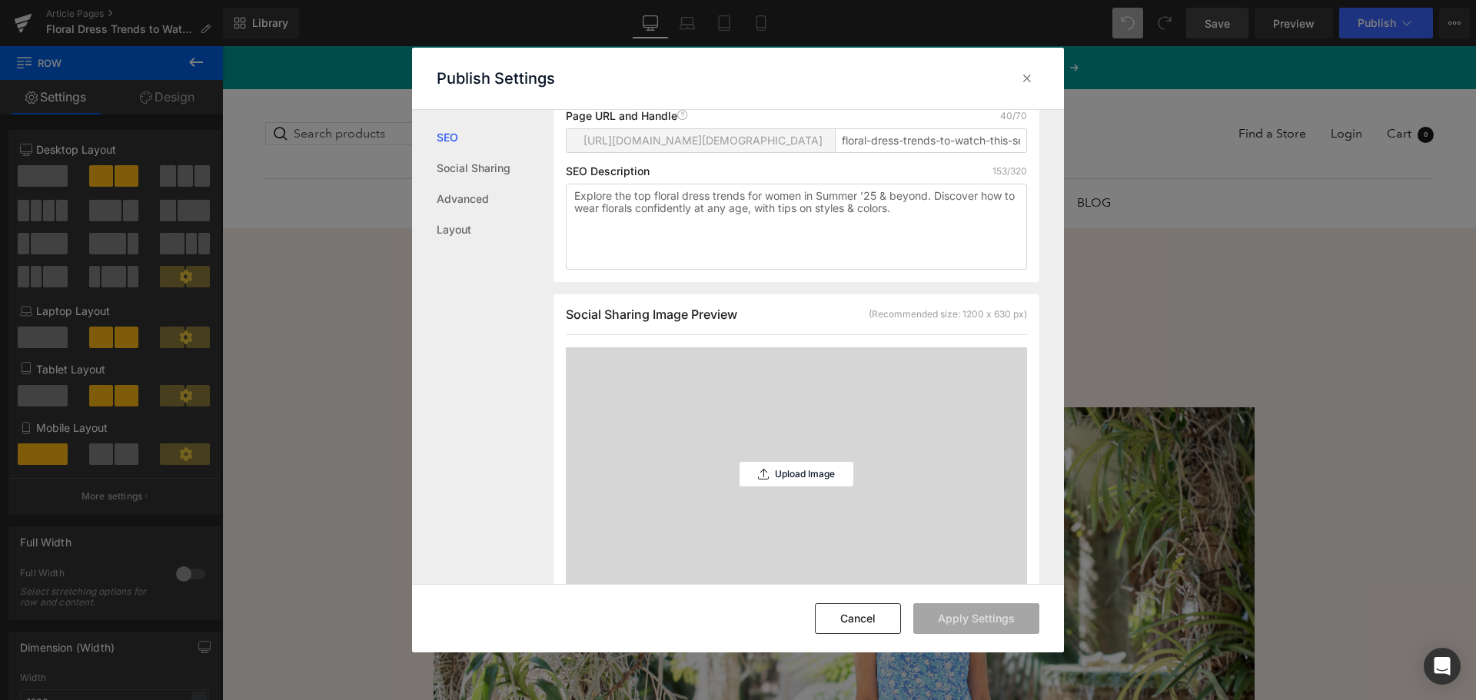
scroll to position [462, 0]
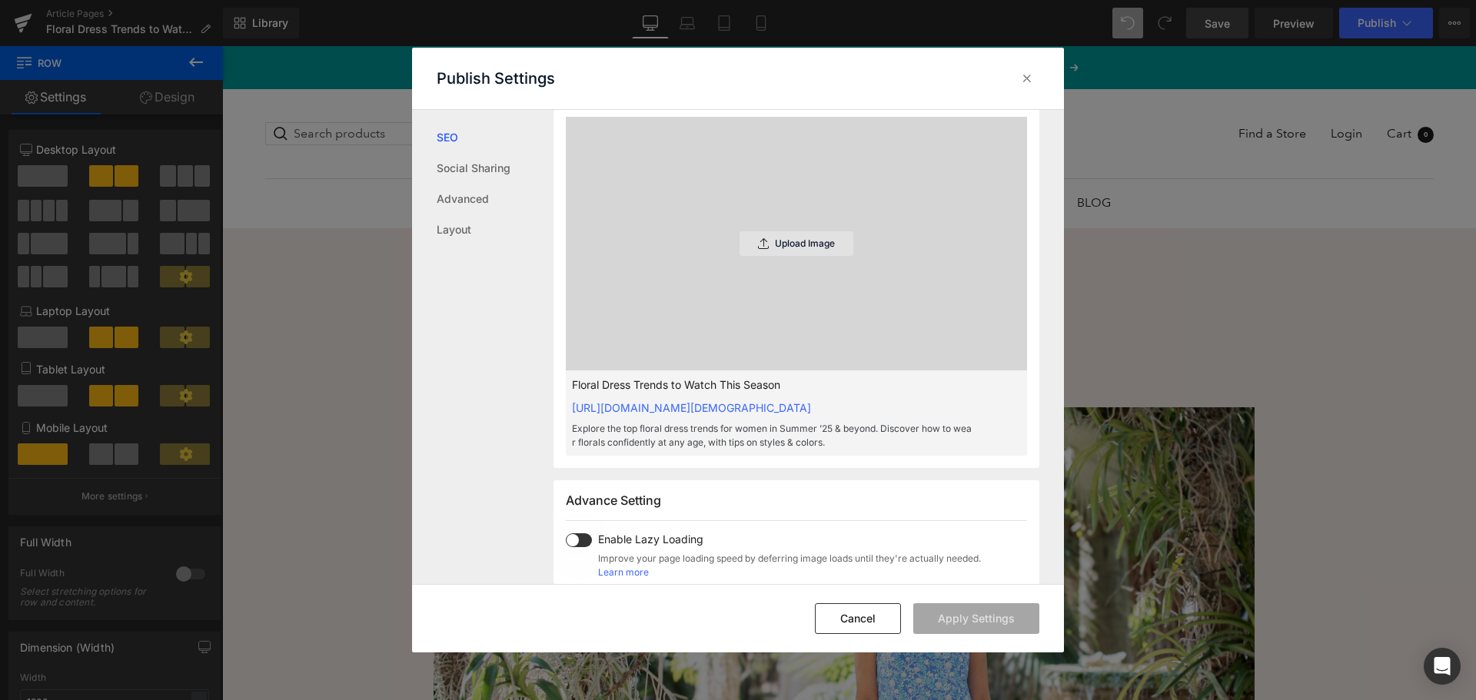
click at [807, 249] on p "Upload Image" at bounding box center [805, 243] width 60 height 11
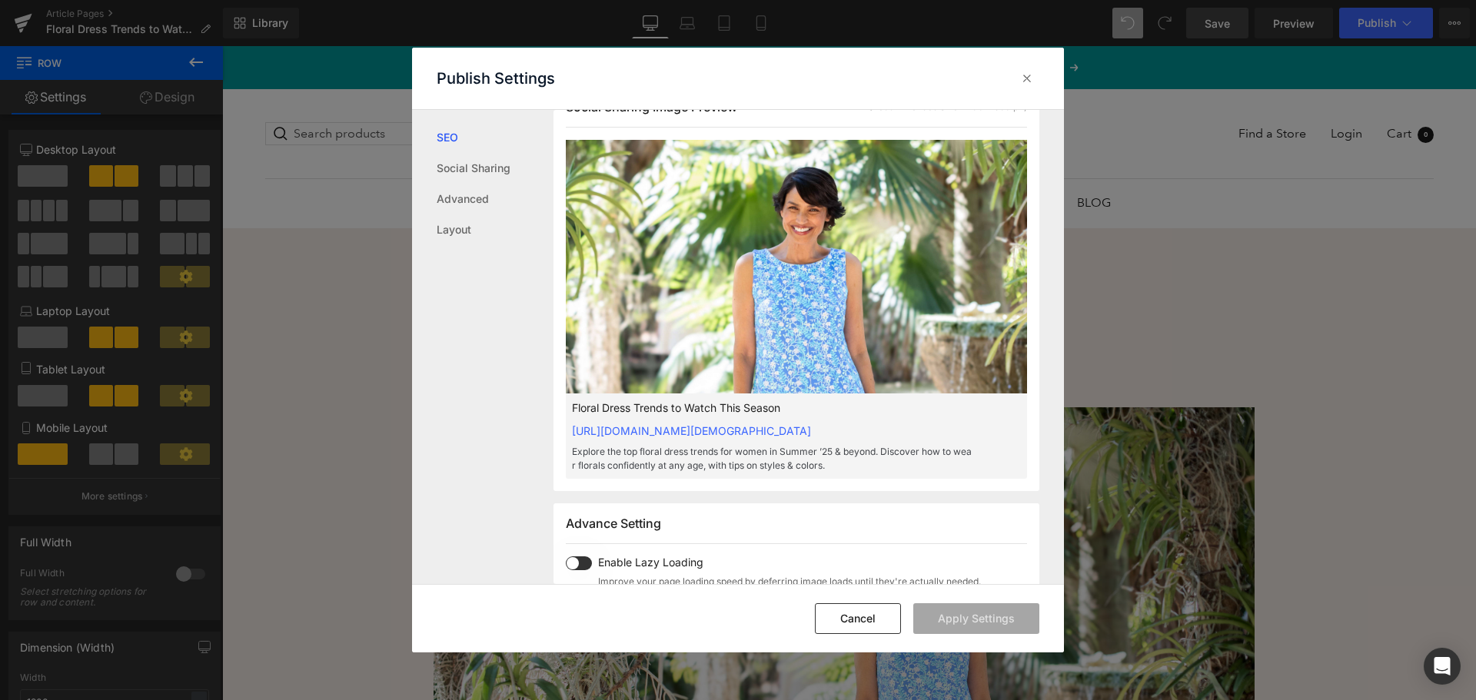
scroll to position [0, 0]
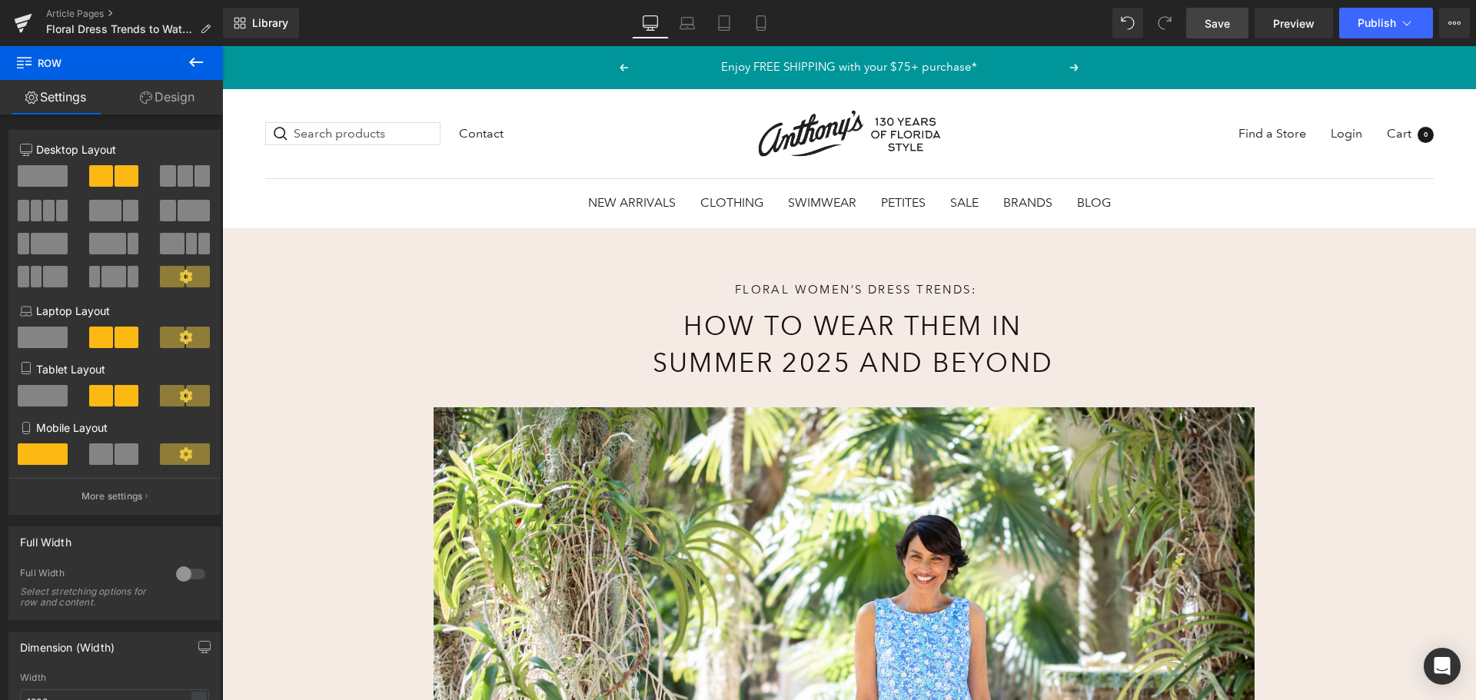
click at [1211, 8] on link "Save" at bounding box center [1217, 23] width 62 height 31
click at [1358, 28] on span "Publish" at bounding box center [1377, 23] width 38 height 12
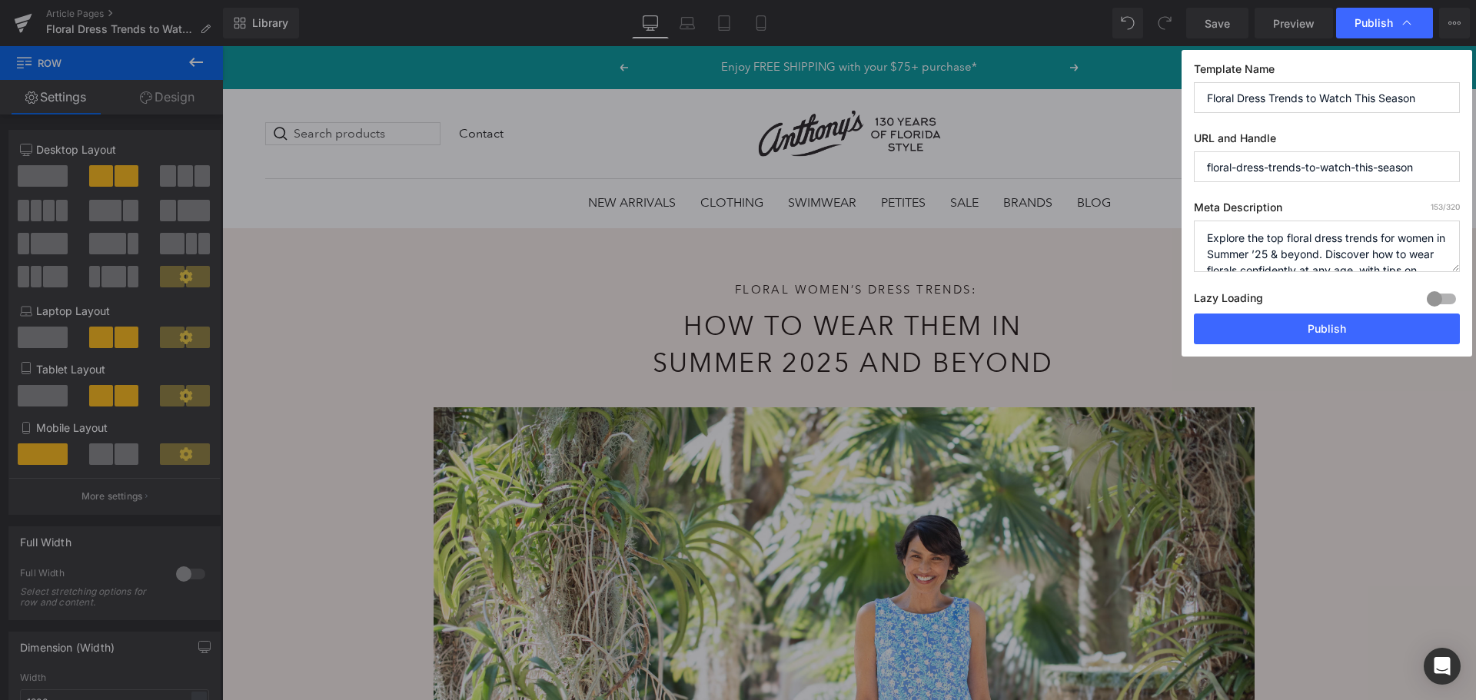
drag, startPoint x: 1296, startPoint y: 168, endPoint x: 1326, endPoint y: 168, distance: 30.0
click at [1326, 168] on input "floral-dress-trends-to-watch-this-season" at bounding box center [1327, 166] width 266 height 31
click at [1301, 168] on input "floral-dress-trends-to-watch-this-season" at bounding box center [1327, 166] width 266 height 31
